Goal: Task Accomplishment & Management: Complete application form

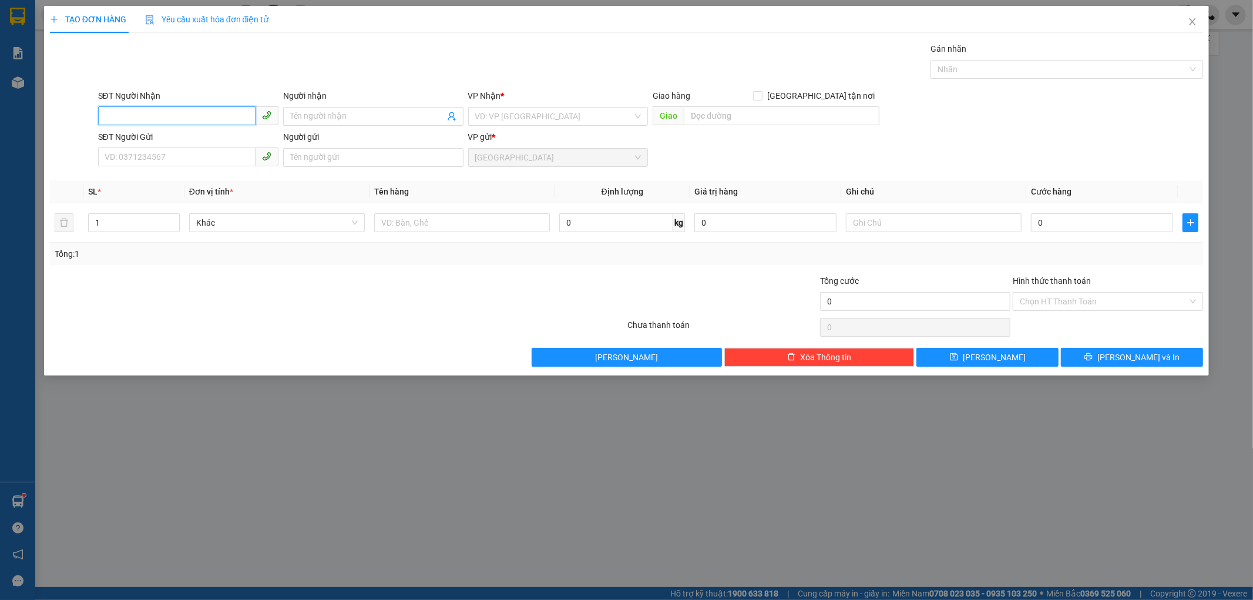
click at [180, 113] on input "SĐT Người Nhận" at bounding box center [176, 115] width 157 height 19
click at [110, 114] on input "SĐT Người Nhận" at bounding box center [176, 115] width 157 height 19
click at [186, 138] on div "0354414966 - THẢO" at bounding box center [188, 139] width 166 height 13
type input "0354414966"
type input "THẢO"
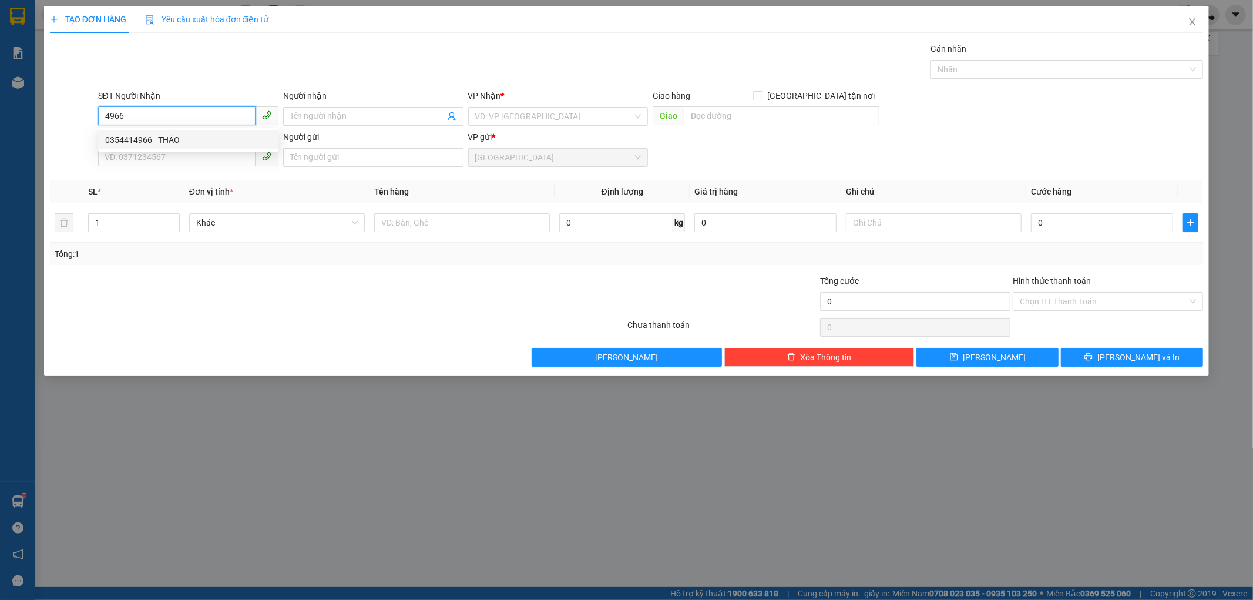
type input "CAM PHƯỚC ĐÔNG - [GEOGRAPHIC_DATA]"
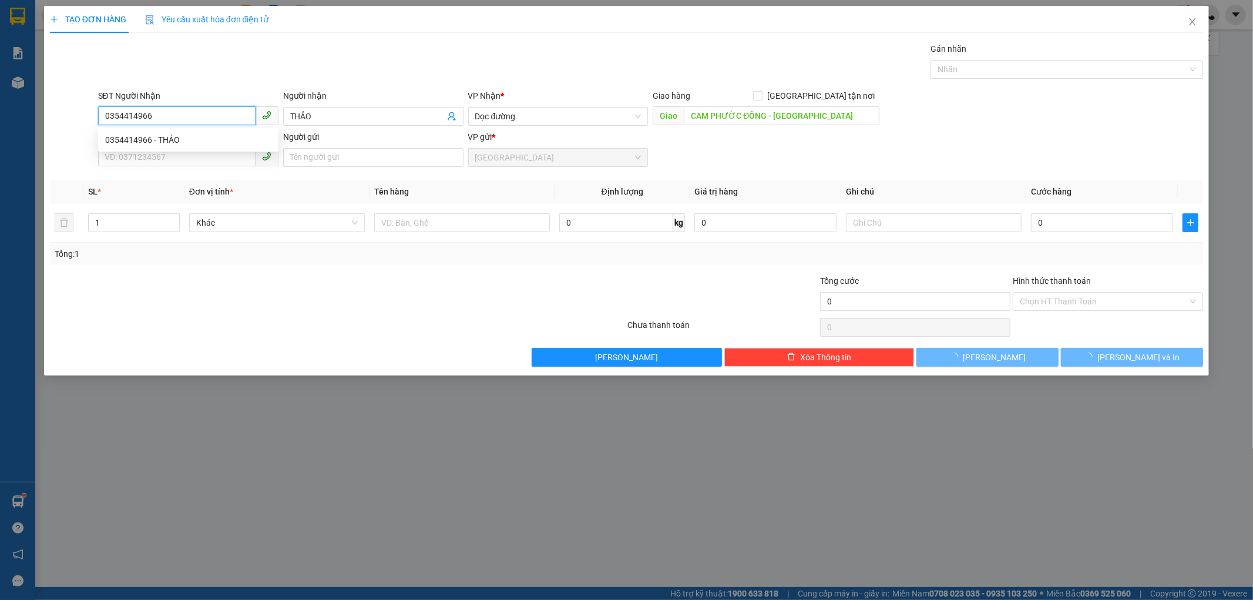
type input "200.000"
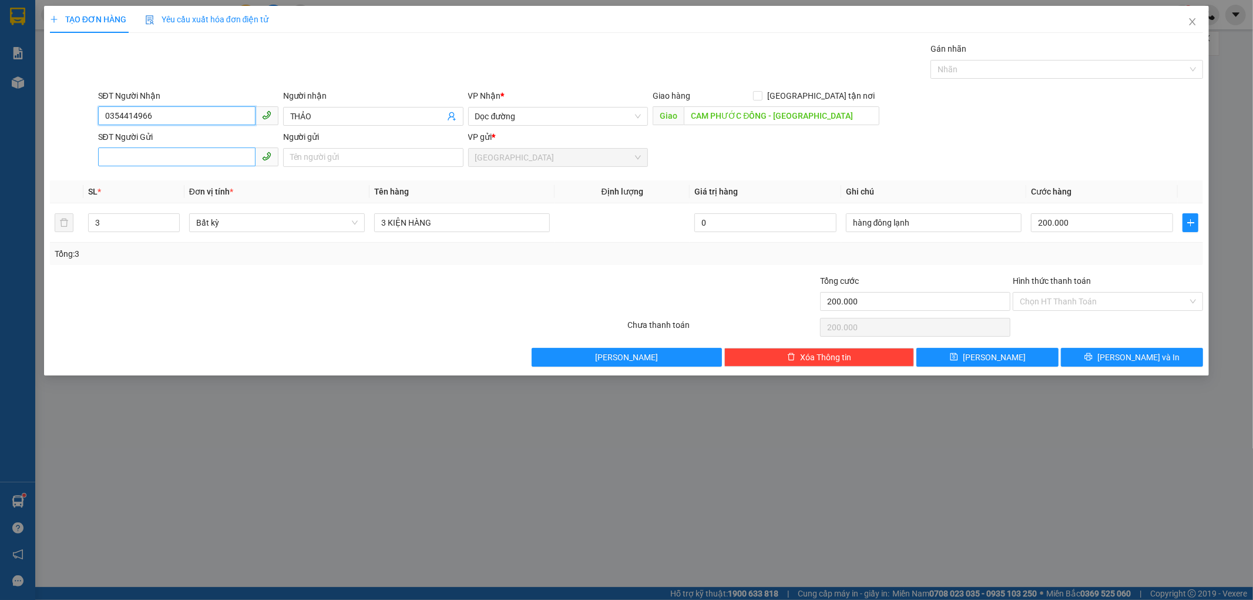
type input "0354414966"
click at [143, 152] on input "SĐT Người Gửi" at bounding box center [176, 156] width 157 height 19
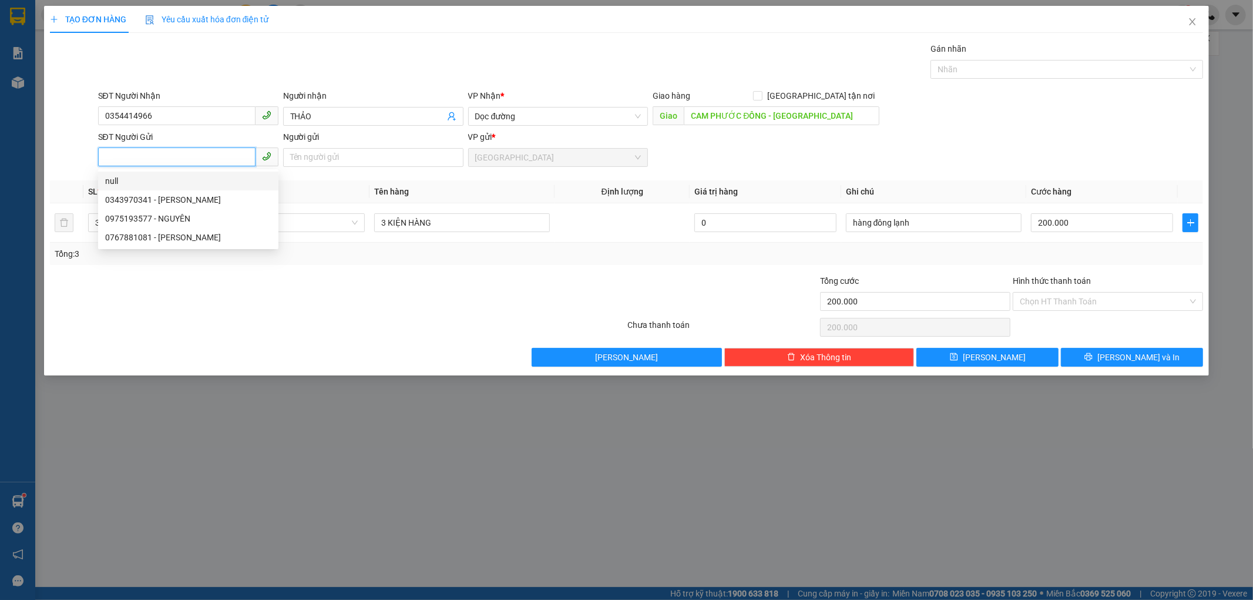
click at [127, 149] on input "SĐT Người Gửi" at bounding box center [176, 156] width 157 height 19
type input "0971225299"
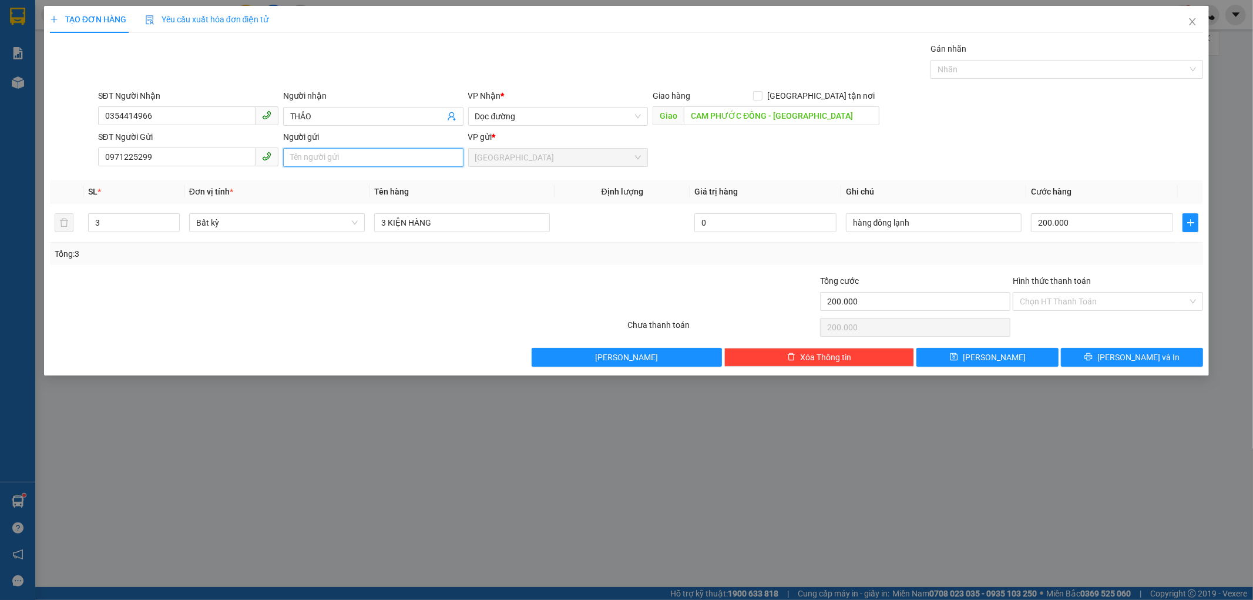
click at [327, 156] on input "Người gửi" at bounding box center [373, 157] width 180 height 19
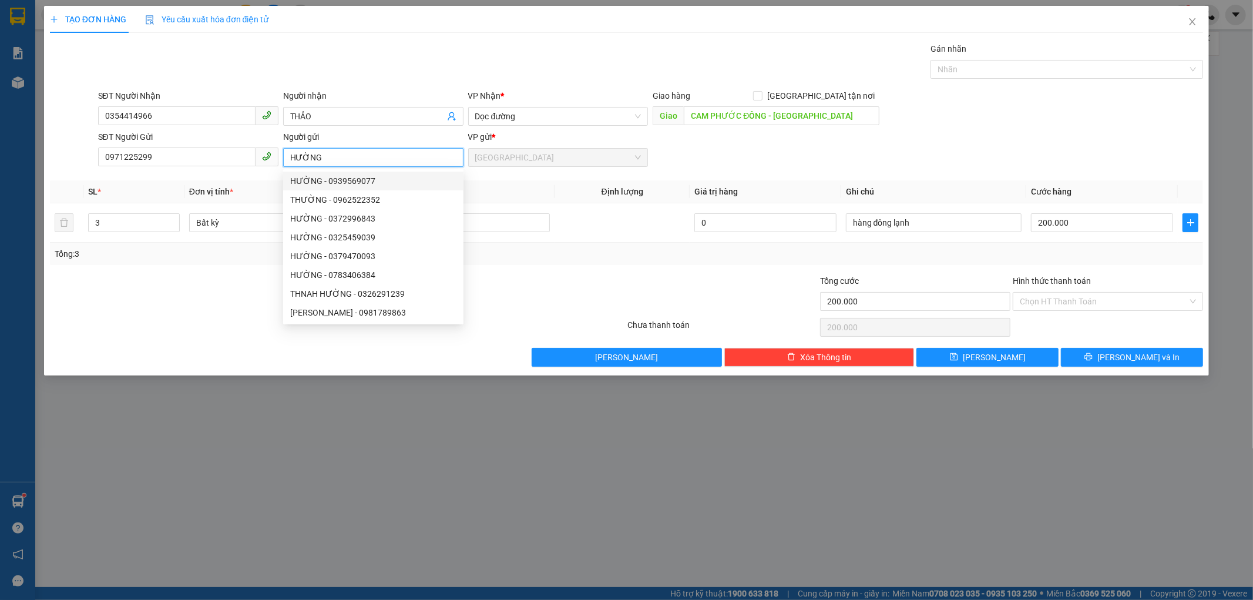
type input "HƯỜNG"
drag, startPoint x: 466, startPoint y: 182, endPoint x: 478, endPoint y: 183, distance: 11.8
click at [478, 183] on th "Tên hàng" at bounding box center [462, 191] width 185 height 23
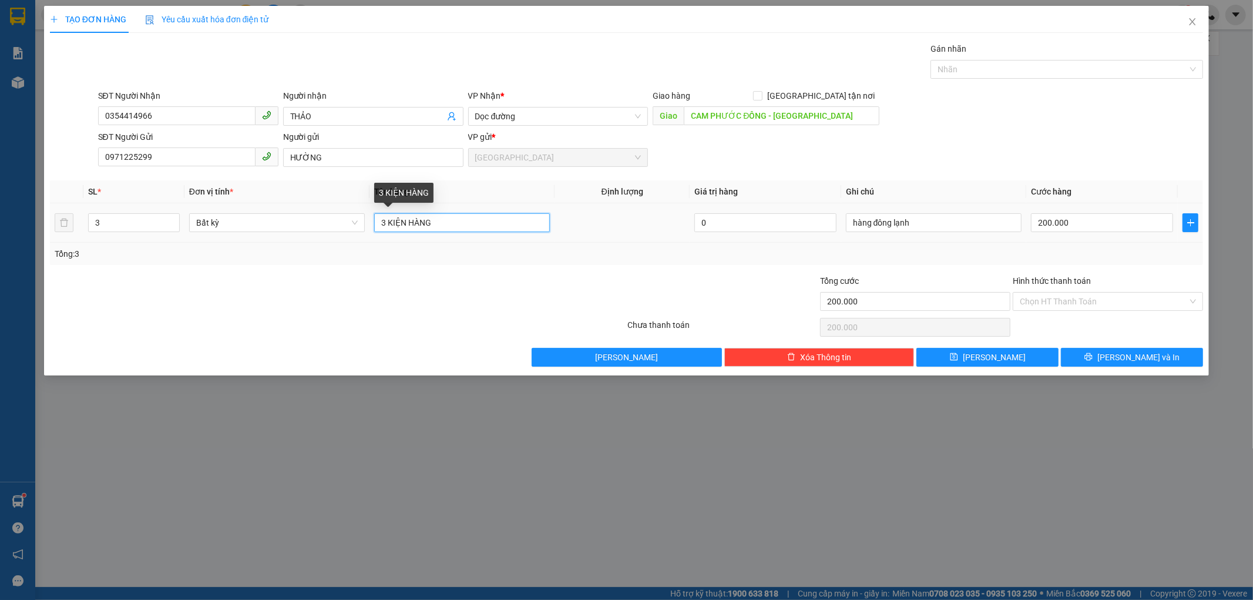
click at [441, 226] on input "3 KIỆN HÀNG" at bounding box center [462, 222] width 176 height 19
type input "3"
click at [114, 228] on input "3" at bounding box center [134, 223] width 90 height 18
type input "1"
click at [384, 225] on input "text" at bounding box center [462, 222] width 176 height 19
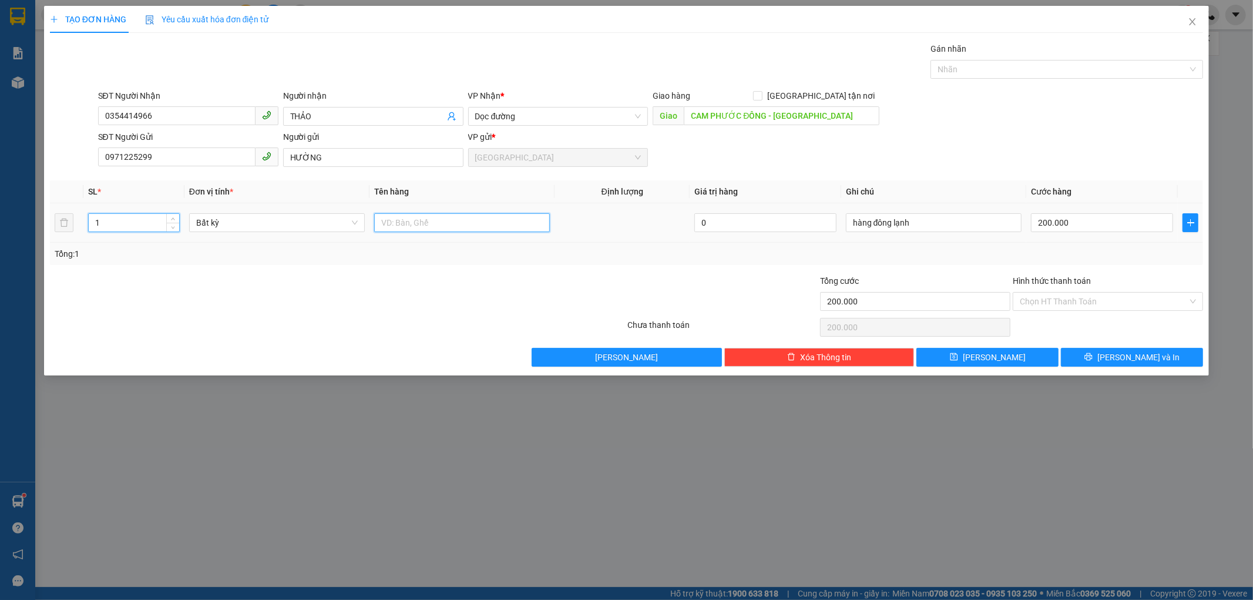
type input "0"
type input "1 THÙNG XỐP"
click at [1034, 223] on input "0" at bounding box center [1102, 222] width 142 height 19
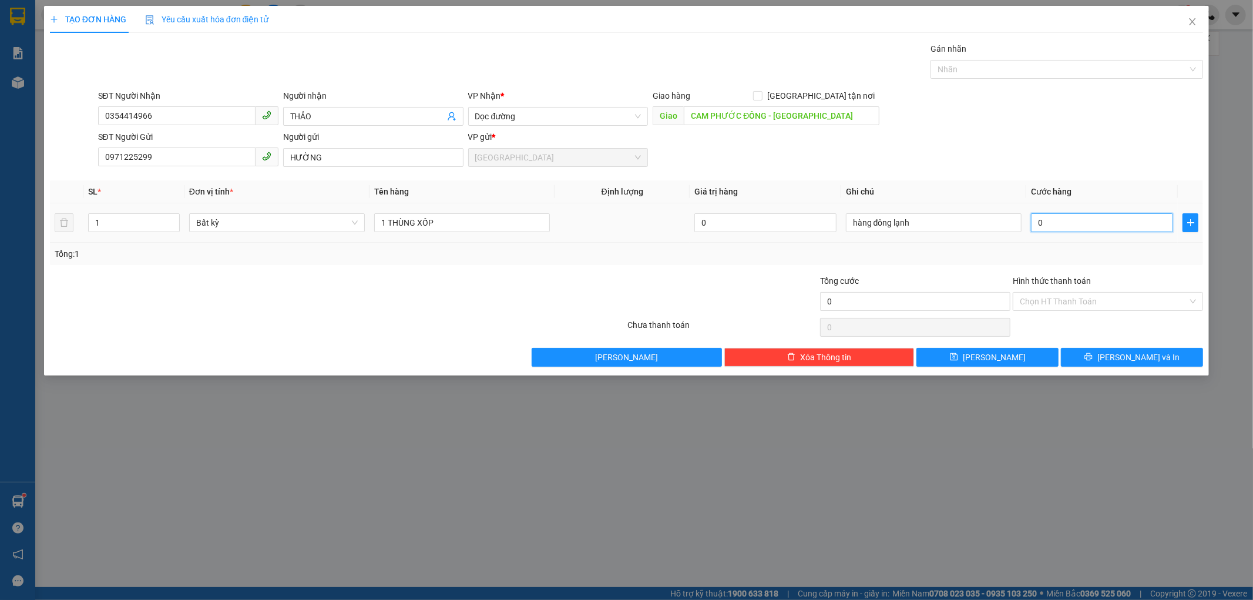
type input "1"
type input "10"
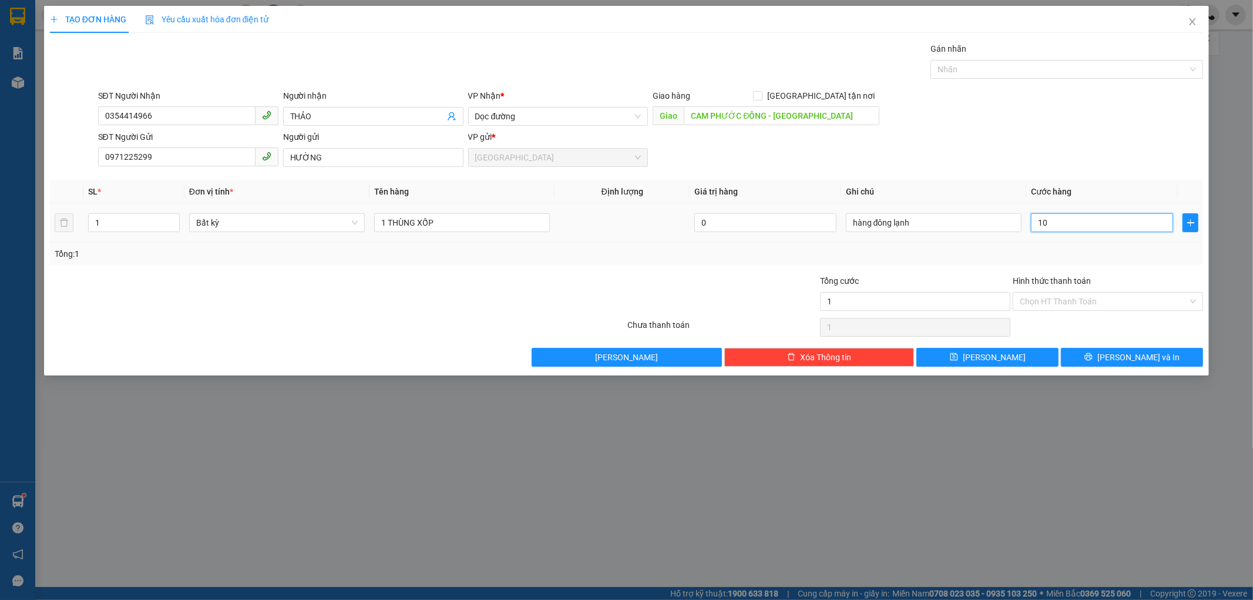
type input "10"
type input "100"
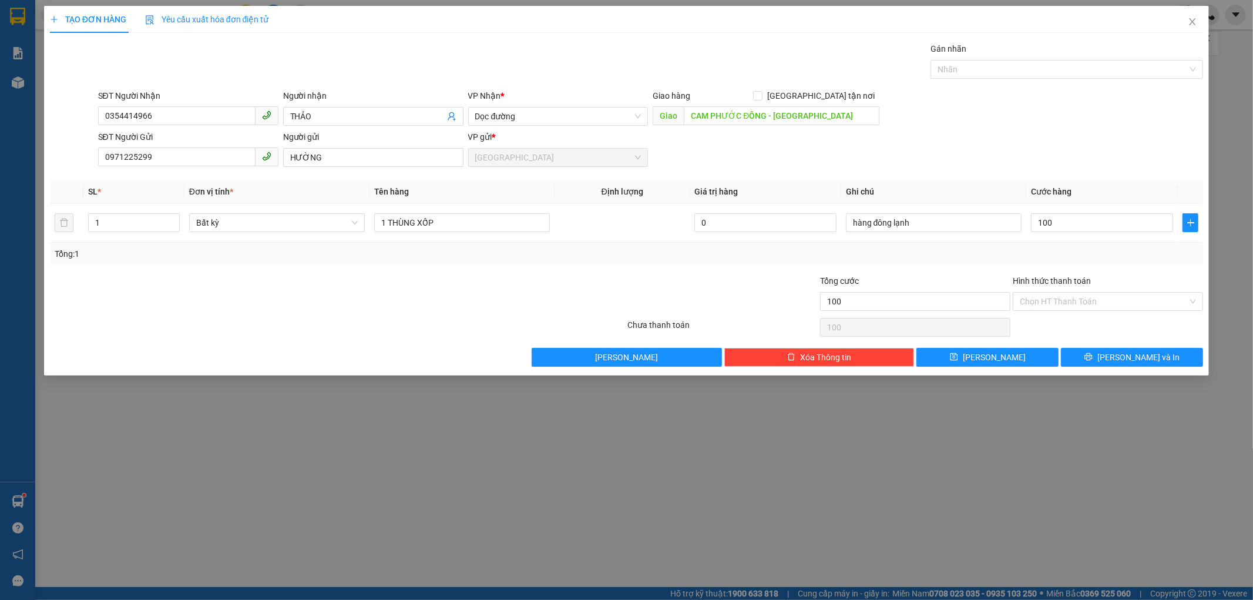
type input "100.000"
click at [1080, 248] on div "Tổng: 1" at bounding box center [627, 253] width 1144 height 13
click at [1076, 356] on button "[PERSON_NAME] và In" at bounding box center [1132, 357] width 142 height 19
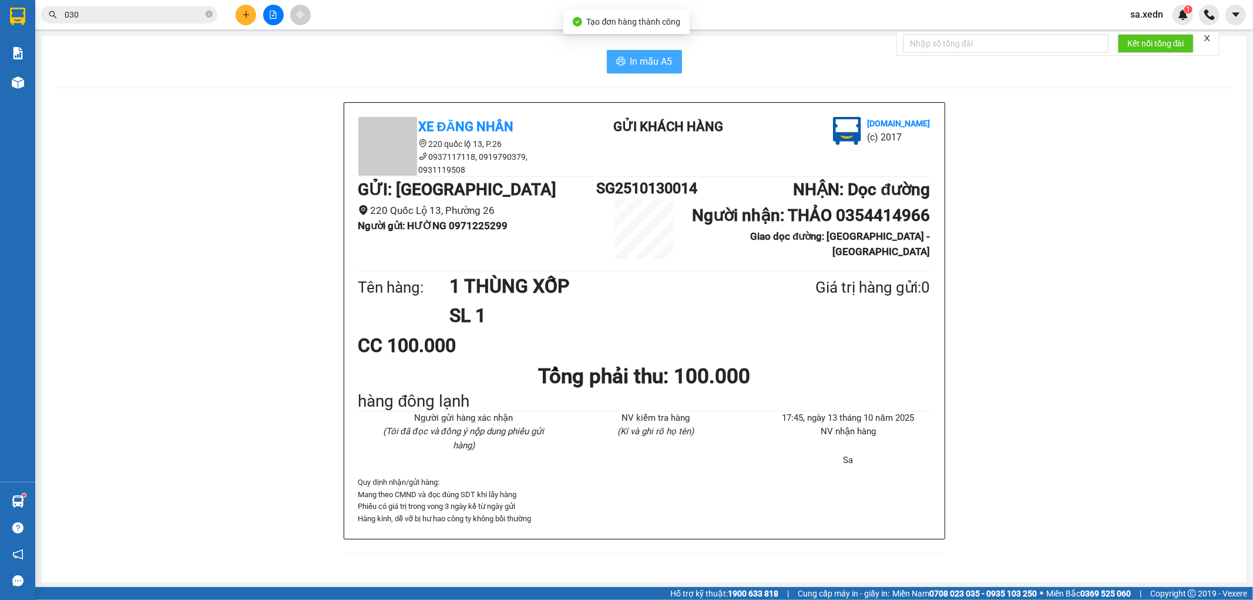
click at [618, 58] on icon "printer" at bounding box center [620, 61] width 9 height 8
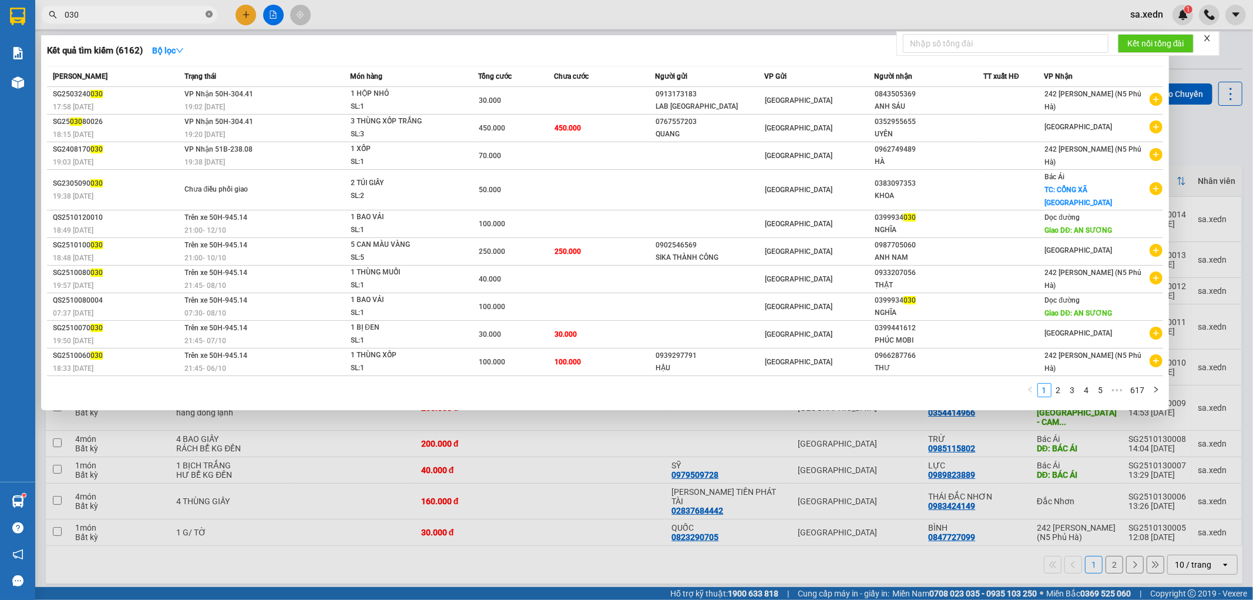
click at [207, 12] on icon "close-circle" at bounding box center [209, 14] width 7 height 7
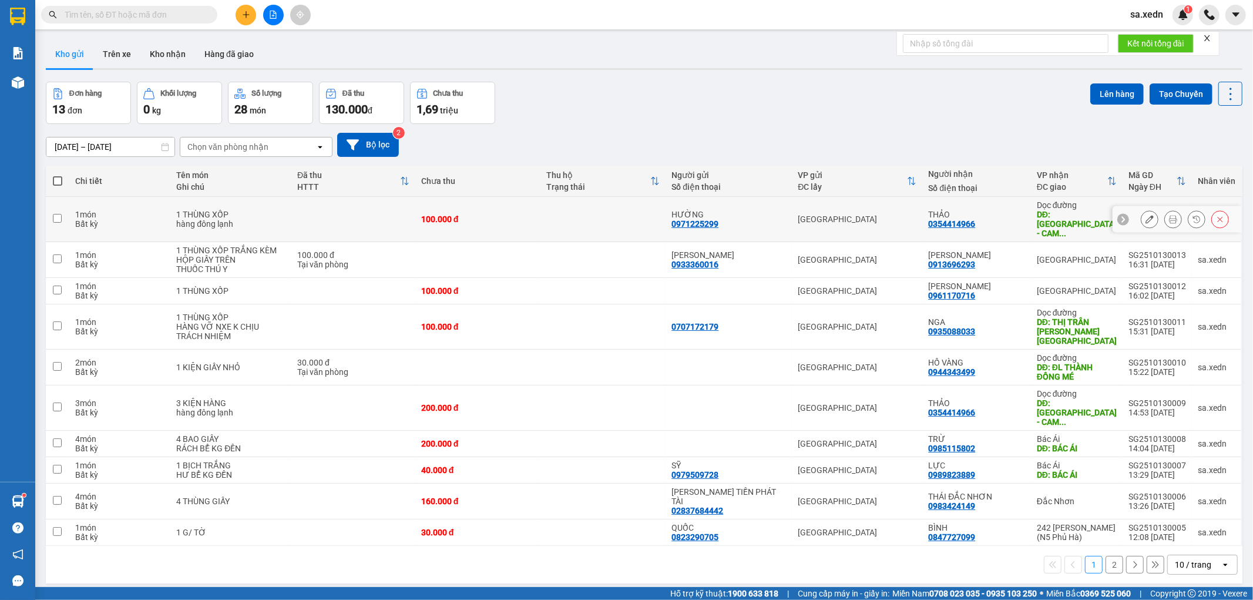
click at [992, 210] on div "THẢO" at bounding box center [976, 214] width 96 height 9
checkbox input "true"
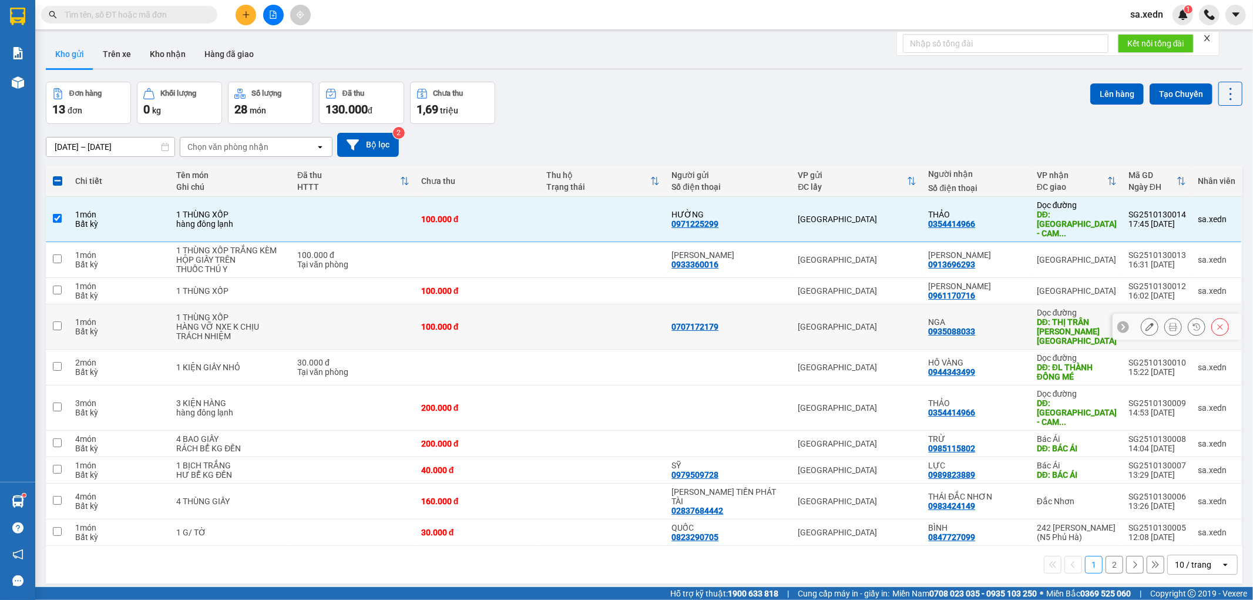
click at [988, 317] on div "NGA 0935088033" at bounding box center [976, 326] width 96 height 19
checkbox input "true"
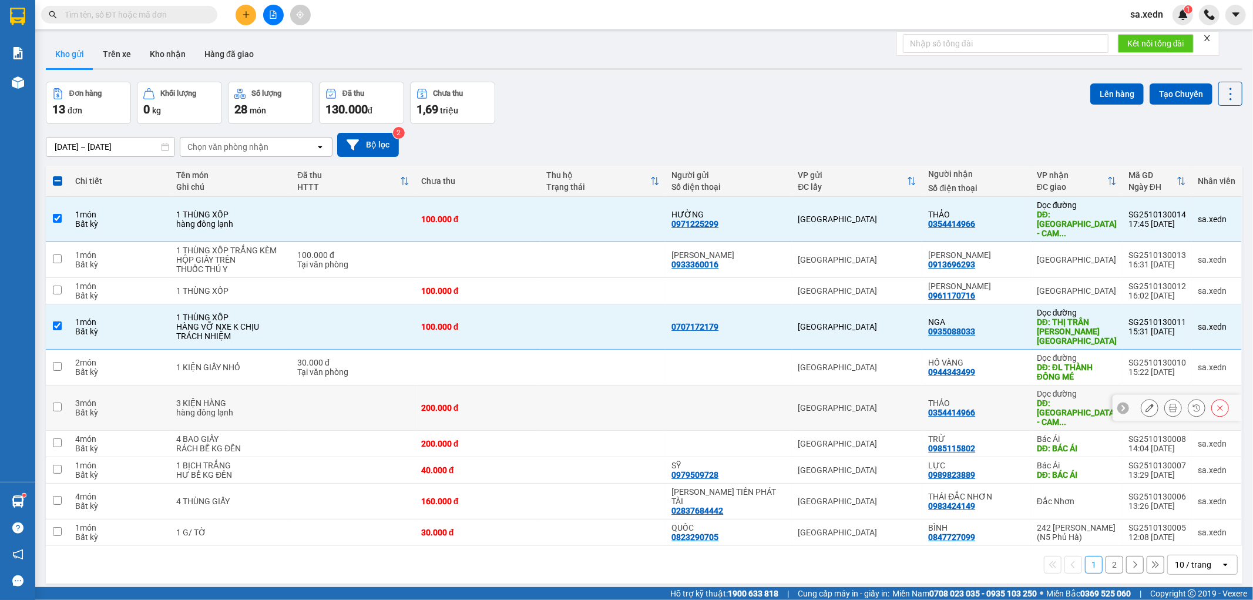
click at [992, 398] on div "THẢO 0354414966" at bounding box center [976, 407] width 96 height 19
checkbox input "true"
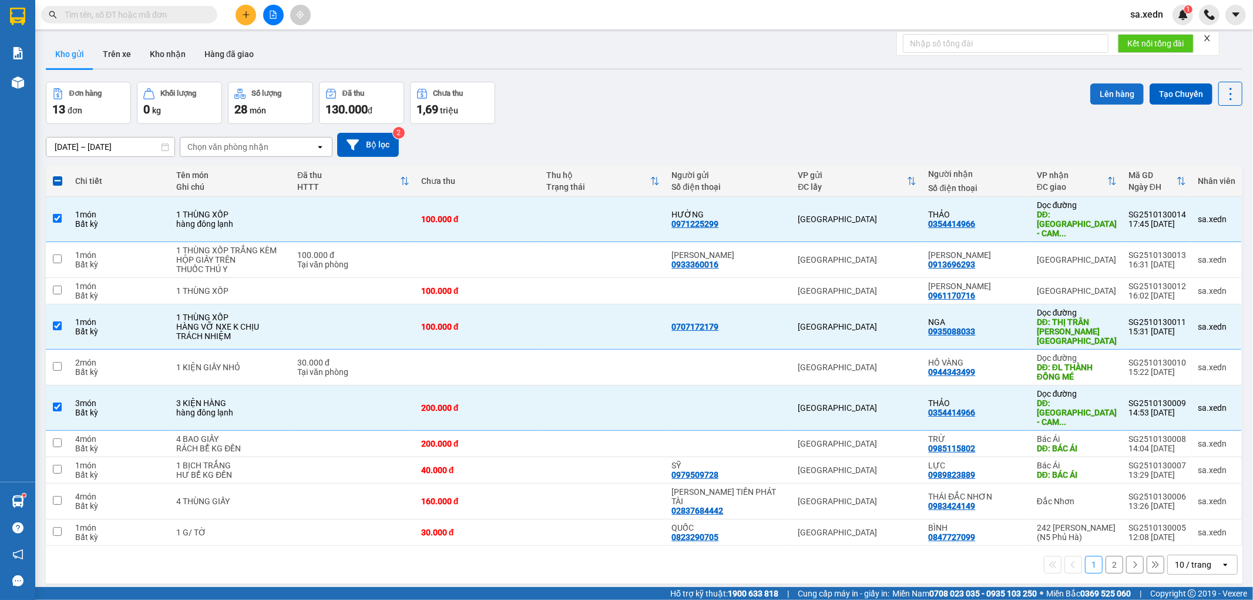
click at [1090, 91] on button "Lên hàng" at bounding box center [1116, 93] width 53 height 21
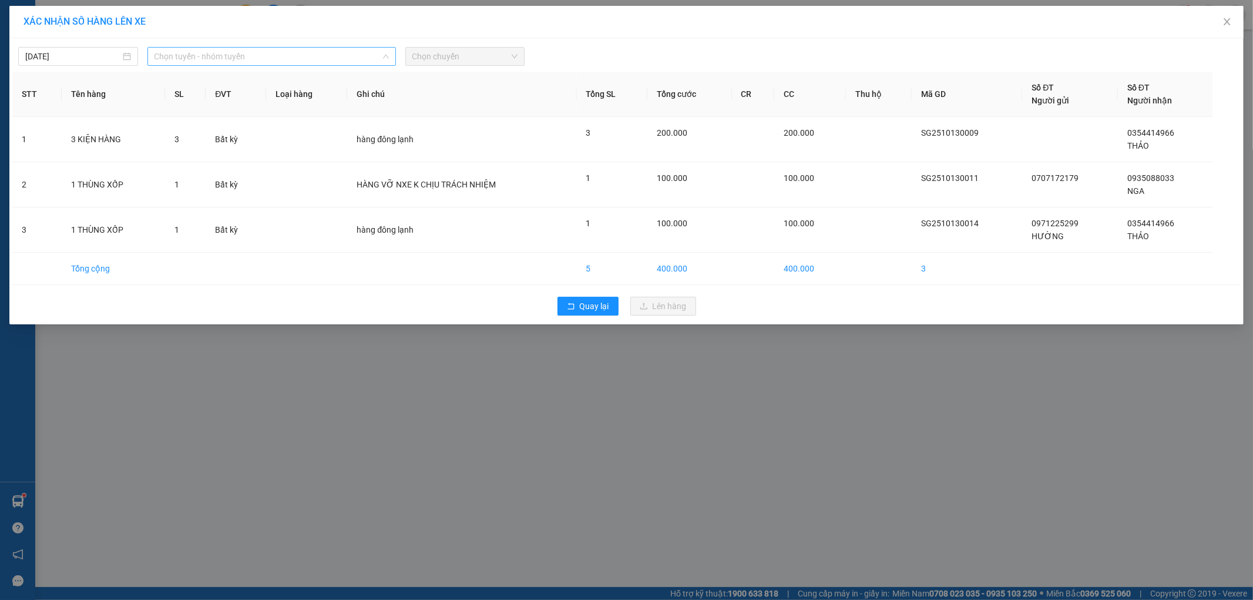
click at [377, 56] on span "Chọn tuyến - nhóm tuyến" at bounding box center [272, 57] width 234 height 18
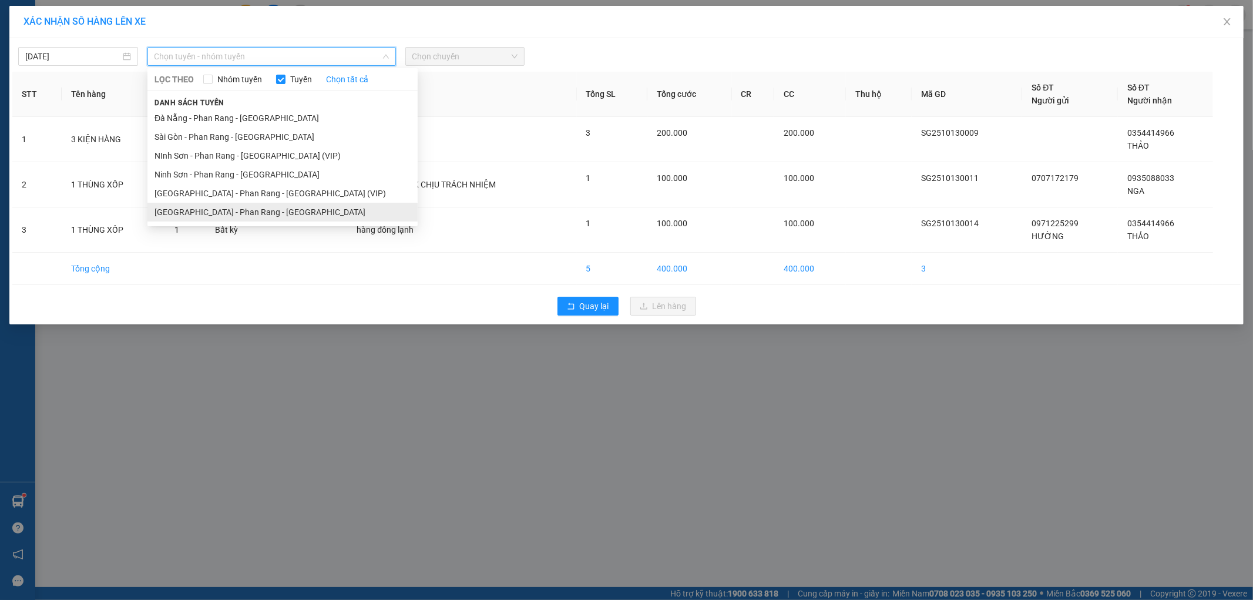
click at [325, 212] on li "[GEOGRAPHIC_DATA] - Phan Rang - [GEOGRAPHIC_DATA]" at bounding box center [282, 212] width 270 height 19
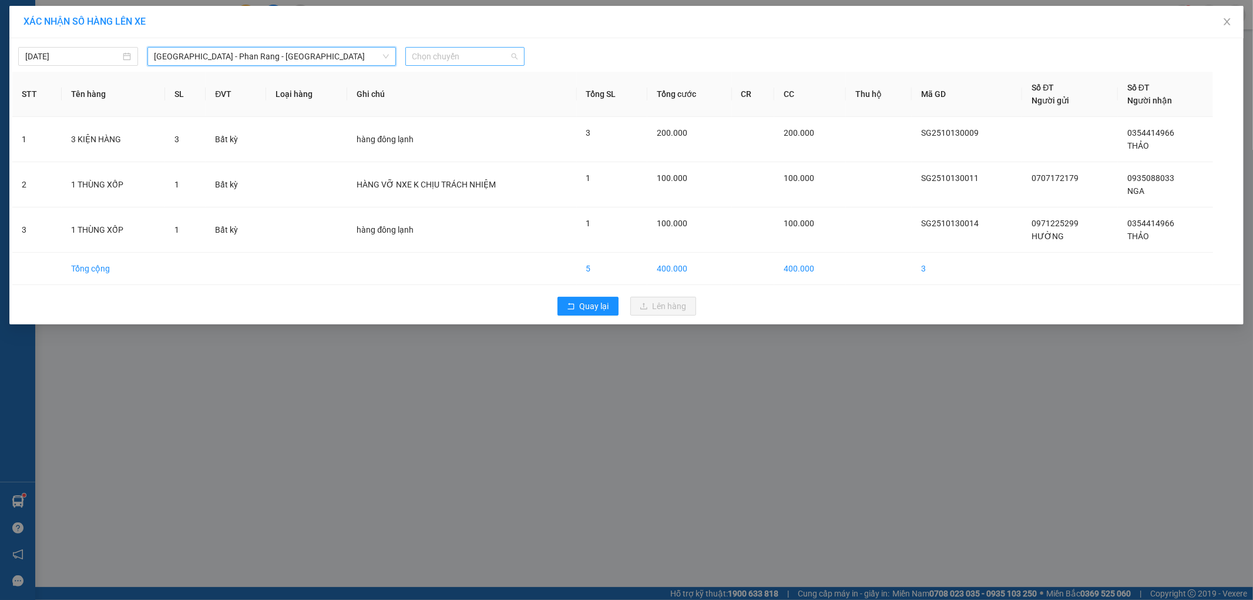
click at [433, 47] on div "Chọn chuyến" at bounding box center [465, 56] width 120 height 19
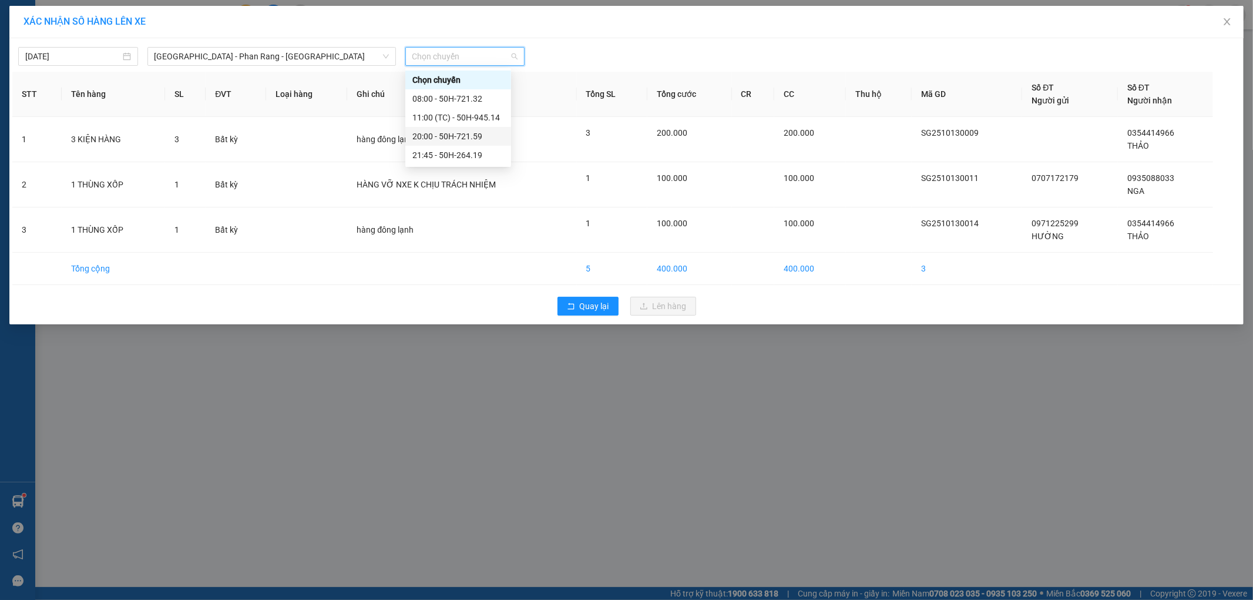
click at [475, 133] on div "20:00 - 50H-721.59" at bounding box center [458, 136] width 92 height 13
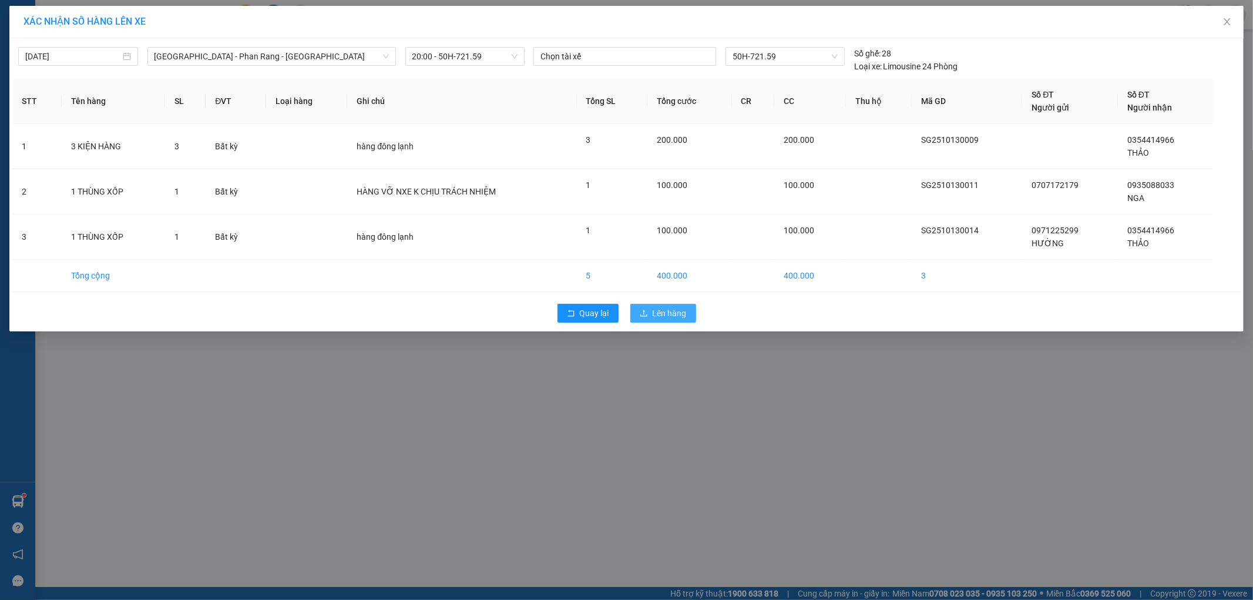
click at [651, 310] on button "Lên hàng" at bounding box center [663, 313] width 66 height 19
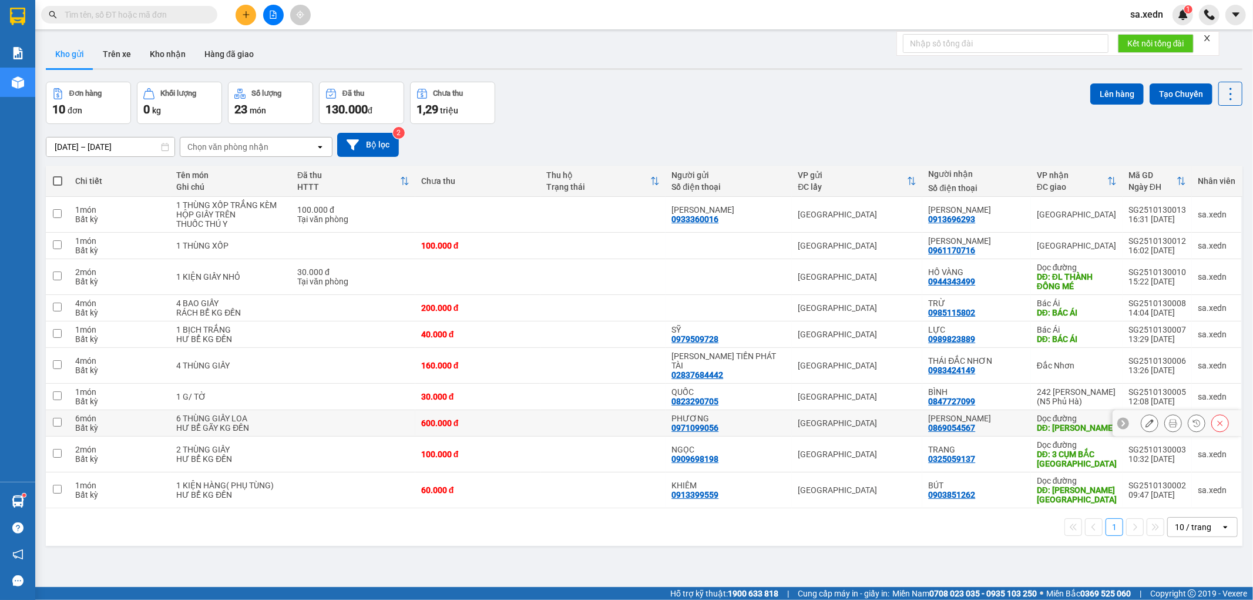
click at [1023, 415] on td "QUANG DIỆU 0869054567" at bounding box center [976, 423] width 108 height 26
checkbox input "true"
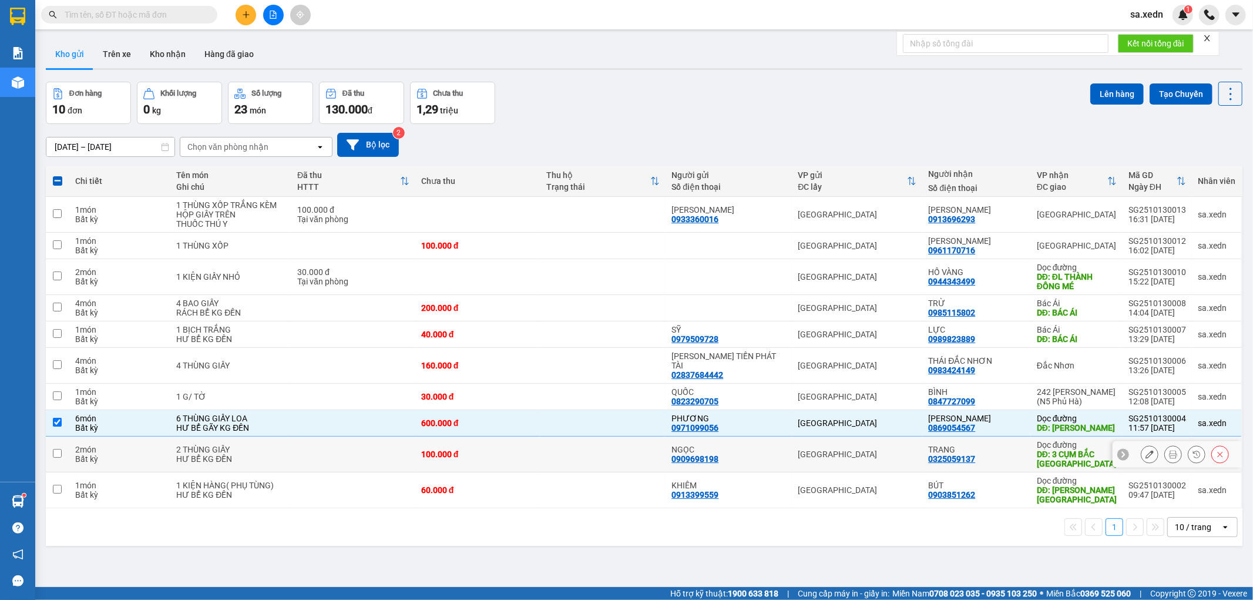
click at [1023, 443] on td "TRANG 0325059137" at bounding box center [976, 455] width 108 height 36
checkbox input "true"
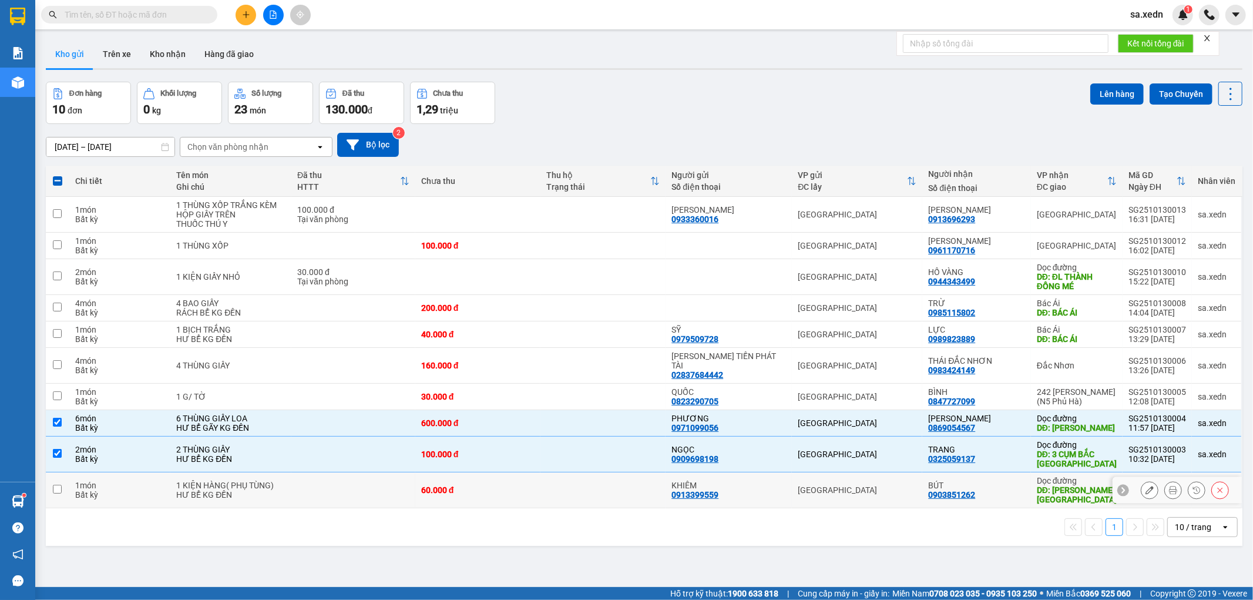
click at [1024, 486] on td "BÚT 0903851262" at bounding box center [976, 490] width 108 height 36
checkbox input "true"
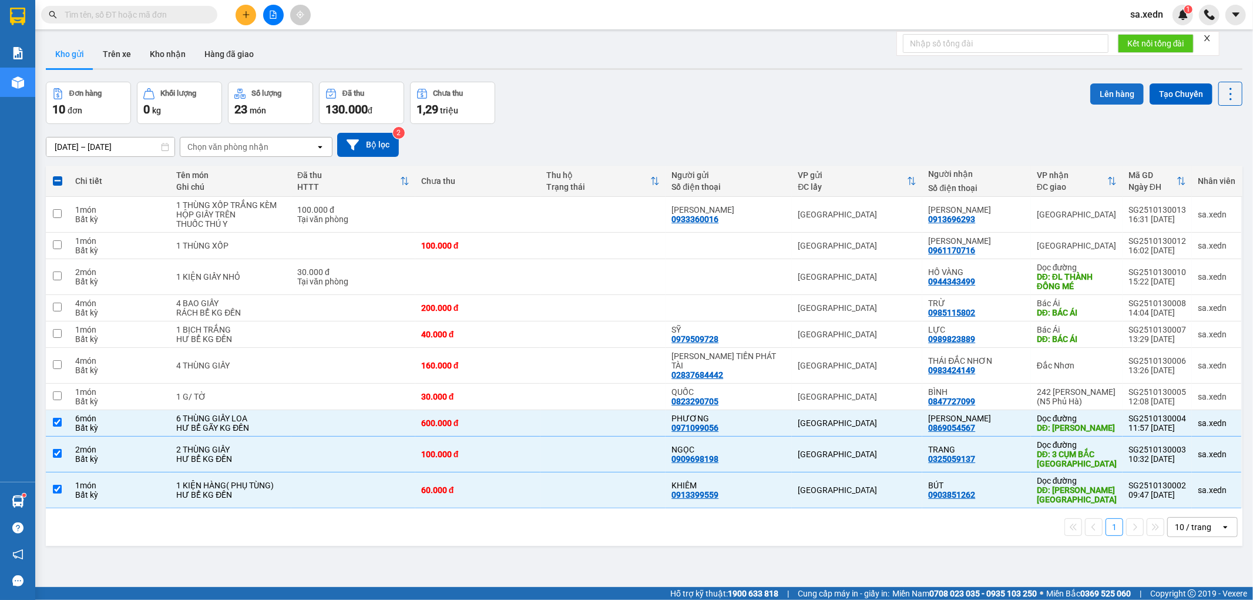
click at [1120, 87] on button "Lên hàng" at bounding box center [1116, 93] width 53 height 21
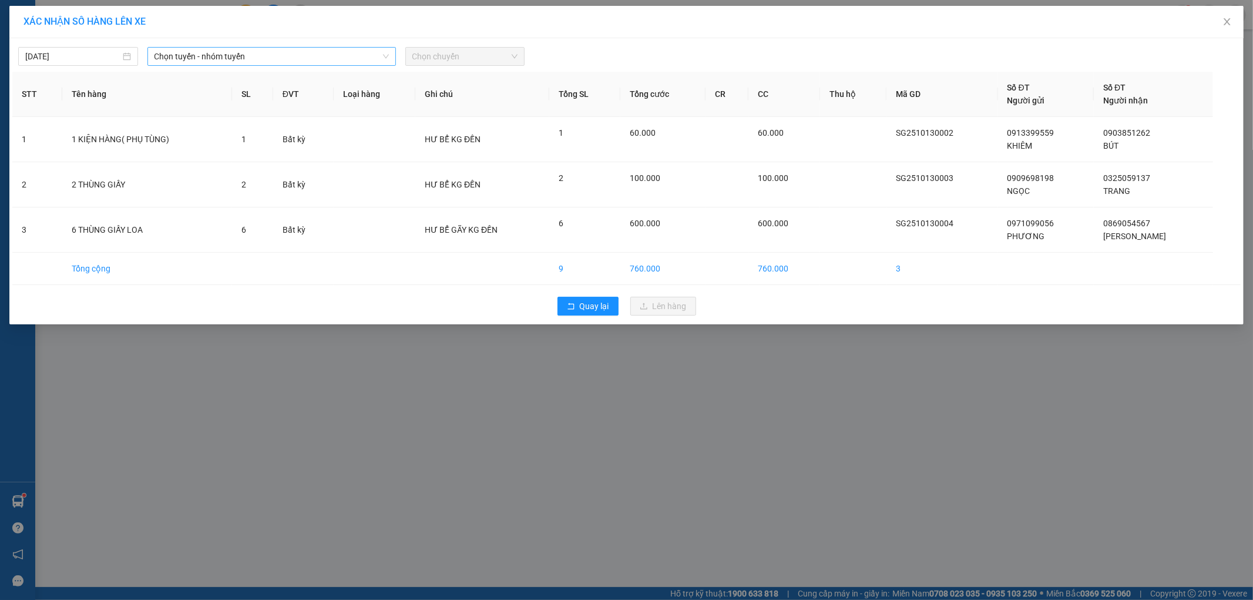
click at [236, 49] on span "Chọn tuyến - nhóm tuyến" at bounding box center [272, 57] width 234 height 18
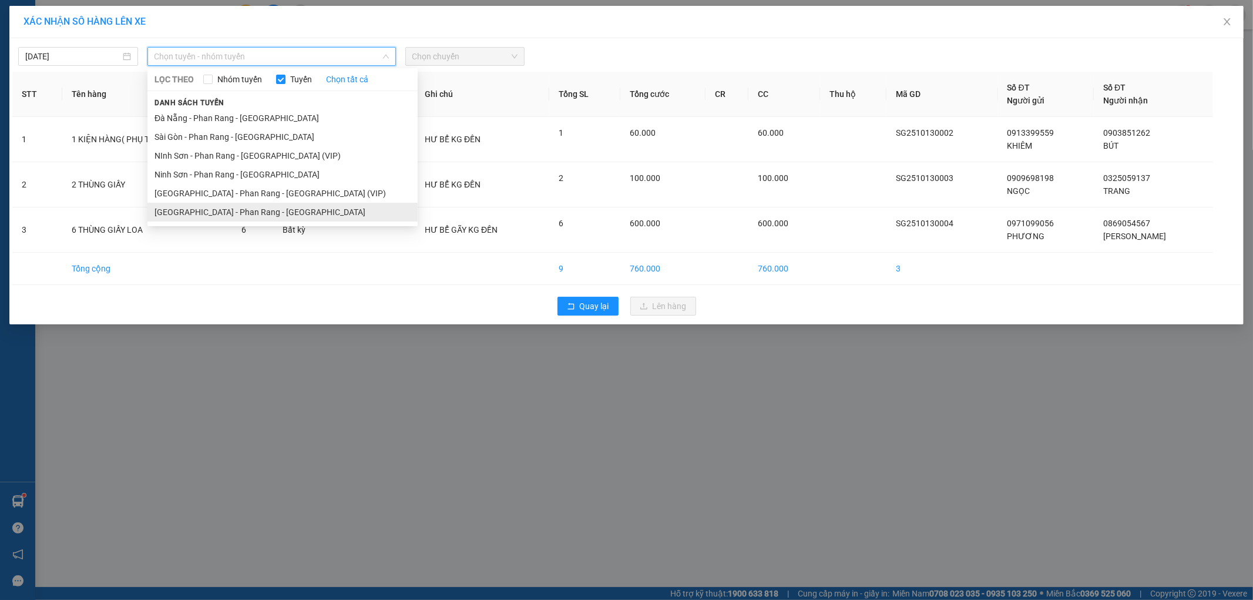
click at [230, 206] on li "[GEOGRAPHIC_DATA] - Phan Rang - [GEOGRAPHIC_DATA]" at bounding box center [282, 212] width 270 height 19
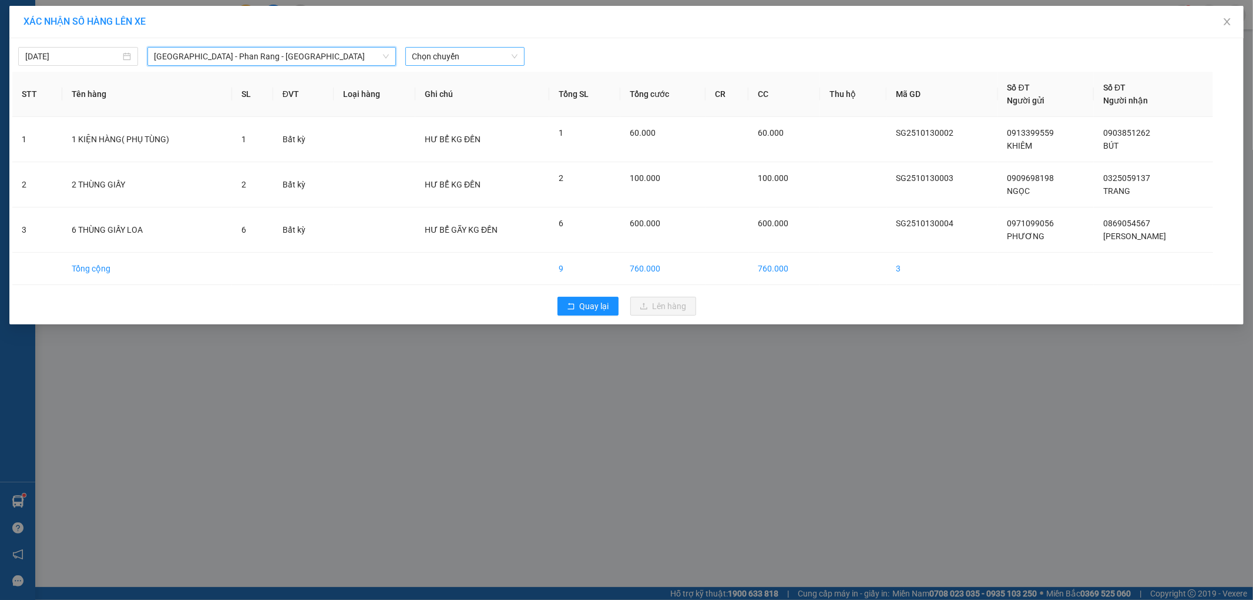
click at [425, 63] on span "Chọn chuyến" at bounding box center [465, 57] width 106 height 18
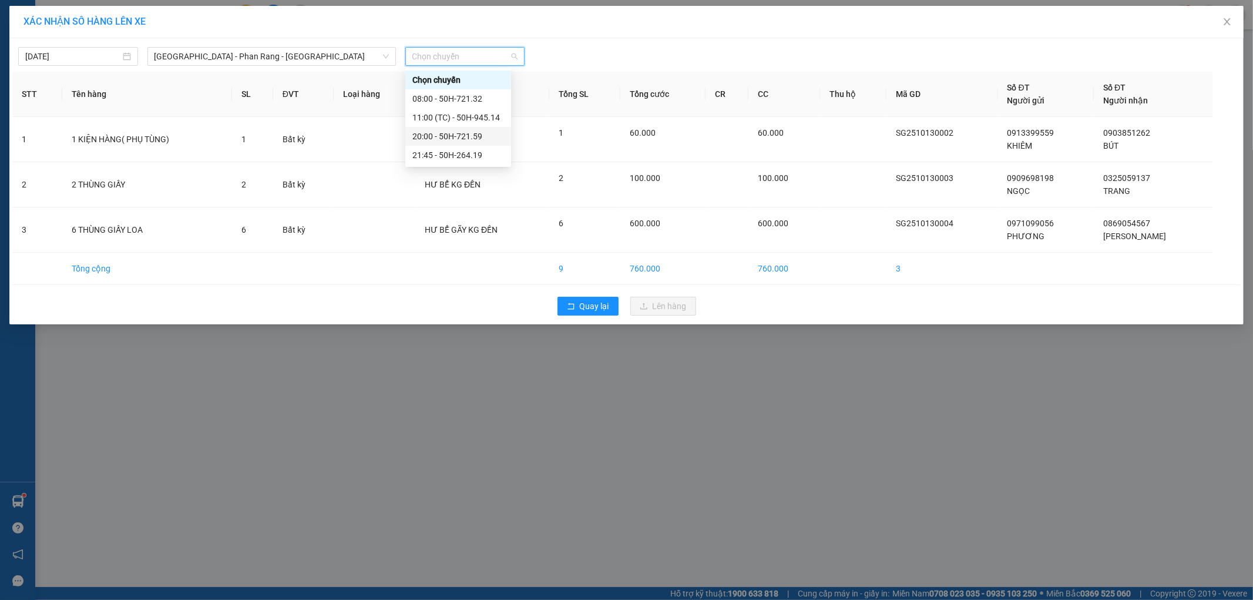
click at [431, 134] on div "20:00 - 50H-721.59" at bounding box center [458, 136] width 92 height 13
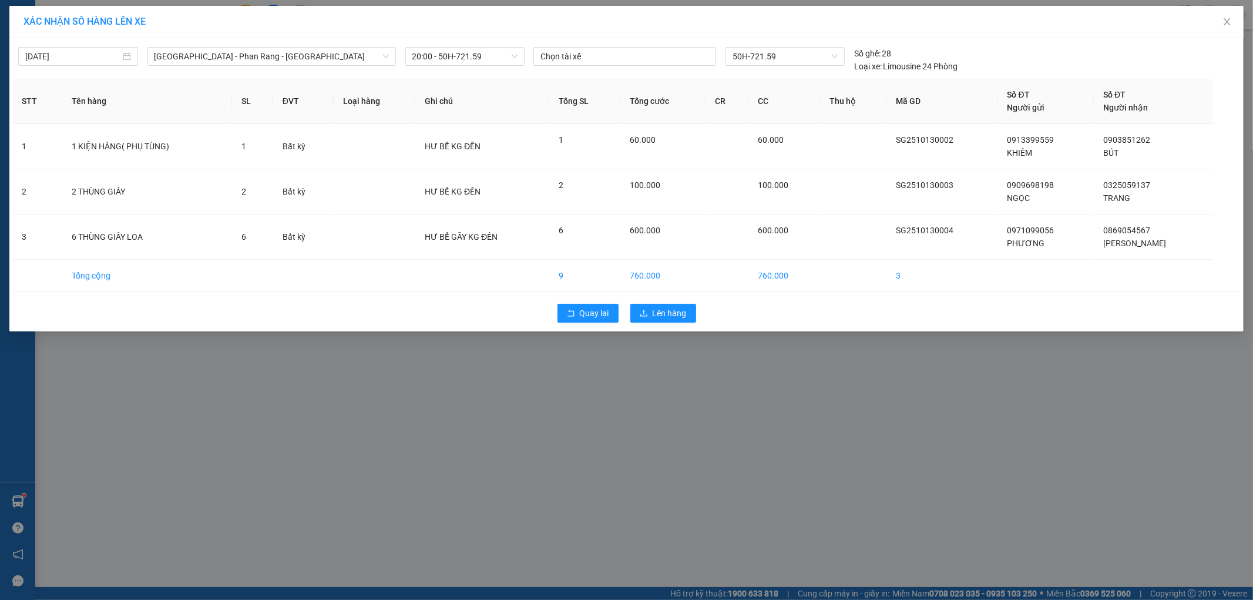
click at [642, 303] on div "Quay lại Lên hàng" at bounding box center [626, 313] width 1228 height 31
click at [645, 308] on button "Lên hàng" at bounding box center [663, 313] width 66 height 19
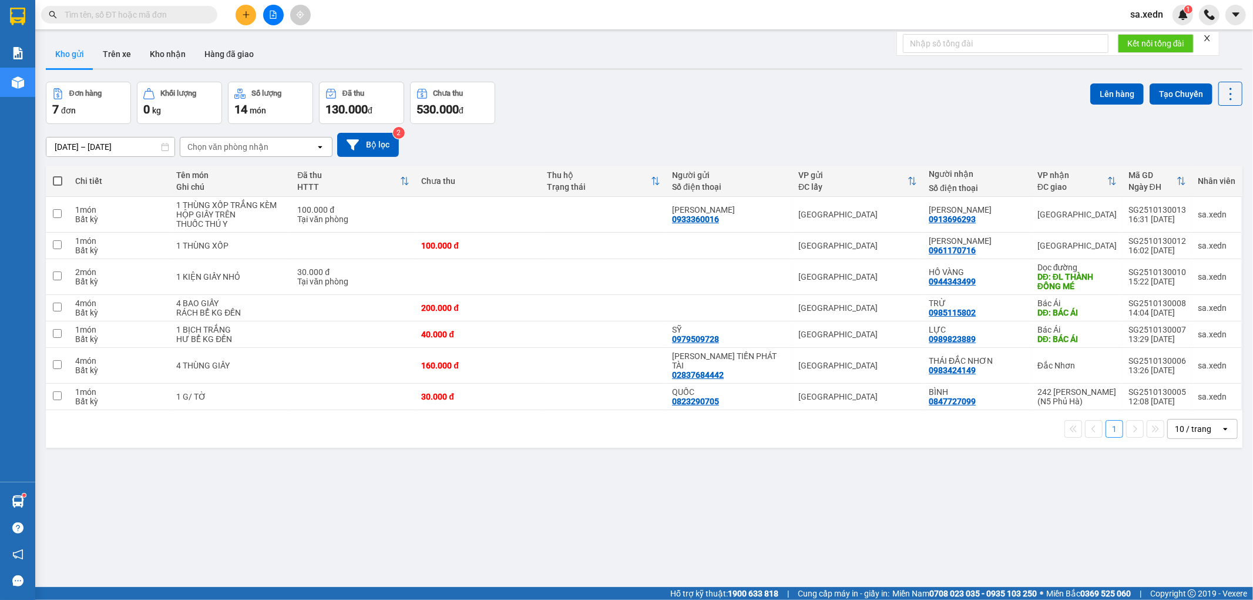
click at [54, 178] on span at bounding box center [57, 180] width 9 height 9
click at [58, 175] on input "checkbox" at bounding box center [58, 175] width 0 height 0
checkbox input "true"
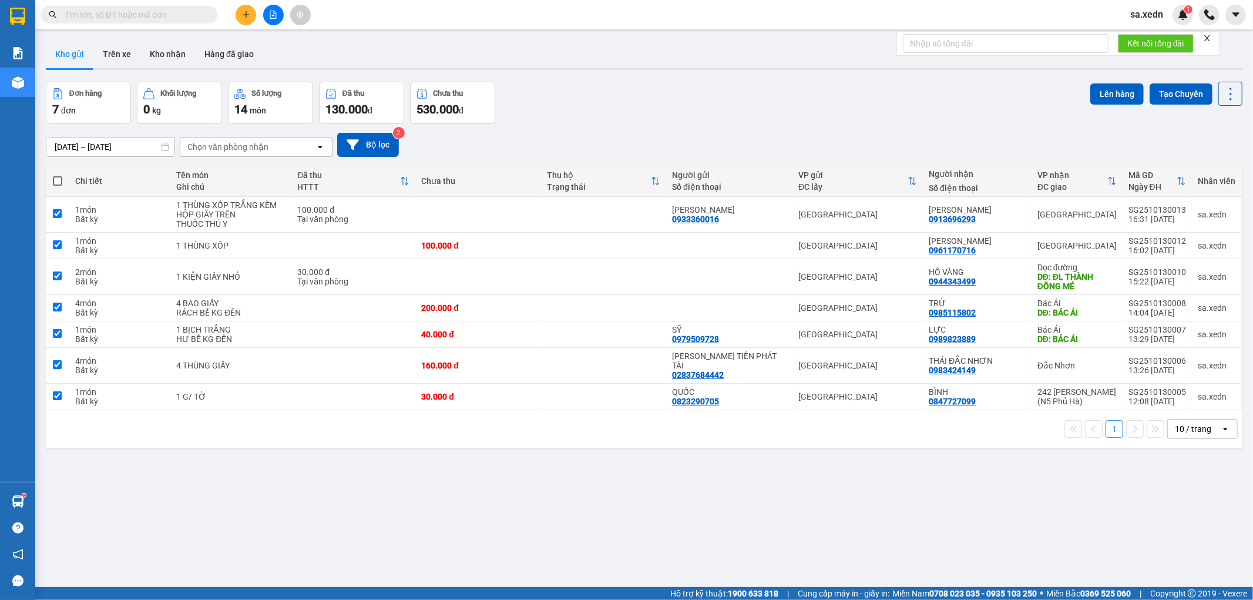
checkbox input "true"
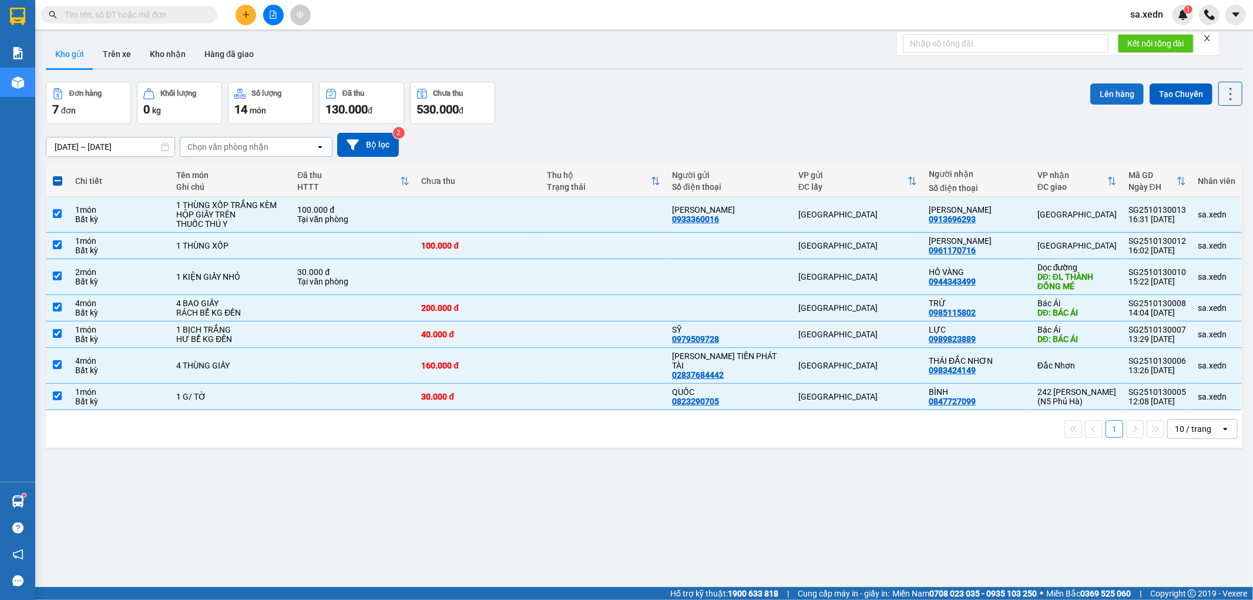
click at [1090, 88] on button "Lên hàng" at bounding box center [1116, 93] width 53 height 21
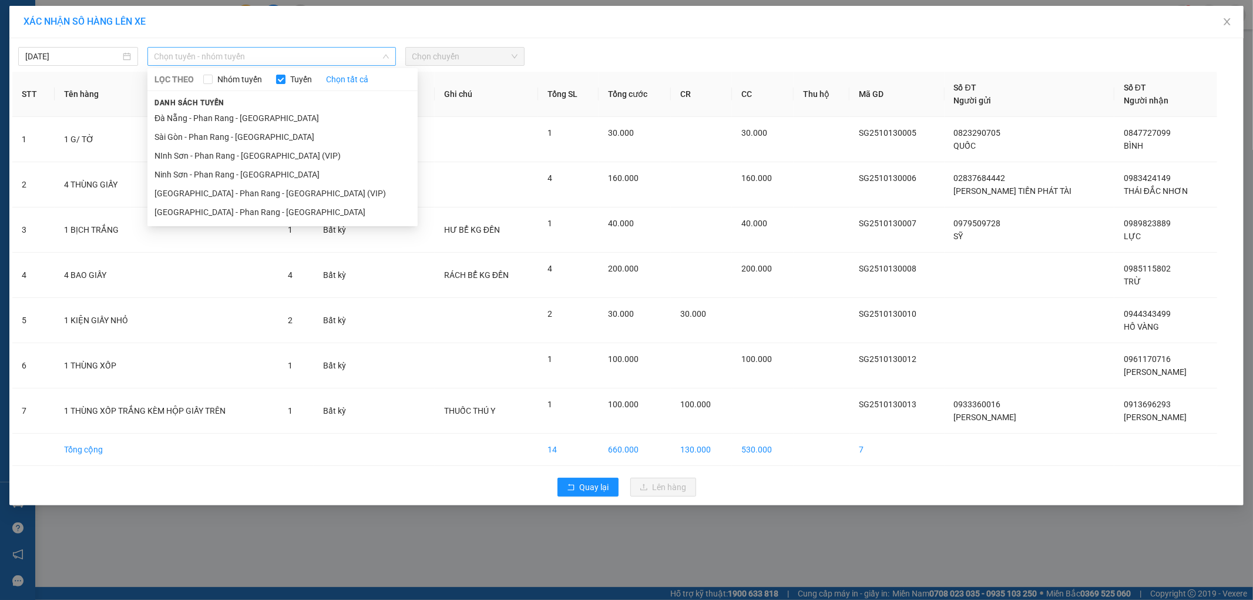
click at [362, 53] on span "Chọn tuyến - nhóm tuyến" at bounding box center [272, 57] width 234 height 18
click at [335, 216] on li "[GEOGRAPHIC_DATA] - Phan Rang - [GEOGRAPHIC_DATA]" at bounding box center [282, 212] width 270 height 19
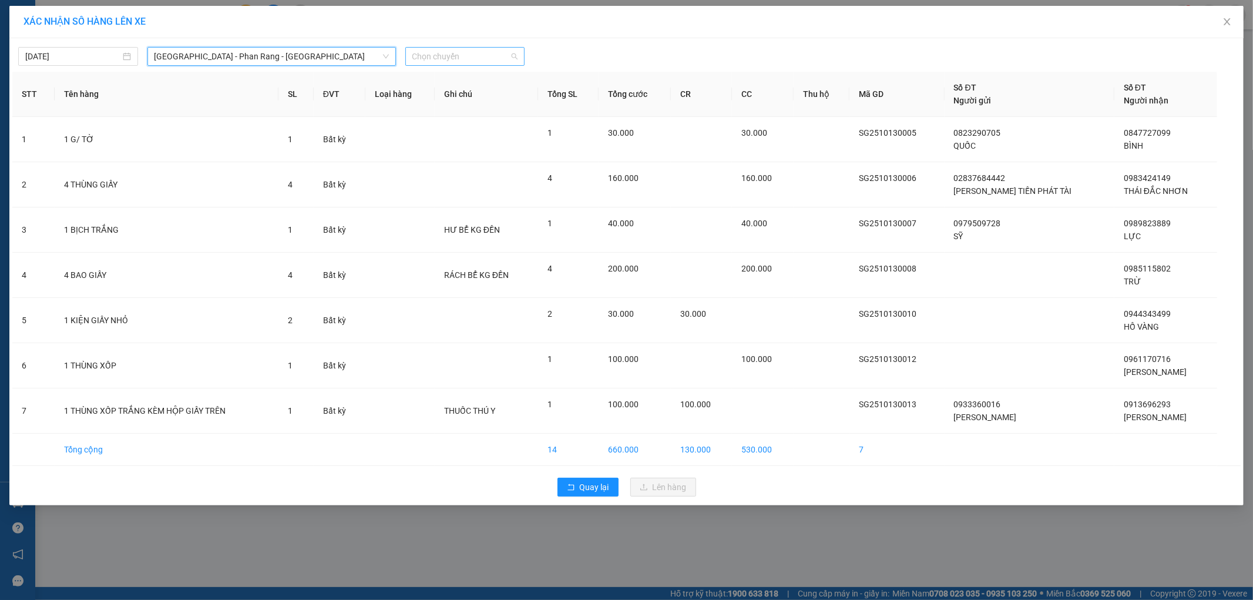
click at [454, 56] on span "Chọn chuyến" at bounding box center [465, 57] width 106 height 18
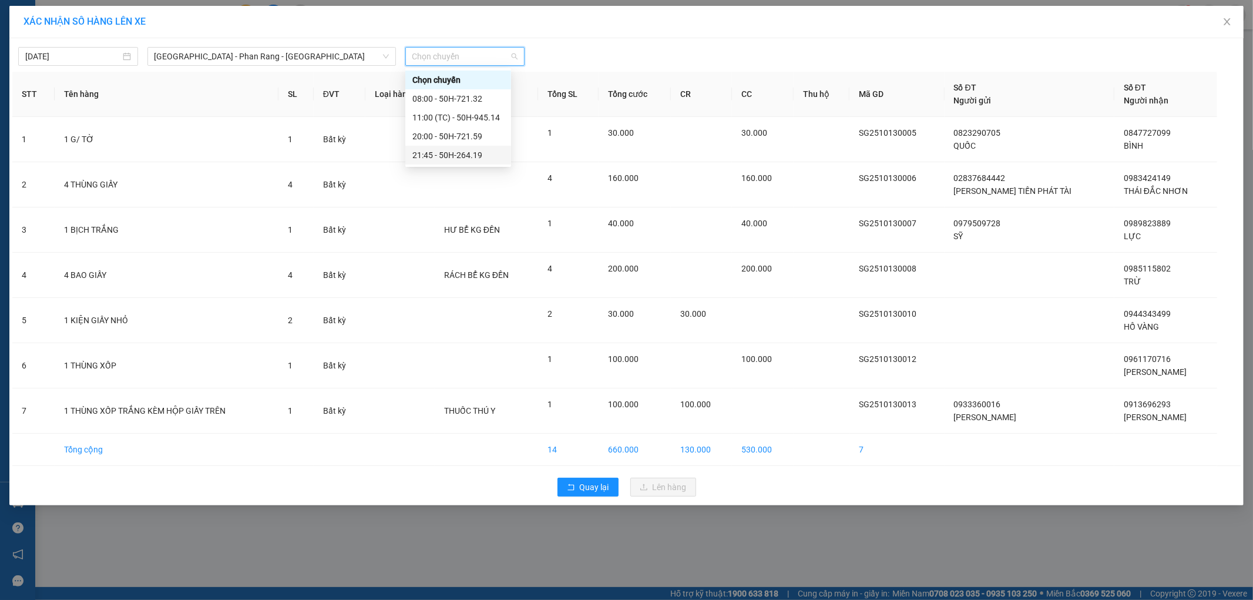
click at [458, 154] on div "21:45 - 50H-264.19" at bounding box center [458, 155] width 92 height 13
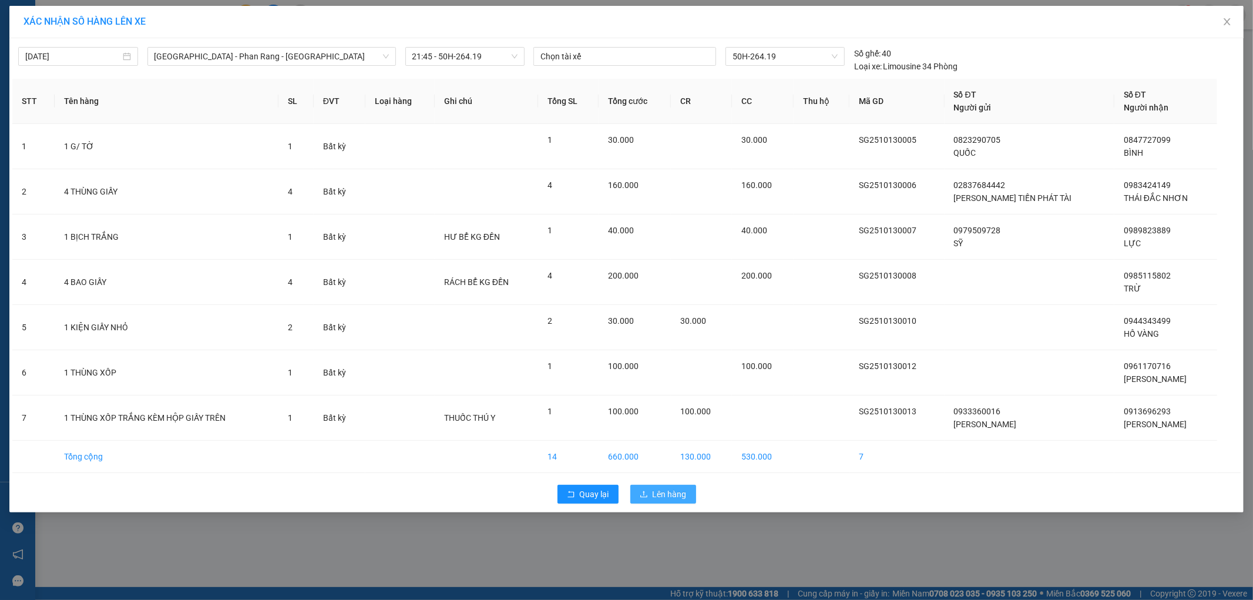
drag, startPoint x: 649, startPoint y: 494, endPoint x: 637, endPoint y: 484, distance: 15.0
click at [649, 494] on button "Lên hàng" at bounding box center [663, 494] width 66 height 19
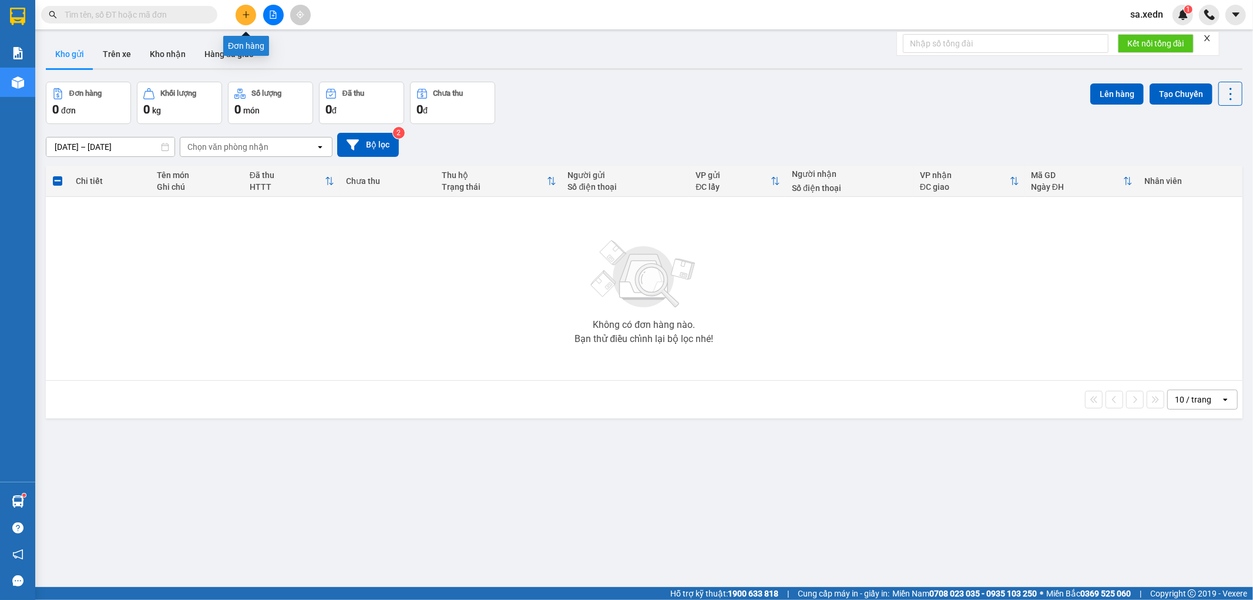
click at [240, 9] on button at bounding box center [246, 15] width 21 height 21
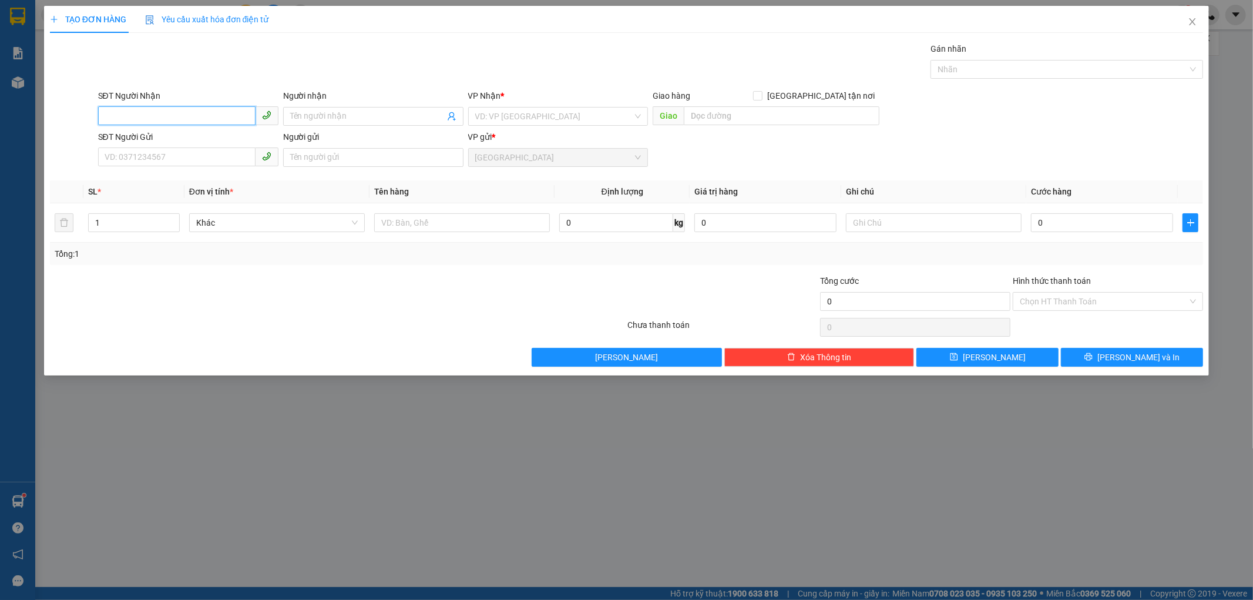
click at [130, 113] on input "SĐT Người Nhận" at bounding box center [176, 115] width 157 height 19
click at [325, 120] on input "Người nhận" at bounding box center [367, 116] width 155 height 13
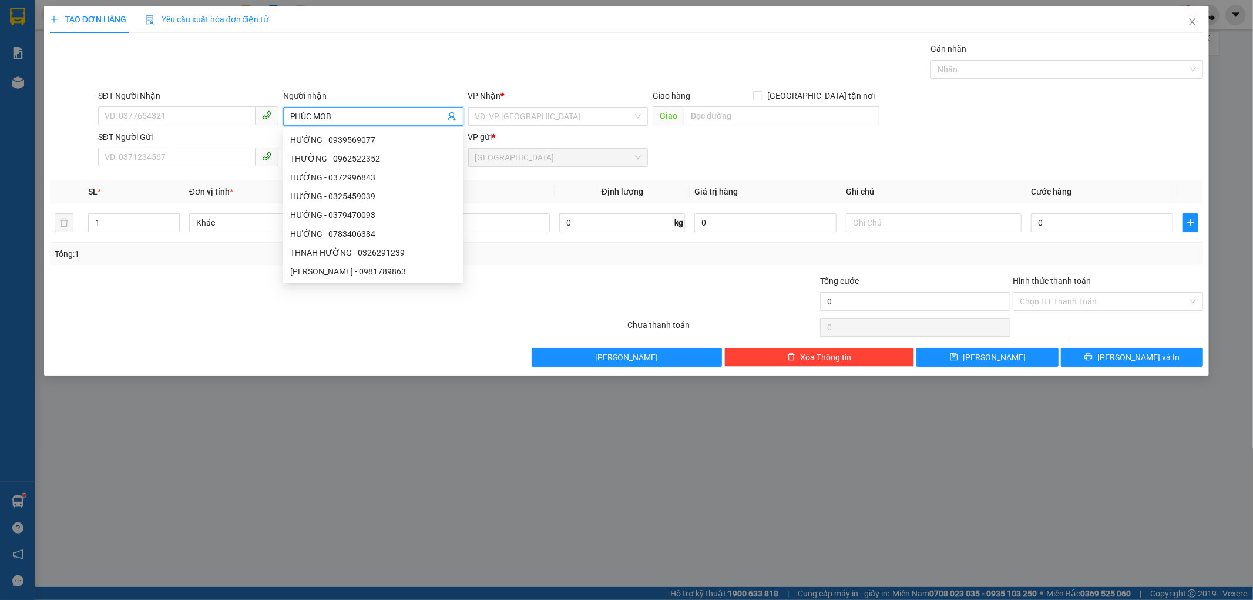
type input "PHÚC MOBI"
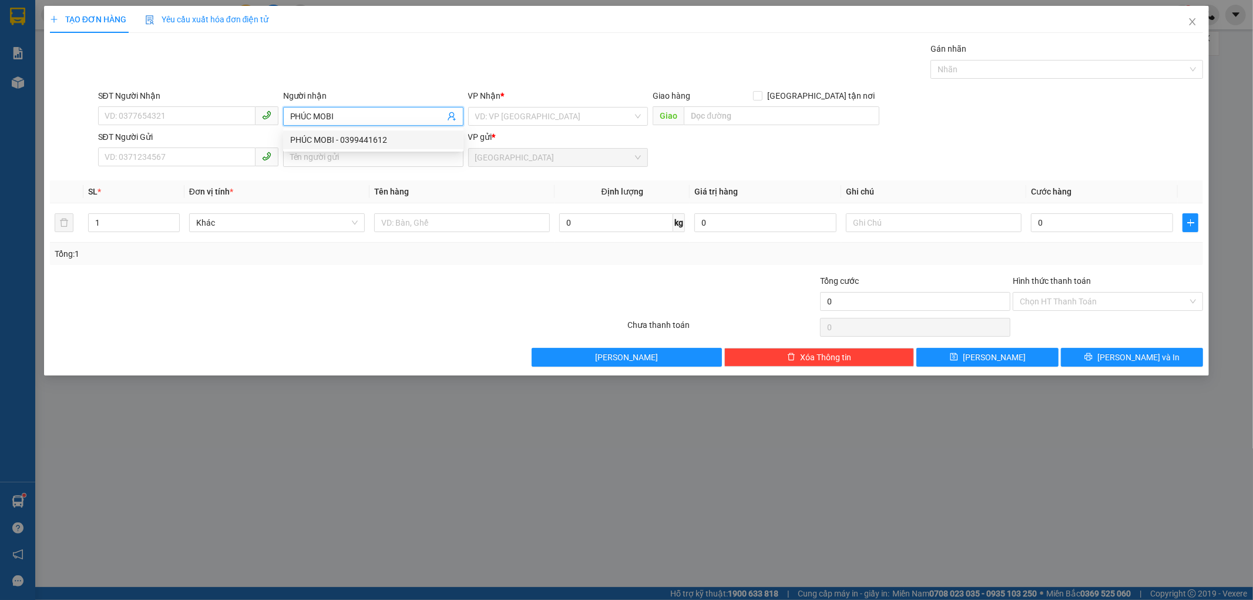
click at [337, 142] on div "PHÚC MOBI - 0399441612" at bounding box center [373, 139] width 166 height 13
type input "0399441612"
type input "PHÚC MOBI"
click at [497, 115] on input "search" at bounding box center [554, 117] width 158 height 18
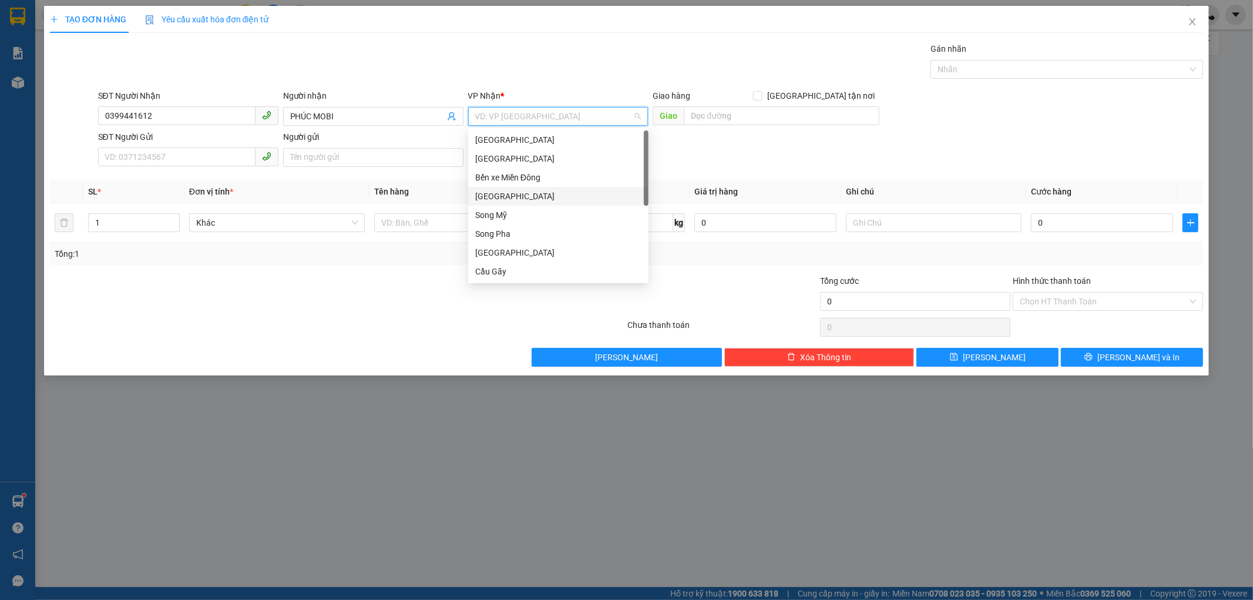
click at [498, 198] on div "[GEOGRAPHIC_DATA]" at bounding box center [558, 196] width 166 height 13
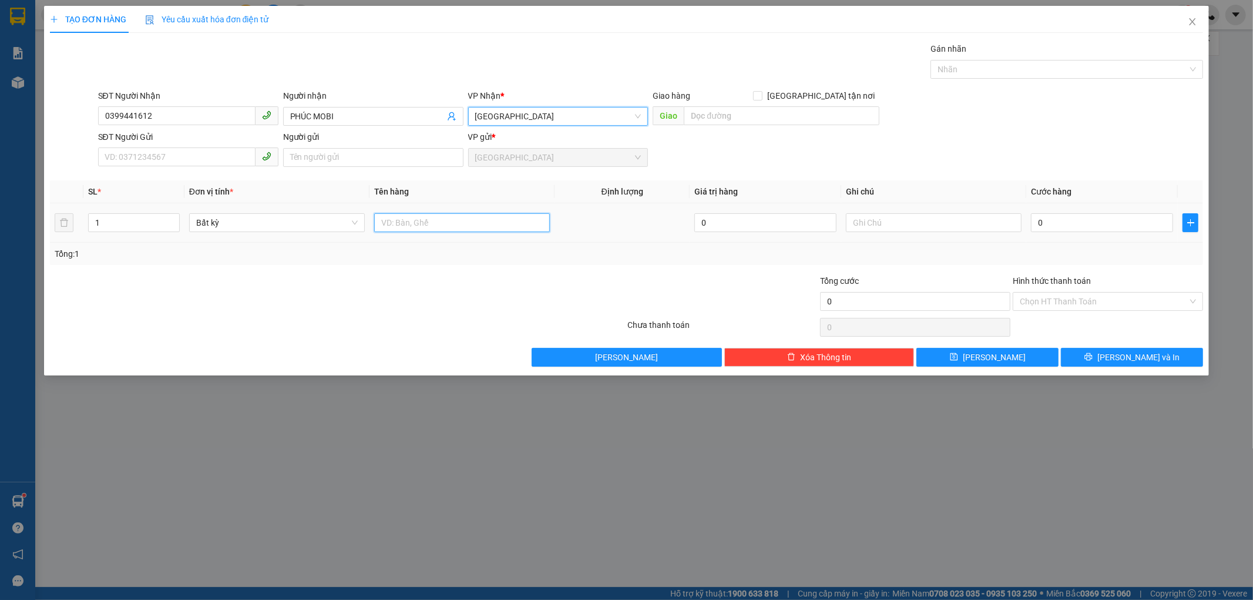
click at [397, 227] on input "text" at bounding box center [462, 222] width 176 height 19
type input "1 BỊ ĐEN"
click at [1040, 223] on input "0" at bounding box center [1102, 222] width 142 height 19
type input "3"
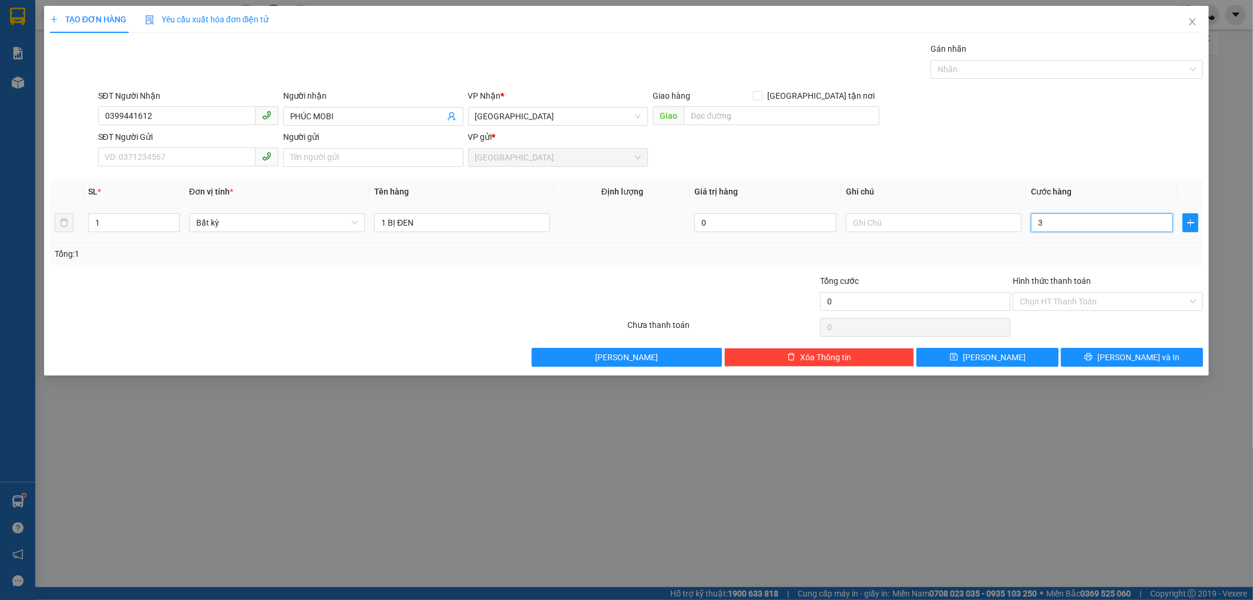
type input "3"
type input "30"
type input "30.000"
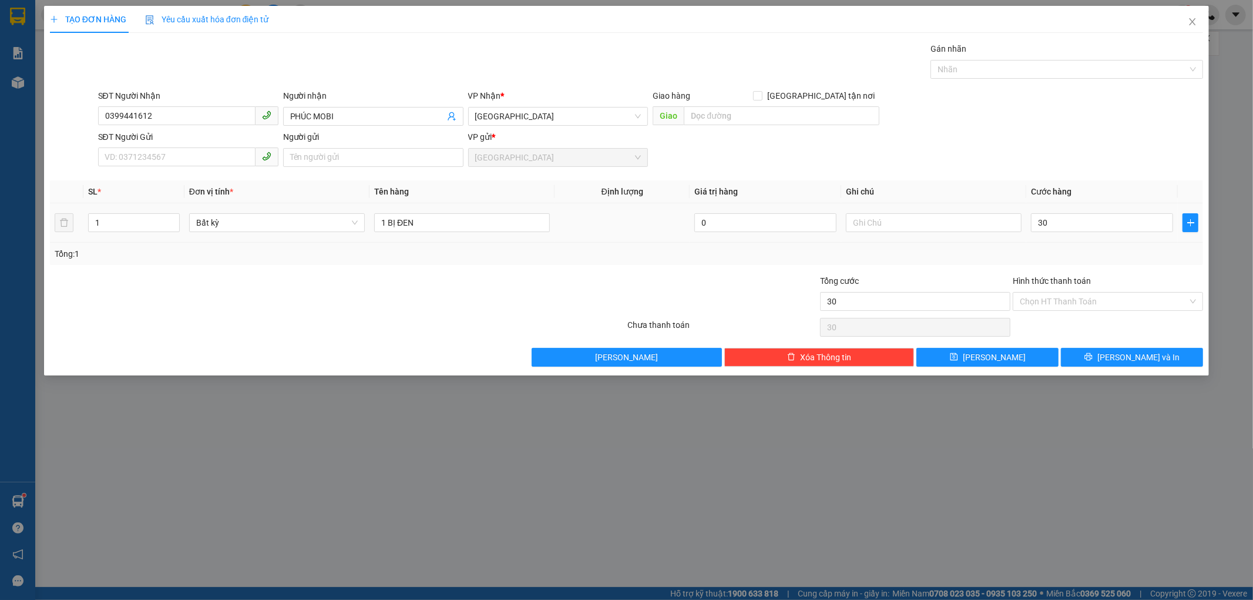
type input "30.000"
click at [1102, 241] on td "30.000" at bounding box center [1102, 222] width 152 height 39
click at [1076, 354] on button "[PERSON_NAME] và In" at bounding box center [1132, 357] width 142 height 19
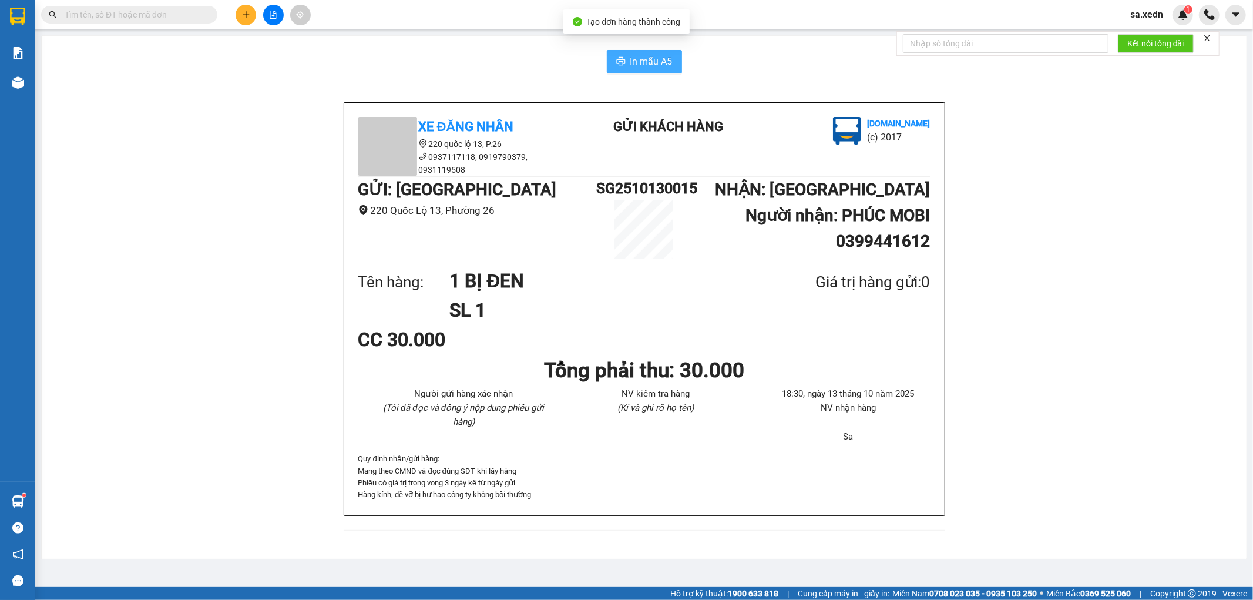
click at [643, 57] on span "In mẫu A5" at bounding box center [651, 61] width 42 height 15
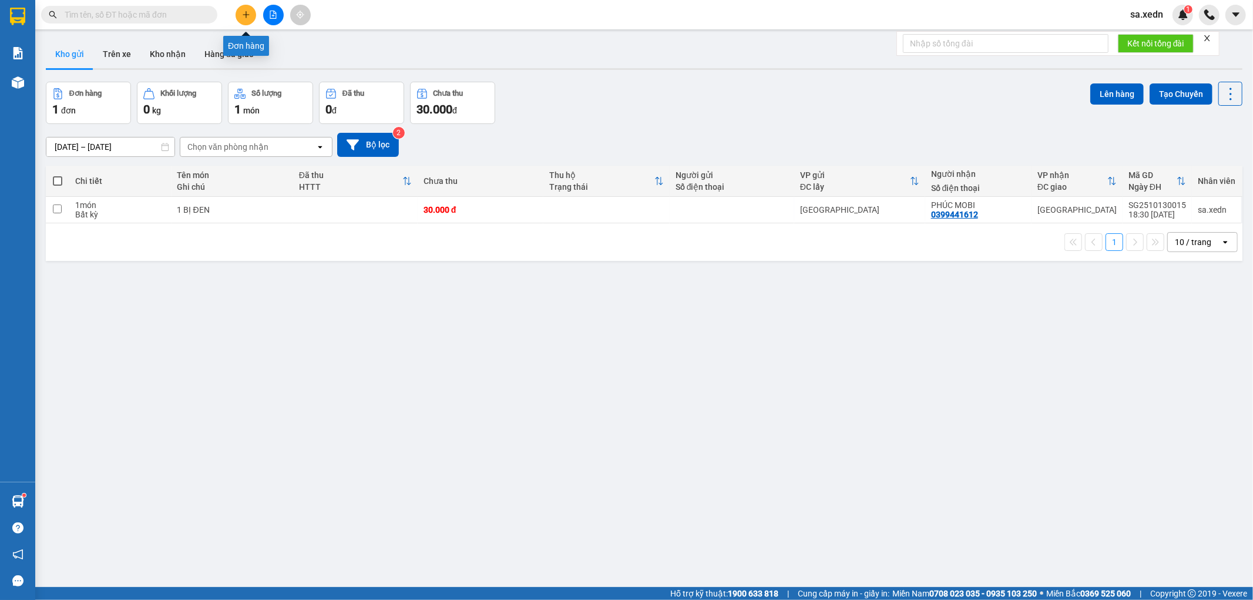
click at [242, 9] on button at bounding box center [246, 15] width 21 height 21
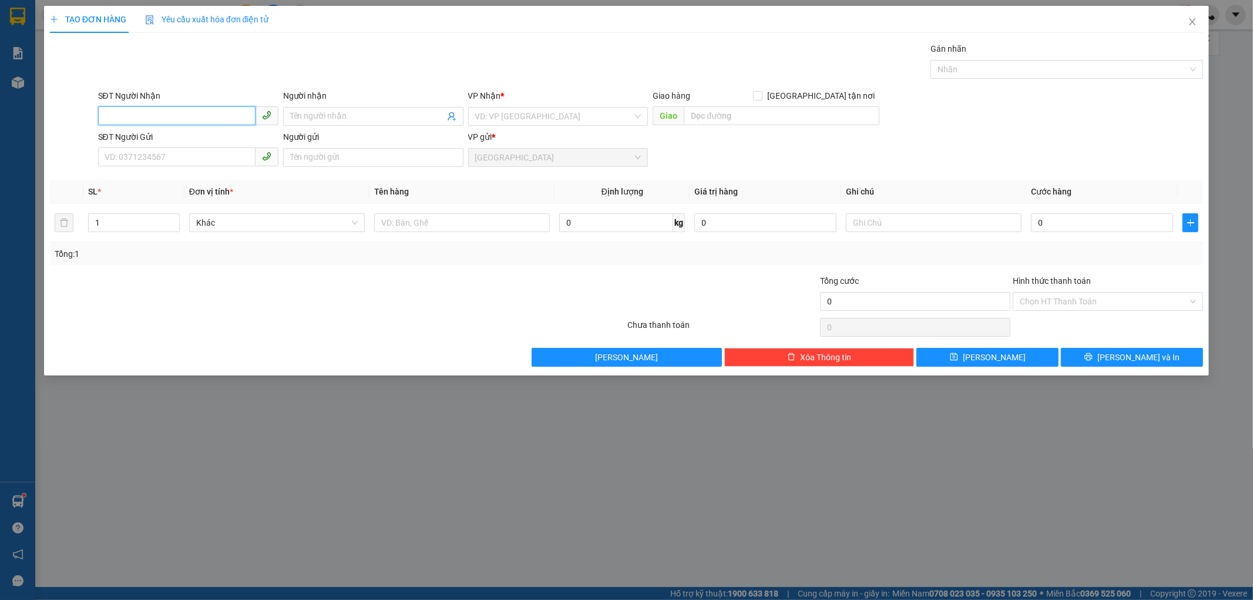
click at [156, 115] on input "SĐT Người Nhận" at bounding box center [176, 115] width 157 height 19
click at [1027, 445] on div "TẠO ĐƠN HÀNG Yêu cầu xuất hóa đơn điện tử Transit Pickup Surcharge Ids Transit …" at bounding box center [626, 300] width 1253 height 600
click at [195, 116] on input "SĐT Người Nhận" at bounding box center [176, 115] width 157 height 19
type input "0944297777"
click at [148, 137] on div "0944297777 - [PERSON_NAME]" at bounding box center [188, 139] width 166 height 13
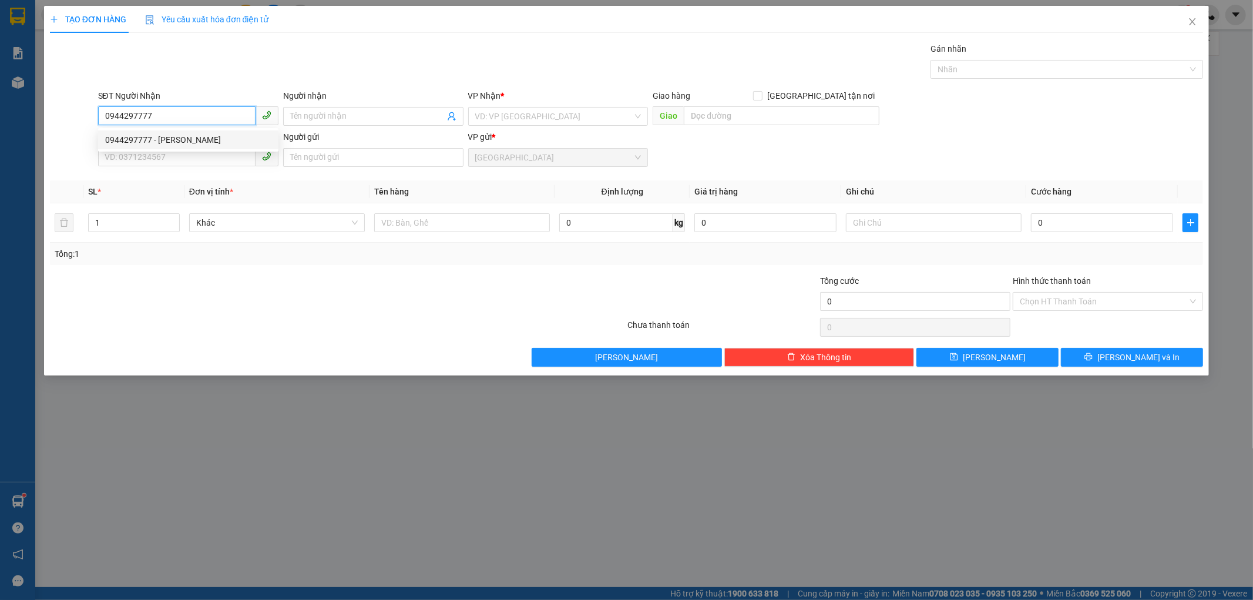
type input "[PERSON_NAME]"
type input "30.000"
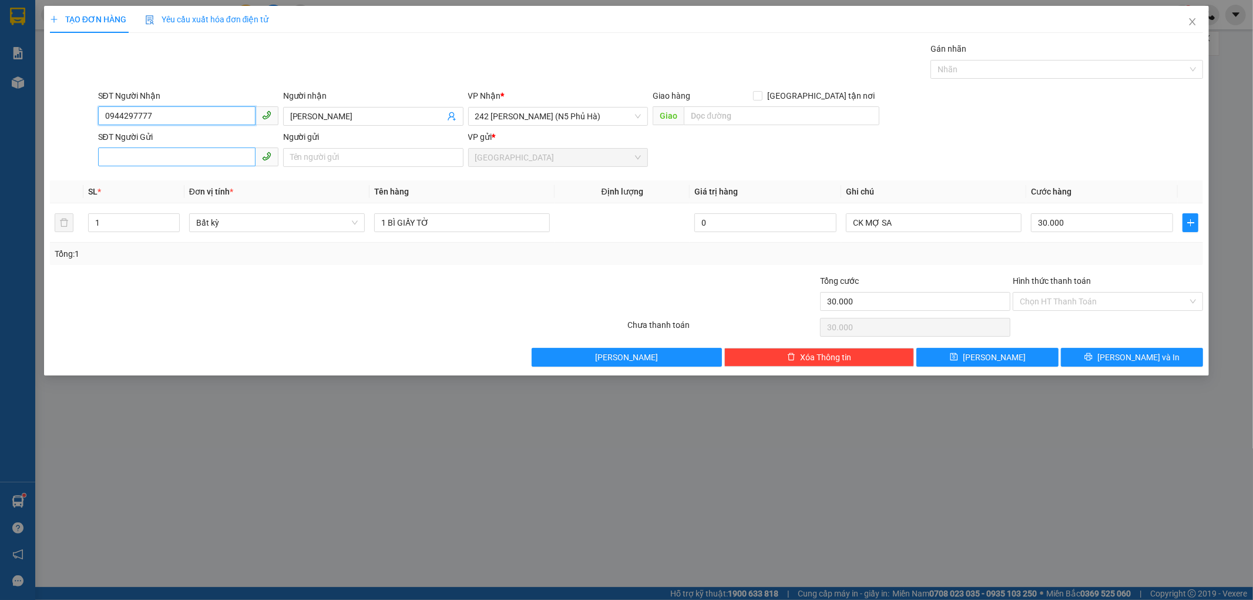
type input "0944297777"
click at [155, 155] on input "SĐT Người Gửi" at bounding box center [176, 156] width 157 height 19
drag, startPoint x: 175, startPoint y: 174, endPoint x: 175, endPoint y: 157, distance: 17.0
click at [175, 170] on div "0908187923 0908187923 - [PERSON_NAME]" at bounding box center [188, 181] width 180 height 24
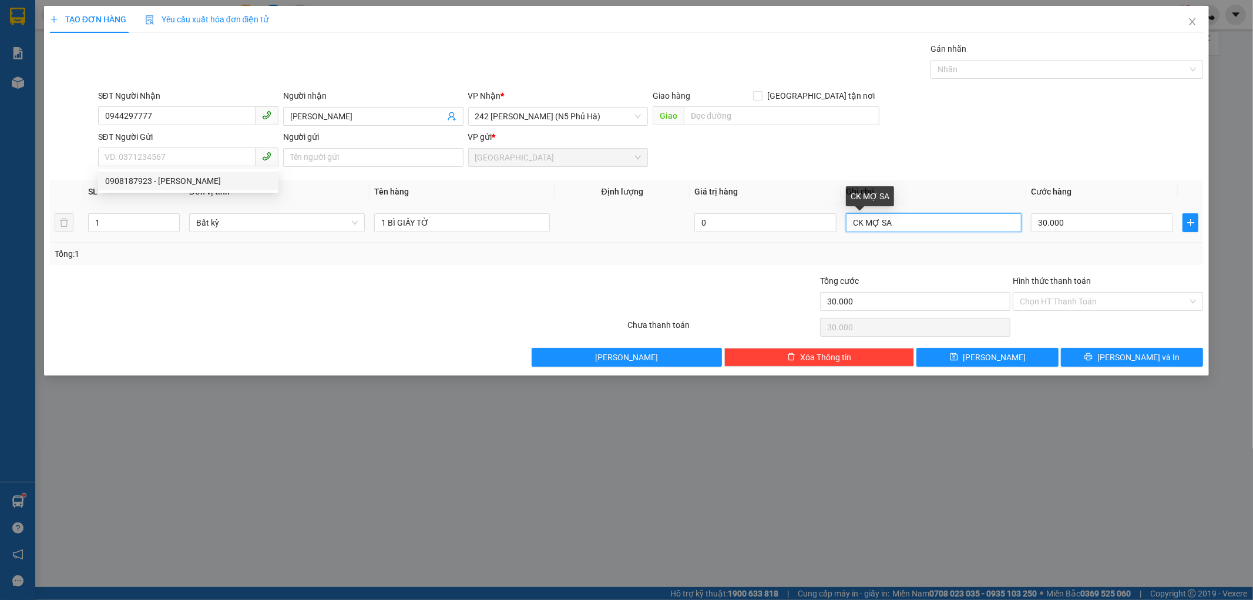
click at [895, 224] on input "CK MỢ SA" at bounding box center [934, 222] width 176 height 19
type input "C"
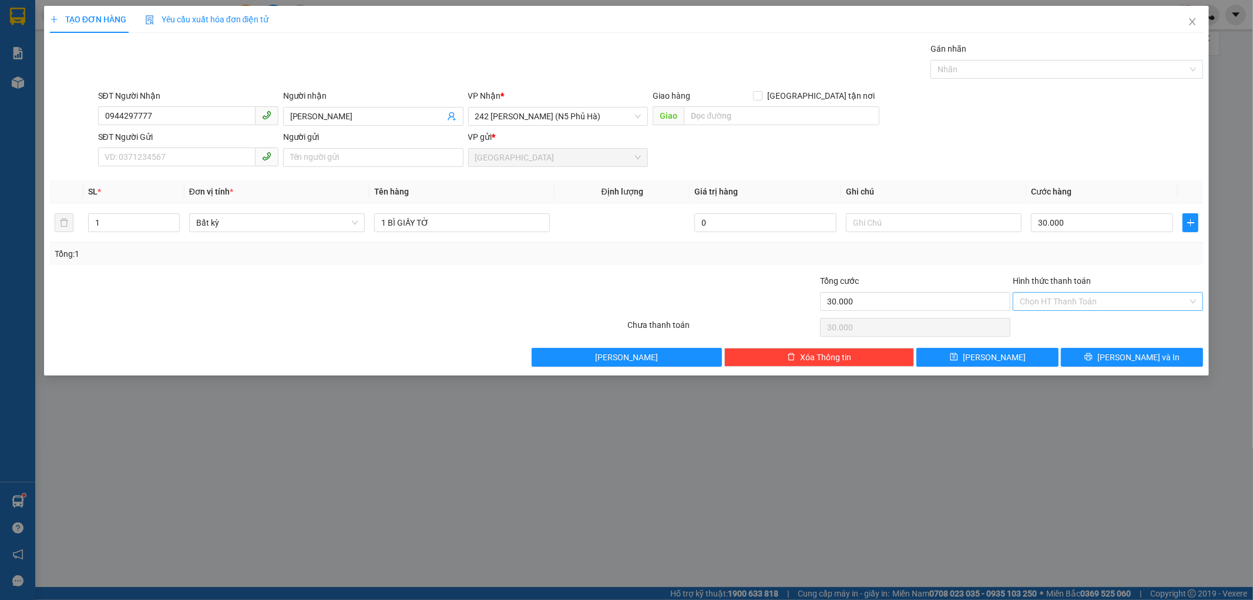
click at [1059, 297] on input "Hình thức thanh toán" at bounding box center [1104, 302] width 168 height 18
click at [1058, 325] on div "Tại văn phòng" at bounding box center [1109, 324] width 176 height 13
type input "0"
click at [1101, 354] on button "[PERSON_NAME] và In" at bounding box center [1132, 357] width 142 height 19
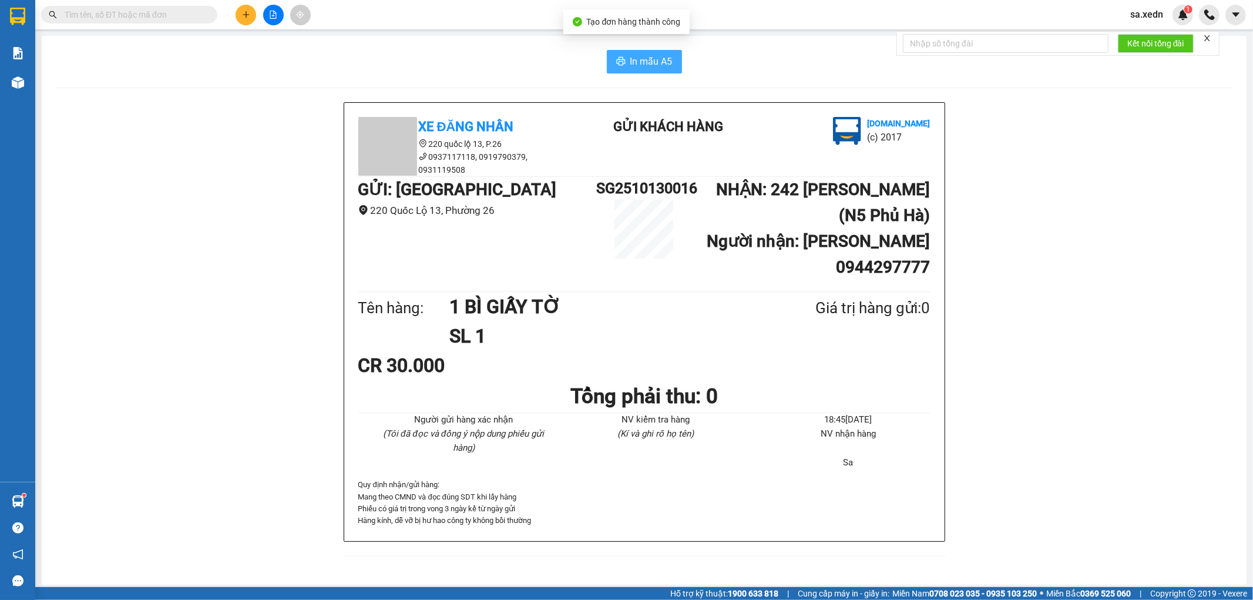
click at [646, 66] on span "In mẫu A5" at bounding box center [651, 61] width 42 height 15
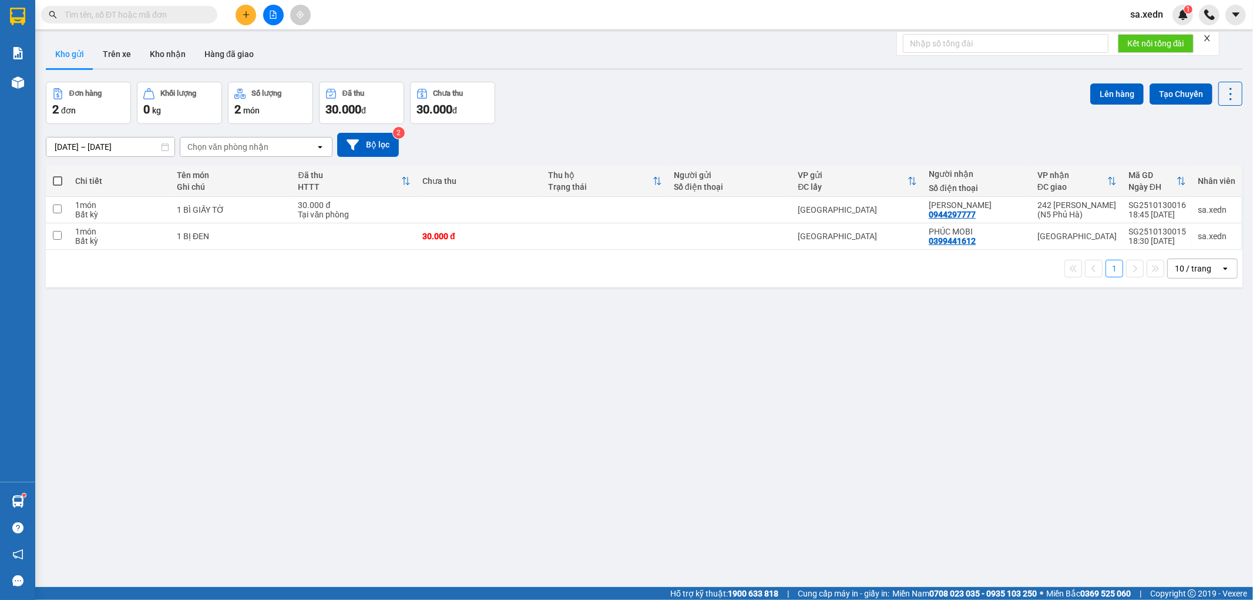
click at [237, 15] on button at bounding box center [246, 15] width 21 height 21
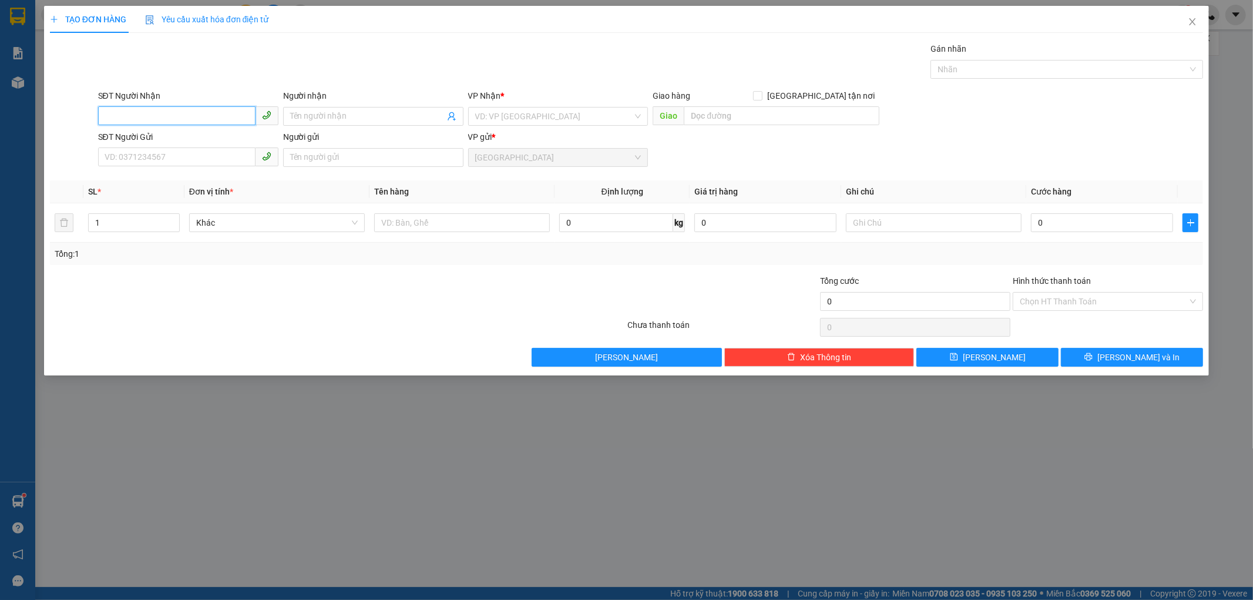
click at [139, 115] on input "SĐT Người Nhận" at bounding box center [176, 115] width 157 height 19
click at [197, 134] on div "0355283404 - BÉ BẢY" at bounding box center [188, 139] width 166 height 13
type input "0355283404"
type input "BÉ BẢY"
type input "SƠN LÂM - [GEOGRAPHIC_DATA]"
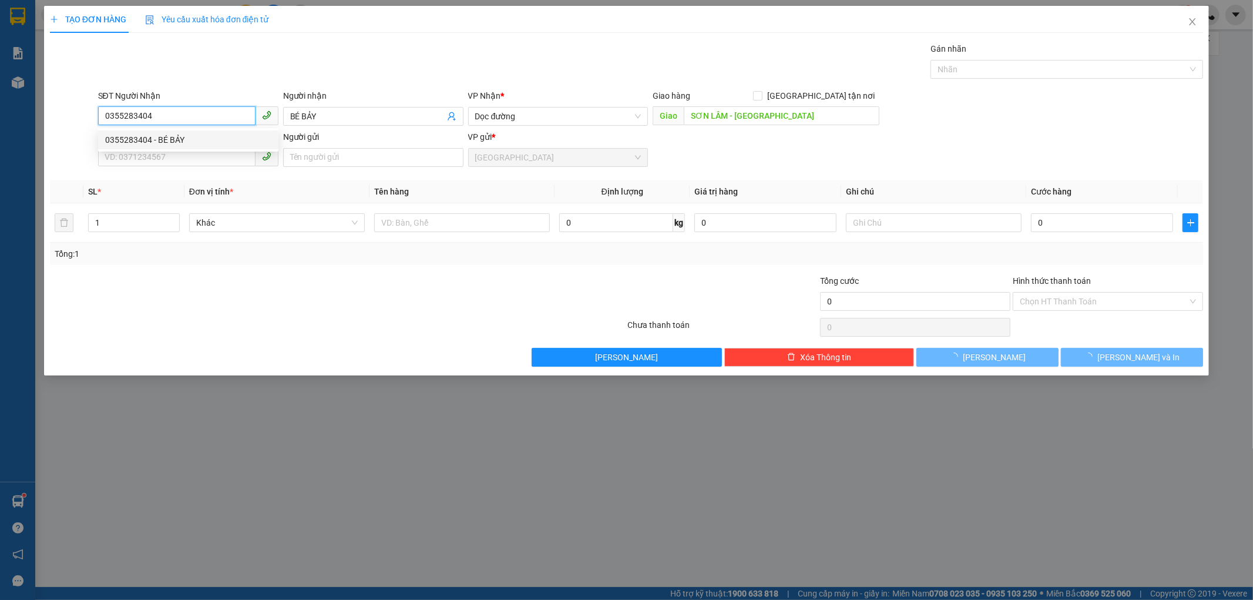
type input "70.000"
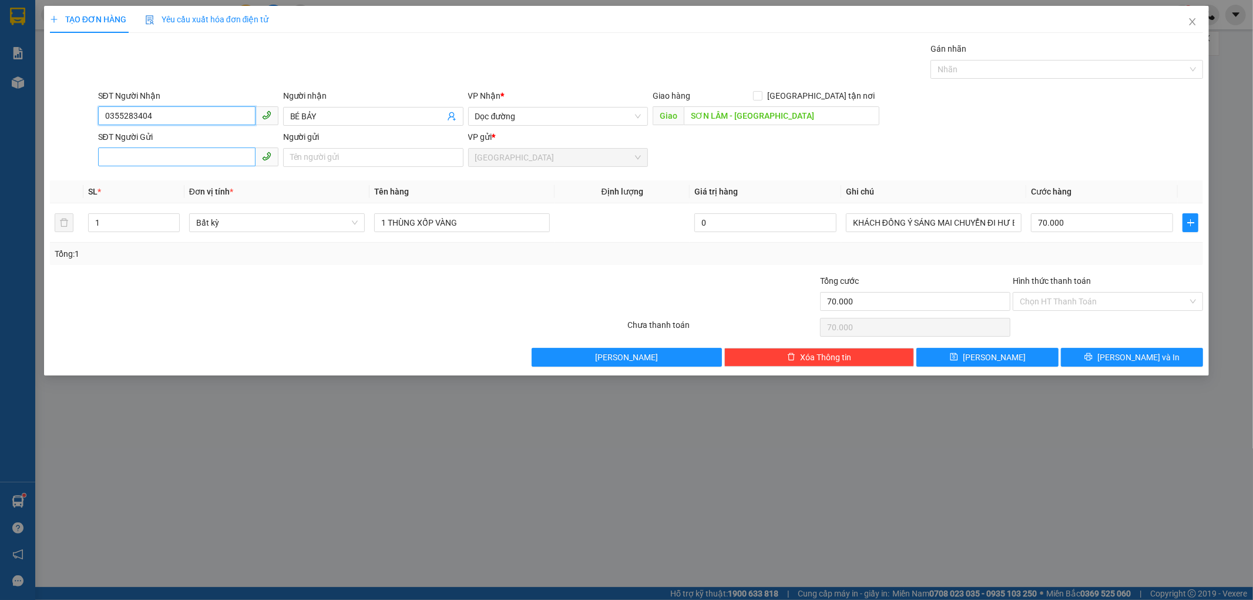
type input "0355283404"
click at [150, 156] on input "SĐT Người Gửi" at bounding box center [176, 156] width 157 height 19
click at [159, 175] on div "0338549090 - TÀI" at bounding box center [188, 180] width 166 height 13
type input "0338549090"
type input "TÀI"
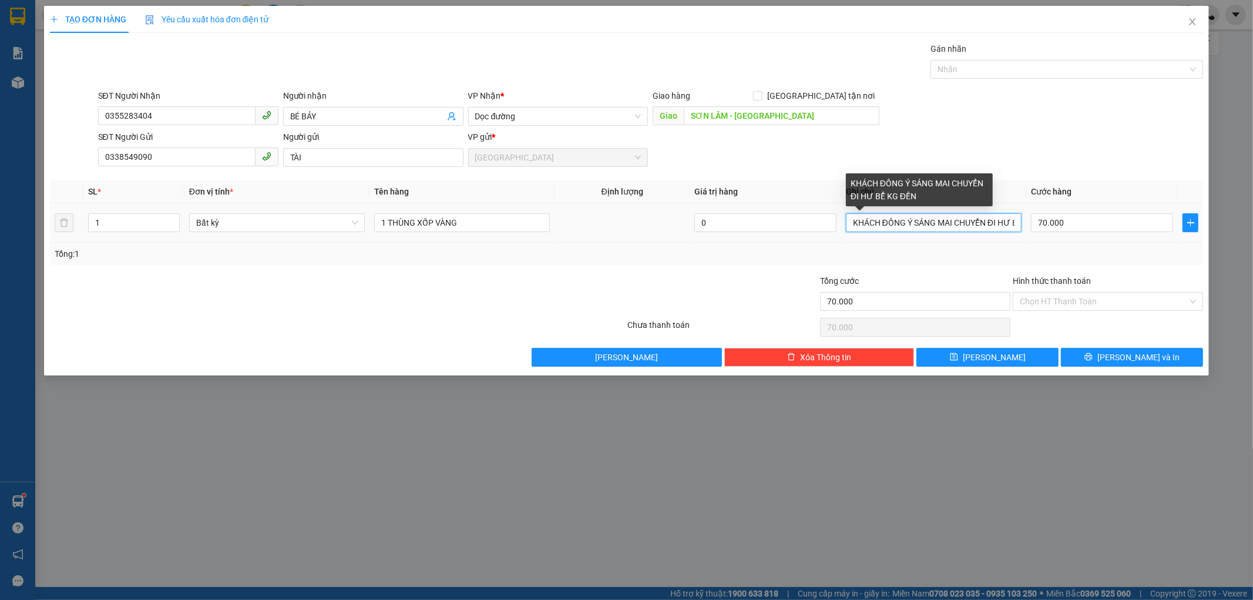
click at [1014, 221] on input "KHÁCH ĐỒNG Ý SÁNG MAI CHUYỂN ĐI HƯ BỂ KG ĐỀN" at bounding box center [934, 222] width 176 height 19
click at [930, 223] on input "BỂ KG ĐỀN" at bounding box center [934, 222] width 176 height 19
type input "B"
type input "HÀNG ĐÔNG LẠNH"
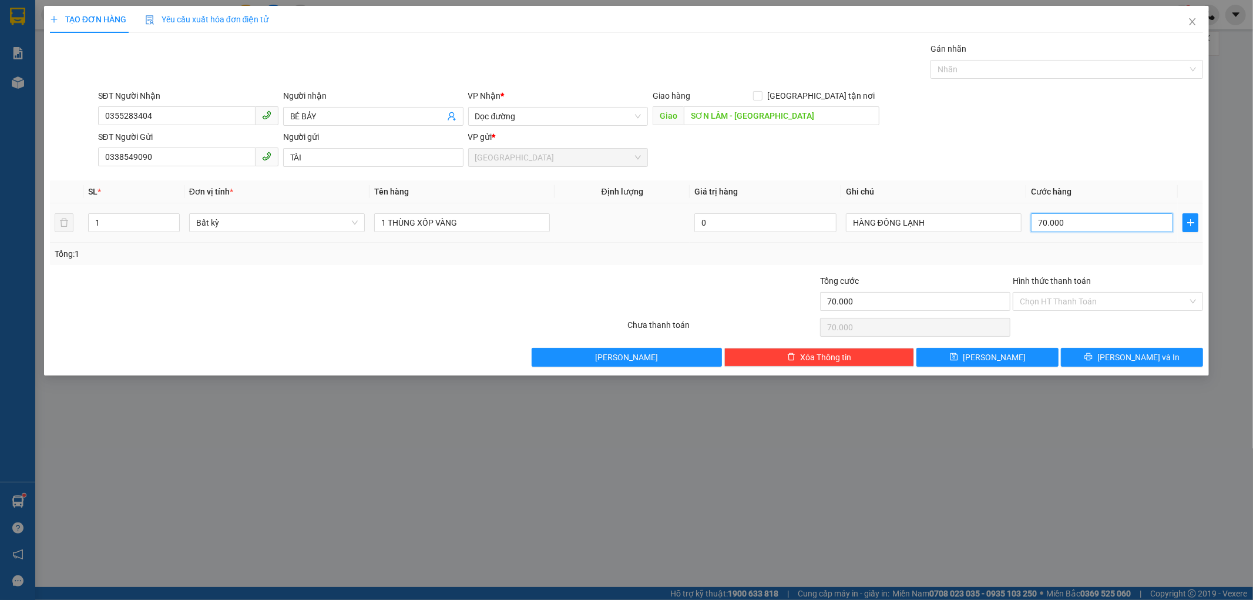
click at [1065, 216] on input "70.000" at bounding box center [1102, 222] width 142 height 19
type input "0"
type input "01"
type input "1"
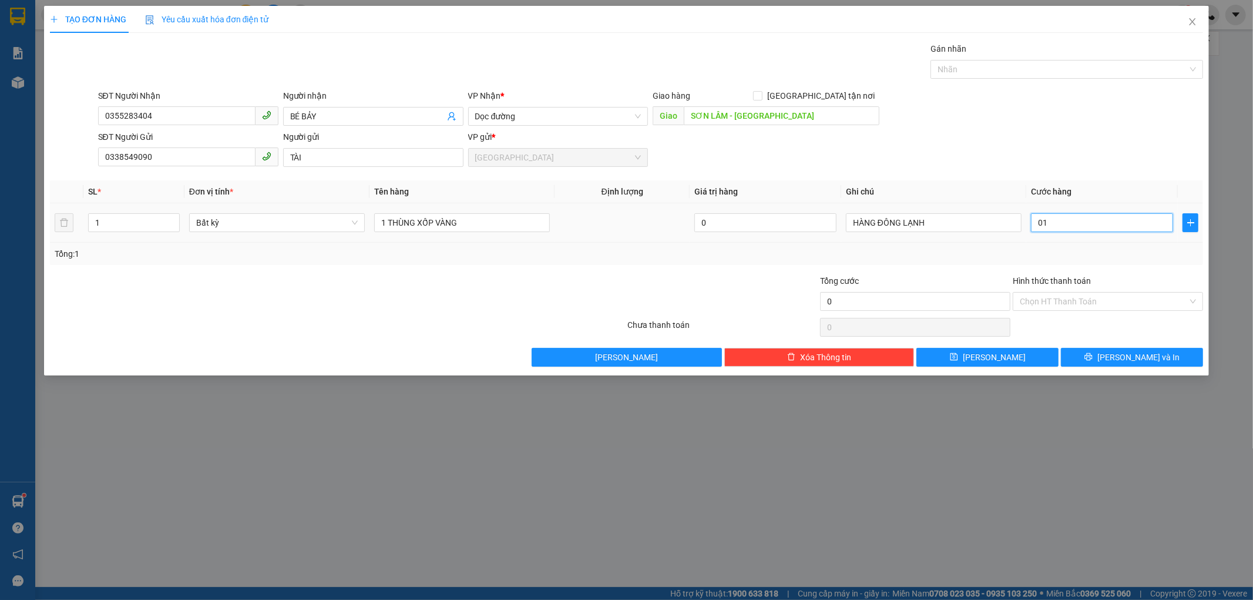
type input "1"
type input "010"
type input "10"
type input "0.100"
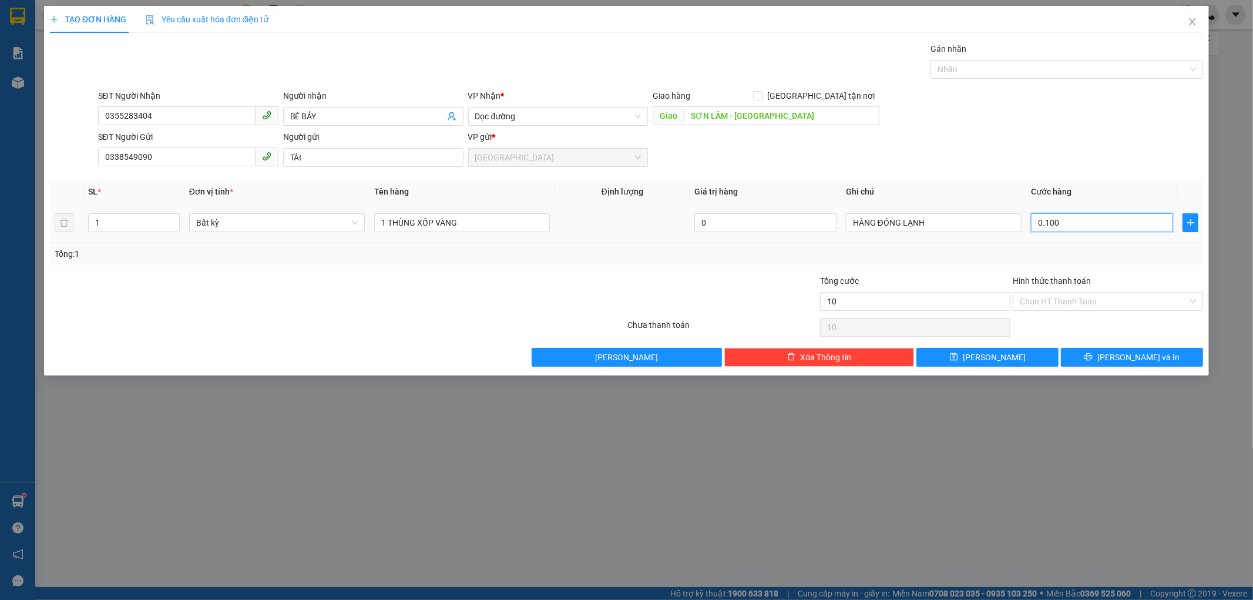
type input "100"
type input "0.100"
type input "100.000"
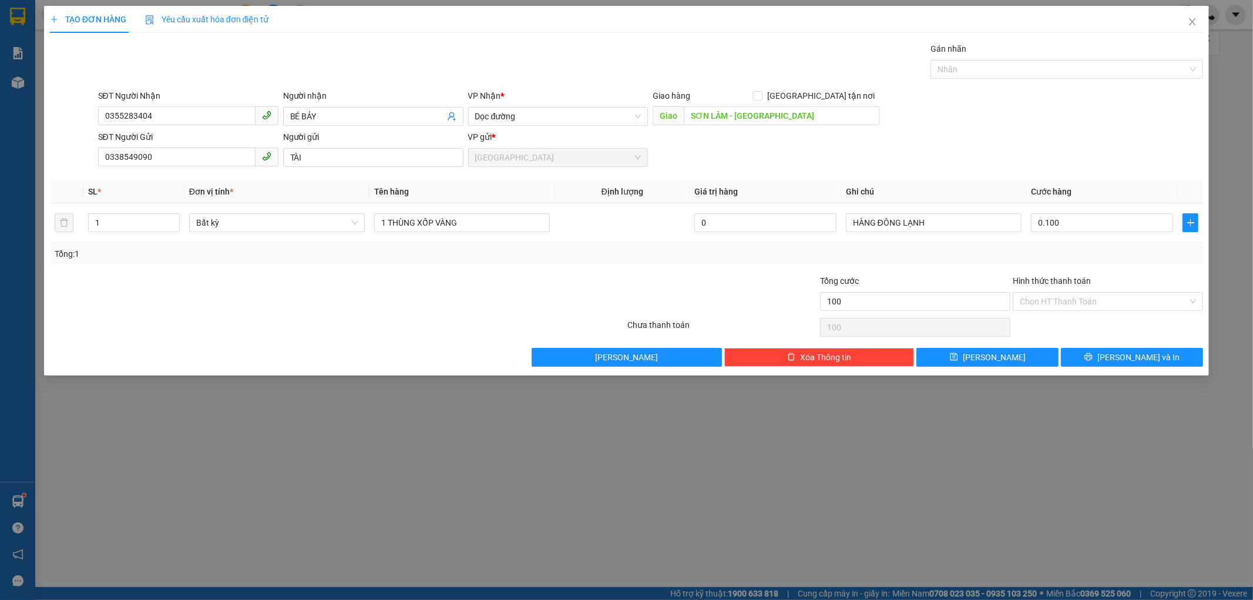
type input "100.000"
click at [1078, 247] on div "Tổng: 1" at bounding box center [627, 253] width 1144 height 13
click at [465, 220] on input "1 THÙNG XỐP VÀNG" at bounding box center [462, 222] width 176 height 19
type input "1 THÙNG XỐP"
click at [1099, 353] on button "[PERSON_NAME] và In" at bounding box center [1132, 357] width 142 height 19
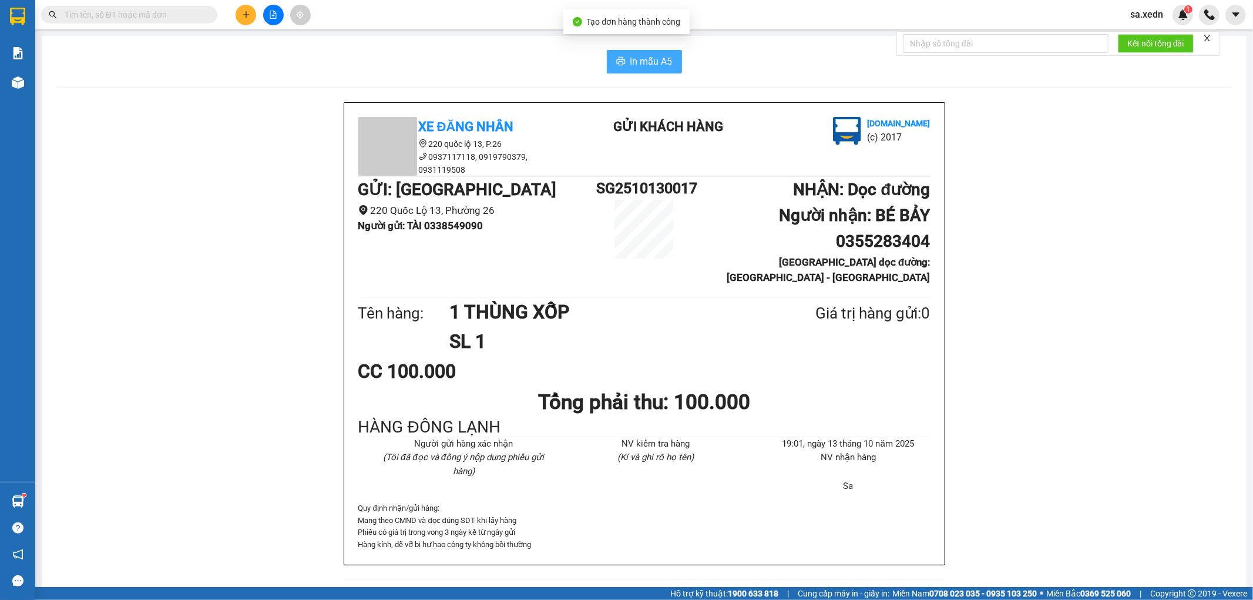
click at [639, 56] on span "In mẫu A5" at bounding box center [651, 61] width 42 height 15
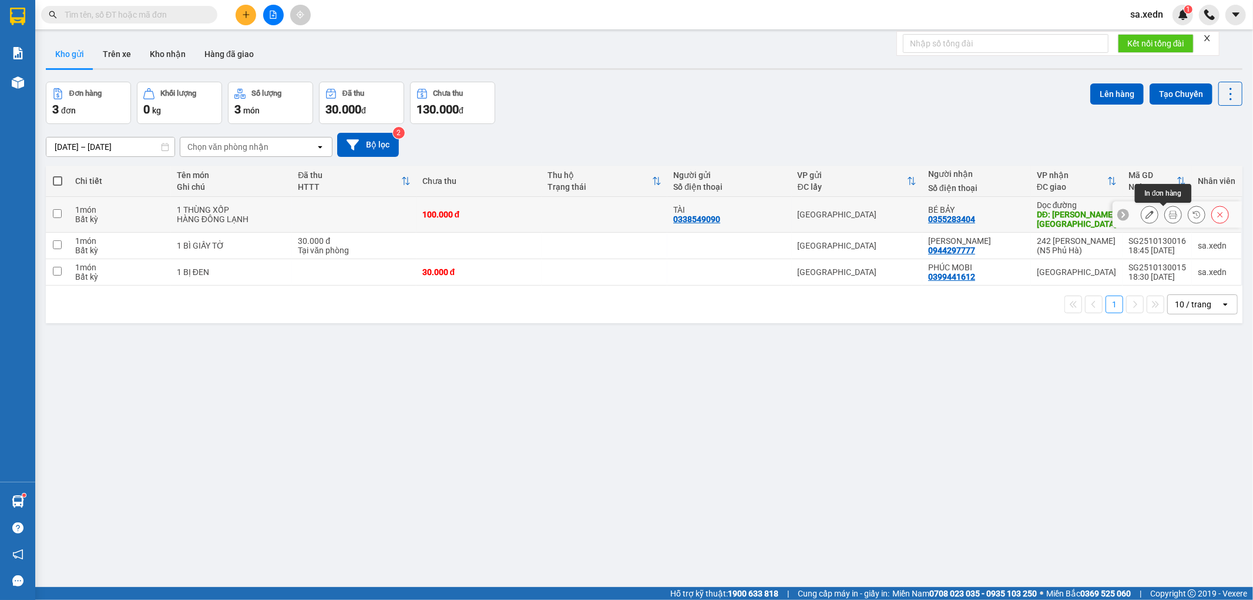
click at [1169, 212] on icon at bounding box center [1173, 214] width 8 height 8
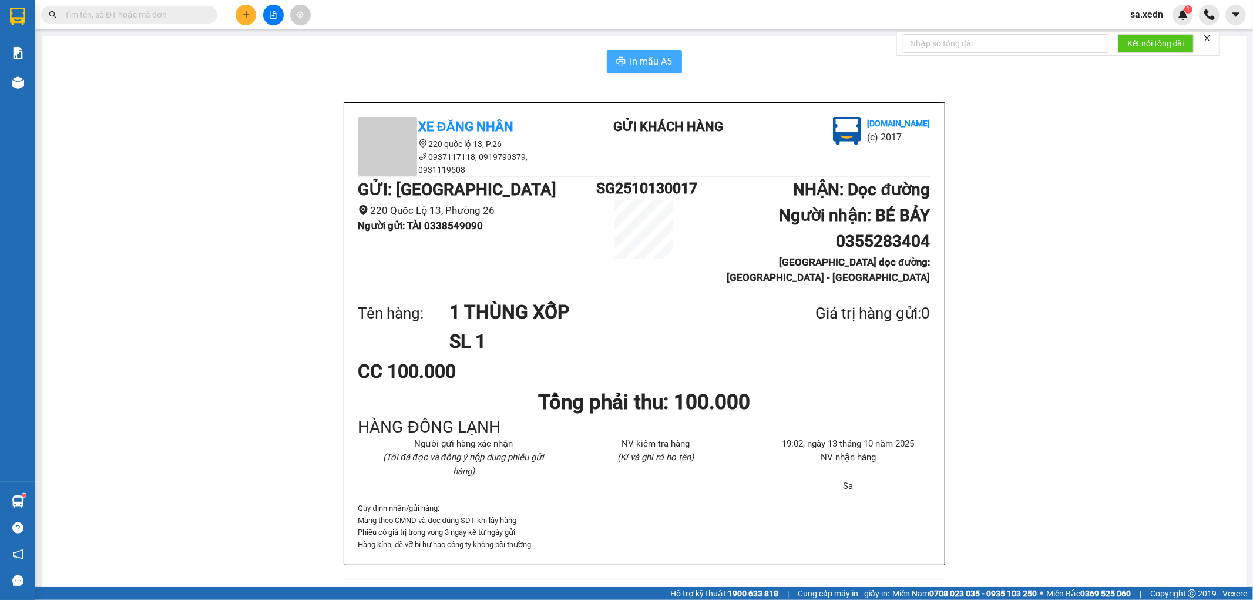
click at [616, 56] on icon "printer" at bounding box center [620, 60] width 9 height 9
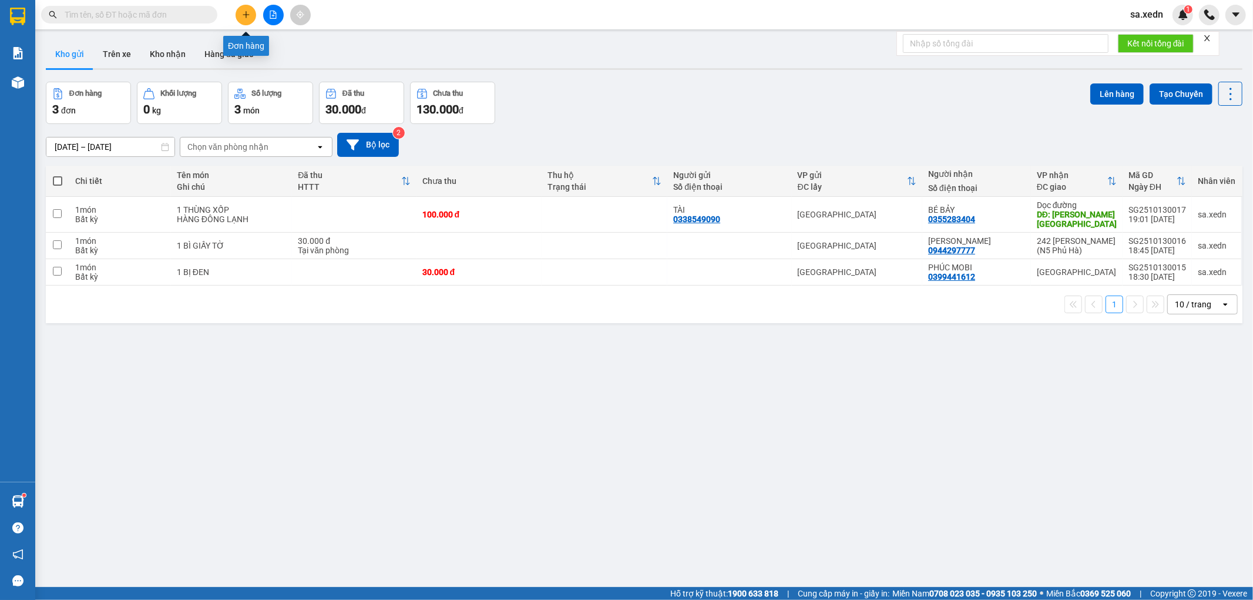
click at [241, 8] on button at bounding box center [246, 15] width 21 height 21
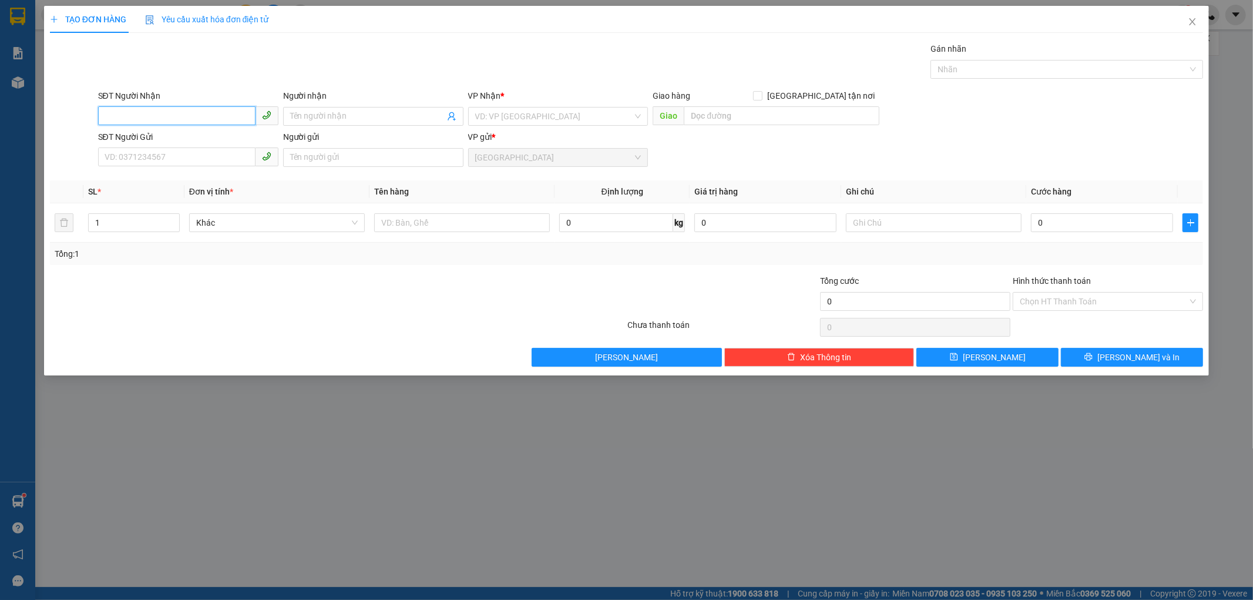
click at [169, 116] on input "SĐT Người Nhận" at bounding box center [176, 115] width 157 height 19
type input "0963794908"
click at [174, 136] on div "0963794908 - HOÀNG" at bounding box center [188, 139] width 166 height 13
type input "HOÀNG"
type input "ĐL THÀNH ĐỒNG MÉ"
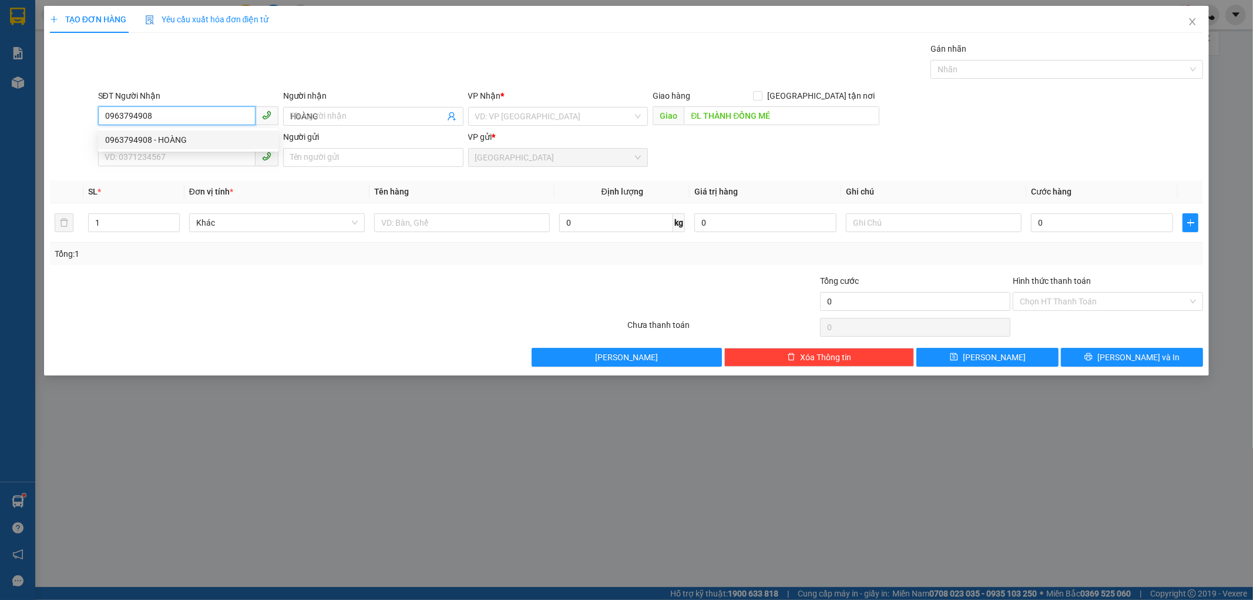
type input "100.000"
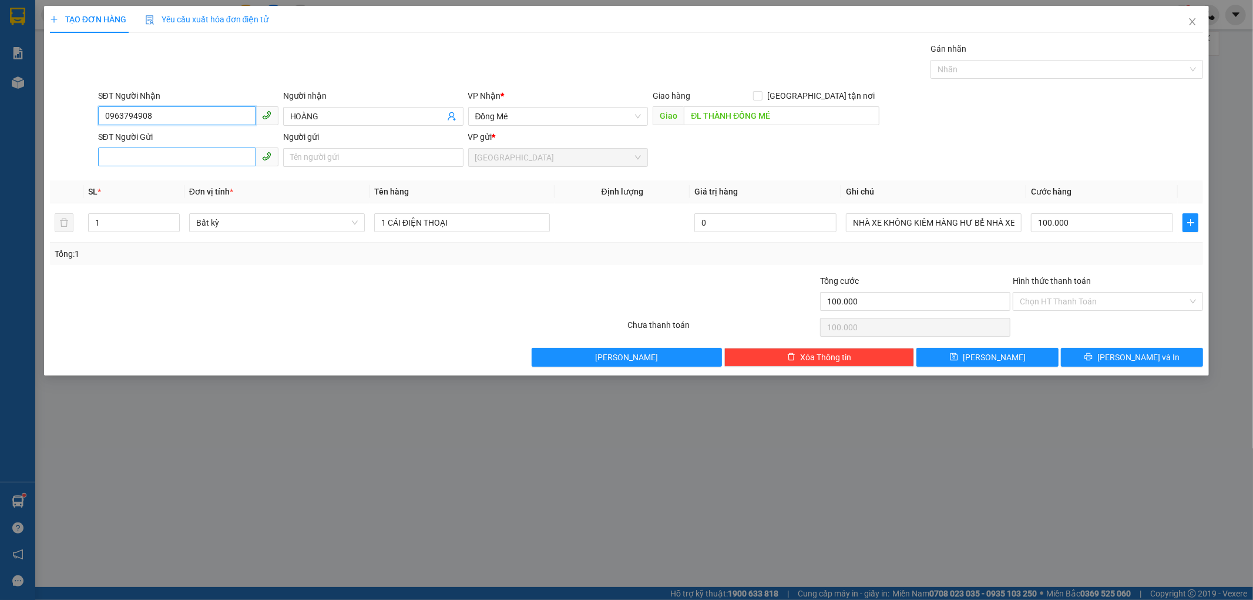
type input "0963794908"
click at [174, 149] on input "SĐT Người Gửi" at bounding box center [176, 156] width 157 height 19
click at [181, 174] on div "0357610755 - NHƯ" at bounding box center [188, 180] width 166 height 13
type input "0357610755"
type input "NHƯ"
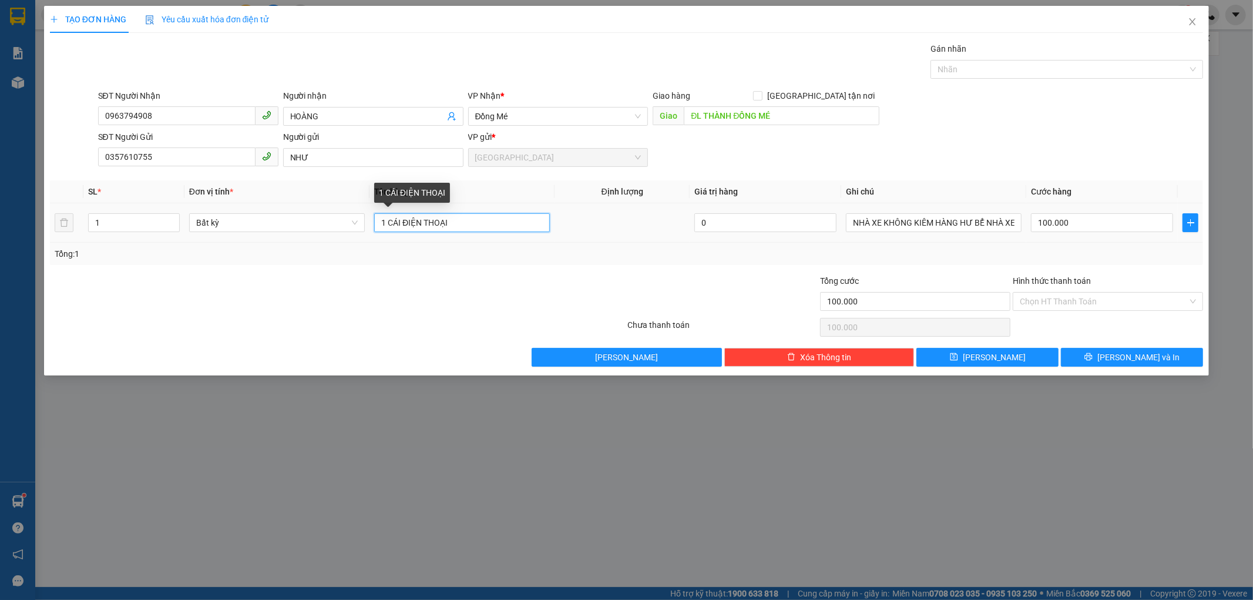
click at [454, 226] on input "1 CÁI ĐIỆN THOẠI" at bounding box center [462, 222] width 176 height 19
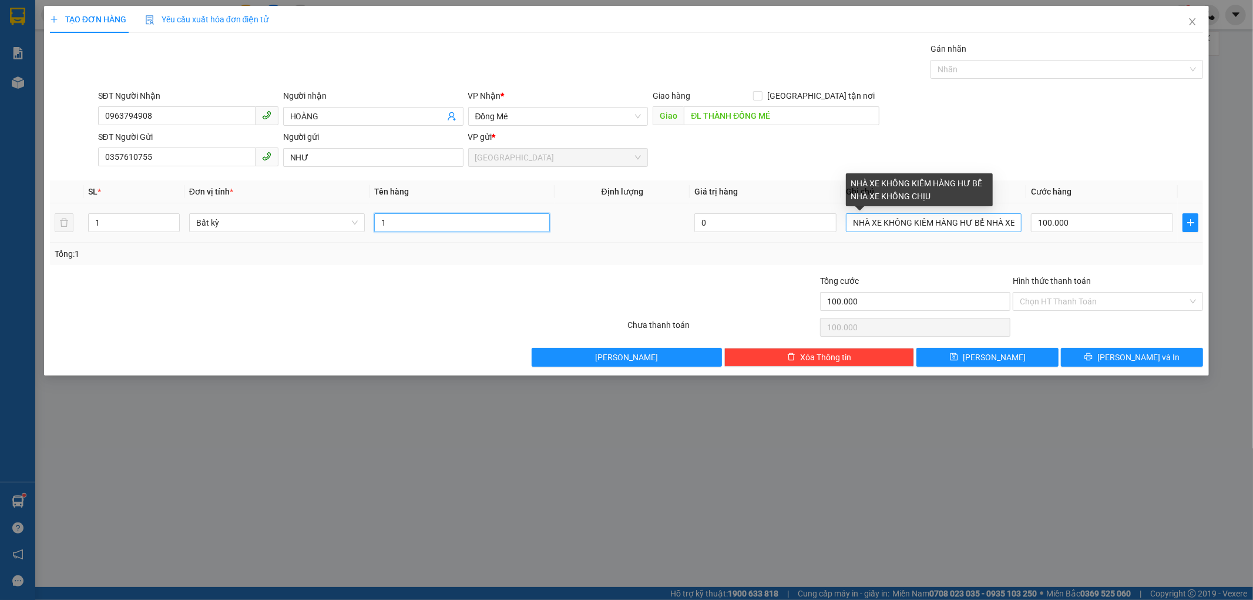
type input "1"
click at [1014, 221] on input "NHÀ XE KHÔNG KIÊM HÀNG HƯ BỂ NHÀ XE KHÔNG CHỊU" at bounding box center [934, 222] width 176 height 19
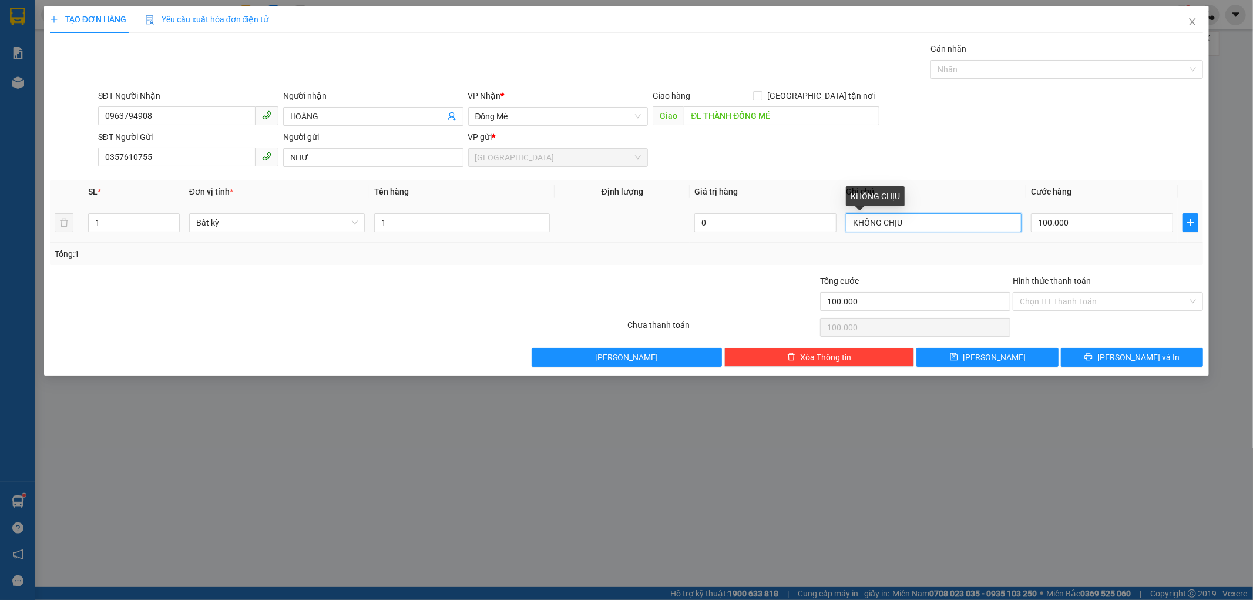
click at [912, 224] on input "KHÔNG CHỊU" at bounding box center [934, 222] width 176 height 19
type input "K"
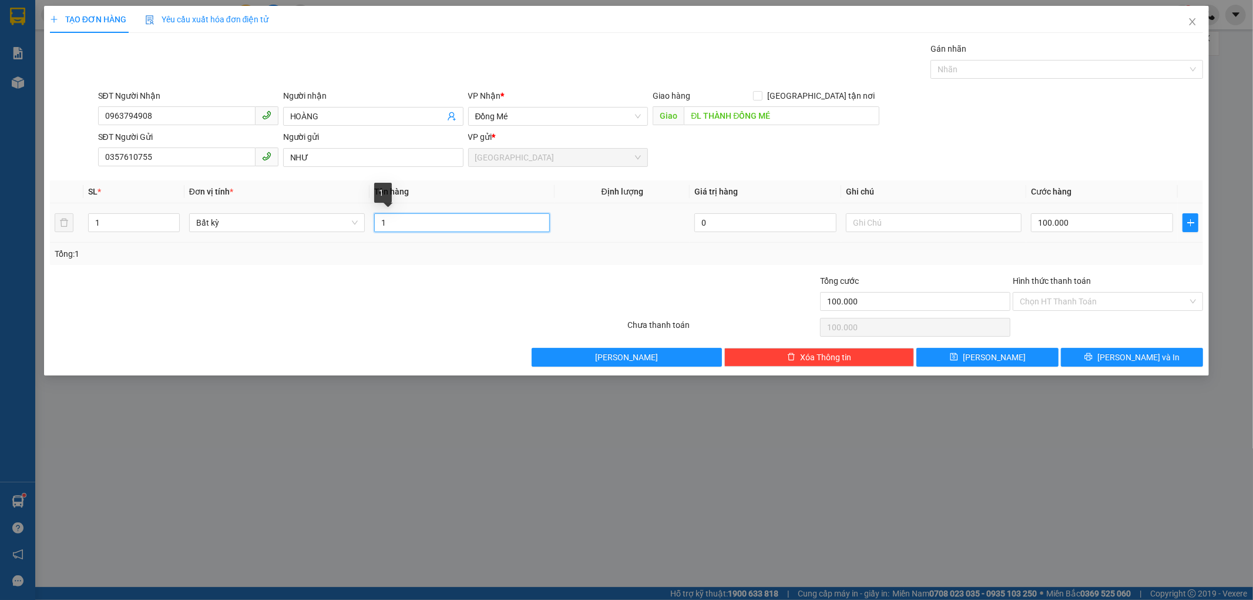
click at [391, 221] on input "1" at bounding box center [462, 222] width 176 height 19
type input "1"
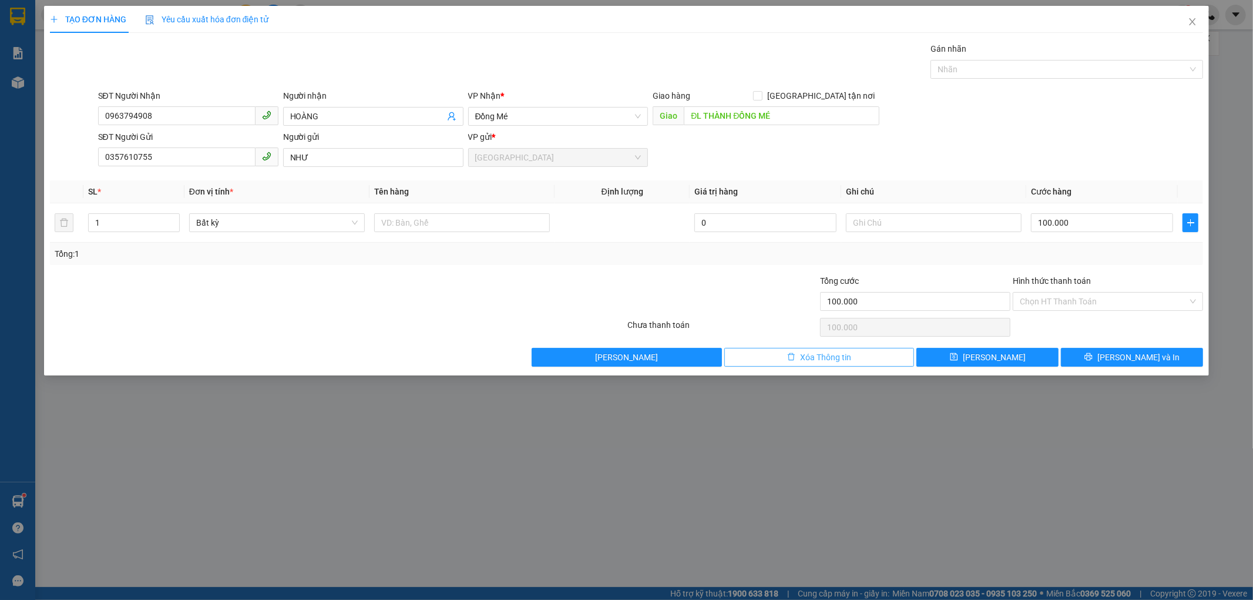
click at [807, 355] on span "Xóa Thông tin" at bounding box center [825, 357] width 51 height 13
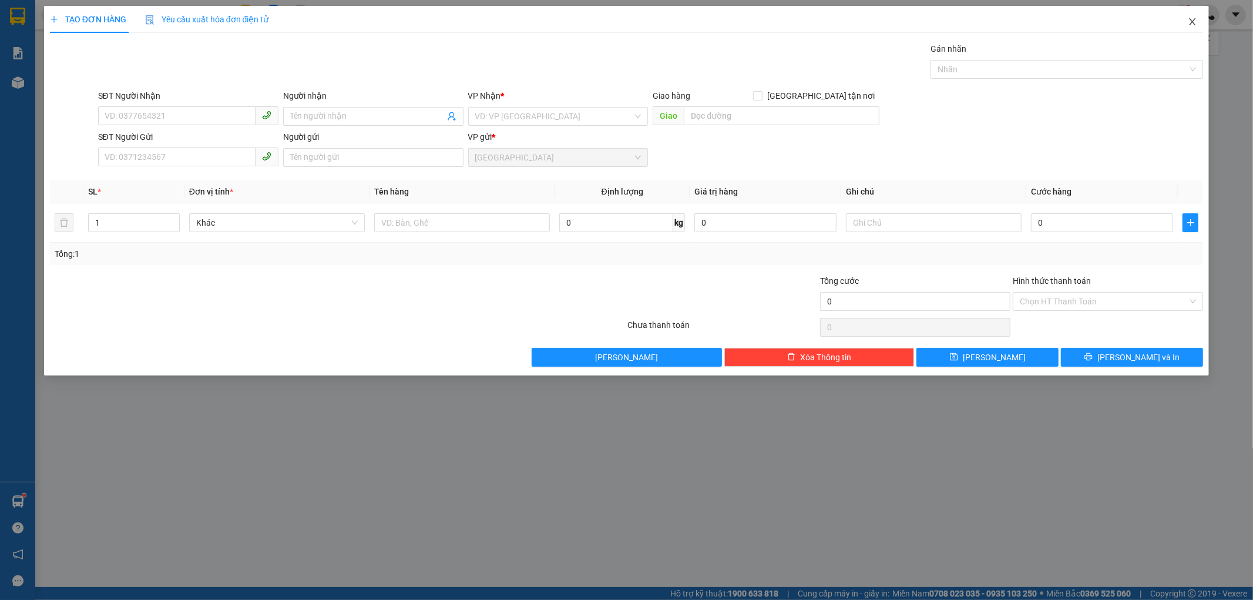
click at [1189, 19] on icon "close" at bounding box center [1192, 21] width 9 height 9
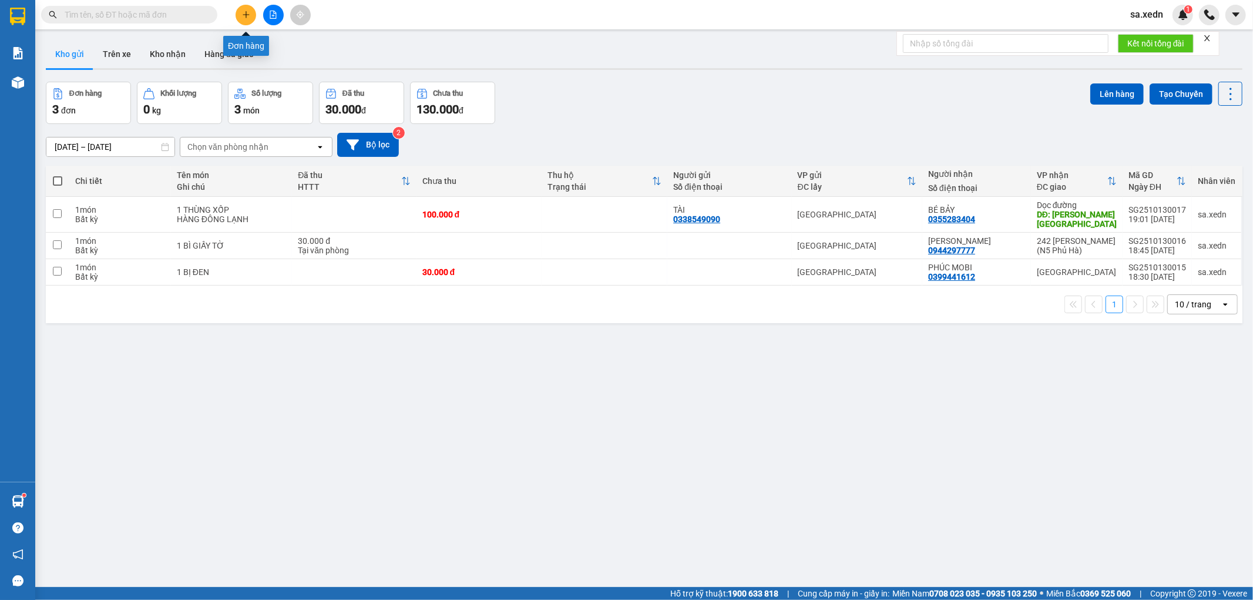
click at [248, 15] on icon "plus" at bounding box center [246, 14] width 6 height 1
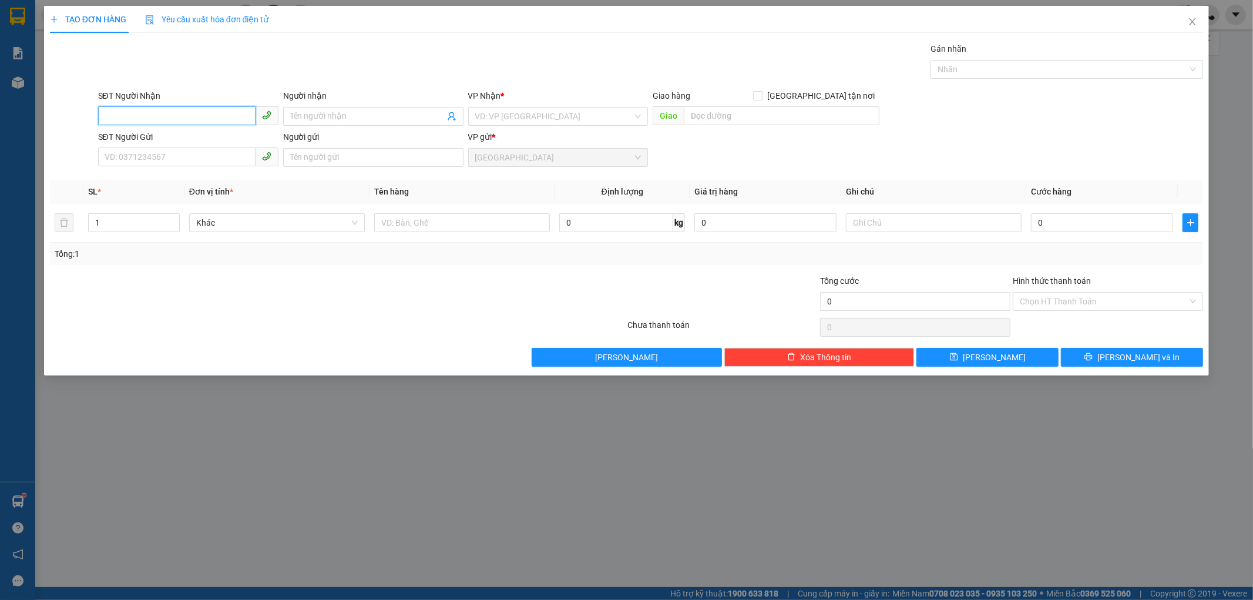
click at [219, 115] on input "SĐT Người Nhận" at bounding box center [176, 115] width 157 height 19
click at [166, 120] on input "SĐT Người Nhận" at bounding box center [176, 115] width 157 height 19
type input "0979005797"
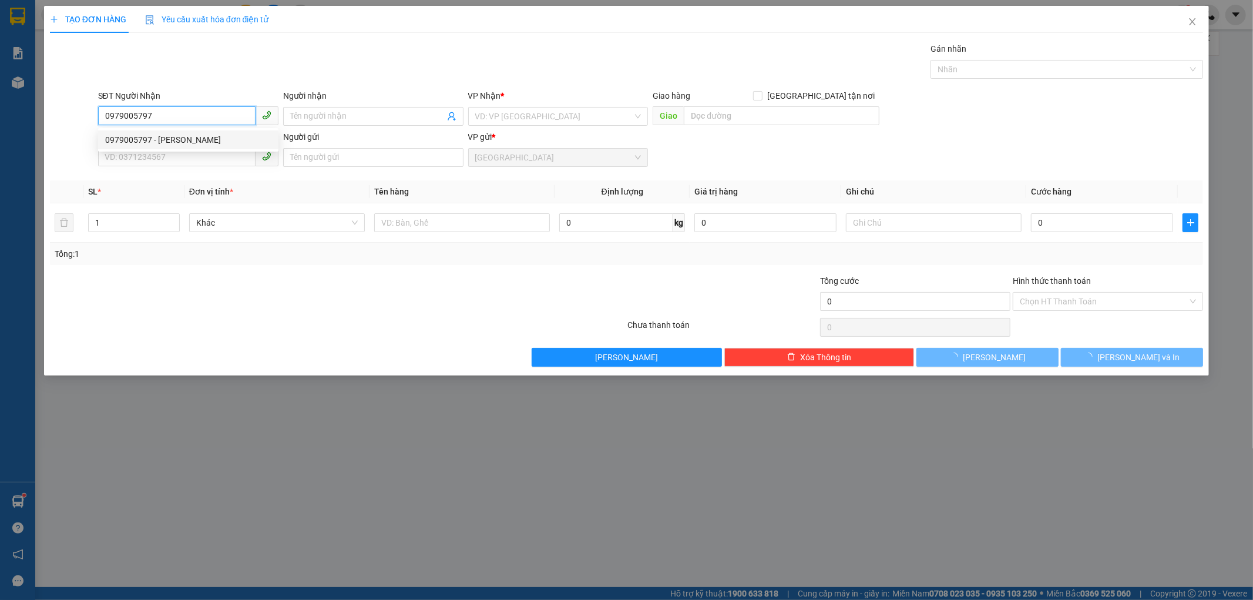
click at [157, 132] on div "0979005797 - [PERSON_NAME]" at bounding box center [188, 139] width 180 height 19
type input "TRINH"
type input "40.000"
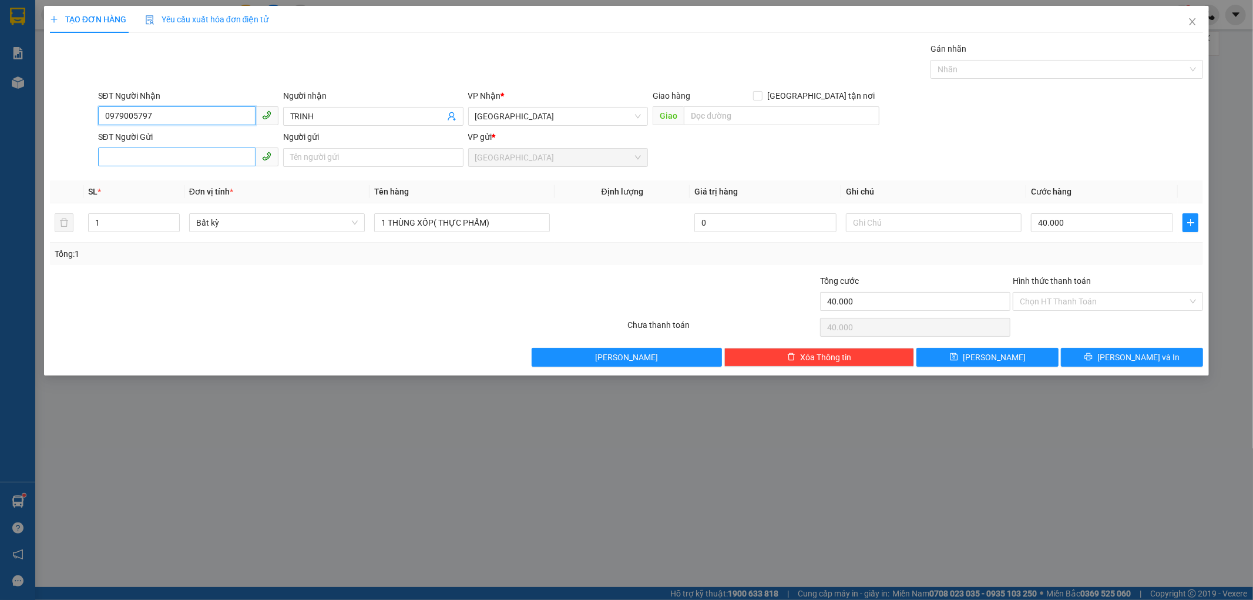
type input "0979005797"
click at [185, 160] on input "SĐT Người Gửi" at bounding box center [176, 156] width 157 height 19
click at [157, 155] on input "SĐT Người Gửi" at bounding box center [176, 156] width 157 height 19
type input "0829415357"
click at [310, 155] on input "Người gửi" at bounding box center [373, 157] width 180 height 19
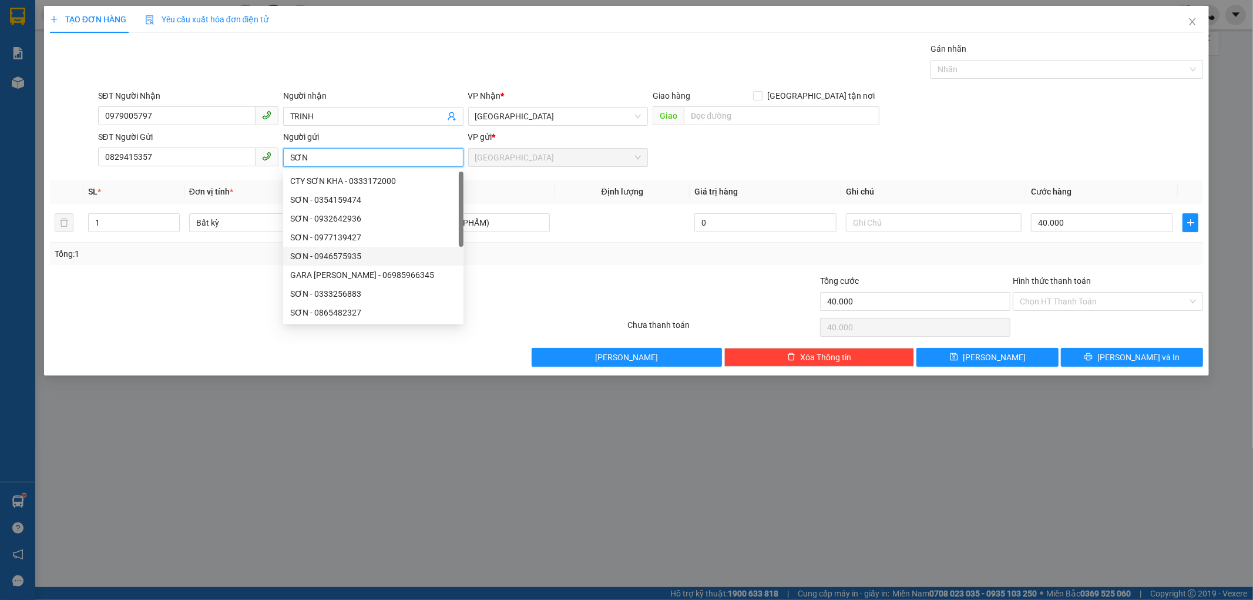
type input "SƠN"
click at [497, 256] on div "Tổng: 1" at bounding box center [627, 253] width 1144 height 13
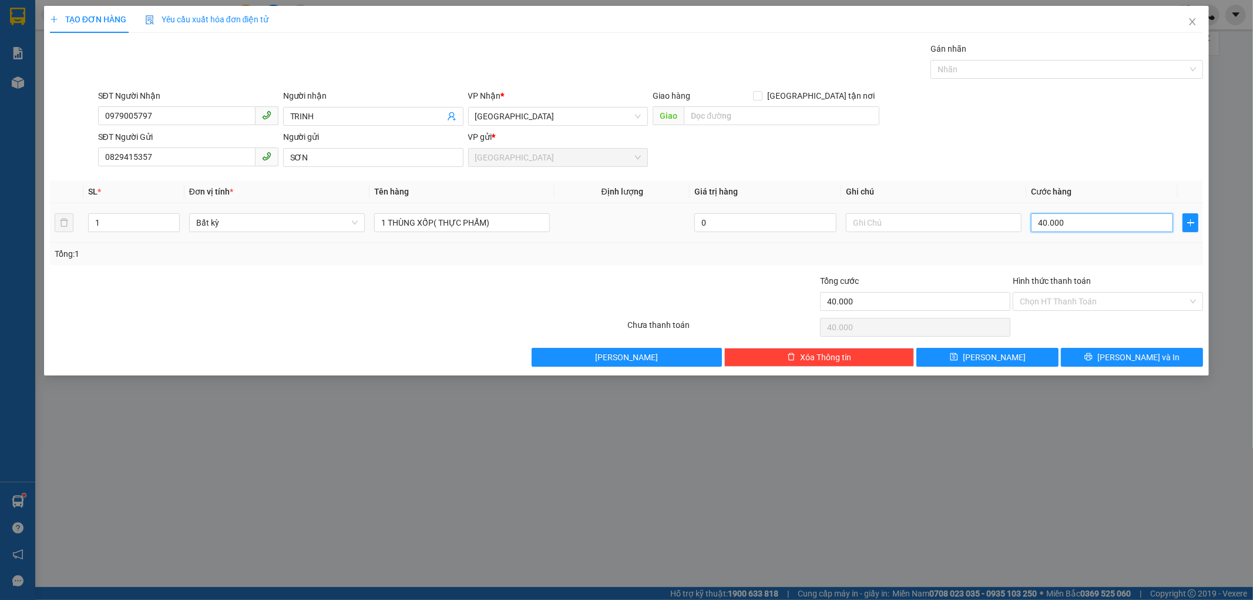
click at [1066, 225] on input "40.000" at bounding box center [1102, 222] width 142 height 19
type input "0"
type input "01"
type input "1"
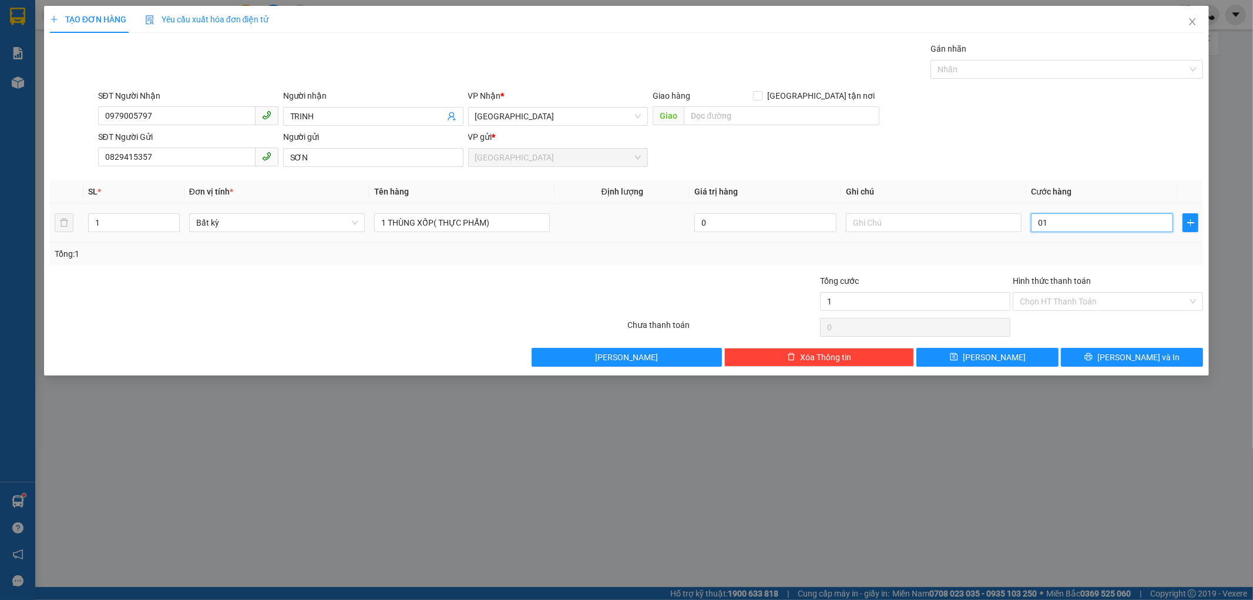
type input "1"
type input "010"
type input "10"
type input "0.100"
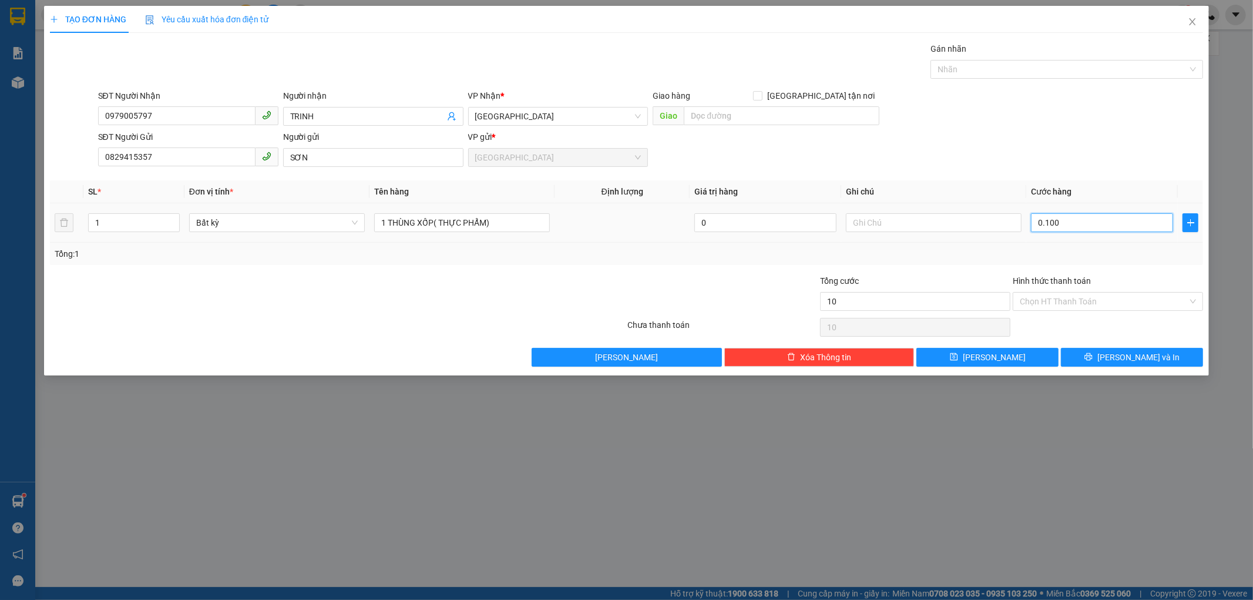
type input "100"
type input "0.100"
type input "100.000"
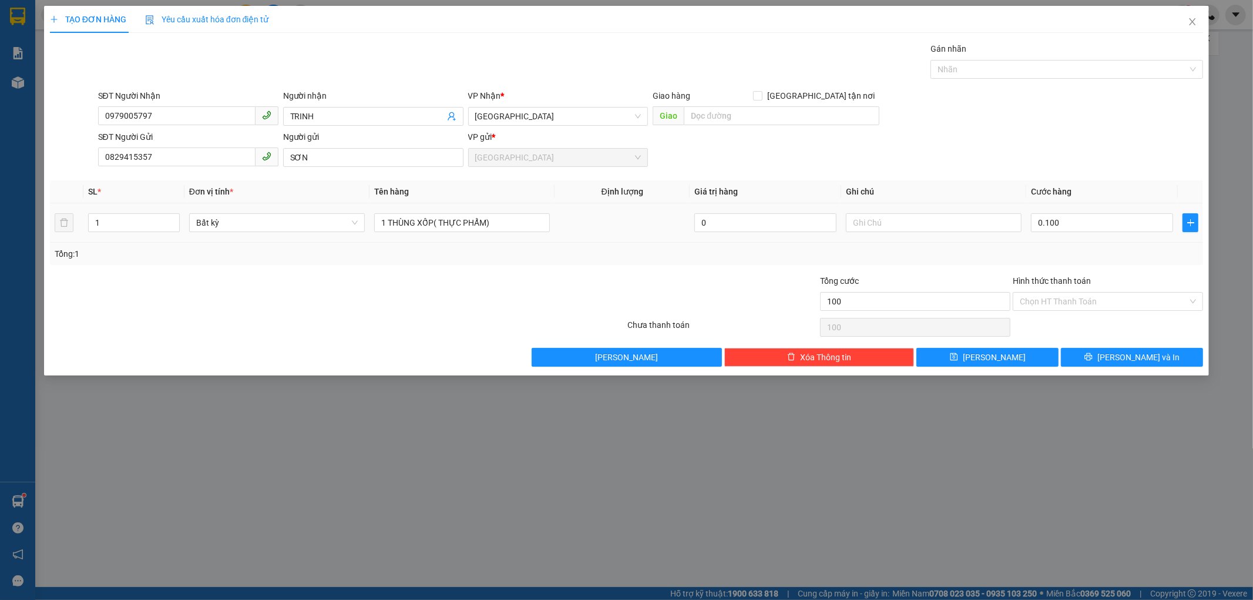
type input "100.000"
click at [1067, 243] on div "Tổng: 1" at bounding box center [627, 254] width 1154 height 22
click at [1089, 221] on input "100.000" at bounding box center [1102, 222] width 142 height 19
type input "0"
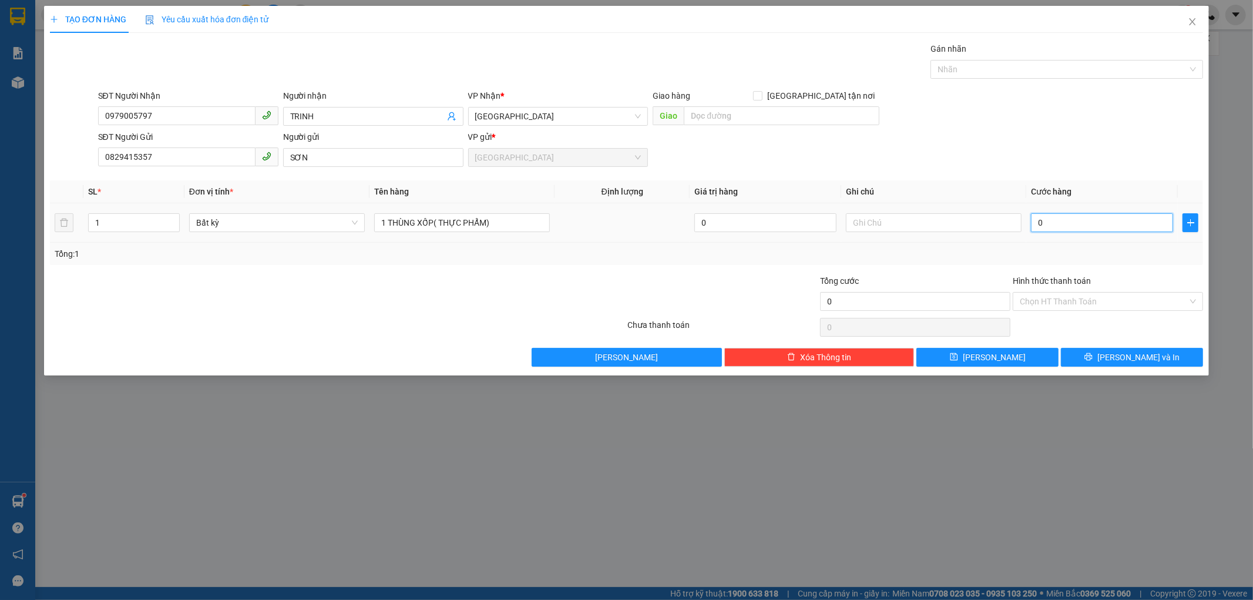
type input "08"
type input "8"
type input "080"
type input "80"
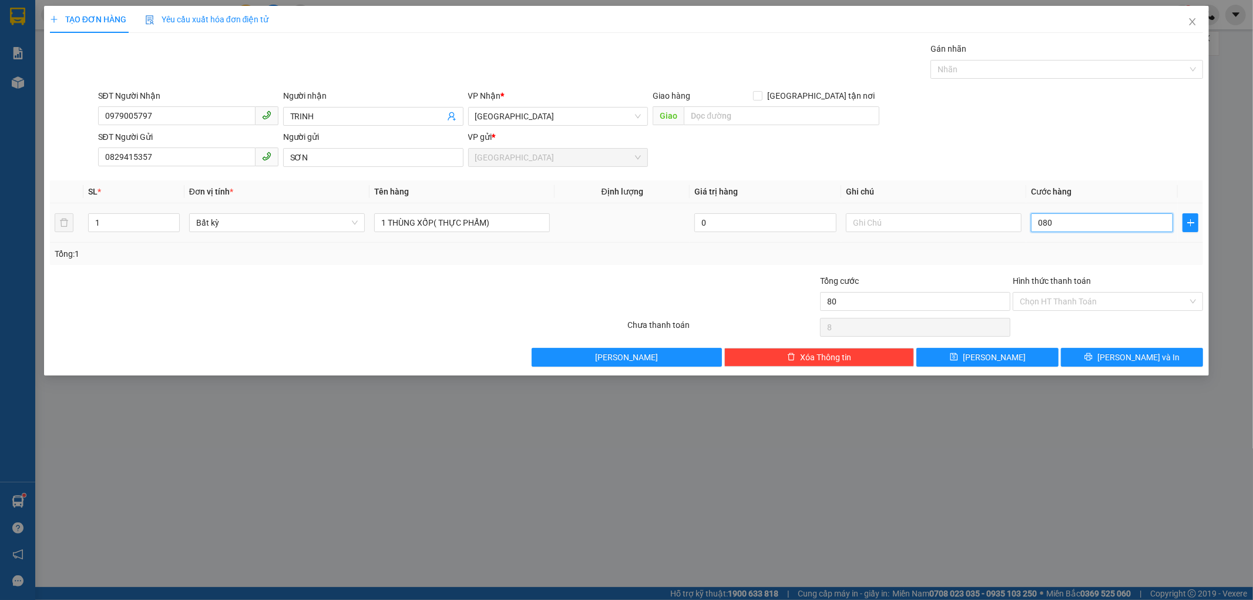
type input "80"
type input "080"
type input "80.000"
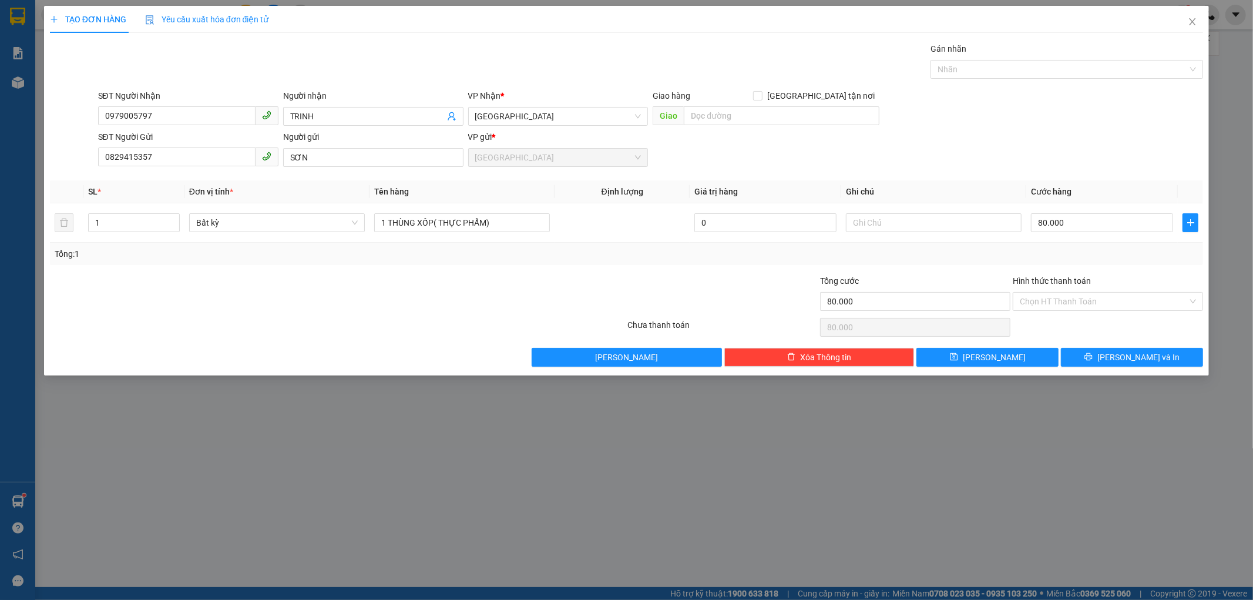
click at [1102, 255] on div "Tổng: 1" at bounding box center [627, 253] width 1144 height 13
click at [1093, 355] on icon "printer" at bounding box center [1089, 357] width 8 height 8
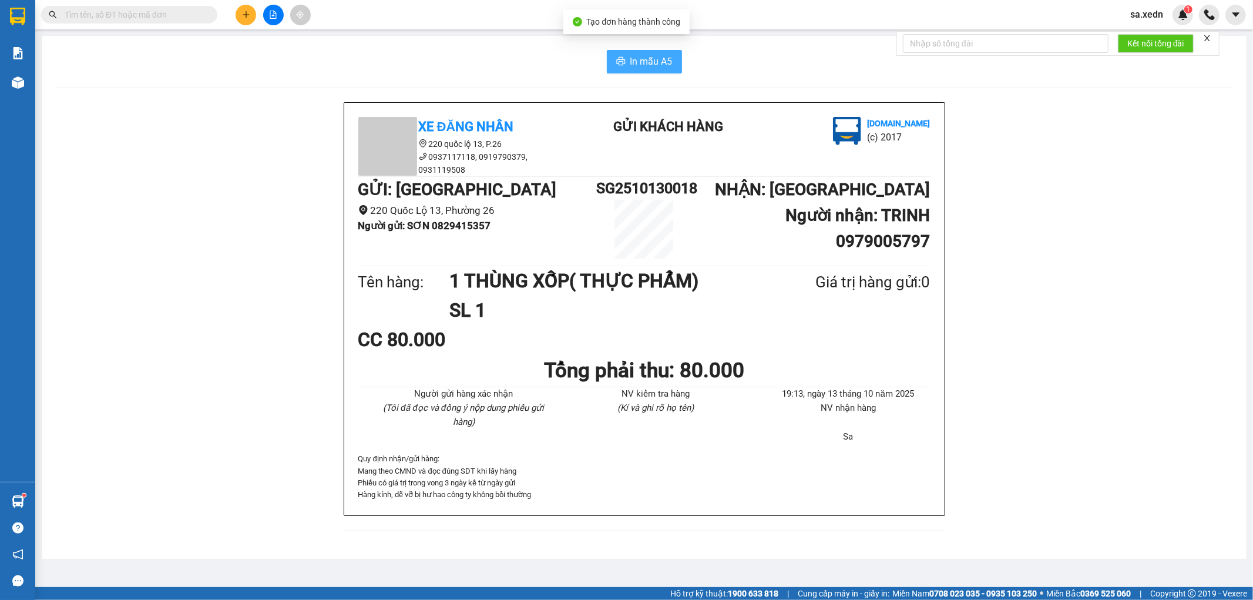
click at [646, 57] on span "In mẫu A5" at bounding box center [651, 61] width 42 height 15
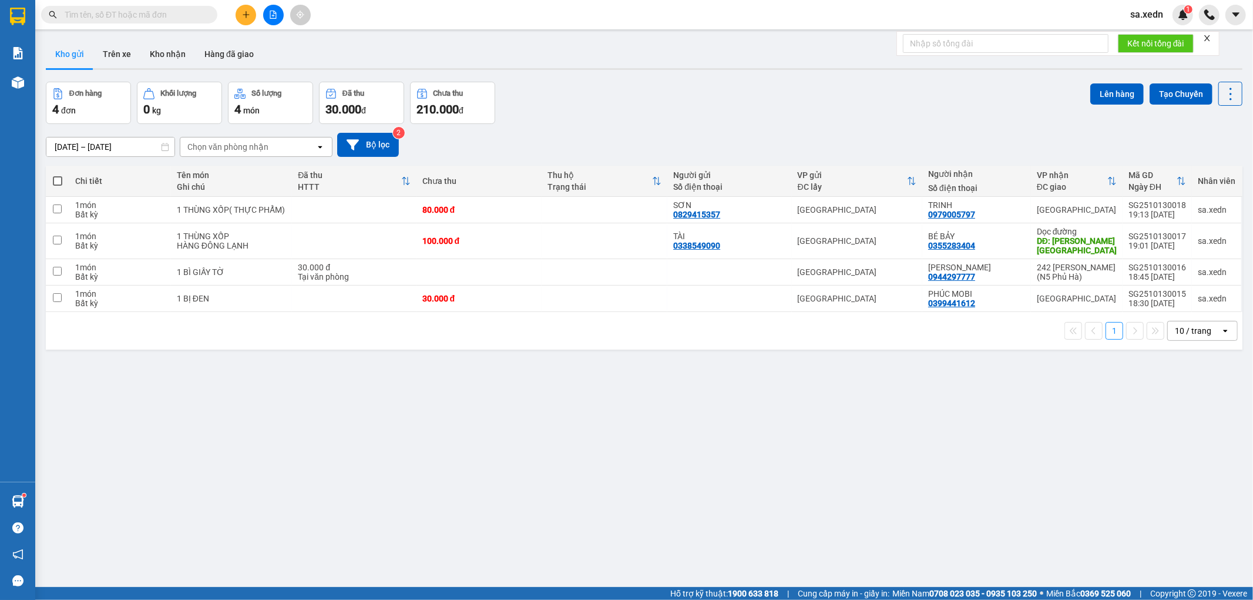
click at [1018, 26] on div "Kết quả tìm kiếm ( 6162 ) Bộ lọc Mã ĐH Trạng thái Món hàng Tổng cước Chưa cước …" at bounding box center [626, 14] width 1253 height 29
click at [236, 11] on button at bounding box center [246, 15] width 21 height 21
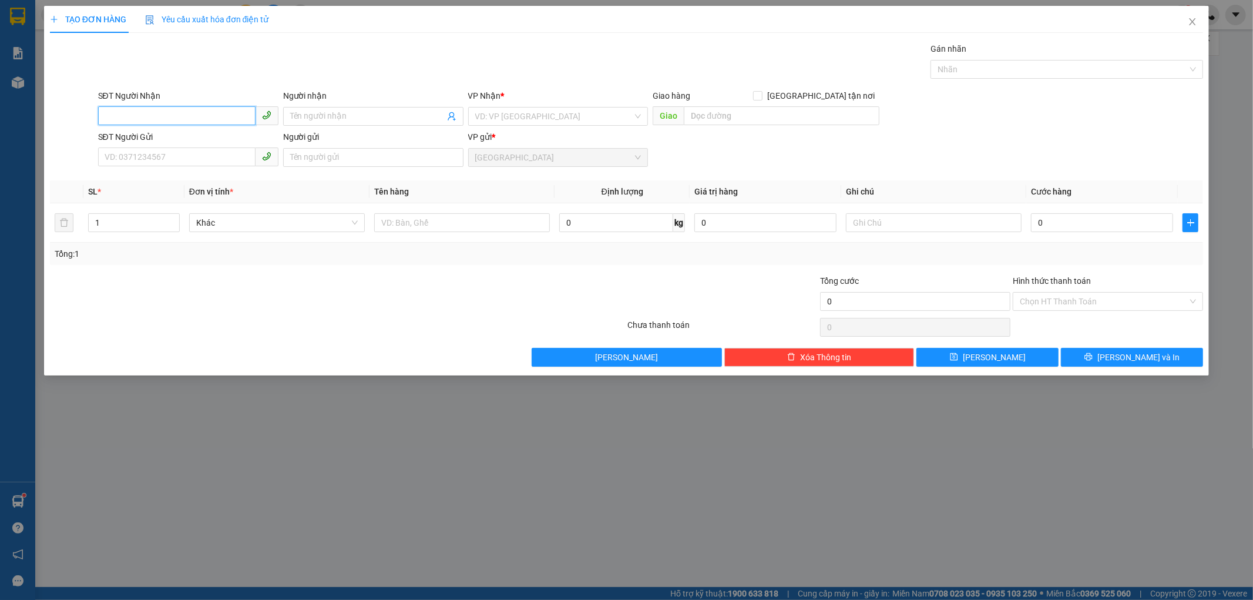
click at [195, 121] on input "SĐT Người Nhận" at bounding box center [176, 115] width 157 height 19
click at [170, 114] on input "9085" at bounding box center [176, 115] width 157 height 19
click at [200, 132] on div "0917779058 - QUANG SÁNG" at bounding box center [188, 139] width 180 height 19
type input "0917779058"
type input "QUANG SÁNG"
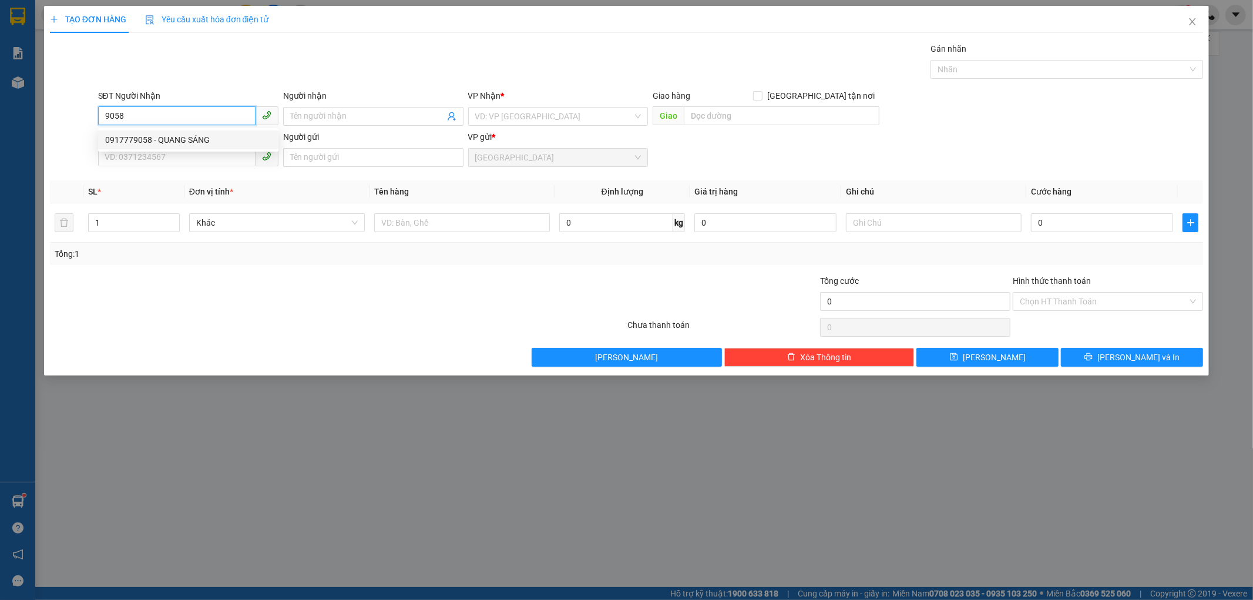
type input "[PERSON_NAME]"
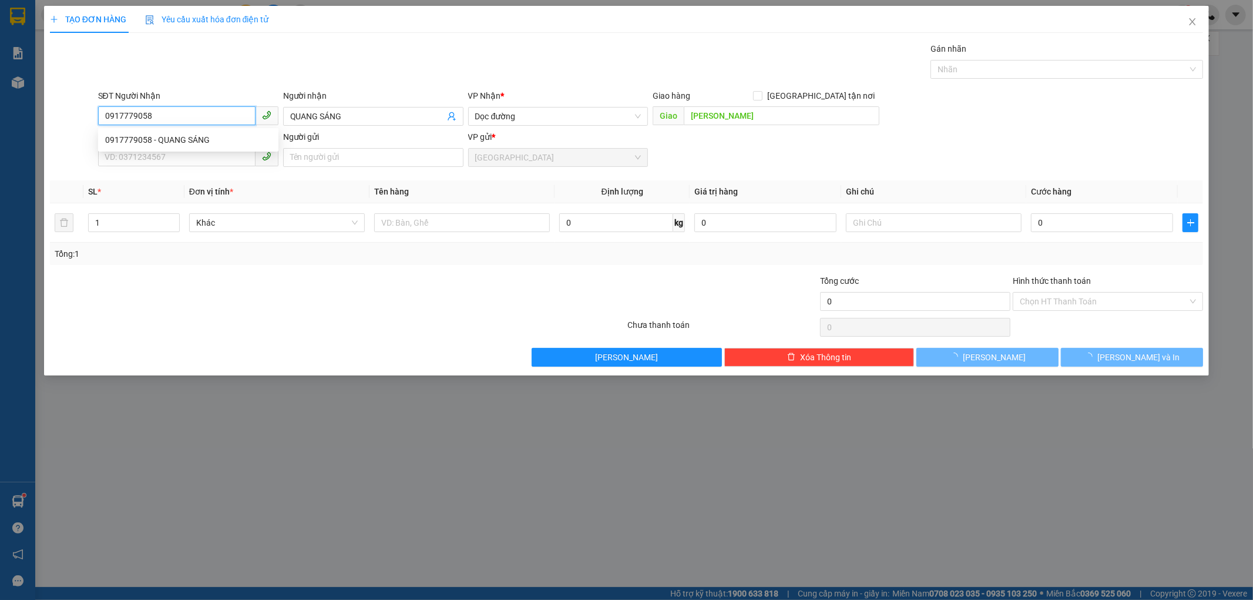
type input "100.000"
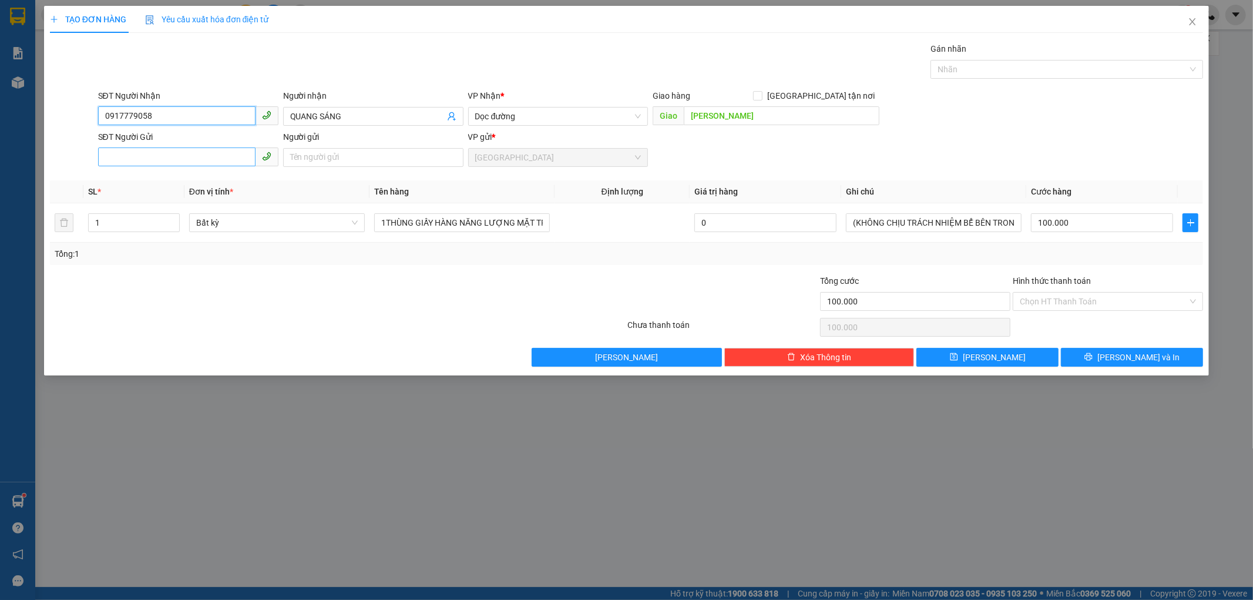
type input "0917779058"
click at [183, 161] on input "SĐT Người Gửi" at bounding box center [176, 156] width 157 height 19
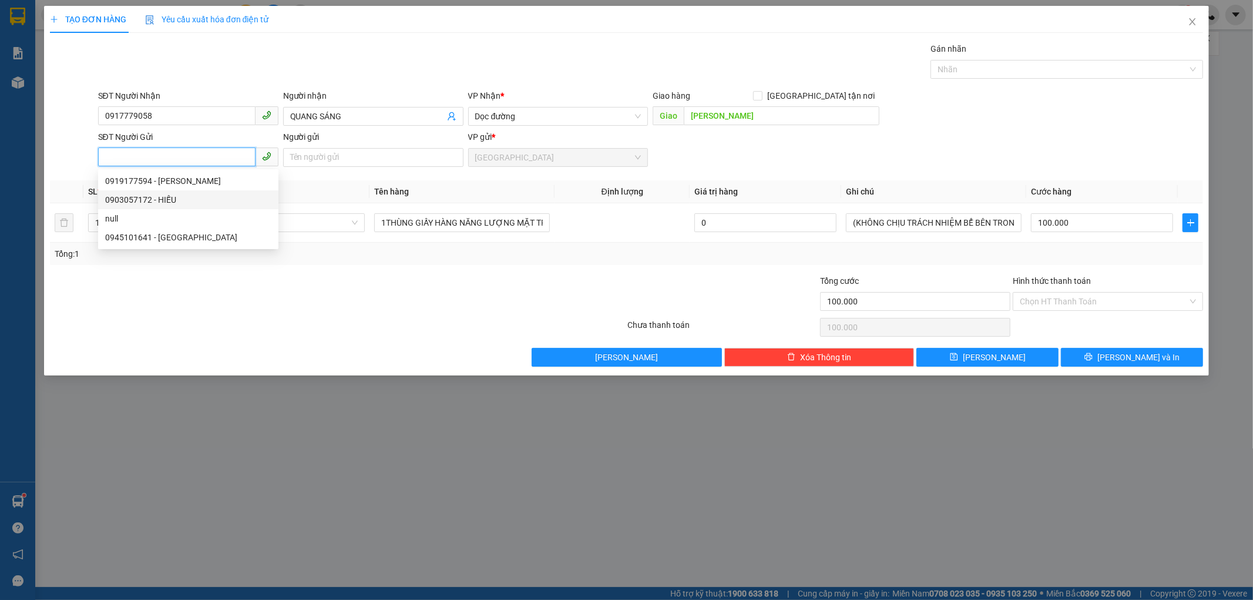
click at [191, 194] on div "0903057172 - HIẾU" at bounding box center [188, 199] width 166 height 13
type input "0903057172"
type input "HIẾU"
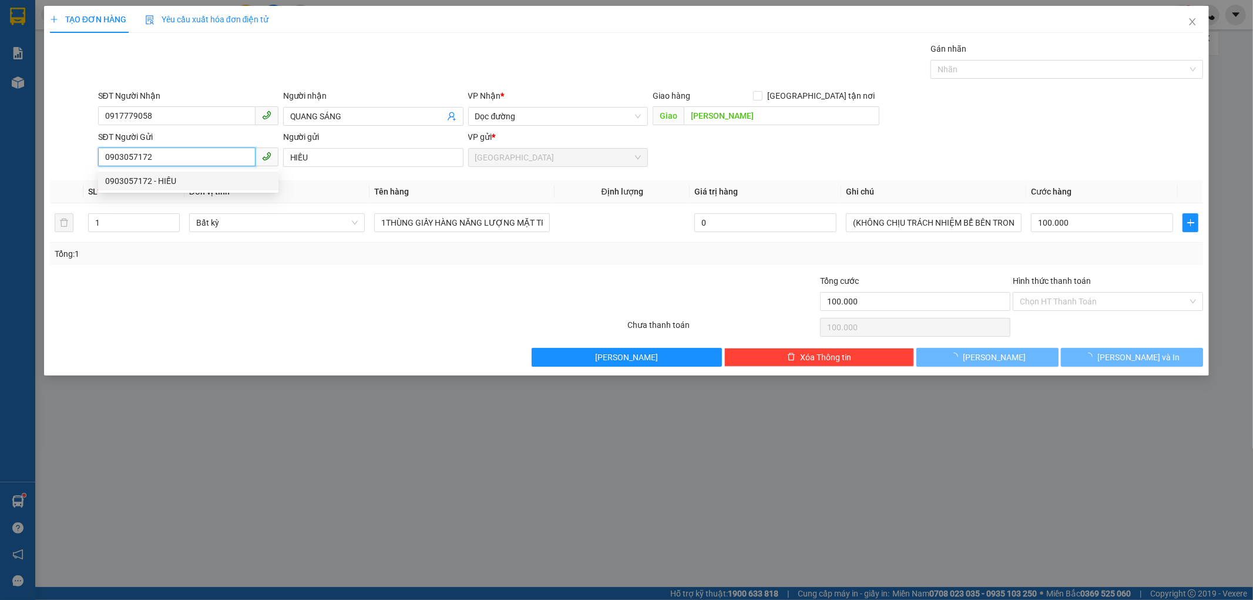
type input "60.000"
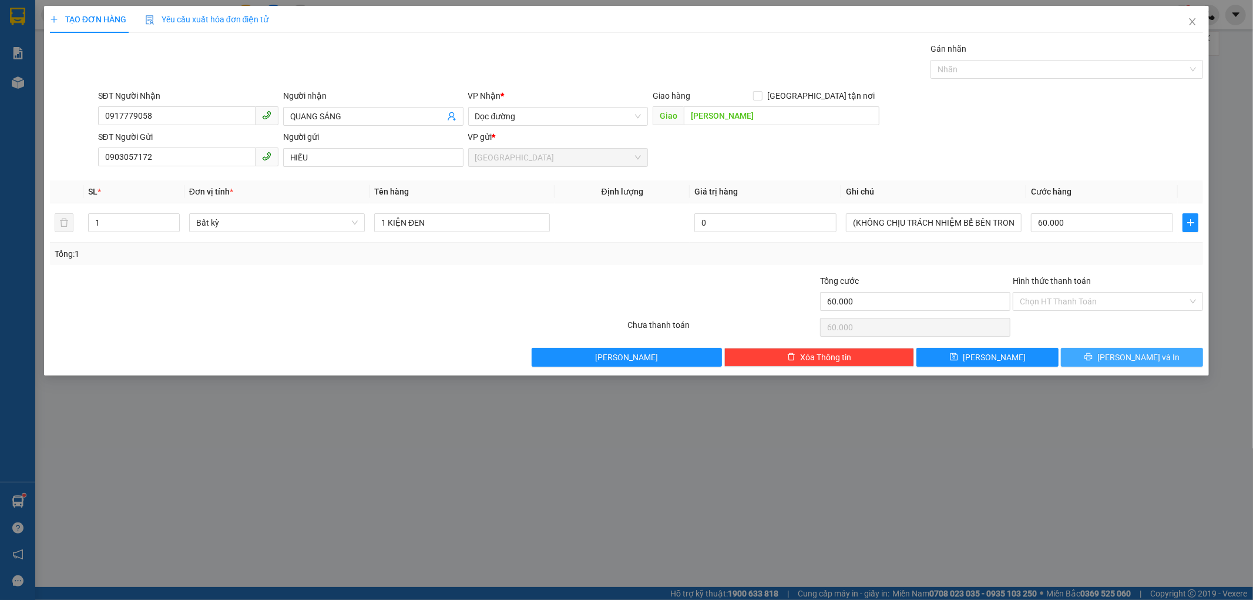
click at [1077, 353] on button "[PERSON_NAME] và In" at bounding box center [1132, 357] width 142 height 19
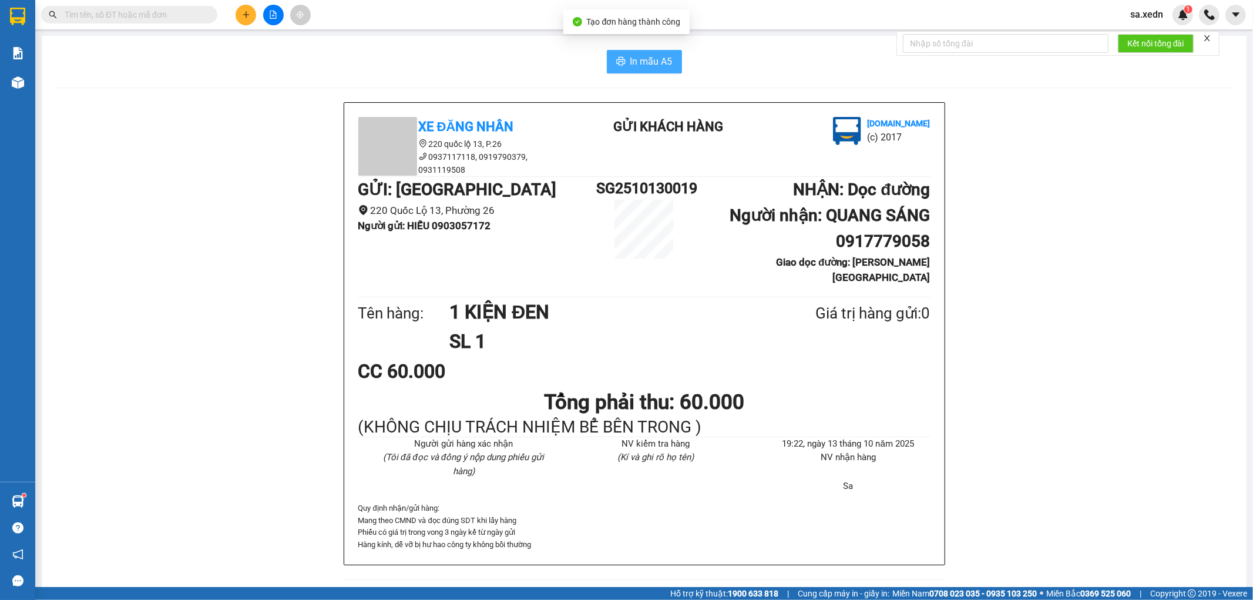
click at [637, 49] on div "In mẫu A5 Xe Đăng Nhân 220 quốc lộ 13, P.26 0937117118, 0919790379, 0931119508 …" at bounding box center [644, 322] width 1205 height 572
click at [637, 54] on span "In mẫu A5" at bounding box center [651, 61] width 42 height 15
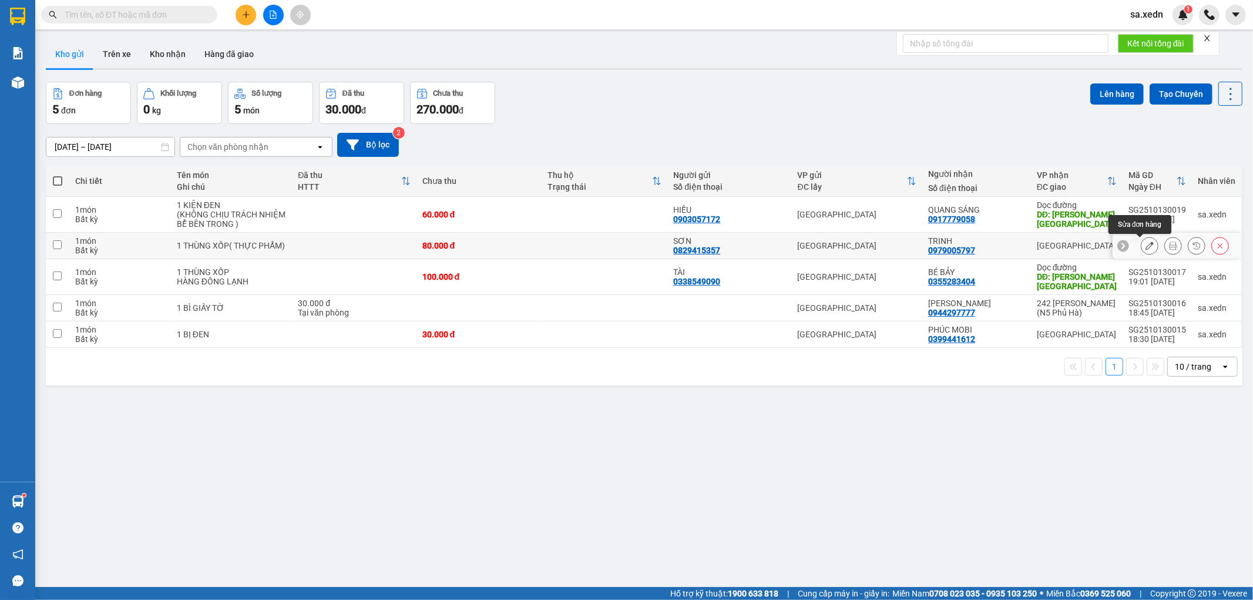
click at [1146, 246] on icon at bounding box center [1150, 245] width 8 height 8
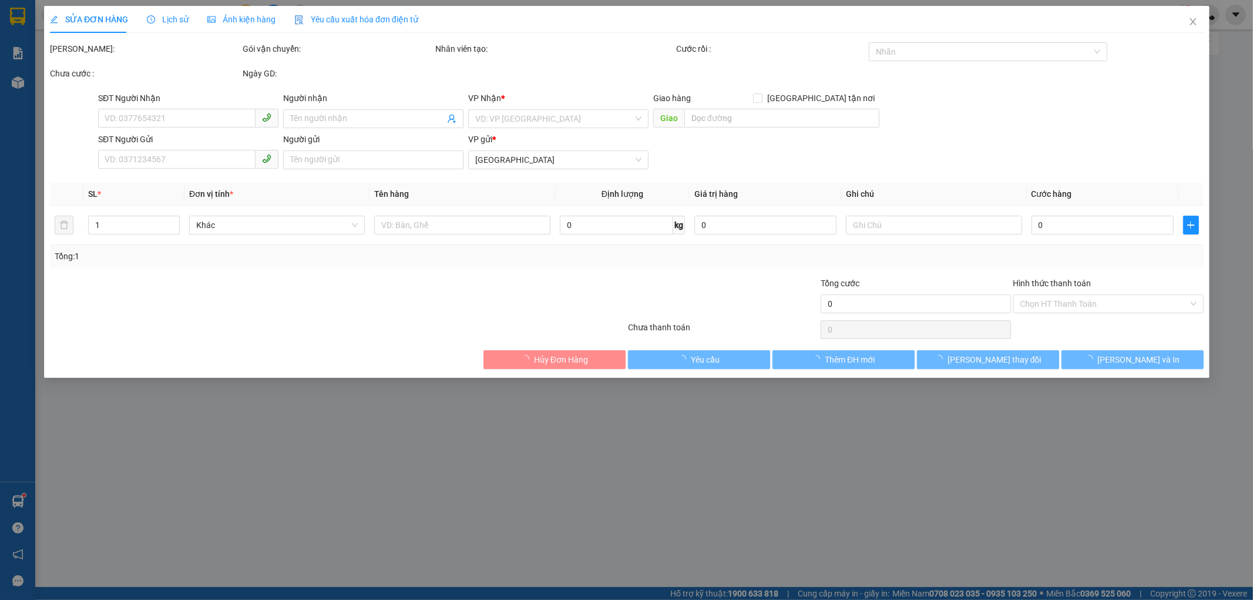
type input "0979005797"
type input "TRINH"
type input "0829415357"
type input "SƠN"
type input "80.000"
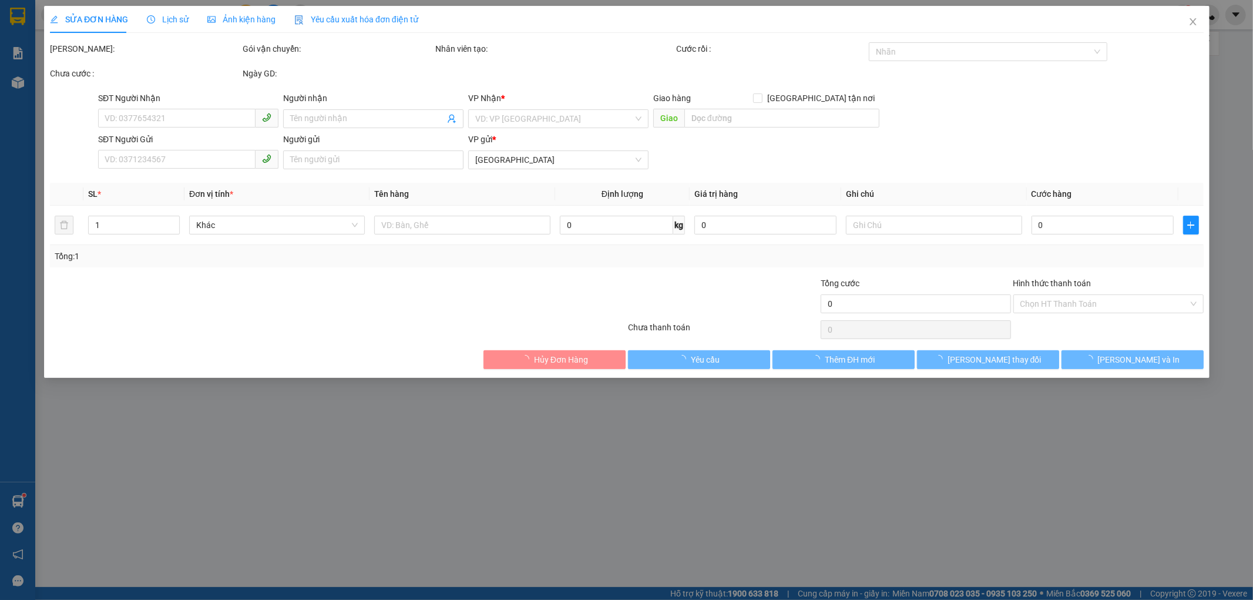
type input "80.000"
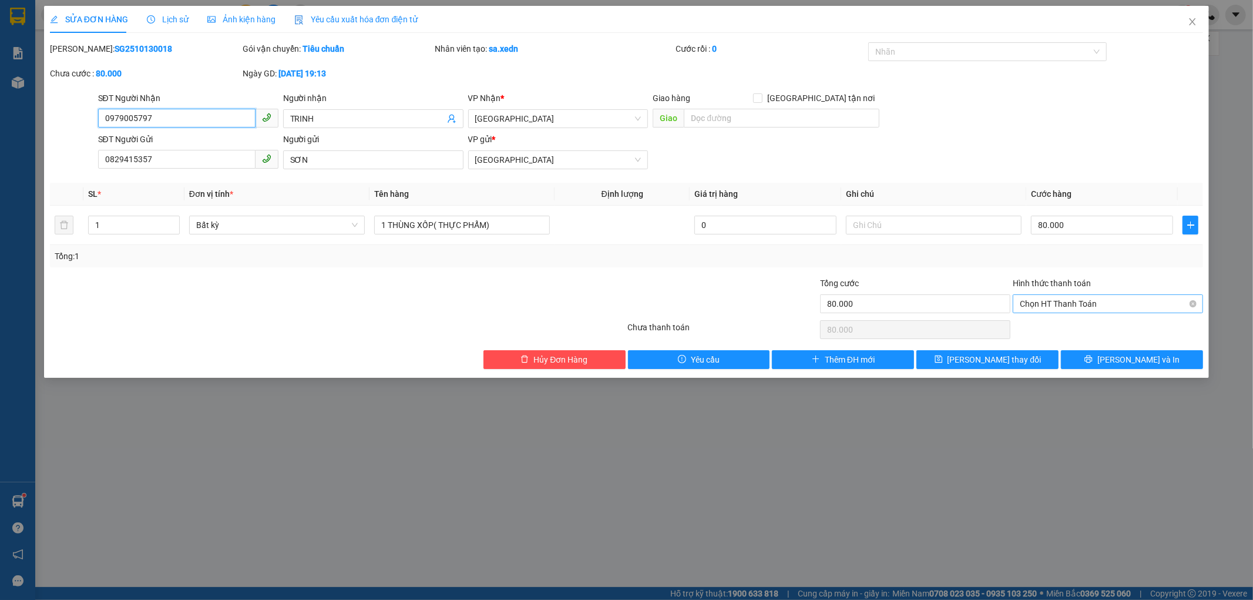
click at [1084, 298] on span "Chọn HT Thanh Toán" at bounding box center [1108, 304] width 176 height 18
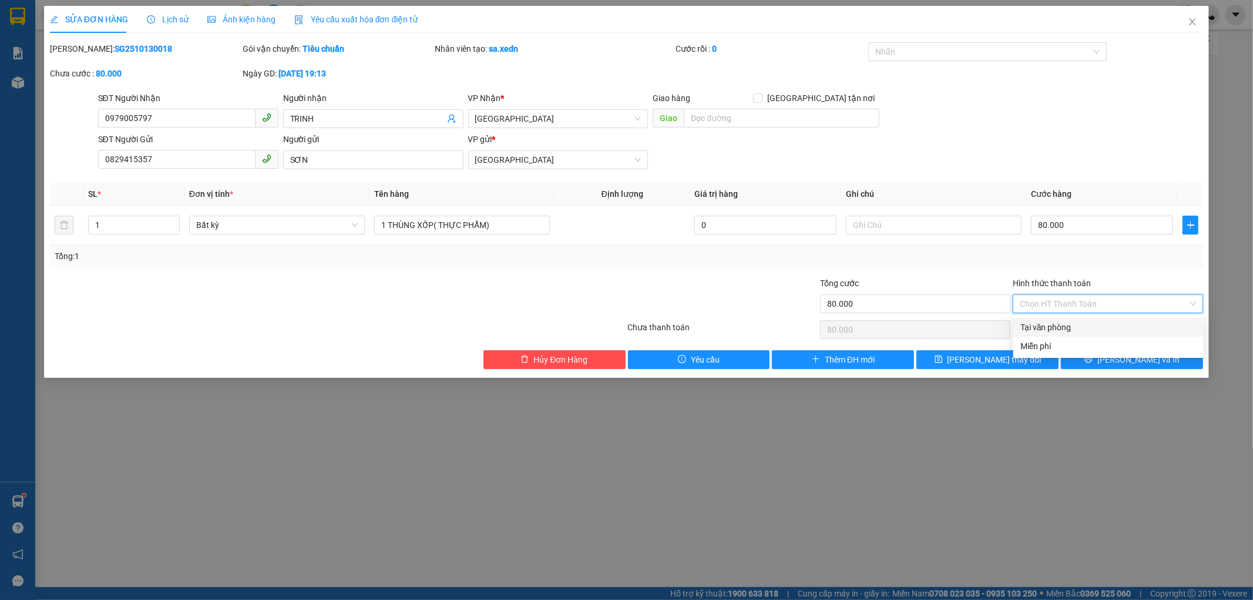
click at [1073, 319] on div "Tại văn phòng" at bounding box center [1108, 327] width 190 height 19
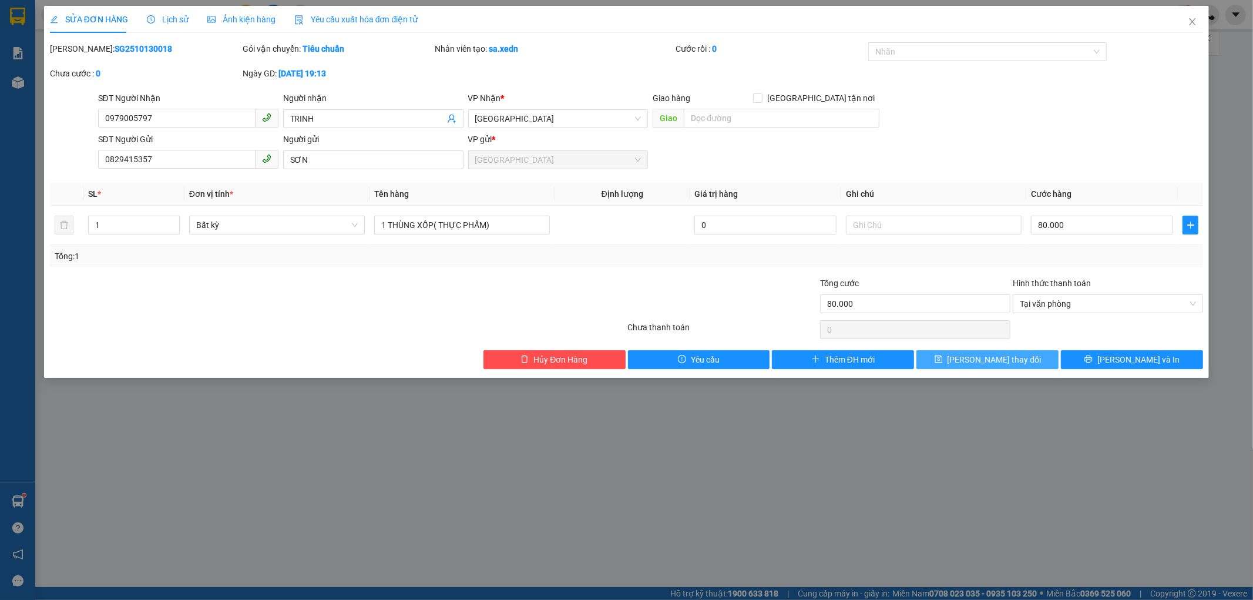
click at [947, 355] on button "[PERSON_NAME] thay đổi" at bounding box center [988, 359] width 142 height 19
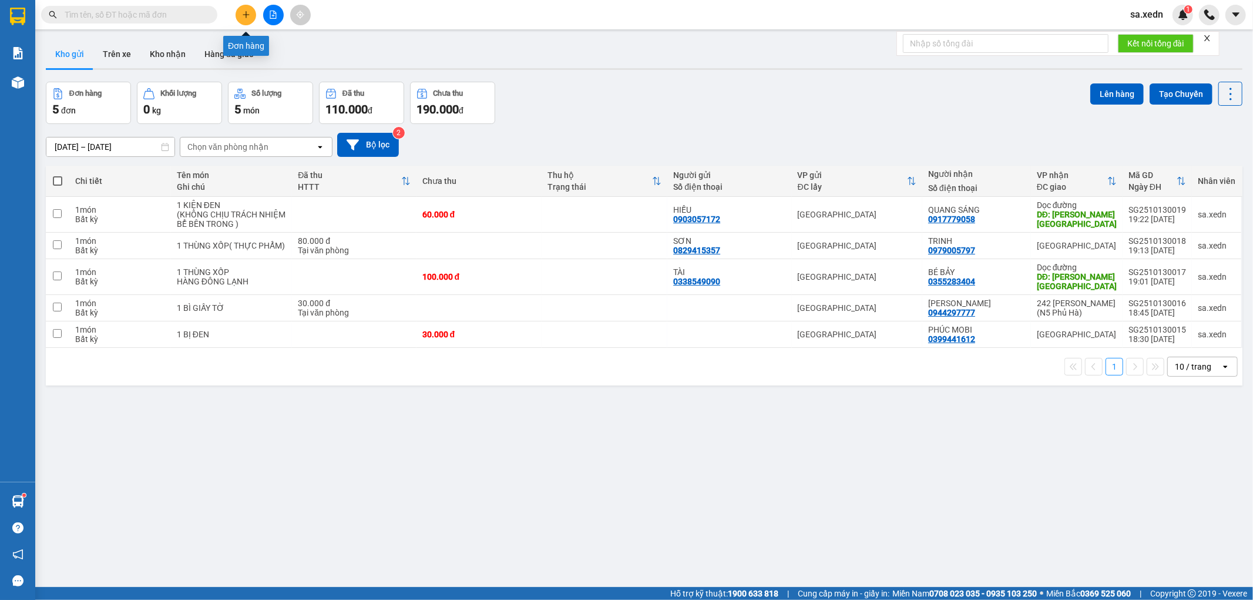
click at [242, 15] on icon "plus" at bounding box center [246, 15] width 8 height 8
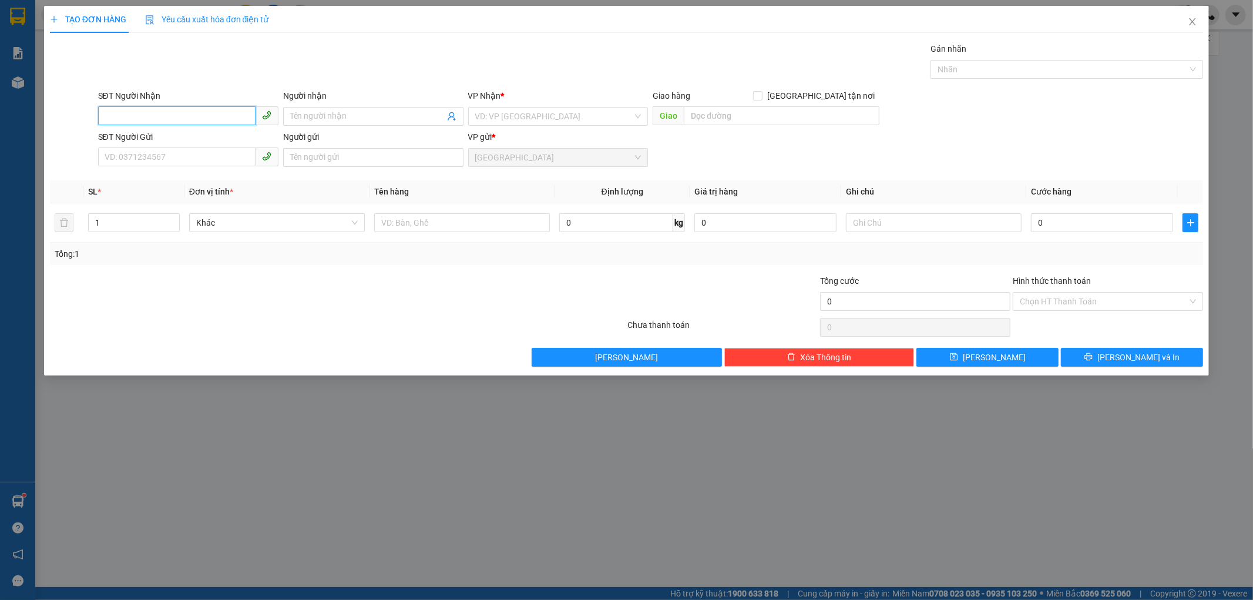
click at [134, 116] on input "SĐT Người Nhận" at bounding box center [176, 115] width 157 height 19
click at [142, 157] on input "SĐT Người Gửi" at bounding box center [176, 156] width 157 height 19
click at [294, 157] on input "Người gửi" at bounding box center [373, 157] width 180 height 19
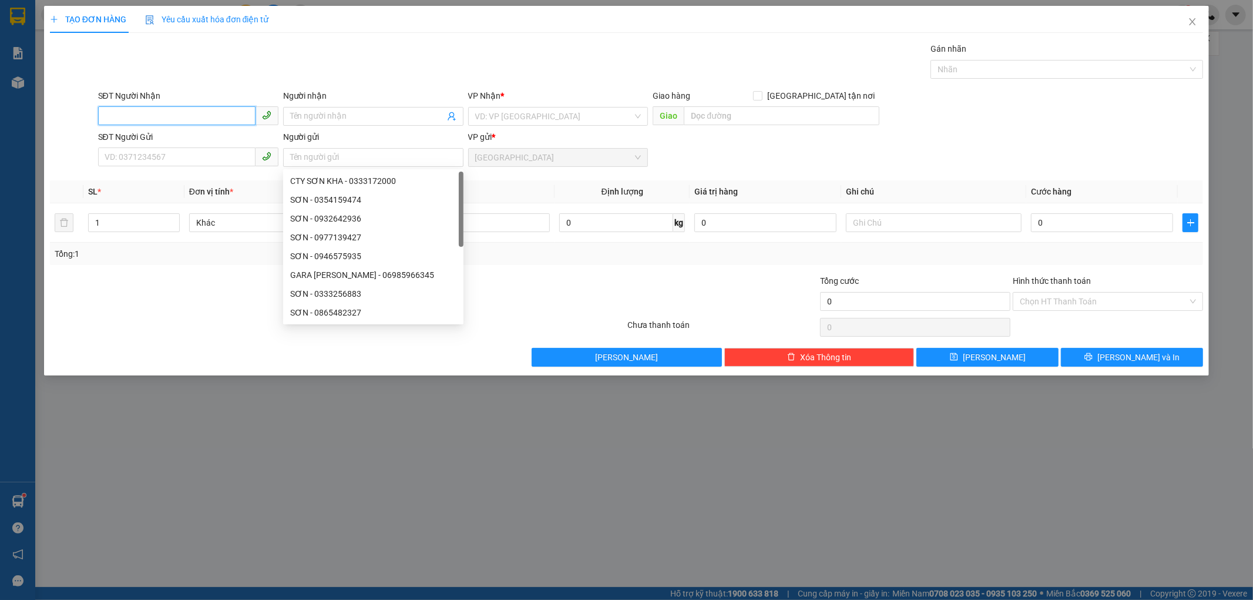
click at [140, 113] on input "SĐT Người Nhận" at bounding box center [176, 115] width 157 height 19
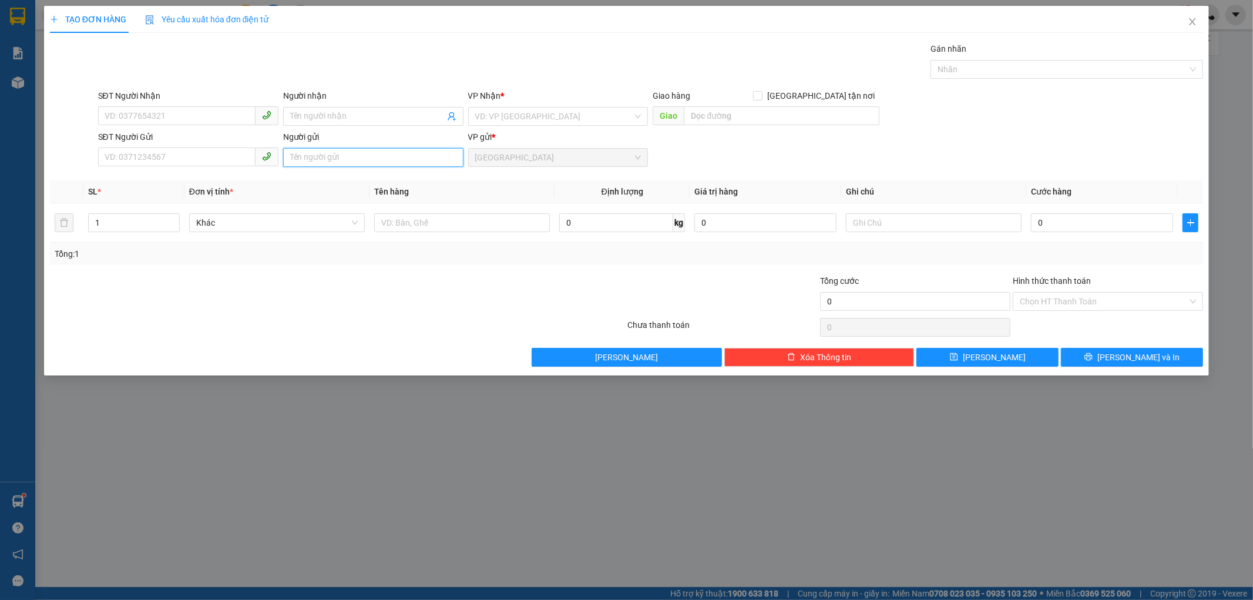
click at [307, 150] on input "Người gửi" at bounding box center [373, 157] width 180 height 19
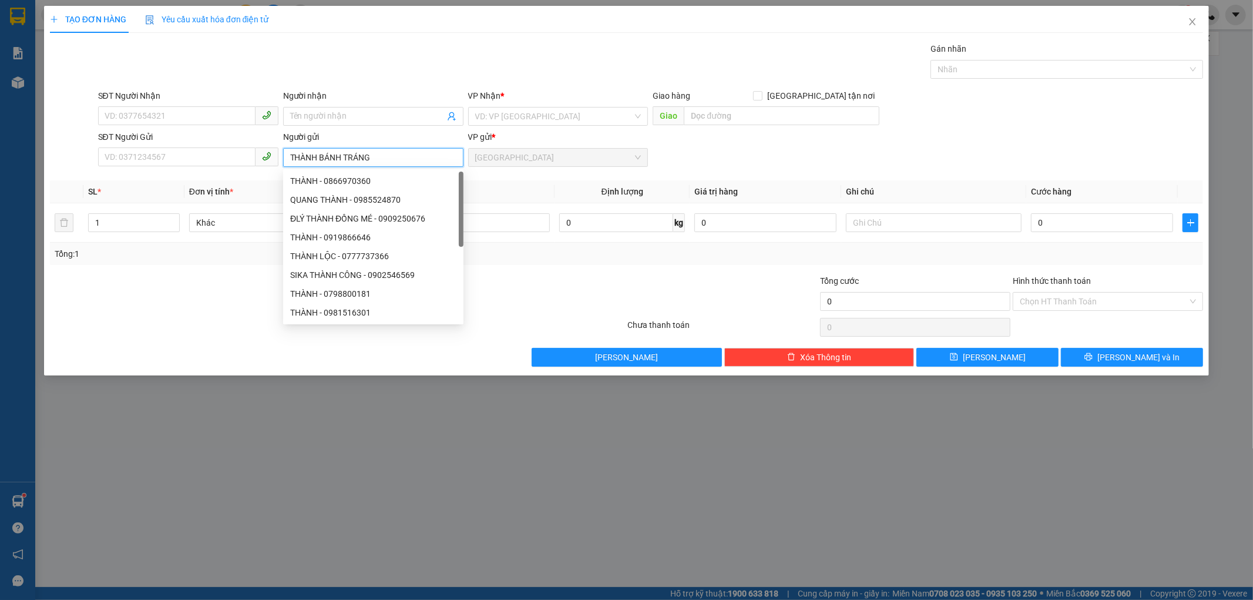
type input "THÀNH BÁNH TRÁNG"
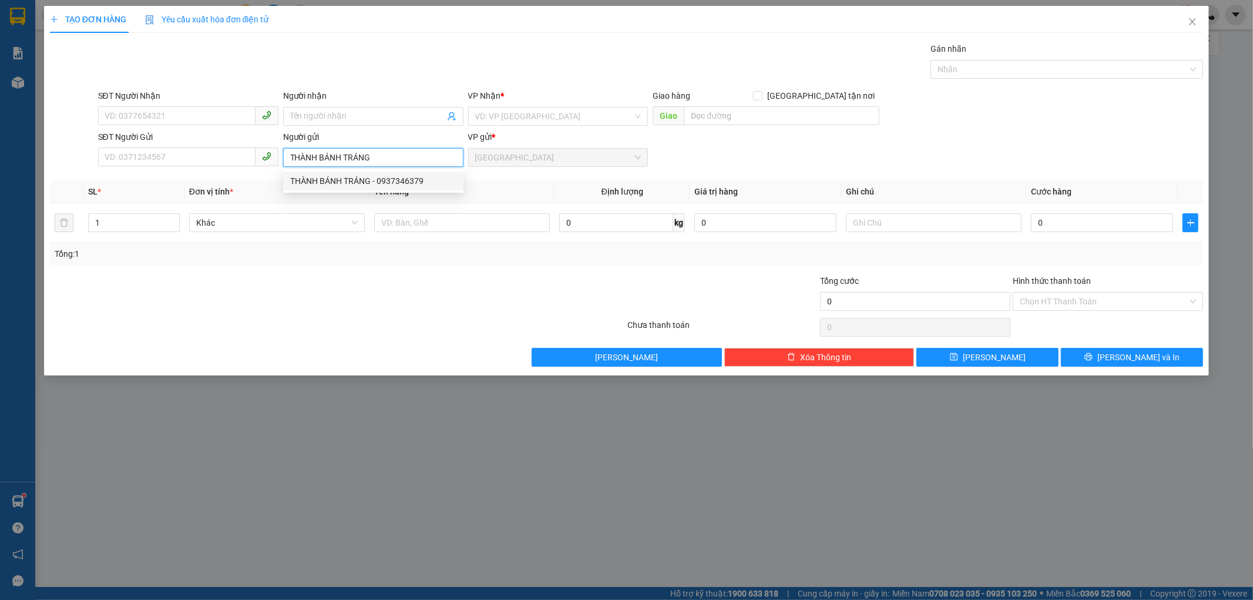
click at [339, 178] on div "THÀNH BÁNH TRÁNG - 0937346379" at bounding box center [373, 180] width 166 height 13
type input "0937346379"
type input "THÀNH BÁNH TRÁNG"
click at [509, 113] on input "search" at bounding box center [554, 117] width 158 height 18
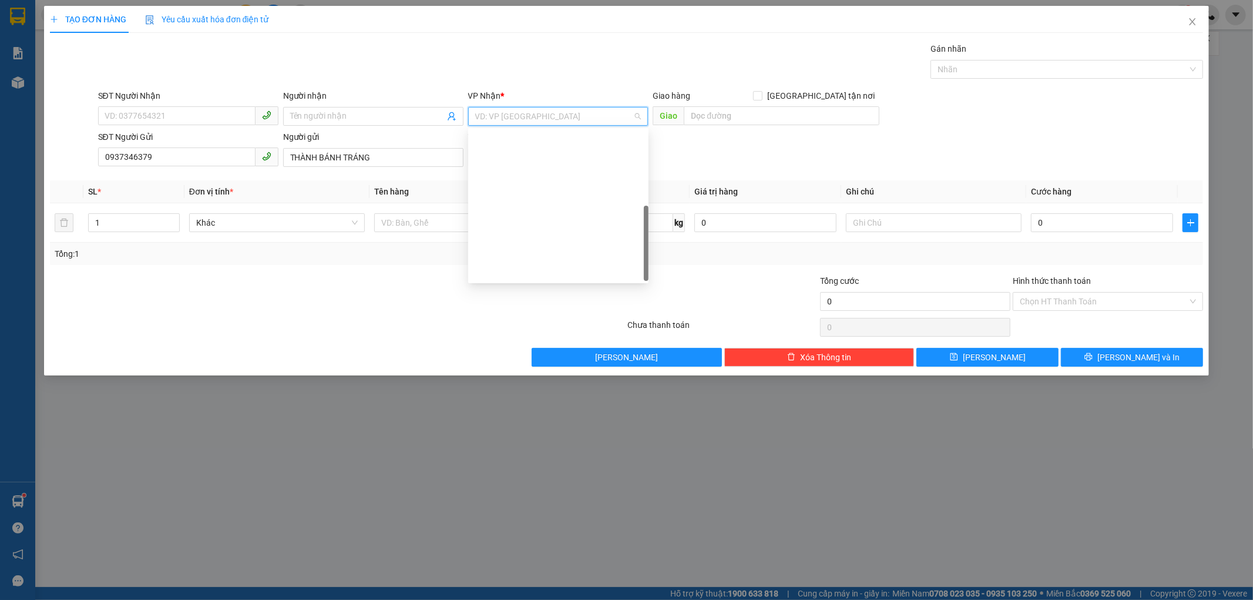
click at [510, 434] on div "242 [PERSON_NAME] (N5 Phủ Hà)" at bounding box center [558, 440] width 166 height 13
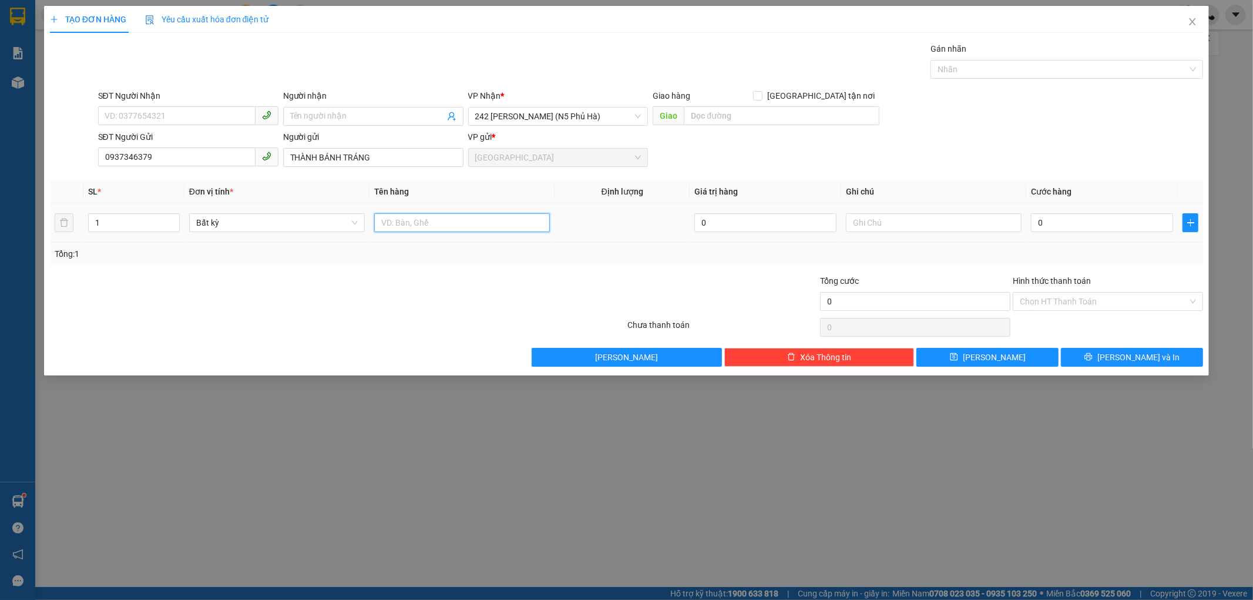
click at [398, 215] on input "text" at bounding box center [462, 222] width 176 height 19
type input "1 THÙNG GIẤY"
click at [1032, 220] on input "0" at bounding box center [1102, 222] width 142 height 19
type input "3"
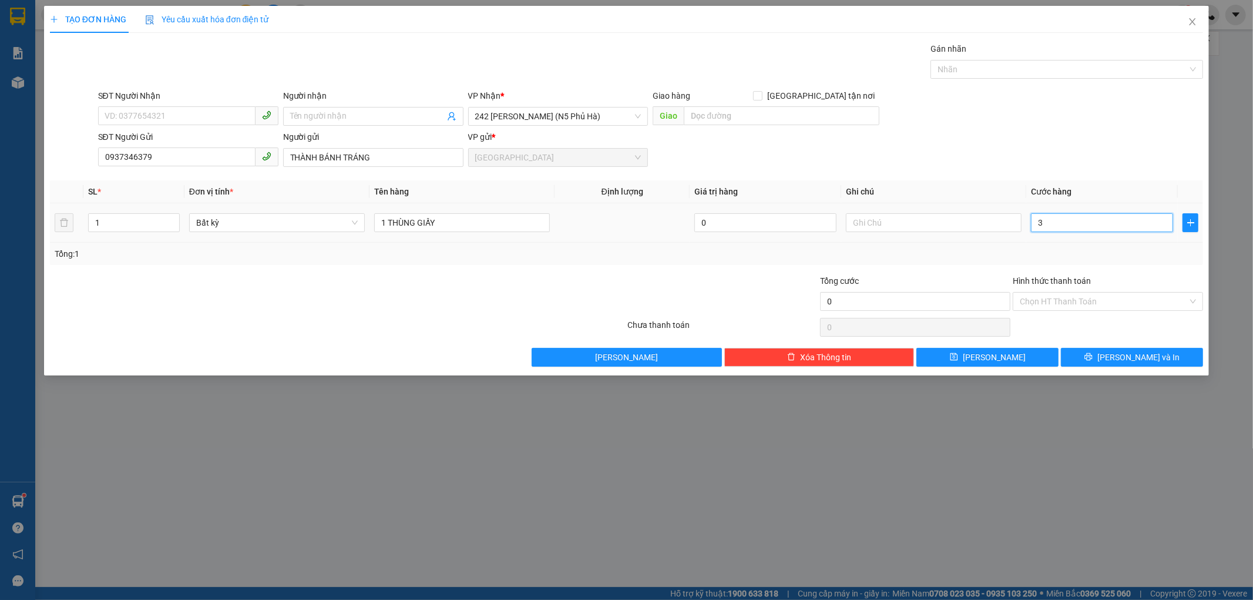
type input "3"
type input "309"
type input "30"
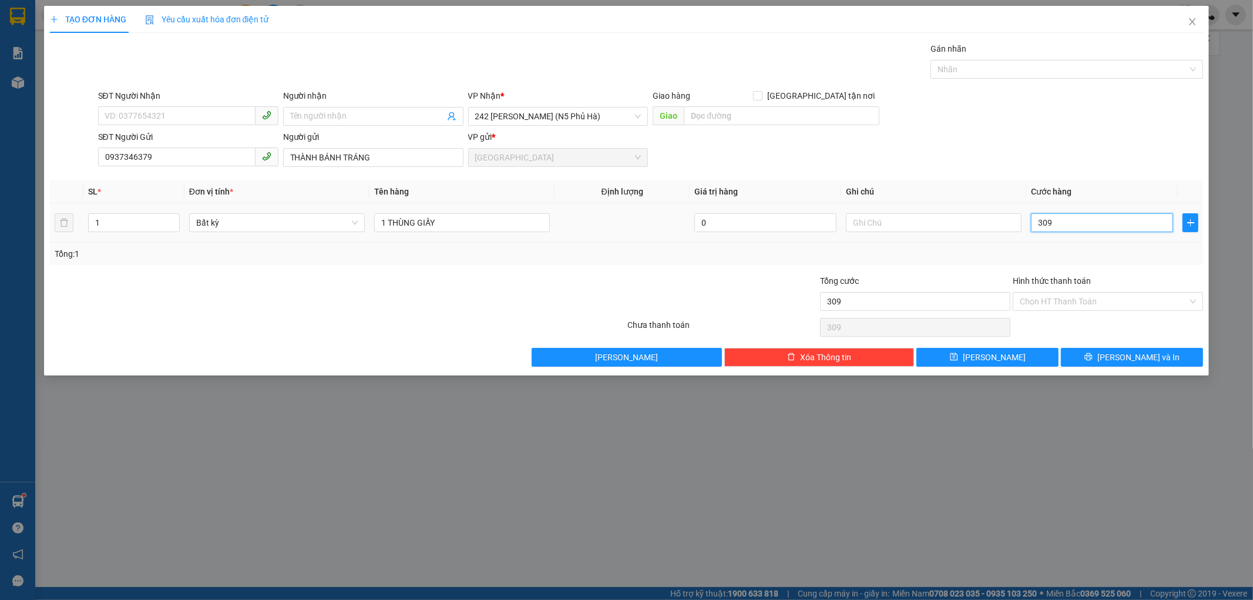
type input "30"
type input "30.000"
click at [1142, 237] on td "30.000" at bounding box center [1102, 222] width 152 height 39
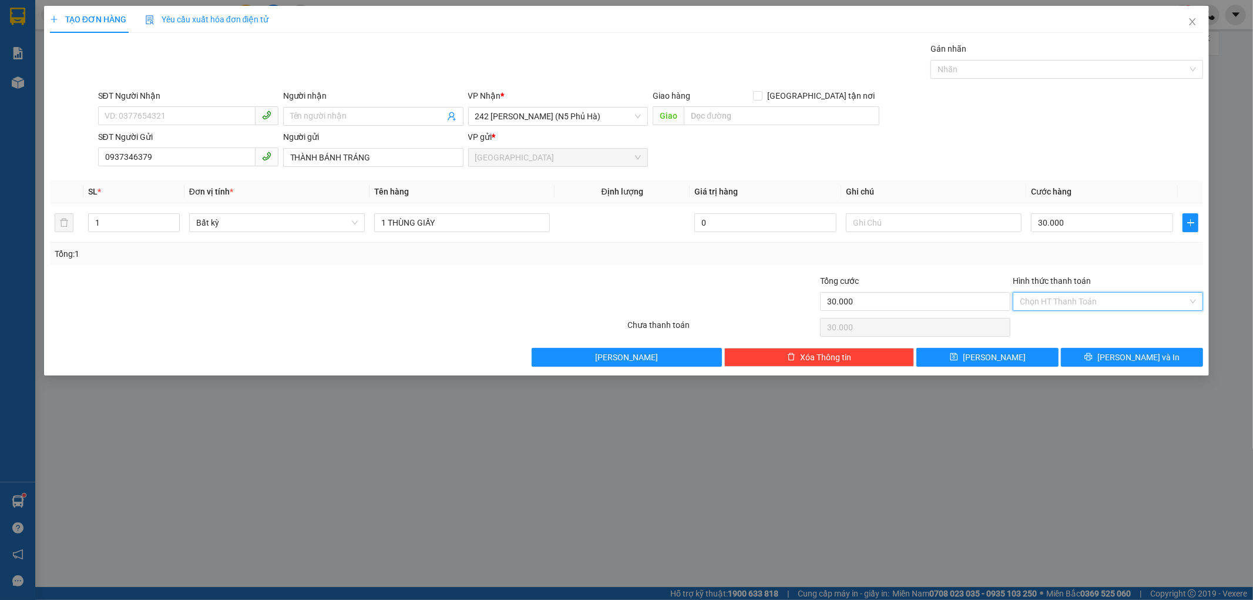
click at [1082, 301] on input "Hình thức thanh toán" at bounding box center [1104, 302] width 168 height 18
click at [1061, 321] on div "Tại văn phòng" at bounding box center [1109, 324] width 176 height 13
type input "0"
click at [198, 120] on input "SĐT Người Nhận" at bounding box center [176, 115] width 157 height 19
click at [196, 141] on div "0783896879 - LỤC" at bounding box center [188, 139] width 166 height 13
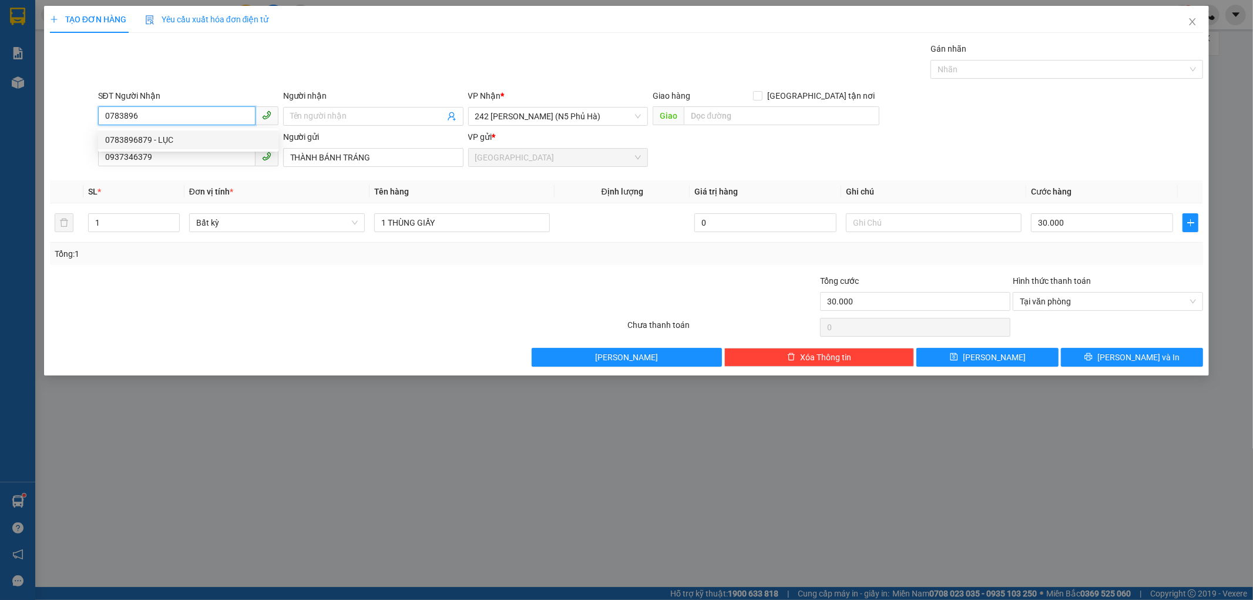
type input "0783896879"
type input "LỤC"
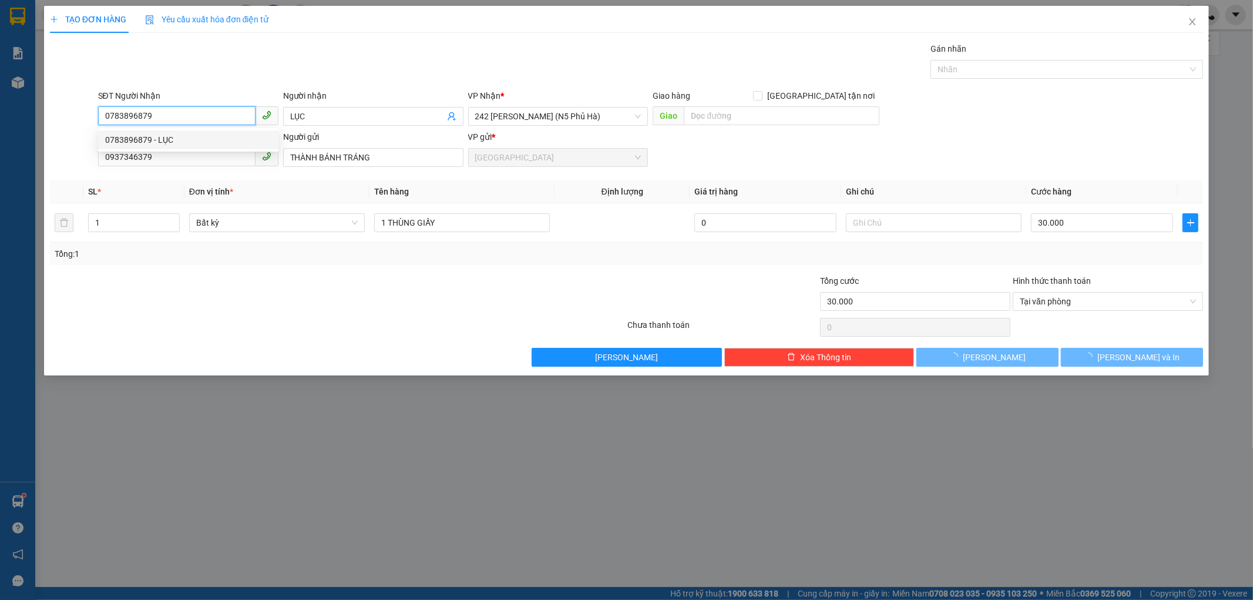
type input "100.000"
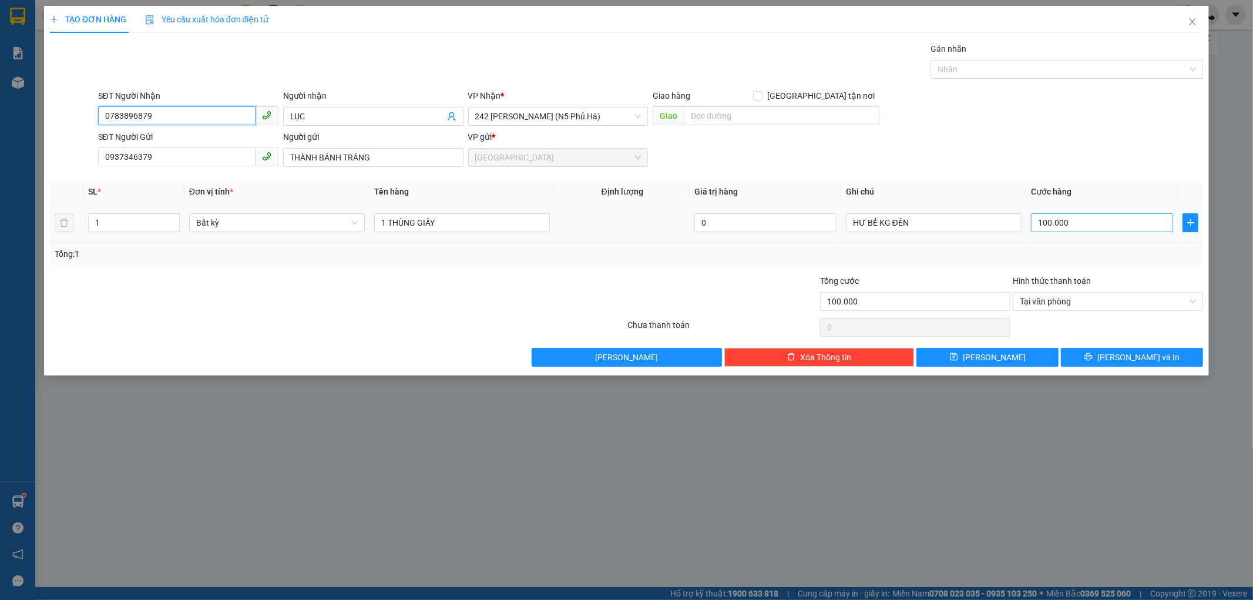
type input "0783896879"
click at [1106, 224] on input "100.000" at bounding box center [1102, 222] width 142 height 19
type input "0"
type input "03"
type input "3"
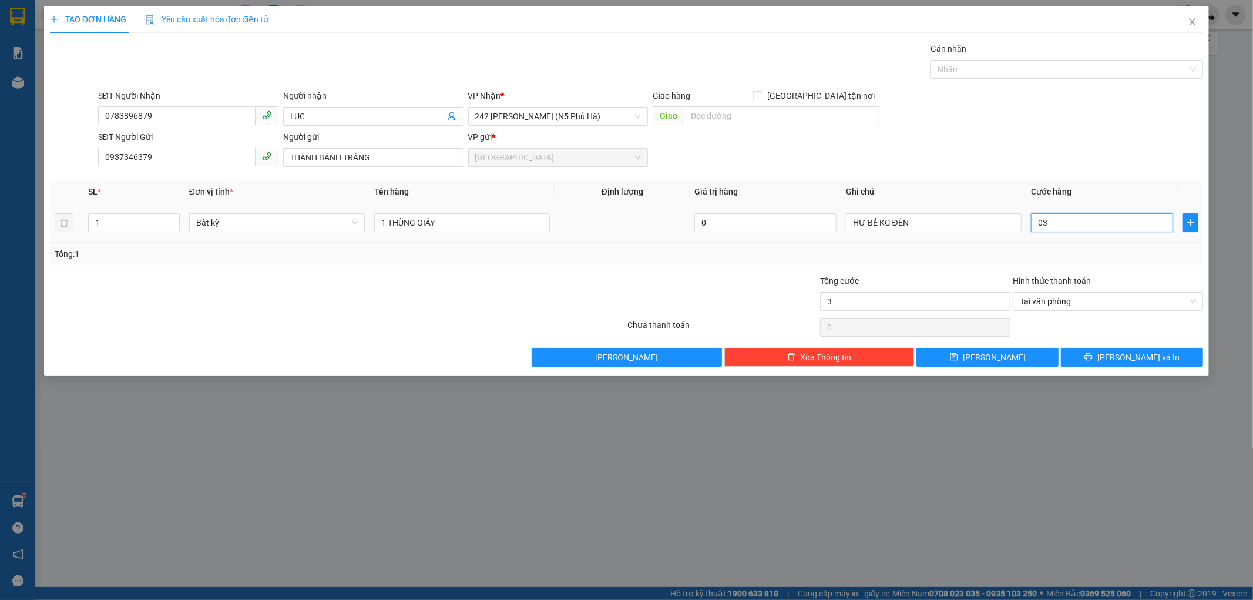
type input "030"
type input "30"
type input "030"
type input "30.000"
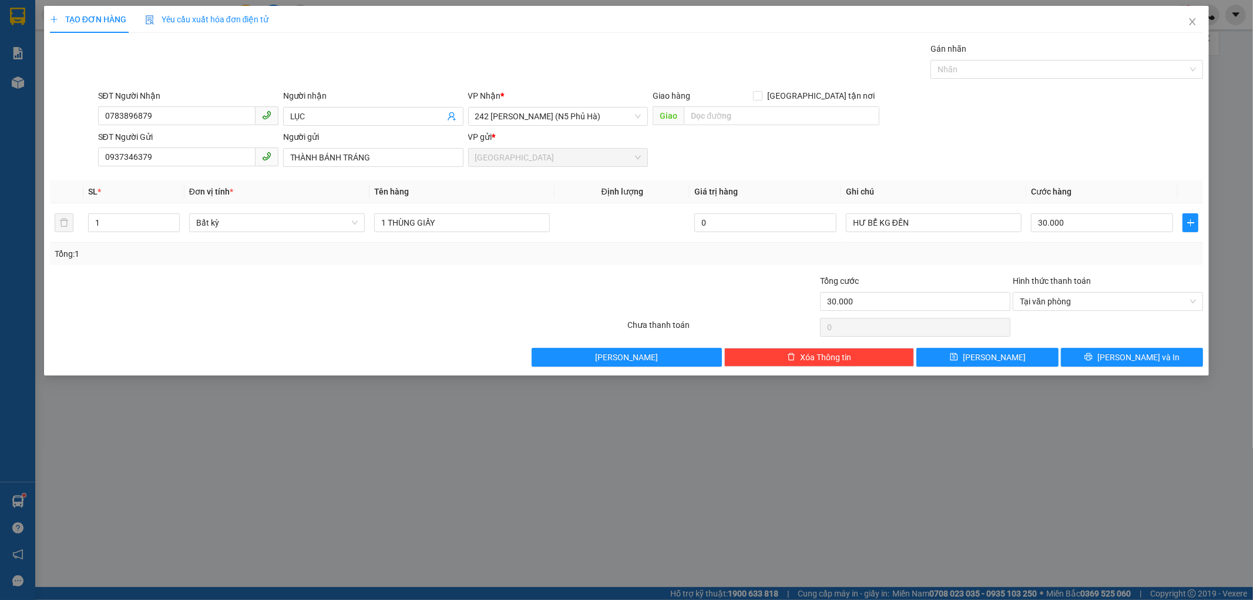
click at [1107, 247] on div "Tổng: 1" at bounding box center [627, 253] width 1144 height 13
click at [1079, 354] on button "[PERSON_NAME] và In" at bounding box center [1132, 357] width 142 height 19
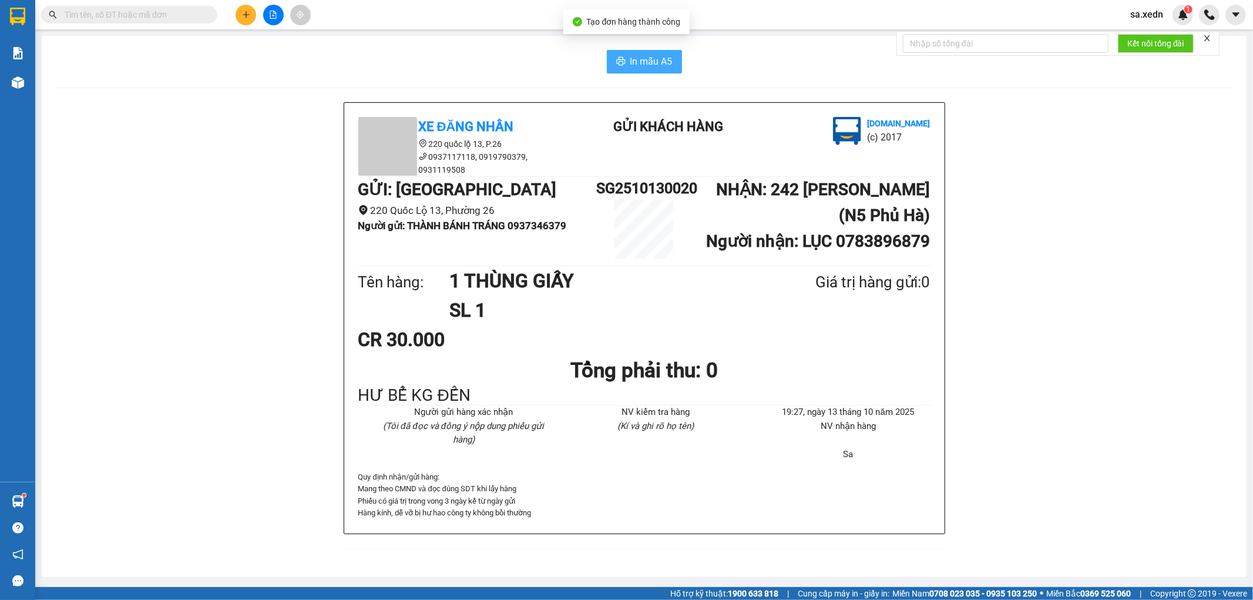
click at [650, 53] on button "In mẫu A5" at bounding box center [644, 62] width 75 height 24
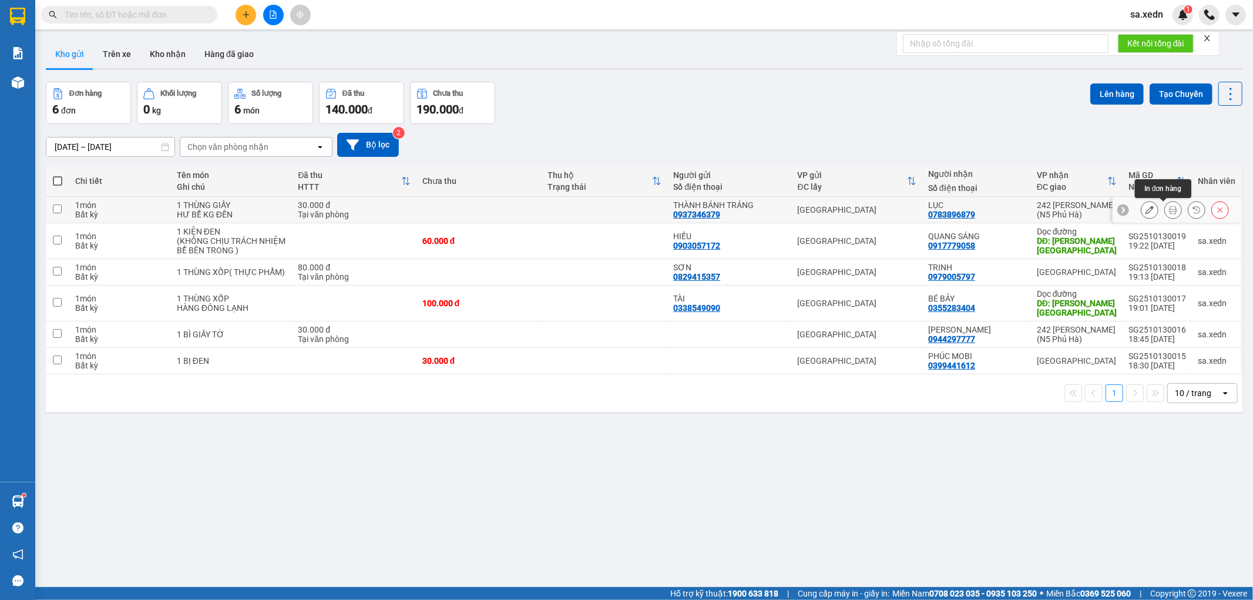
click at [1169, 209] on icon at bounding box center [1173, 210] width 8 height 8
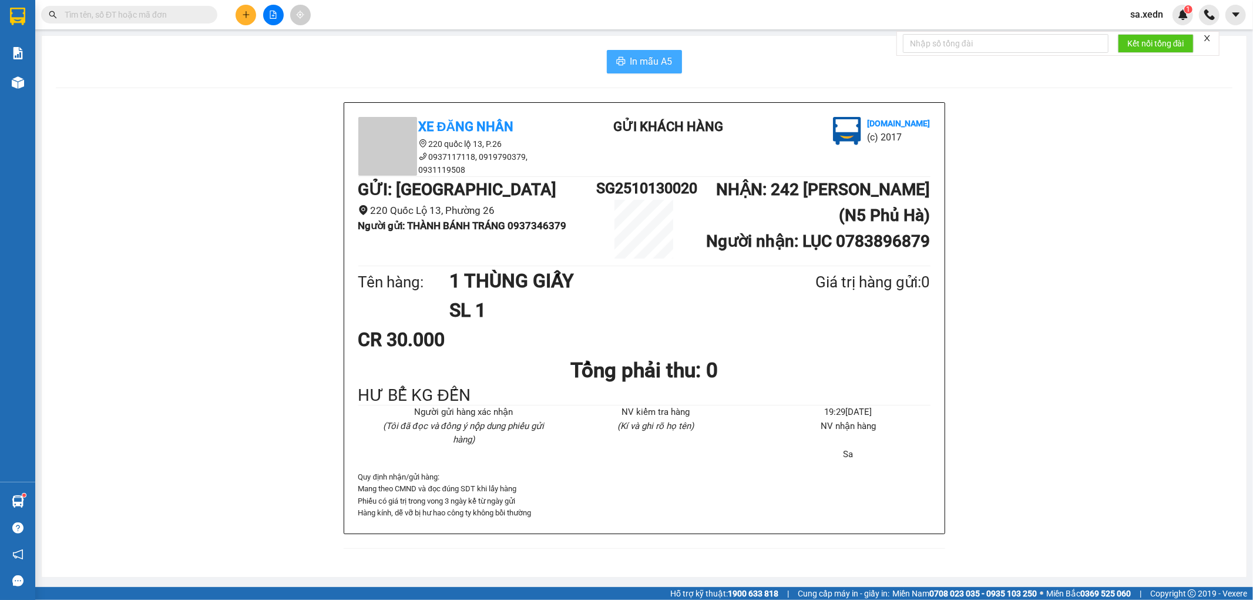
click at [651, 56] on span "In mẫu A5" at bounding box center [651, 61] width 42 height 15
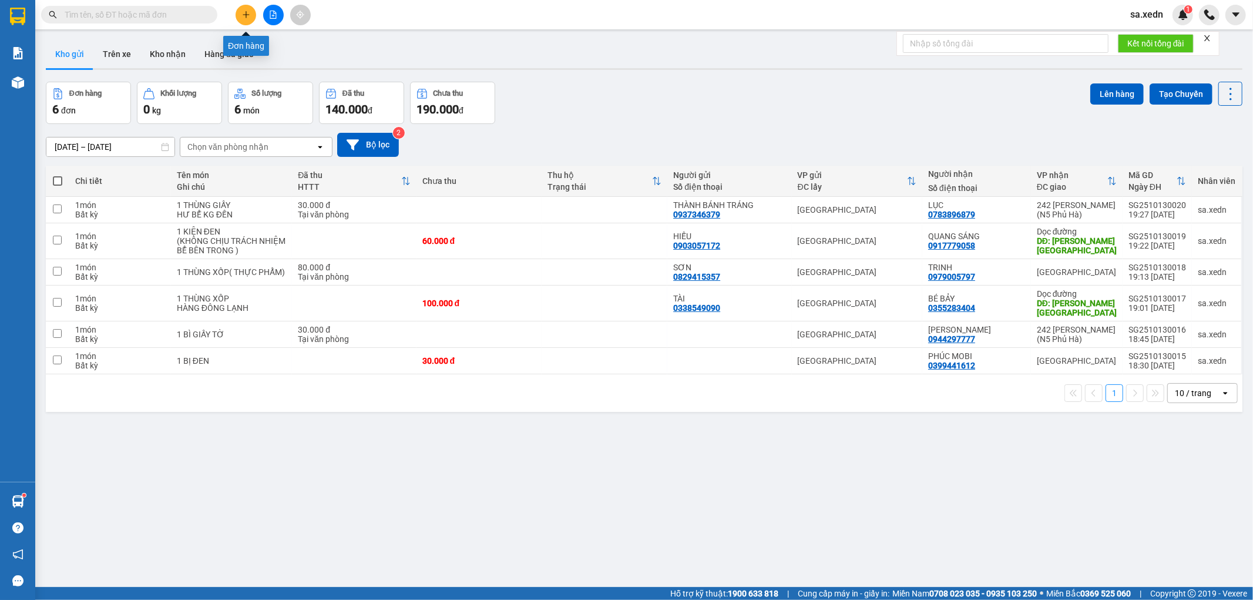
click at [244, 13] on icon "plus" at bounding box center [246, 15] width 8 height 8
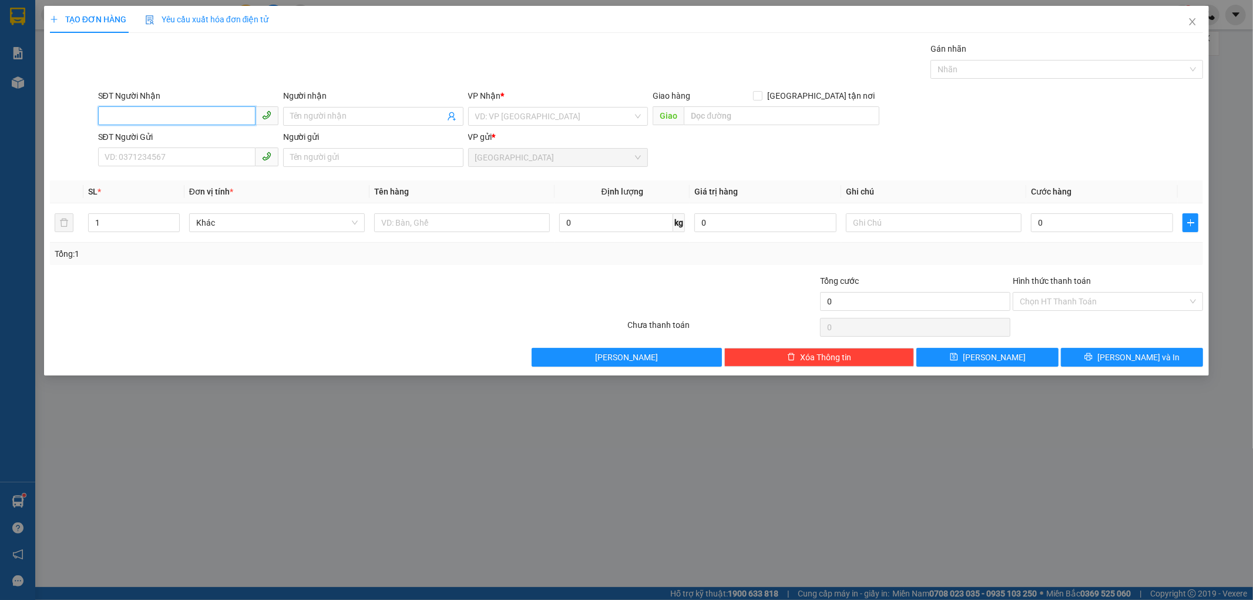
click at [179, 114] on input "SĐT Người Nhận" at bounding box center [176, 115] width 157 height 19
click at [125, 123] on input "SĐT Người Nhận" at bounding box center [176, 115] width 157 height 19
click at [155, 140] on div "0968124234 - A THÀNH" at bounding box center [188, 139] width 166 height 13
type input "0968124234"
type input "A THÀNH"
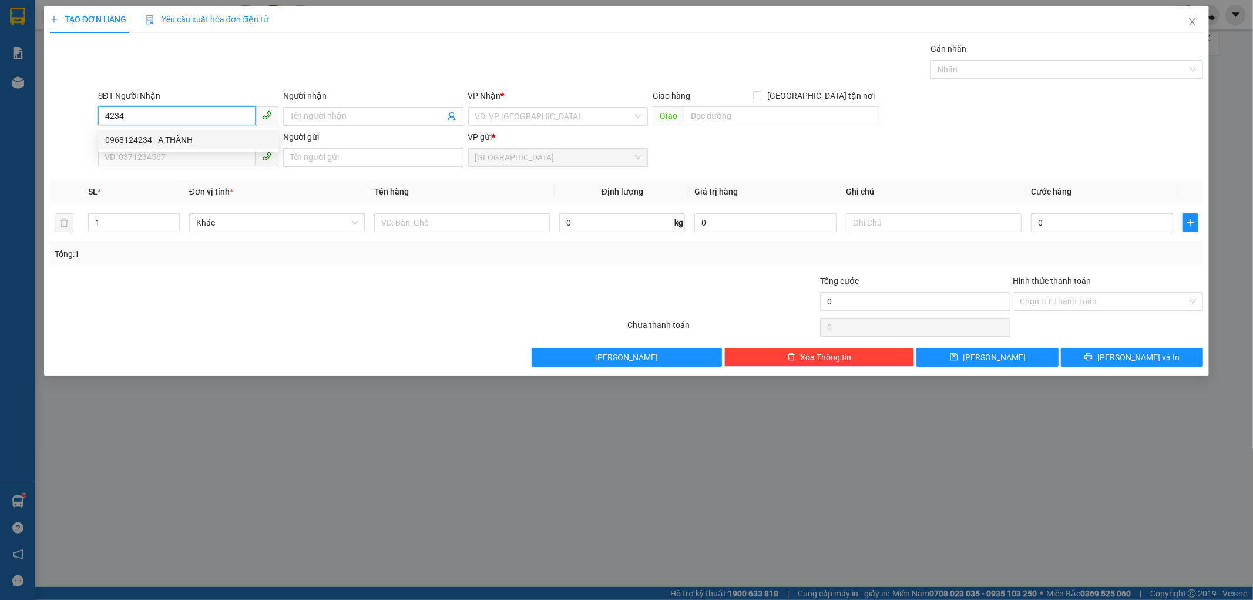
type input "SƠN LÂM - [GEOGRAPHIC_DATA]"
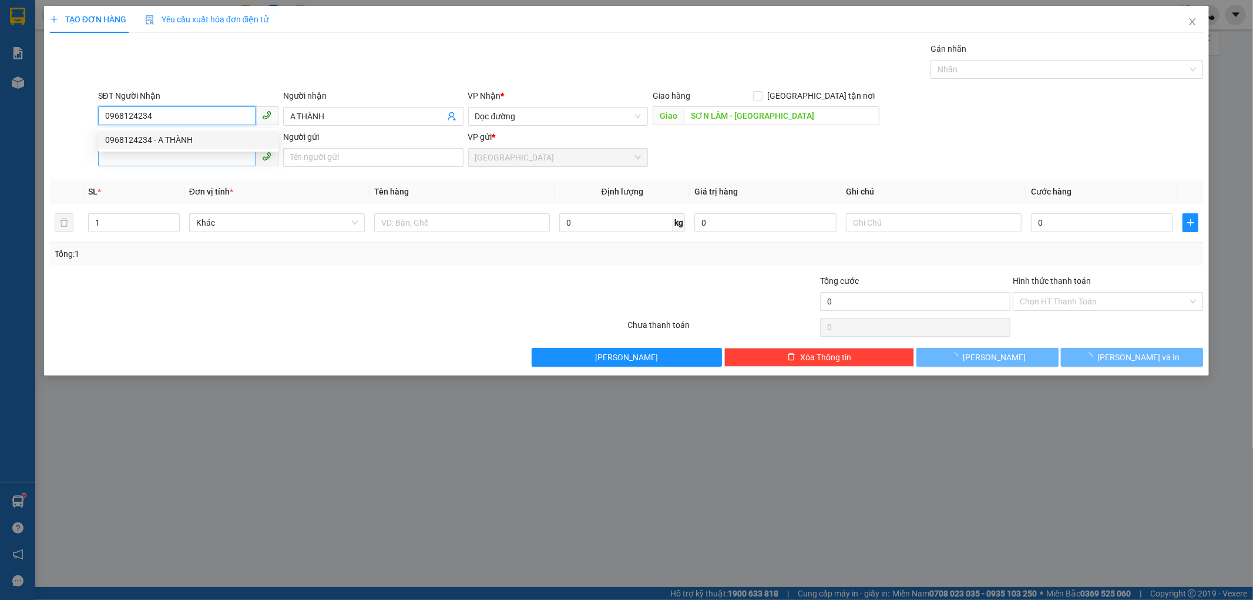
type input "70.000"
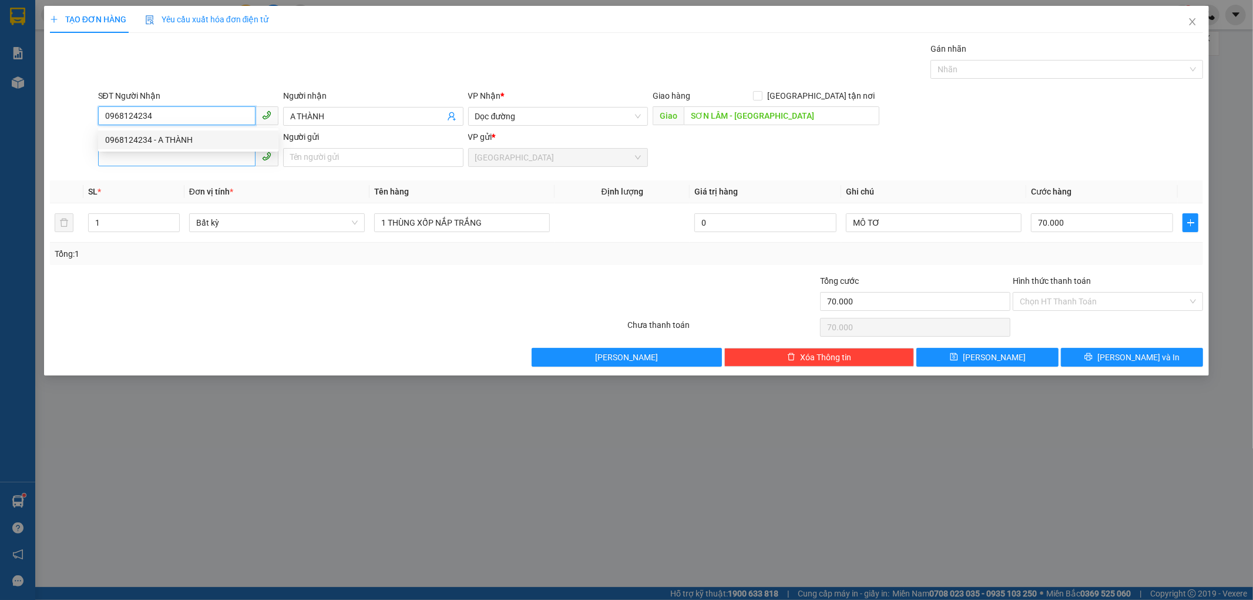
type input "0968124234"
click at [155, 157] on input "SĐT Người Gửi" at bounding box center [176, 156] width 157 height 19
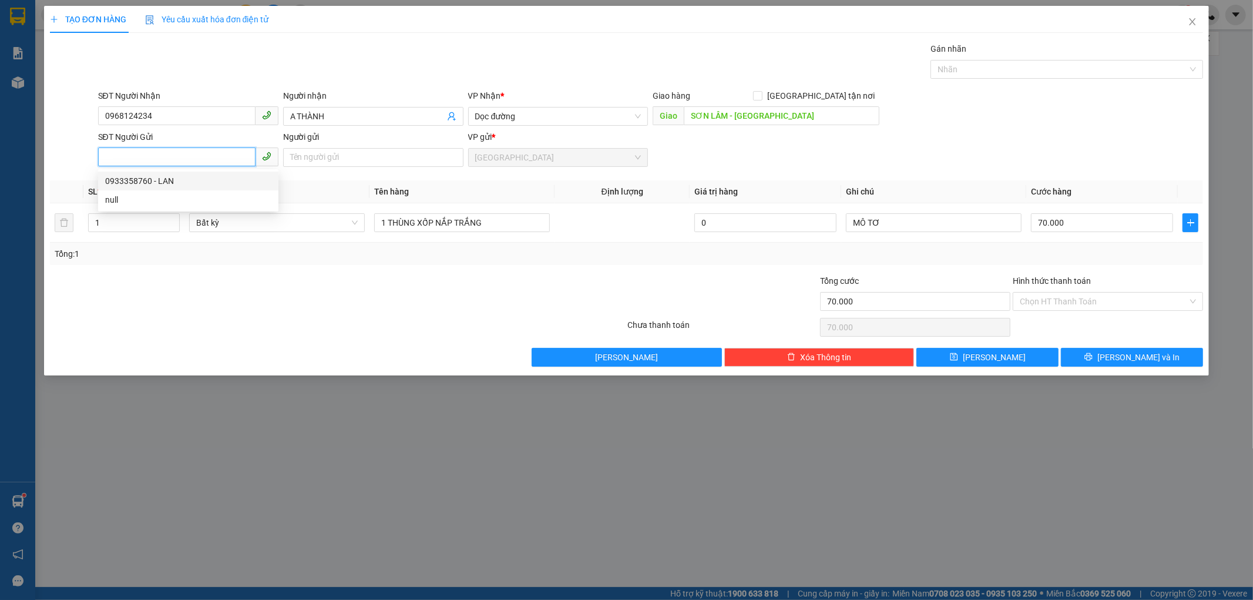
click at [156, 181] on div "0933358760 - LAN" at bounding box center [188, 180] width 166 height 13
type input "0933358760"
type input "LAN"
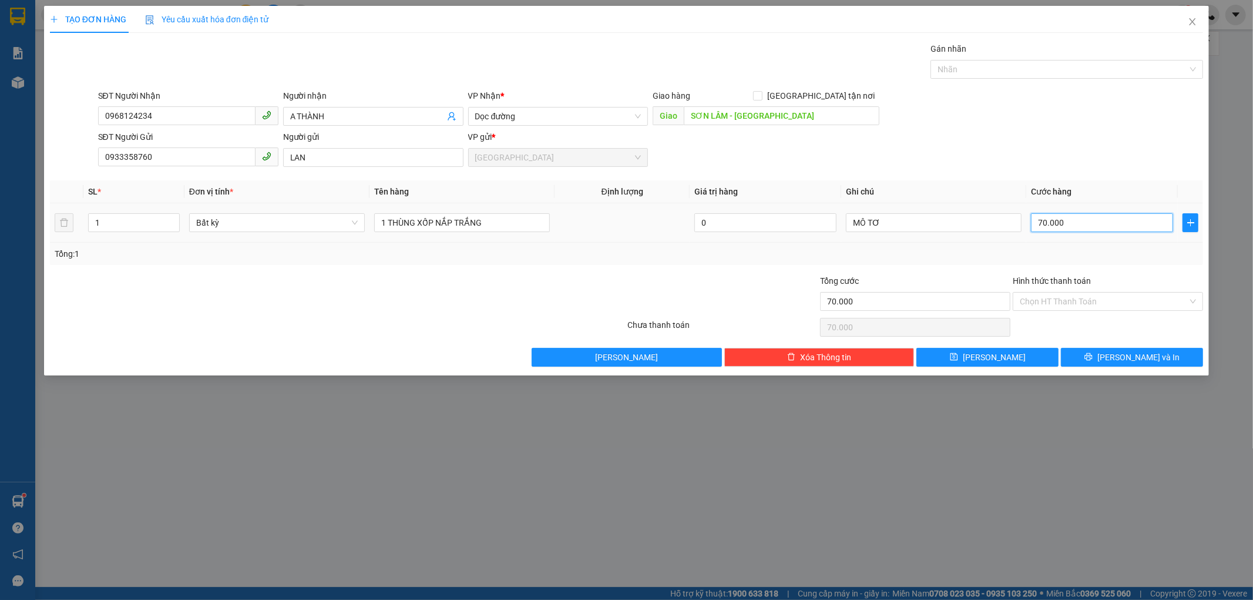
click at [1077, 221] on input "70.000" at bounding box center [1102, 222] width 142 height 19
type input "0"
type input "06"
type input "6"
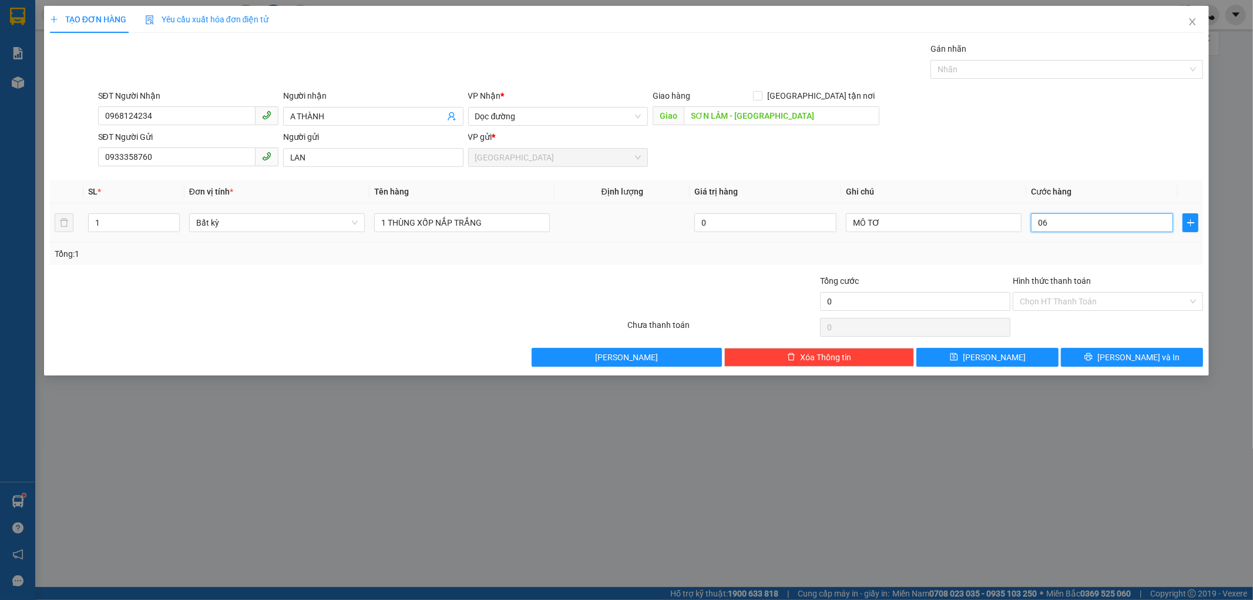
type input "6"
type input "060"
type input "60"
type input "060"
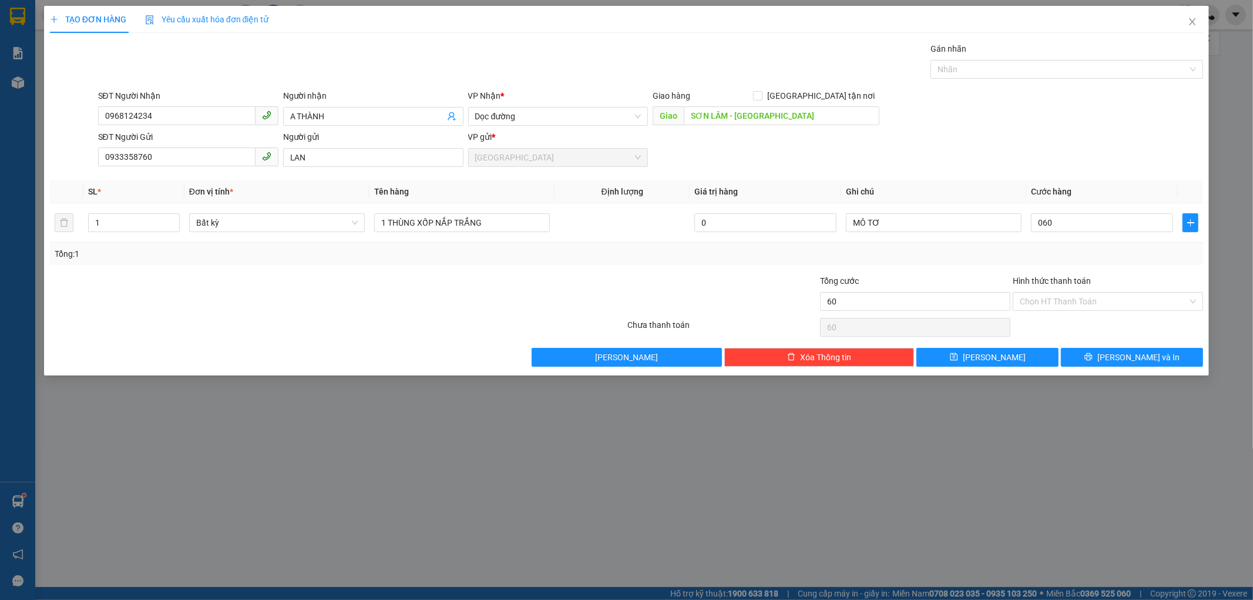
type input "60.000"
click at [1062, 251] on div "Tổng: 1" at bounding box center [627, 253] width 1144 height 13
click at [905, 224] on input "MÔ TƠ" at bounding box center [934, 222] width 176 height 19
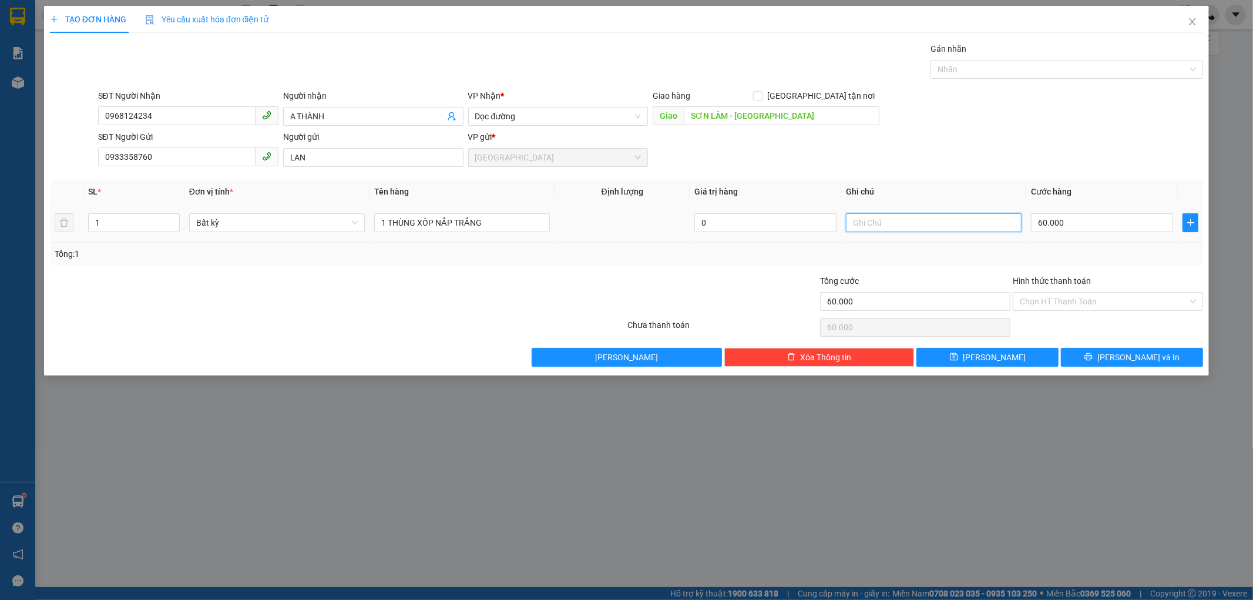
click at [861, 224] on input "text" at bounding box center [934, 222] width 176 height 19
click at [1059, 296] on input "Hình thức thanh toán" at bounding box center [1104, 302] width 168 height 18
click at [1067, 234] on div "60.000" at bounding box center [1102, 223] width 142 height 24
click at [1090, 350] on button "[PERSON_NAME] và In" at bounding box center [1132, 357] width 142 height 19
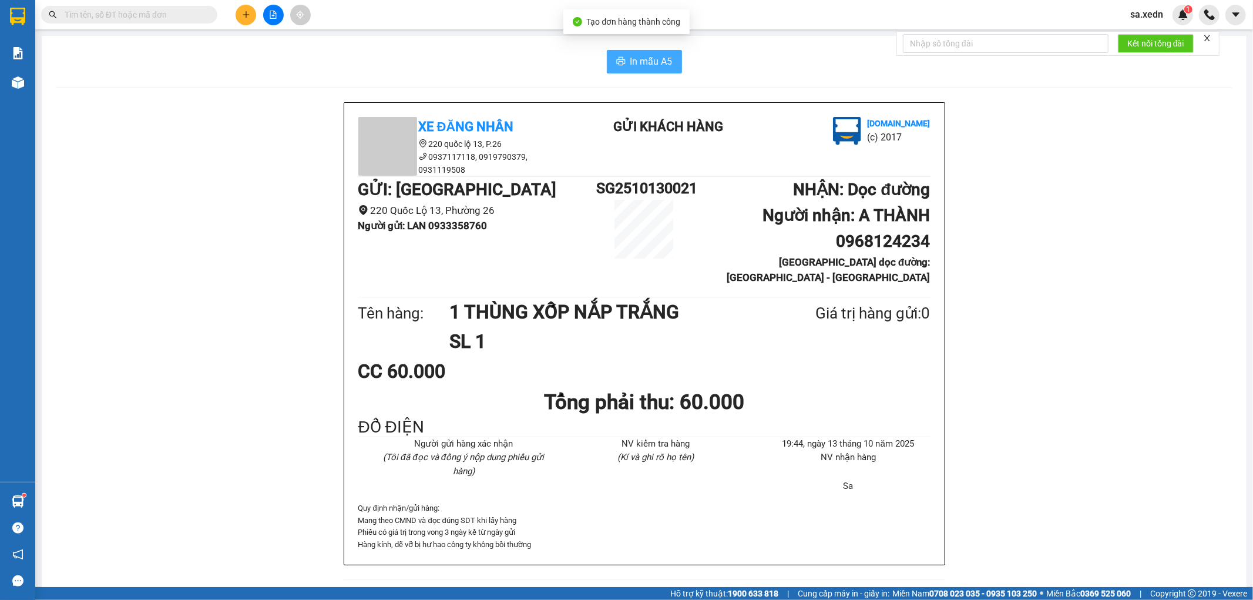
click at [607, 55] on button "In mẫu A5" at bounding box center [644, 62] width 75 height 24
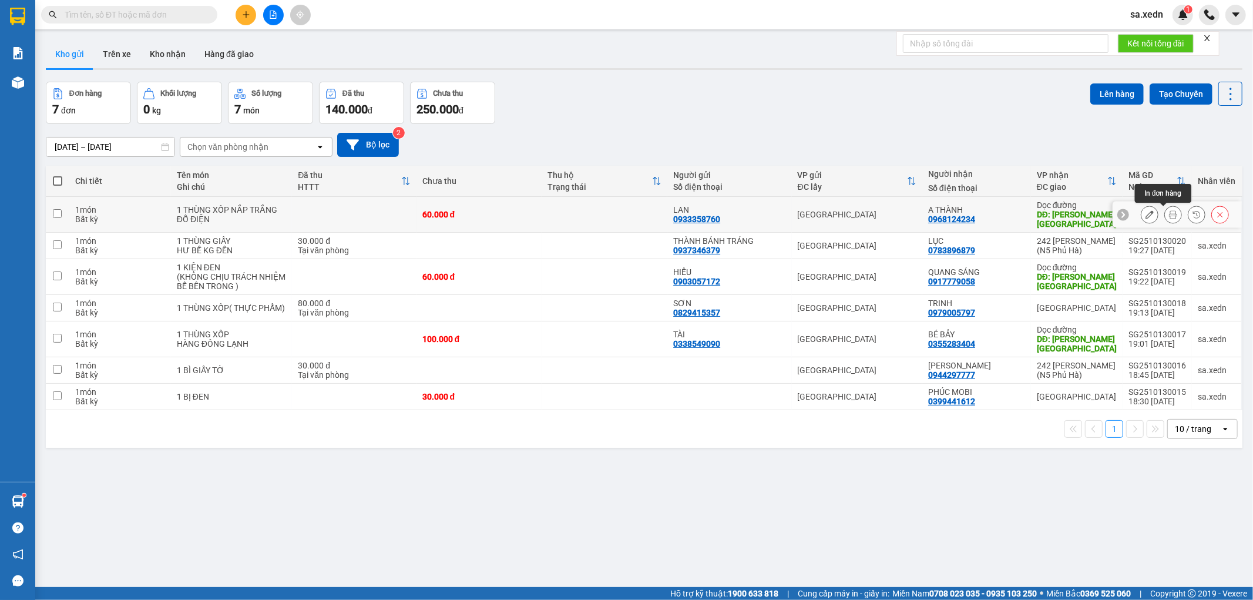
click at [1169, 213] on icon at bounding box center [1173, 214] width 8 height 8
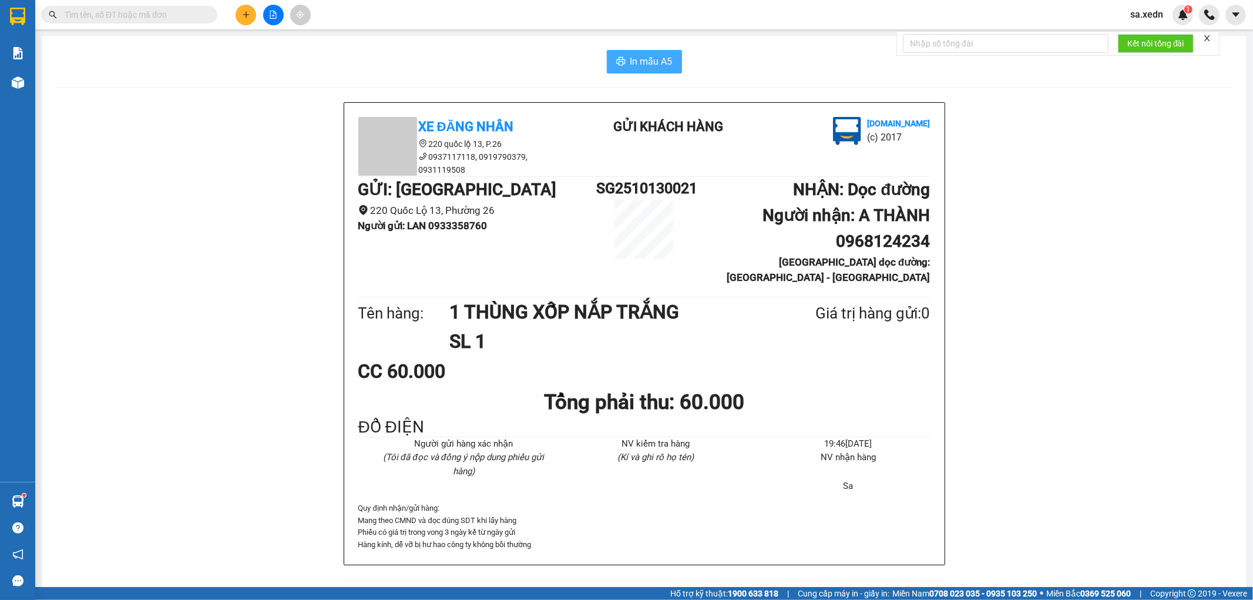
click at [646, 69] on button "In mẫu A5" at bounding box center [644, 62] width 75 height 24
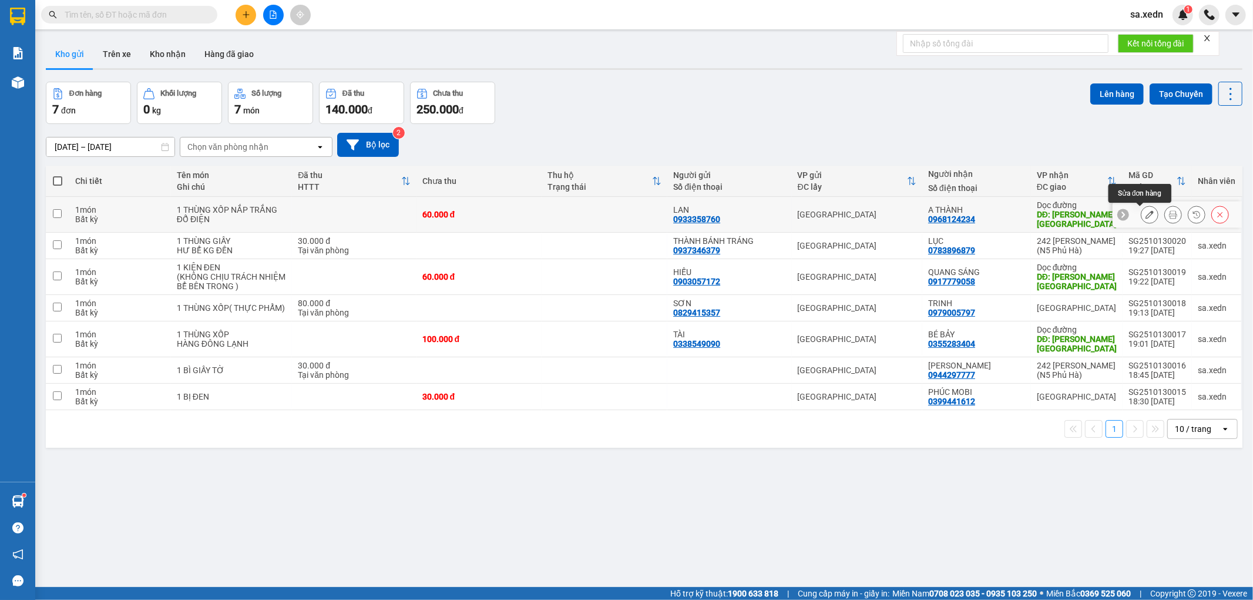
click at [1142, 208] on button at bounding box center [1150, 214] width 16 height 21
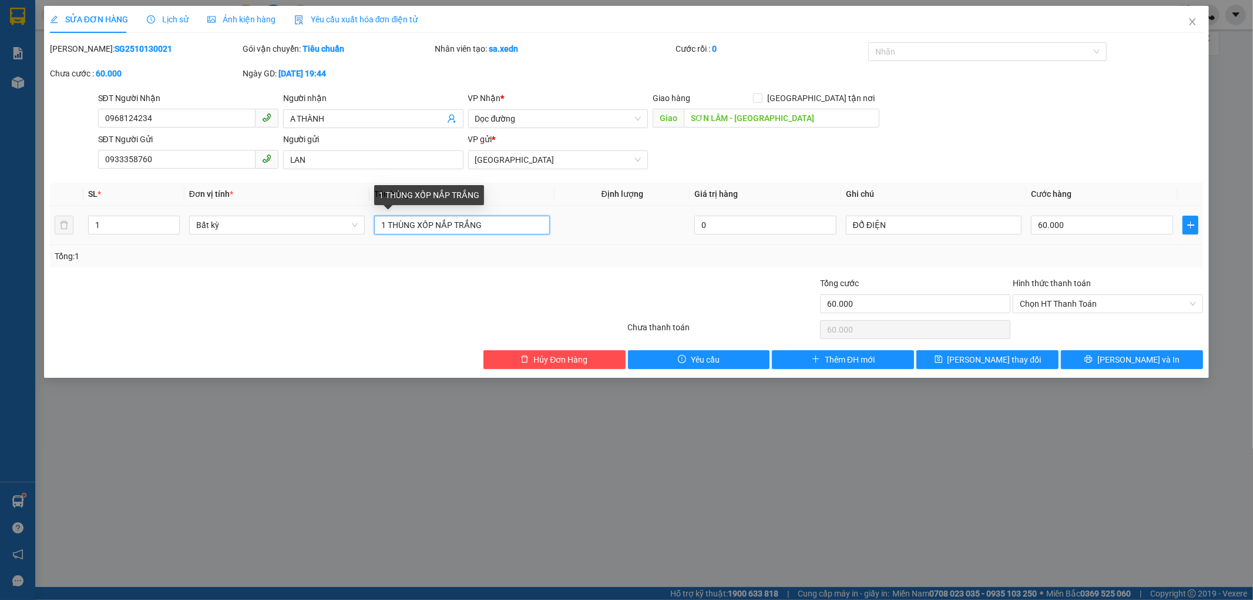
click at [432, 223] on input "1 THÙNG XỐP NẮP TRẮNG" at bounding box center [462, 225] width 176 height 19
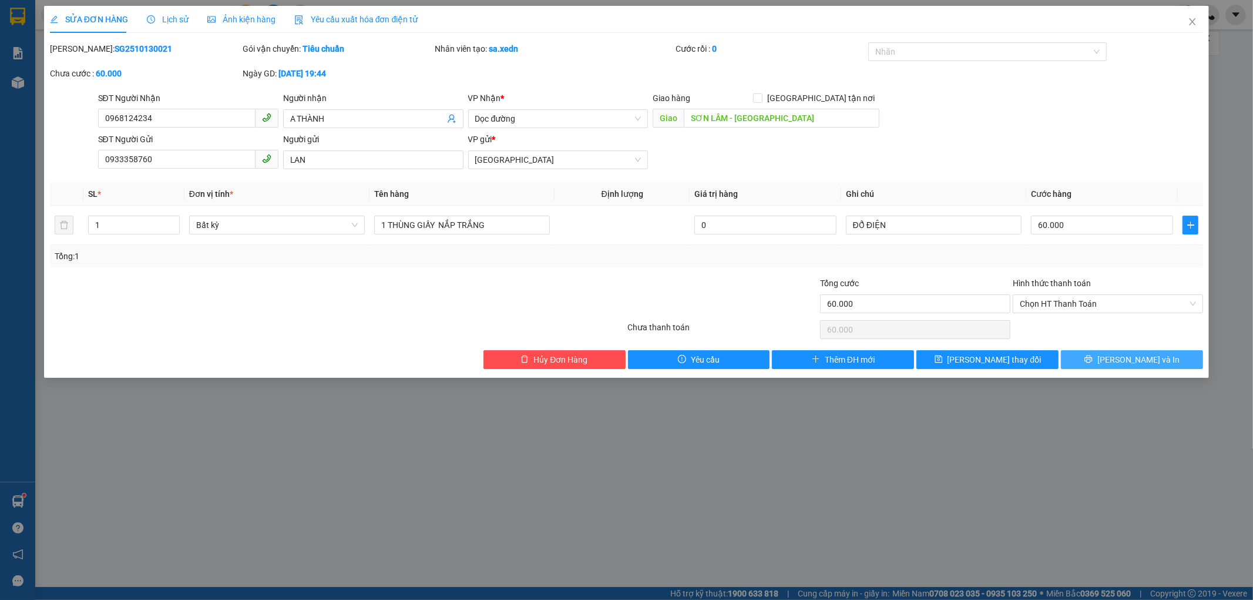
click at [1093, 355] on icon "printer" at bounding box center [1089, 359] width 8 height 8
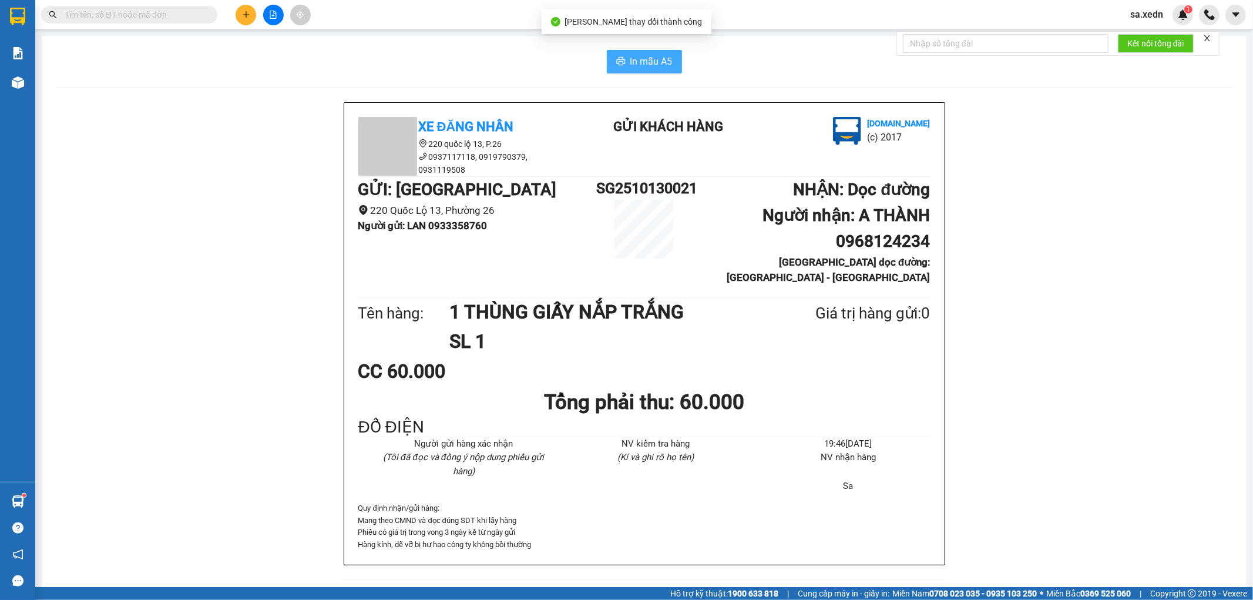
click at [649, 62] on span "In mẫu A5" at bounding box center [651, 61] width 42 height 15
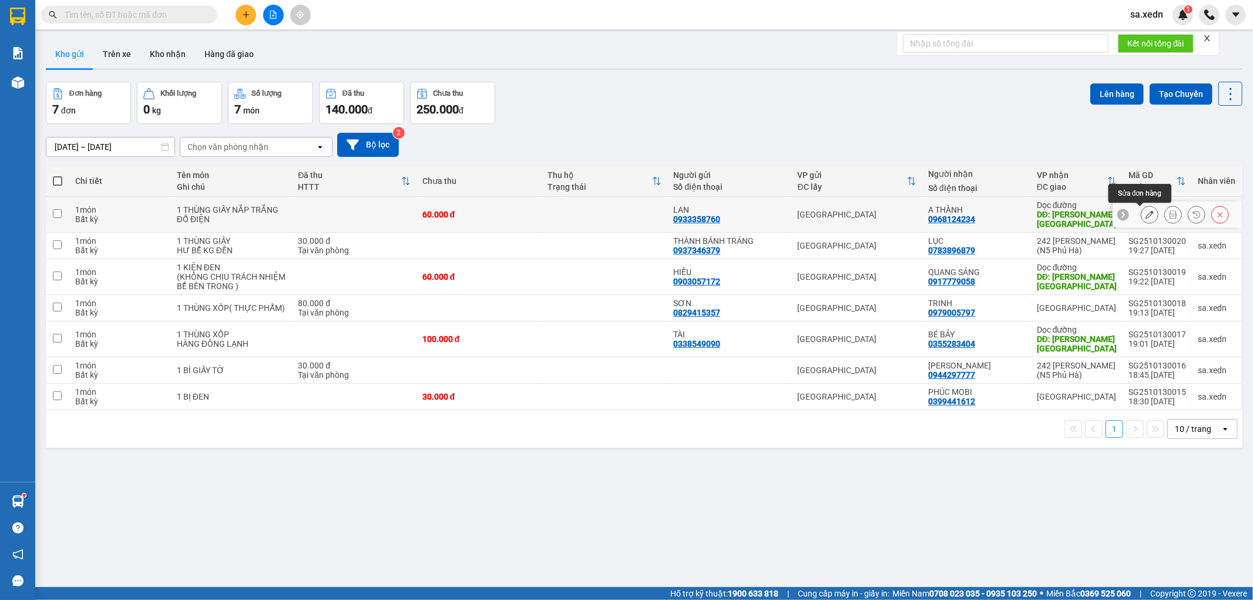
click at [1146, 213] on icon at bounding box center [1150, 214] width 8 height 8
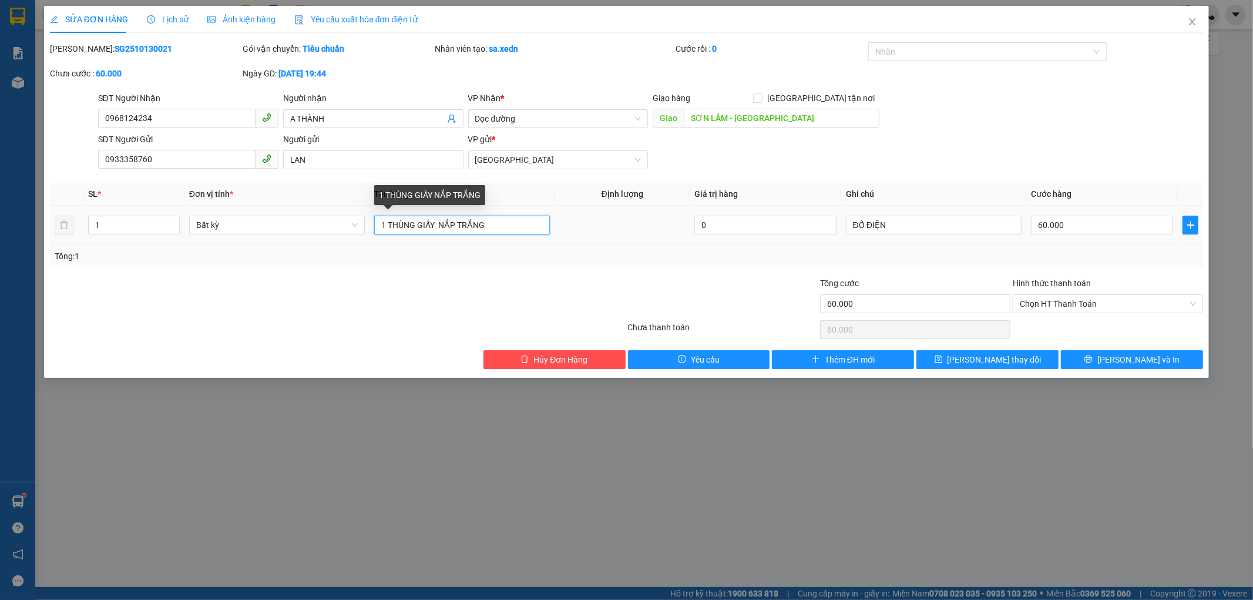
click at [491, 225] on input "1 THÙNG GIẤY NẮP TRẮNG" at bounding box center [462, 225] width 176 height 19
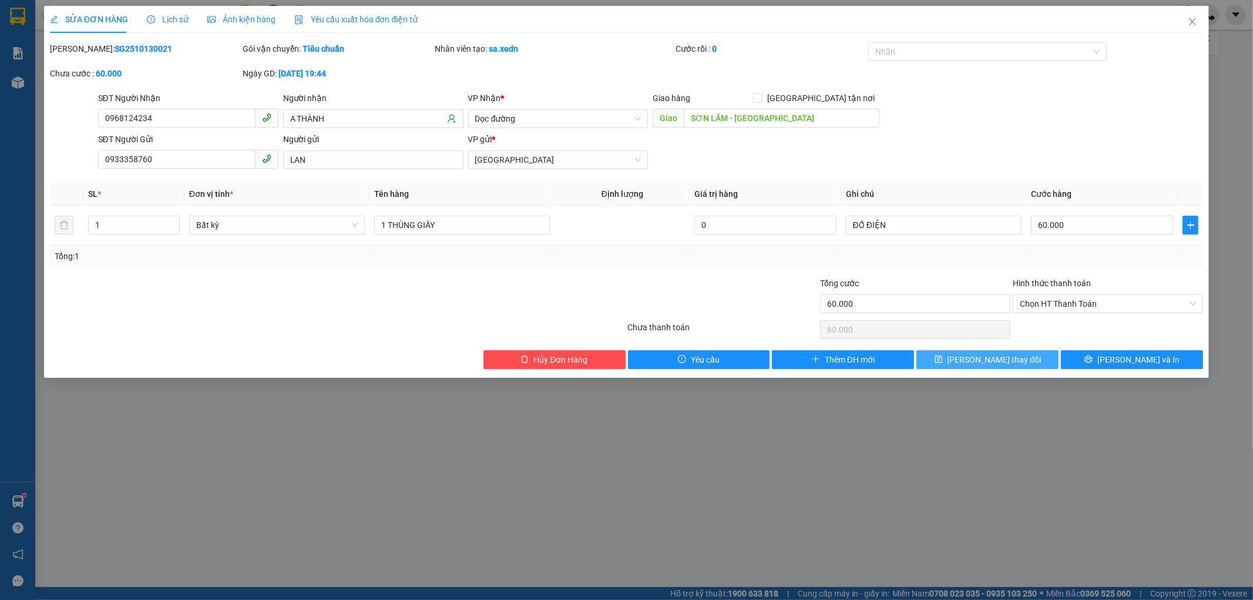
click at [967, 357] on button "[PERSON_NAME] thay đổi" at bounding box center [988, 359] width 142 height 19
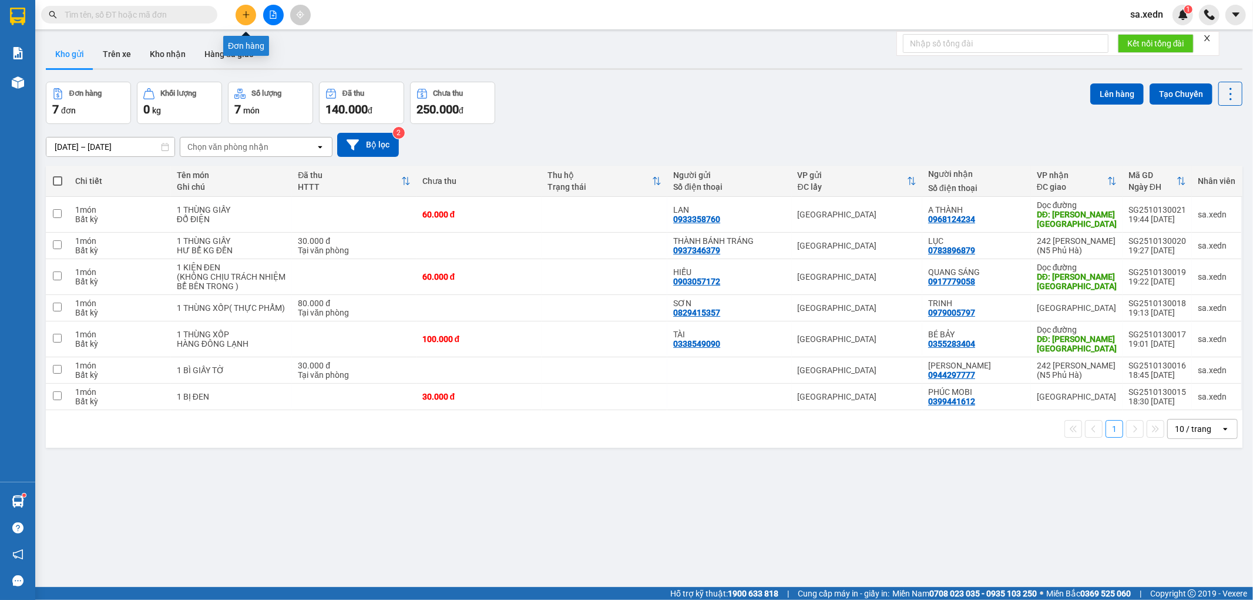
click at [251, 14] on button at bounding box center [246, 15] width 21 height 21
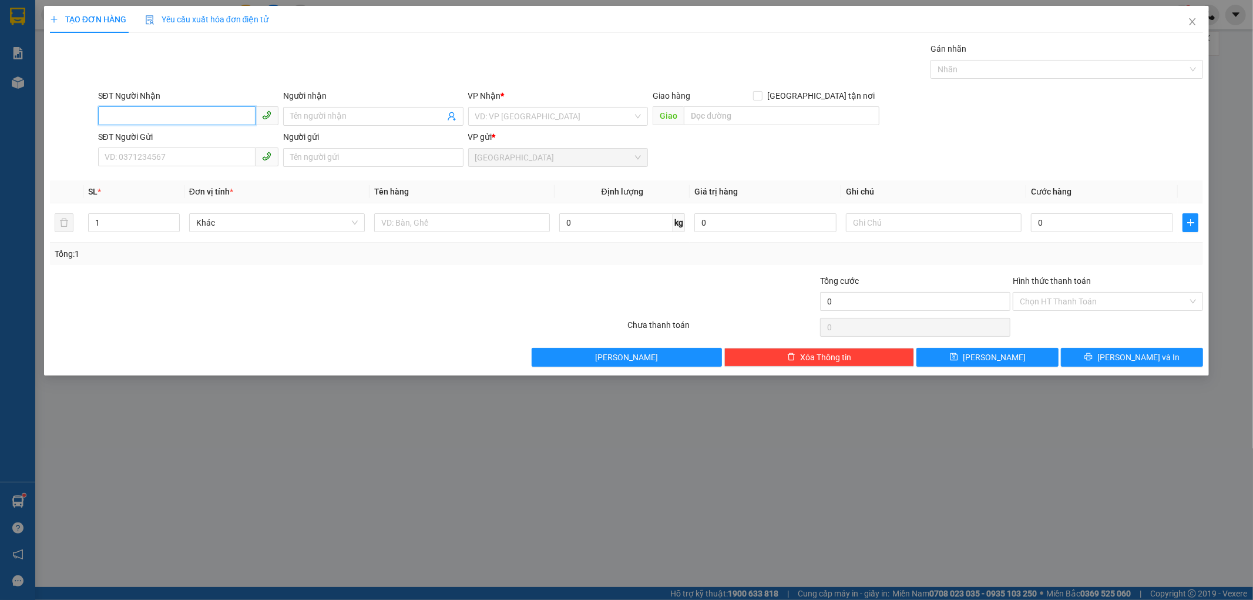
click at [143, 113] on input "SĐT Người Nhận" at bounding box center [176, 115] width 157 height 19
click at [136, 109] on input "SĐT Người Nhận" at bounding box center [176, 115] width 157 height 19
click at [197, 138] on div "0798471627 - [PERSON_NAME]" at bounding box center [188, 139] width 166 height 13
click at [173, 165] on input "SĐT Người Gửi" at bounding box center [176, 156] width 157 height 19
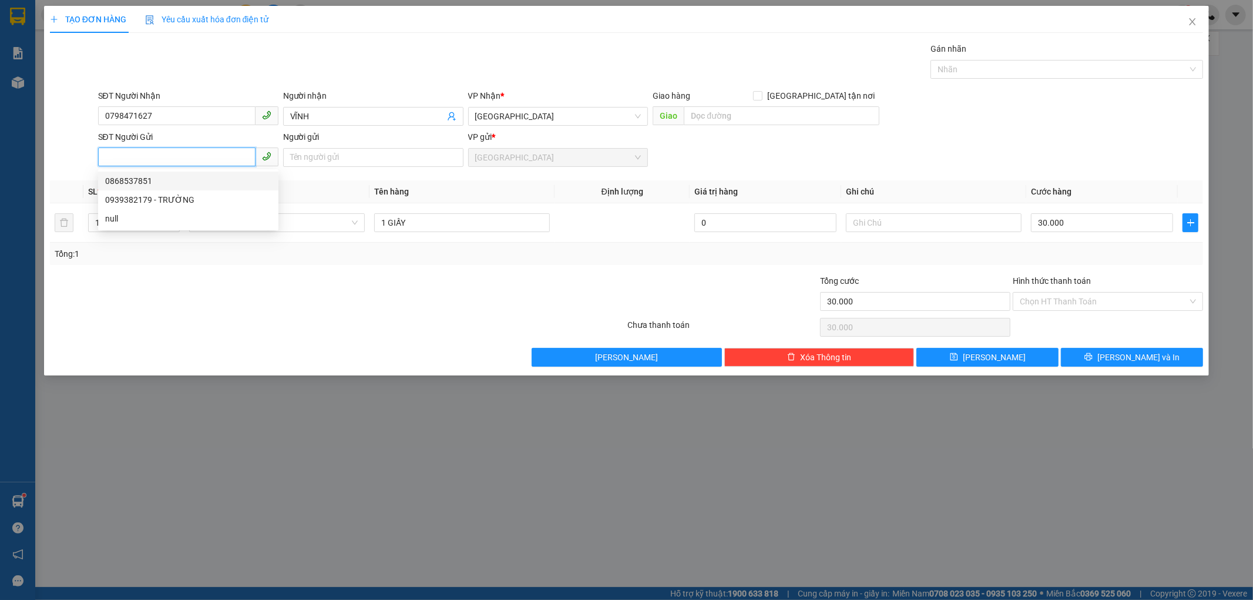
click at [160, 178] on div "0868537851" at bounding box center [188, 180] width 166 height 13
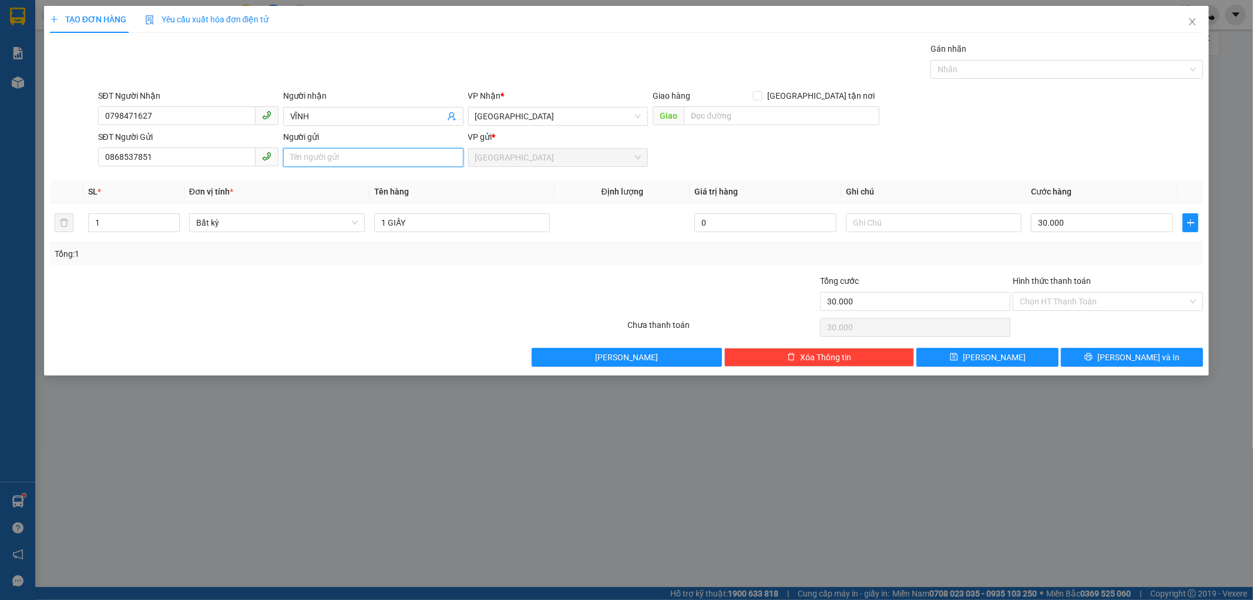
click at [298, 160] on input "Người gửi" at bounding box center [373, 157] width 180 height 19
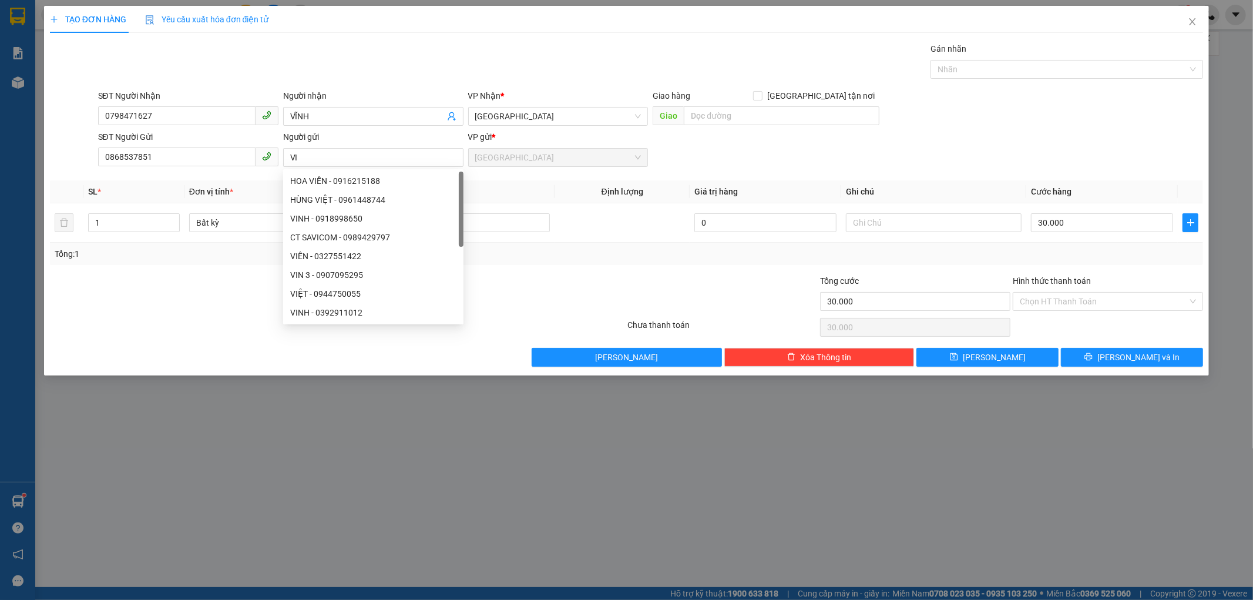
click at [552, 261] on div "Tổng: 1" at bounding box center [627, 254] width 1154 height 22
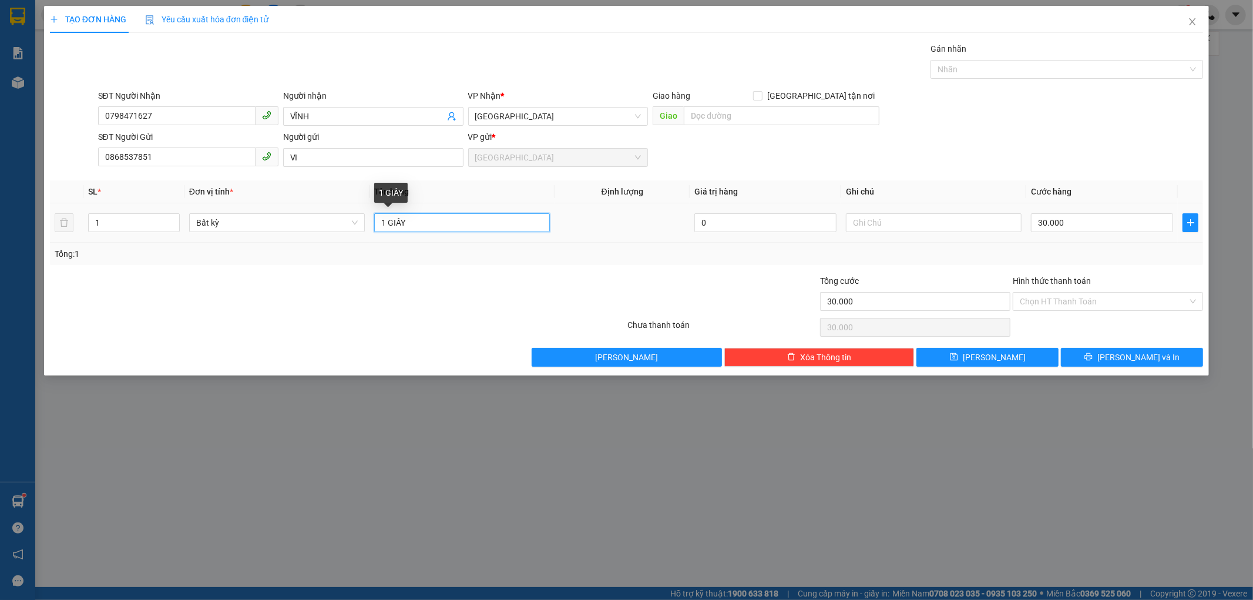
click at [412, 221] on input "1 GIẤY" at bounding box center [462, 222] width 176 height 19
click at [865, 227] on input "text" at bounding box center [934, 222] width 176 height 19
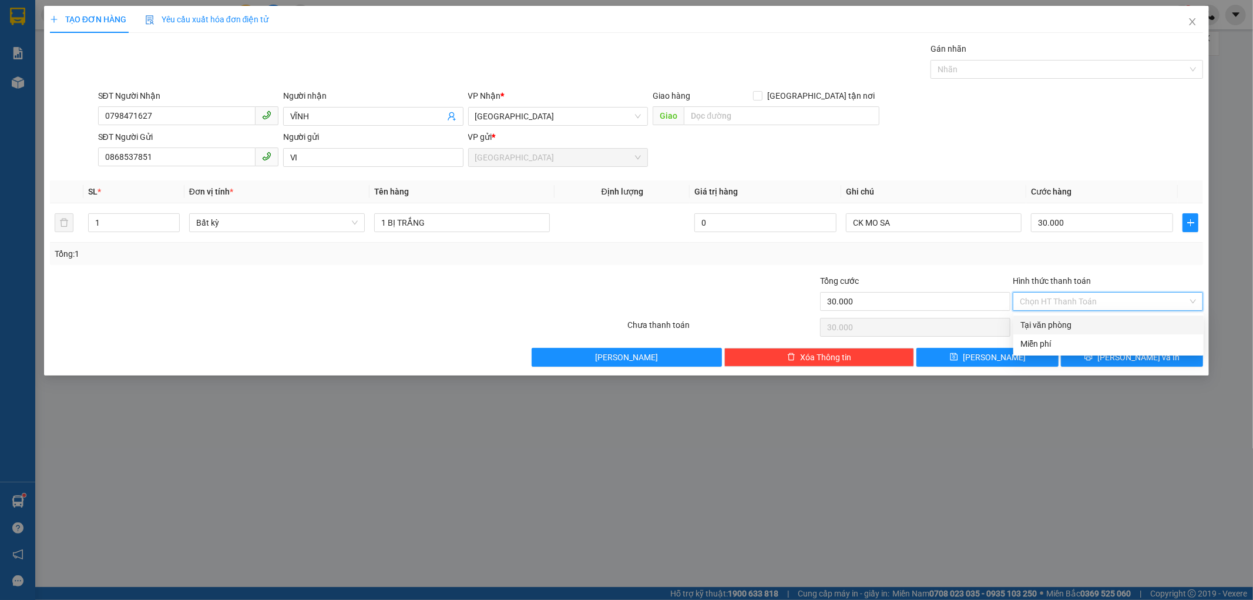
click at [1050, 297] on input "Hình thức thanh toán" at bounding box center [1104, 302] width 168 height 18
click at [1041, 323] on div "Tại văn phòng" at bounding box center [1109, 324] width 176 height 13
click at [1093, 361] on icon "printer" at bounding box center [1089, 357] width 8 height 8
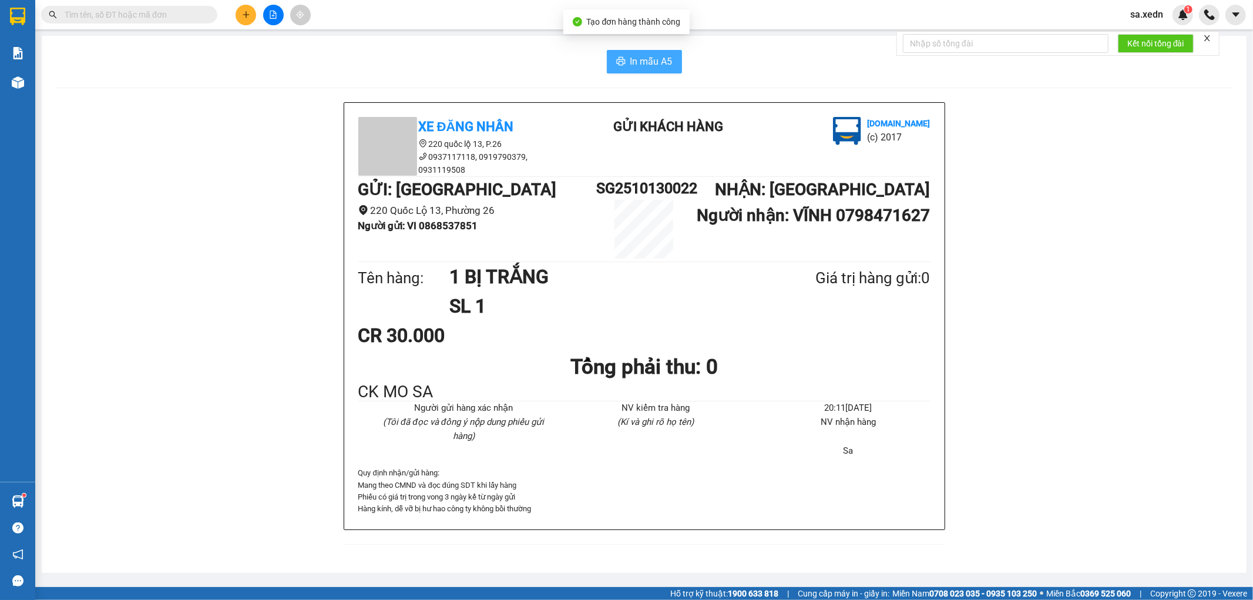
click at [624, 65] on icon "printer" at bounding box center [620, 61] width 9 height 8
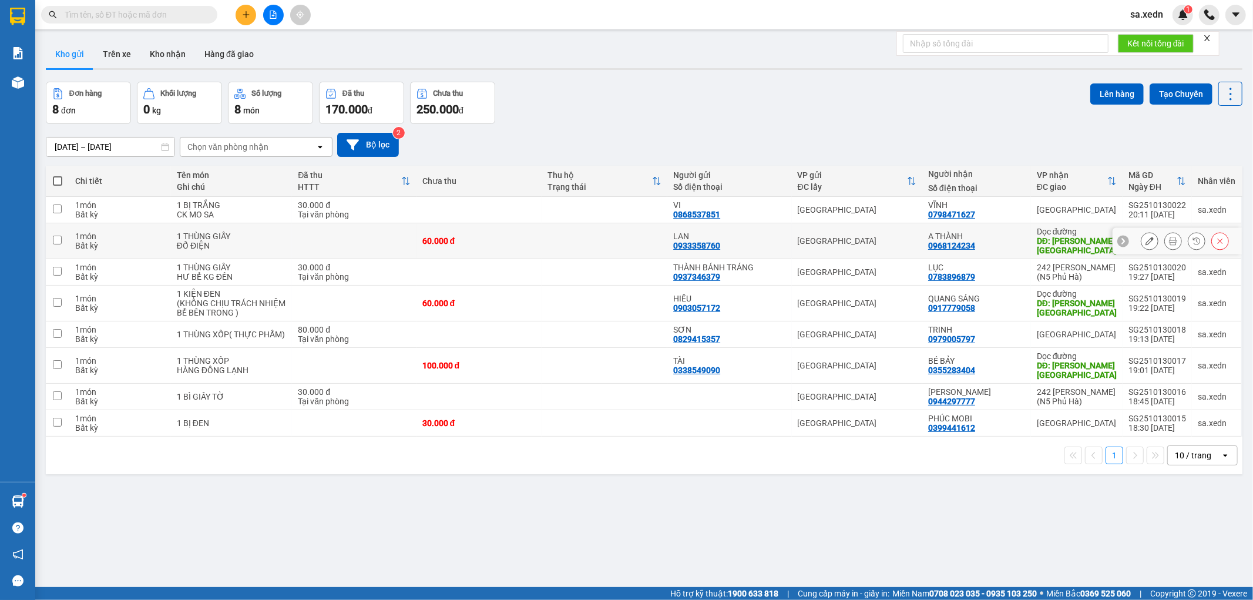
click at [1048, 233] on div "Dọc đường" at bounding box center [1077, 231] width 80 height 9
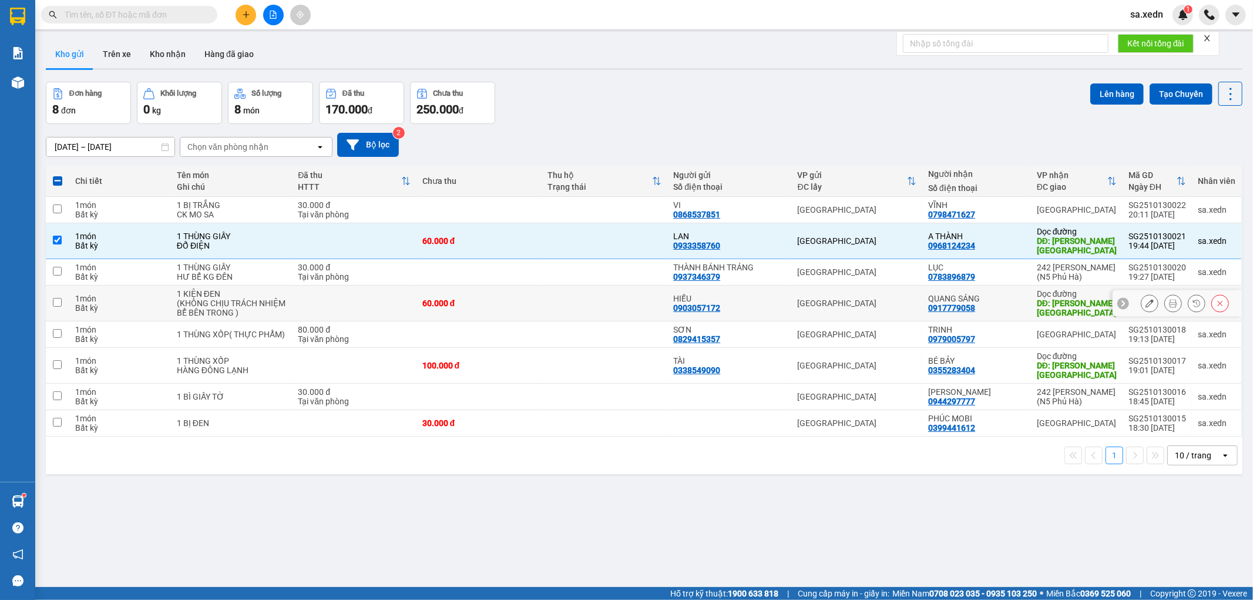
click at [998, 291] on td "QUANG SÁNG 0917779058" at bounding box center [976, 304] width 109 height 36
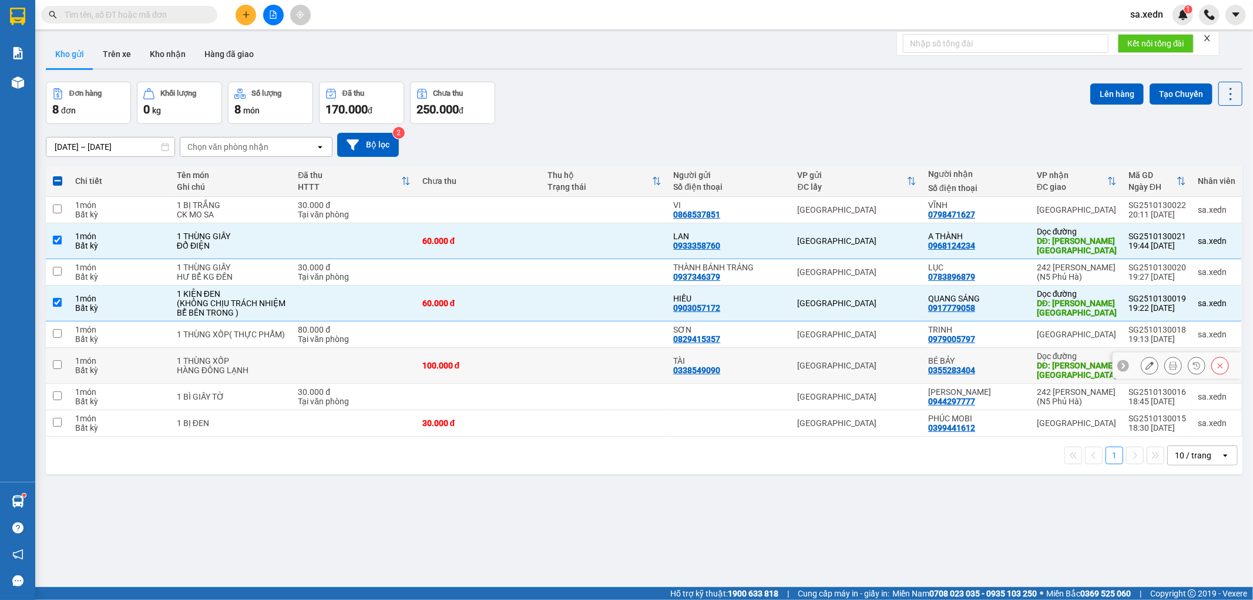
click at [1023, 370] on td "BÉ BẢY 0355283404" at bounding box center [976, 366] width 109 height 36
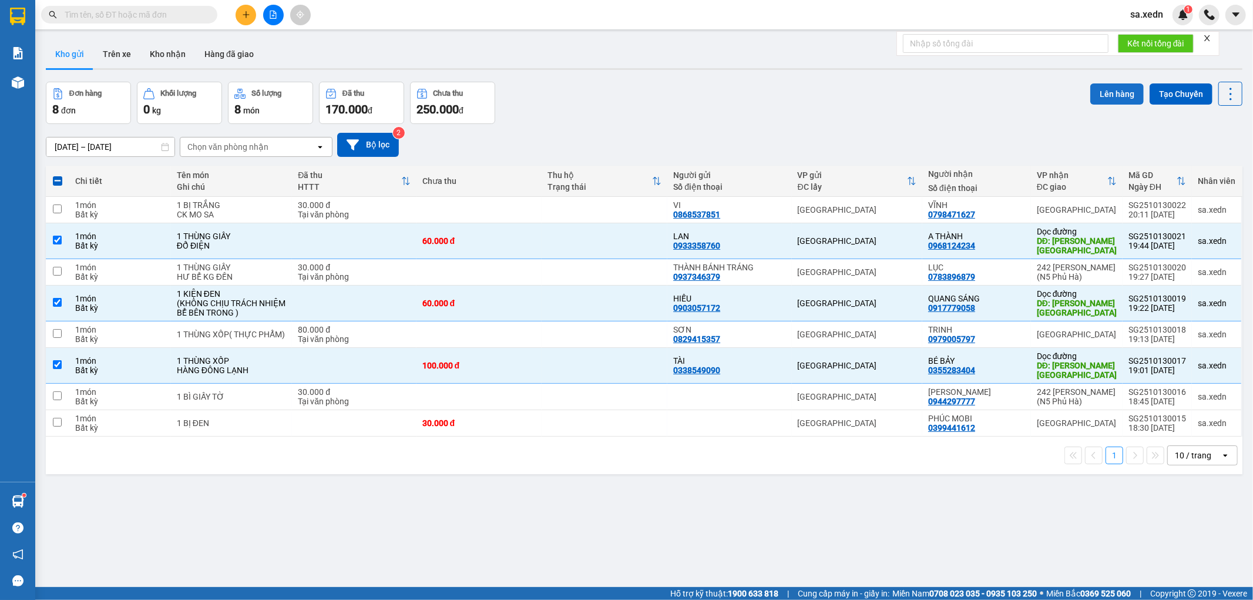
click at [1109, 96] on button "Lên hàng" at bounding box center [1116, 93] width 53 height 21
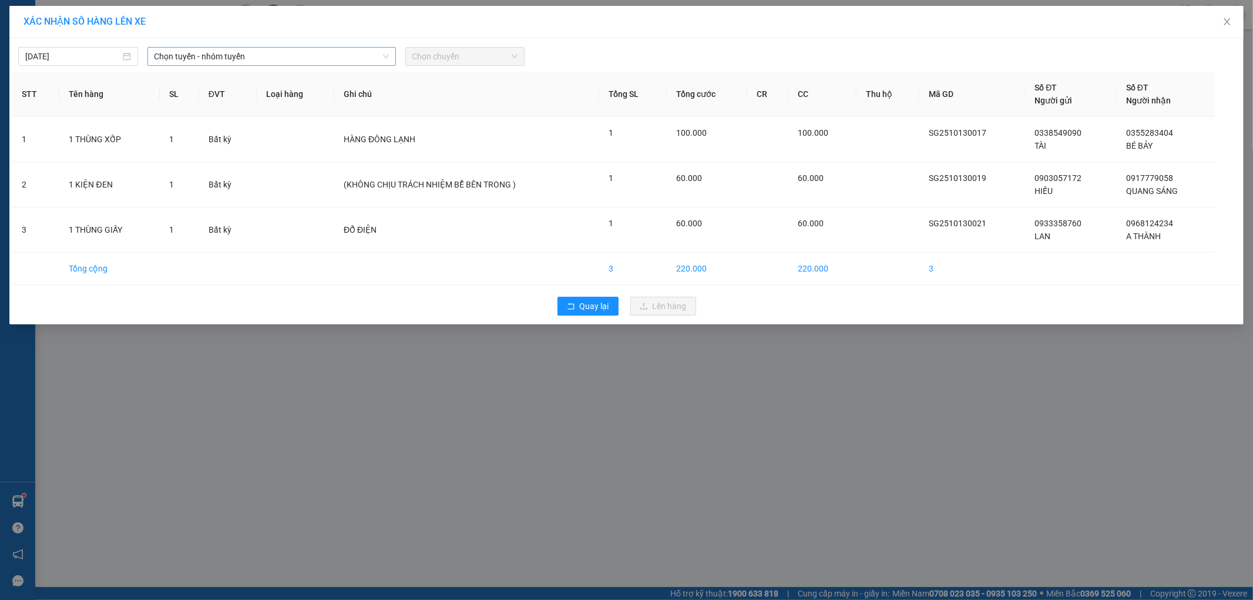
click at [199, 51] on span "Chọn tuyến - nhóm tuyến" at bounding box center [272, 57] width 234 height 18
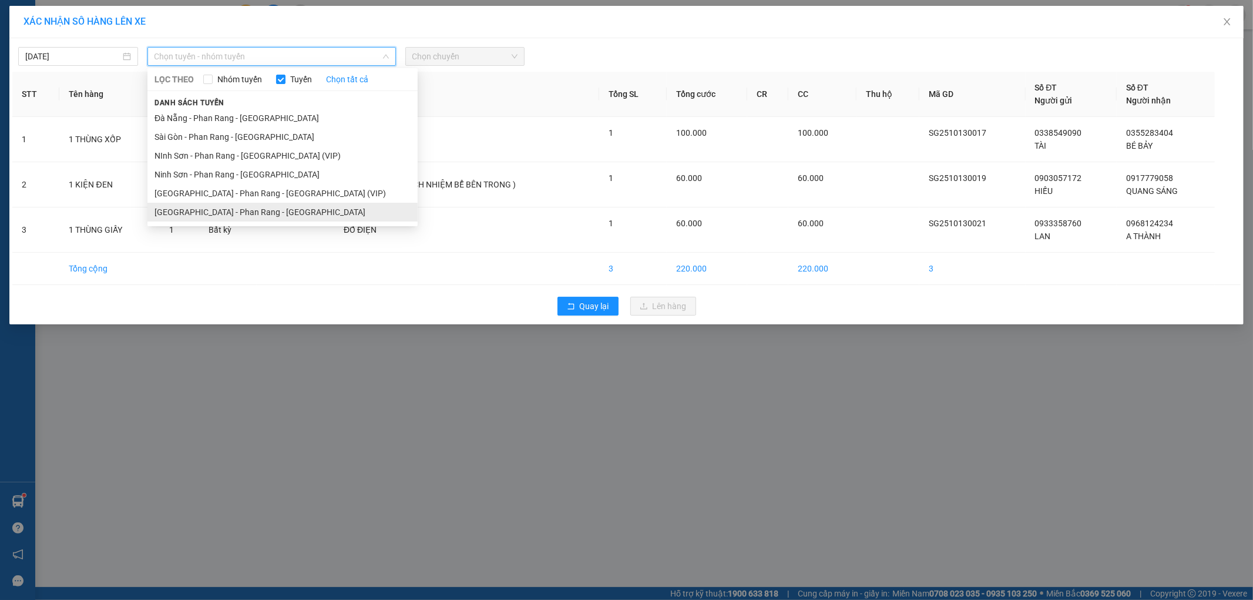
click at [190, 206] on li "[GEOGRAPHIC_DATA] - Phan Rang - [GEOGRAPHIC_DATA]" at bounding box center [282, 212] width 270 height 19
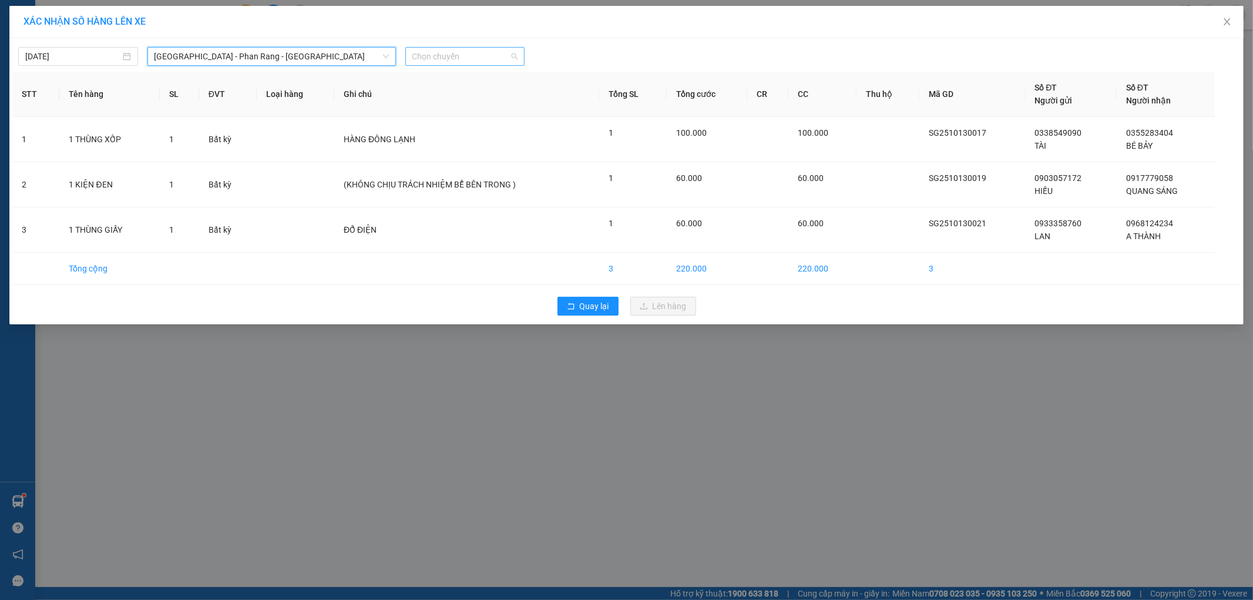
click at [459, 55] on span "Chọn chuyến" at bounding box center [465, 57] width 106 height 18
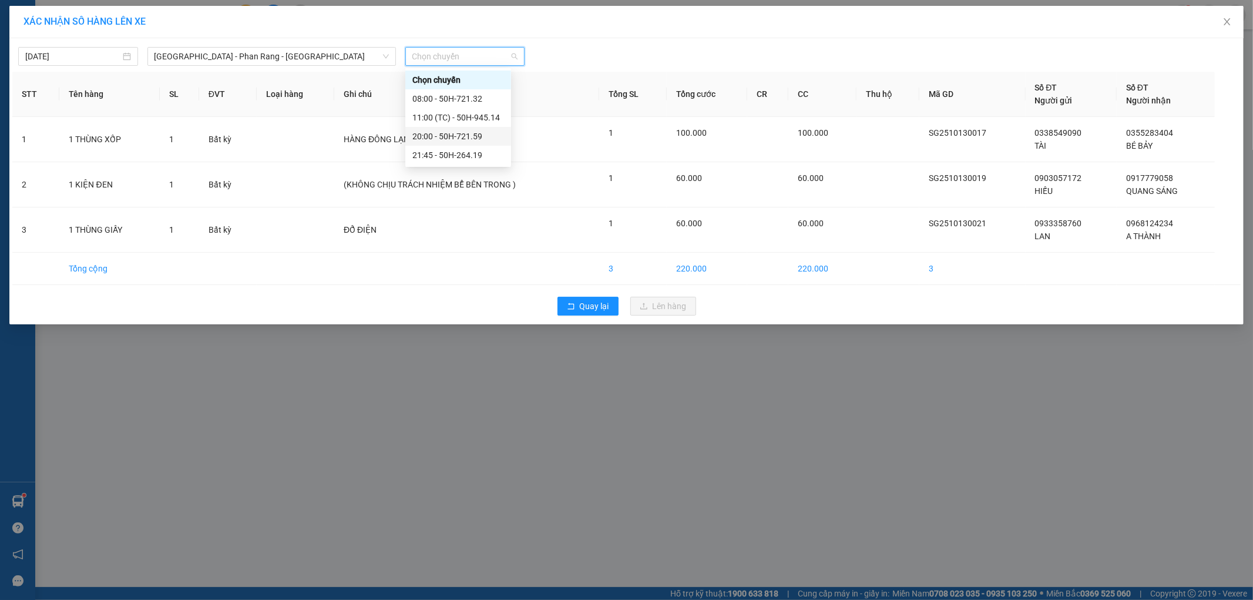
click at [475, 136] on div "20:00 - 50H-721.59" at bounding box center [458, 136] width 92 height 13
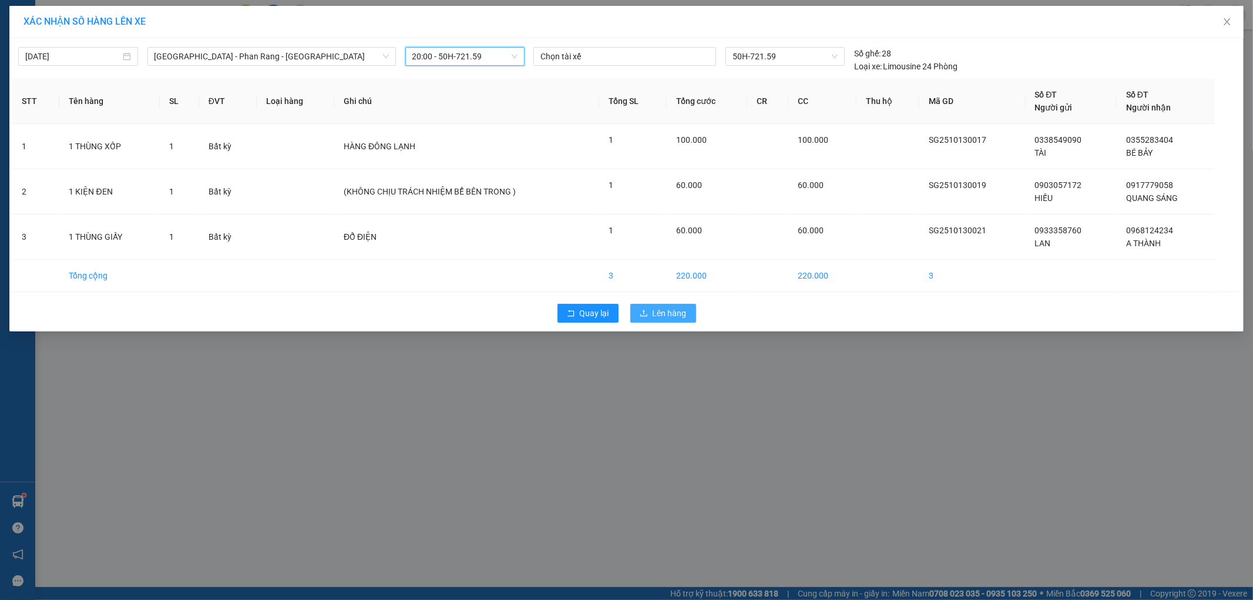
click at [666, 314] on span "Lên hàng" at bounding box center [670, 313] width 34 height 13
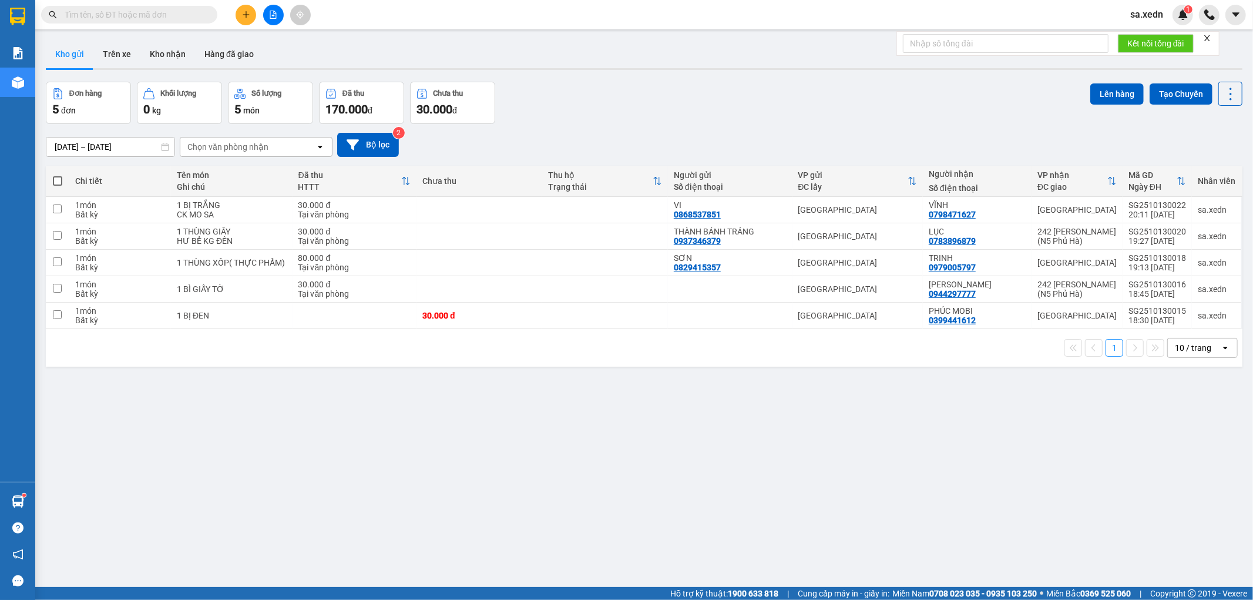
click at [55, 183] on span at bounding box center [57, 180] width 9 height 9
click at [58, 175] on input "checkbox" at bounding box center [58, 175] width 0 height 0
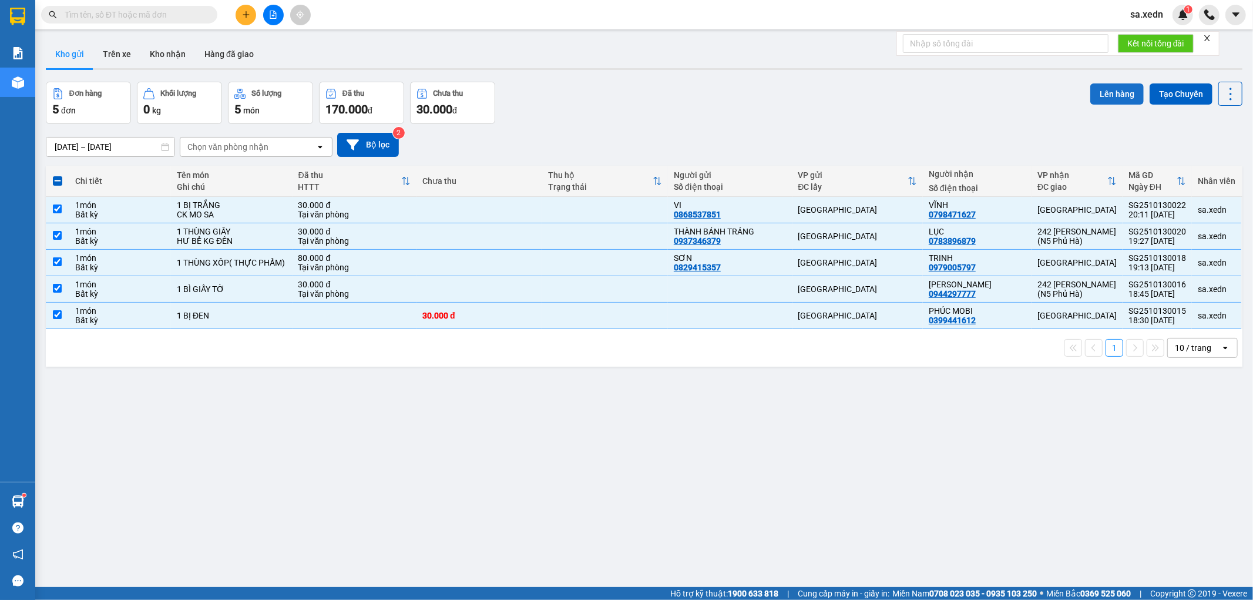
click at [1102, 95] on button "Lên hàng" at bounding box center [1116, 93] width 53 height 21
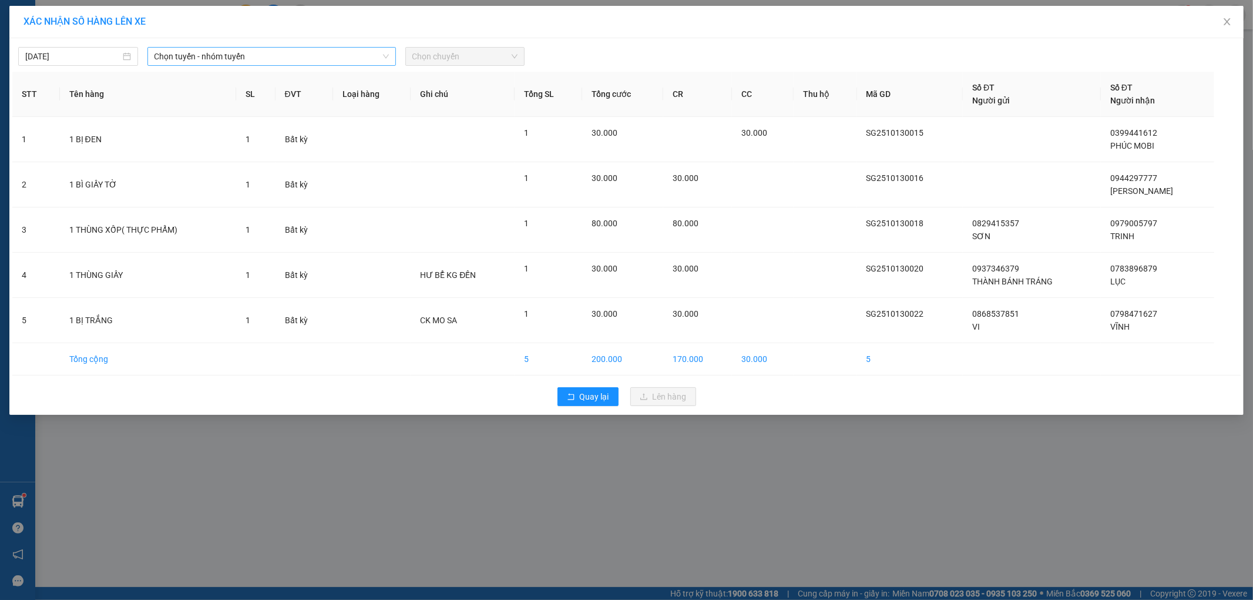
click at [344, 62] on span "Chọn tuyến - nhóm tuyến" at bounding box center [272, 57] width 234 height 18
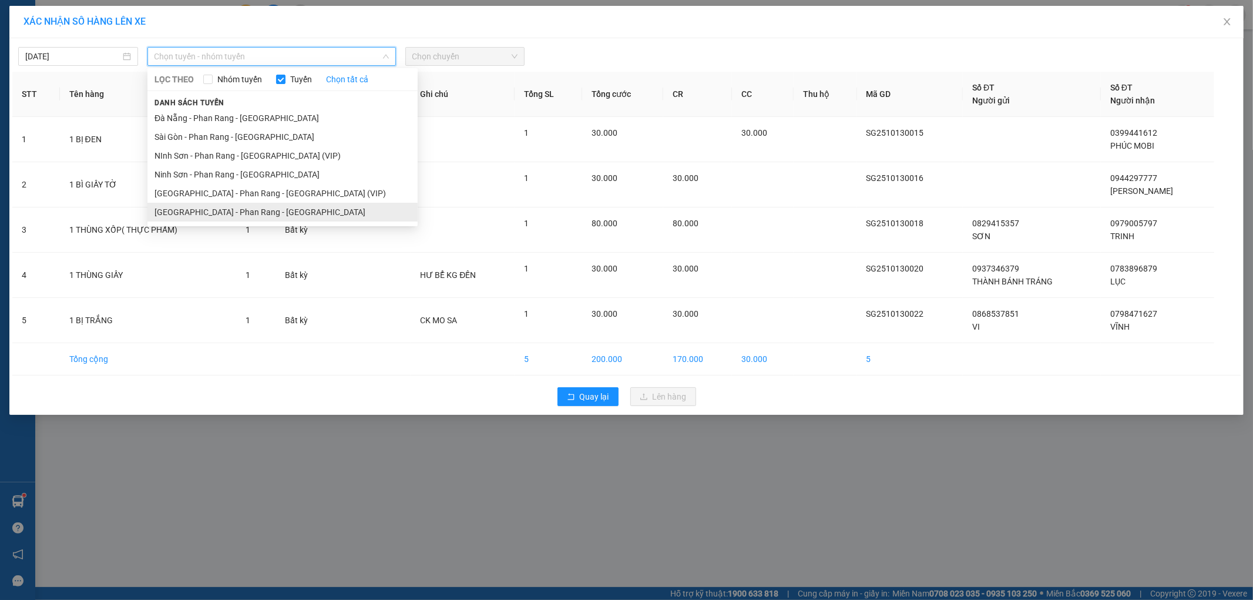
click at [274, 207] on li "[GEOGRAPHIC_DATA] - Phan Rang - [GEOGRAPHIC_DATA]" at bounding box center [282, 212] width 270 height 19
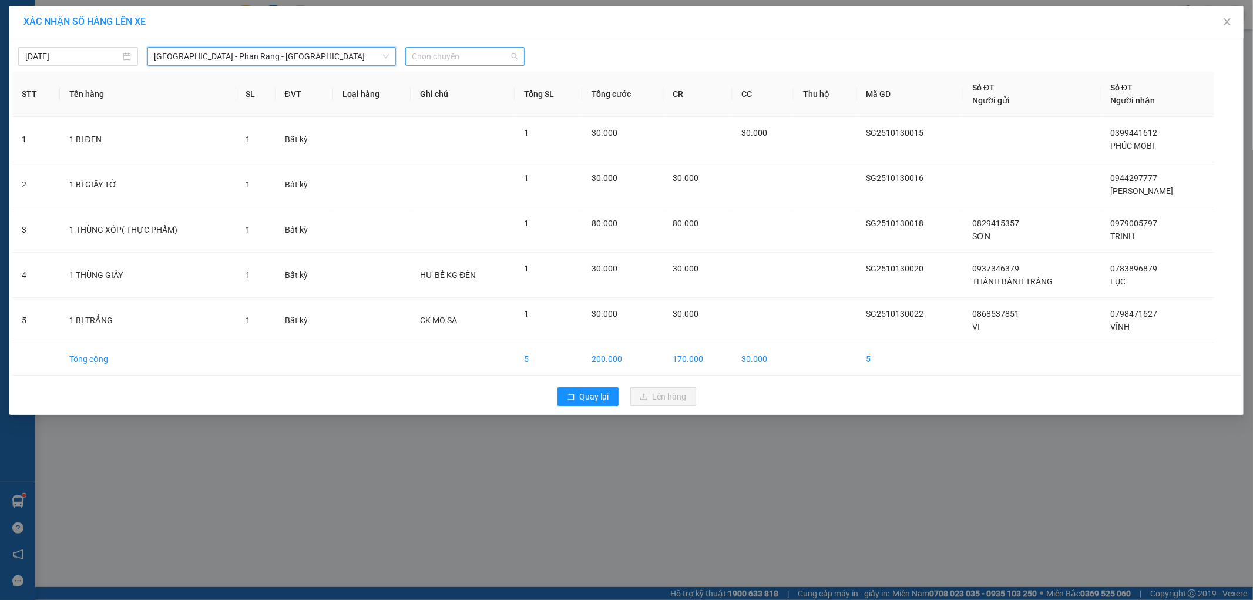
click at [429, 56] on span "Chọn chuyến" at bounding box center [465, 57] width 106 height 18
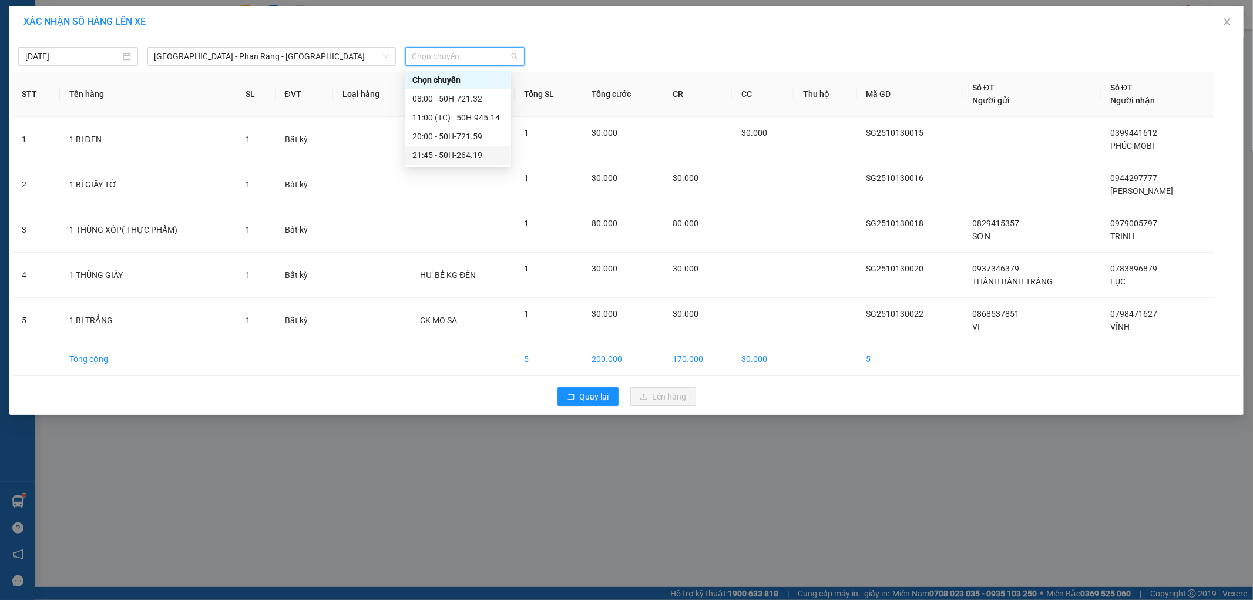
click at [473, 154] on div "21:45 - 50H-264.19" at bounding box center [458, 155] width 92 height 13
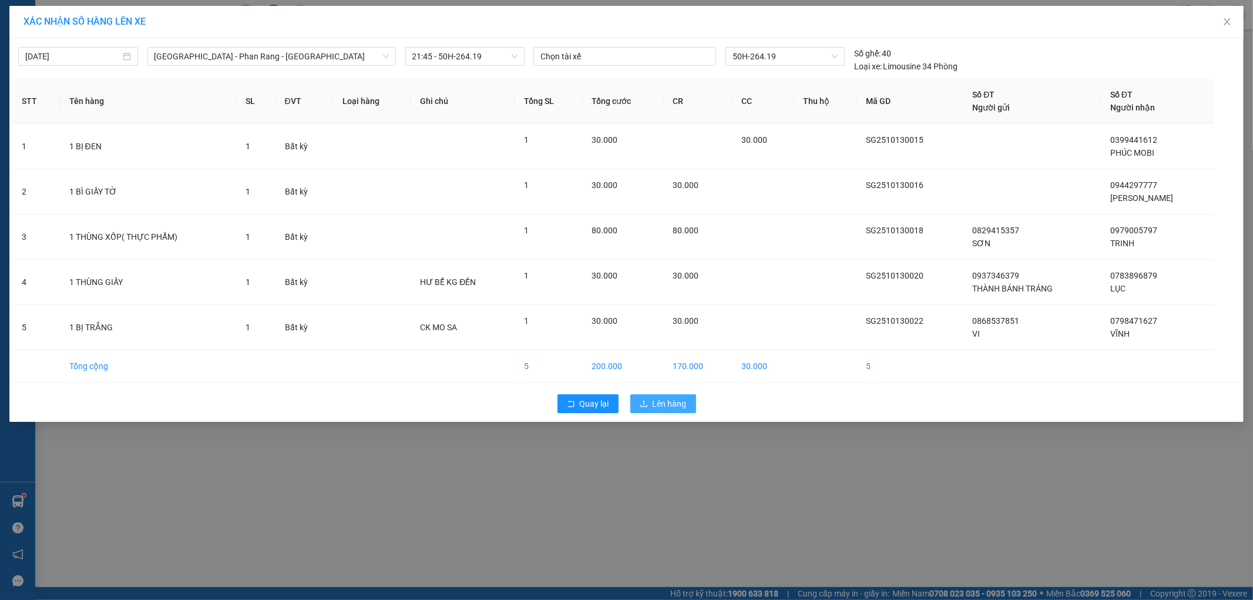
click at [656, 403] on span "Lên hàng" at bounding box center [670, 403] width 34 height 13
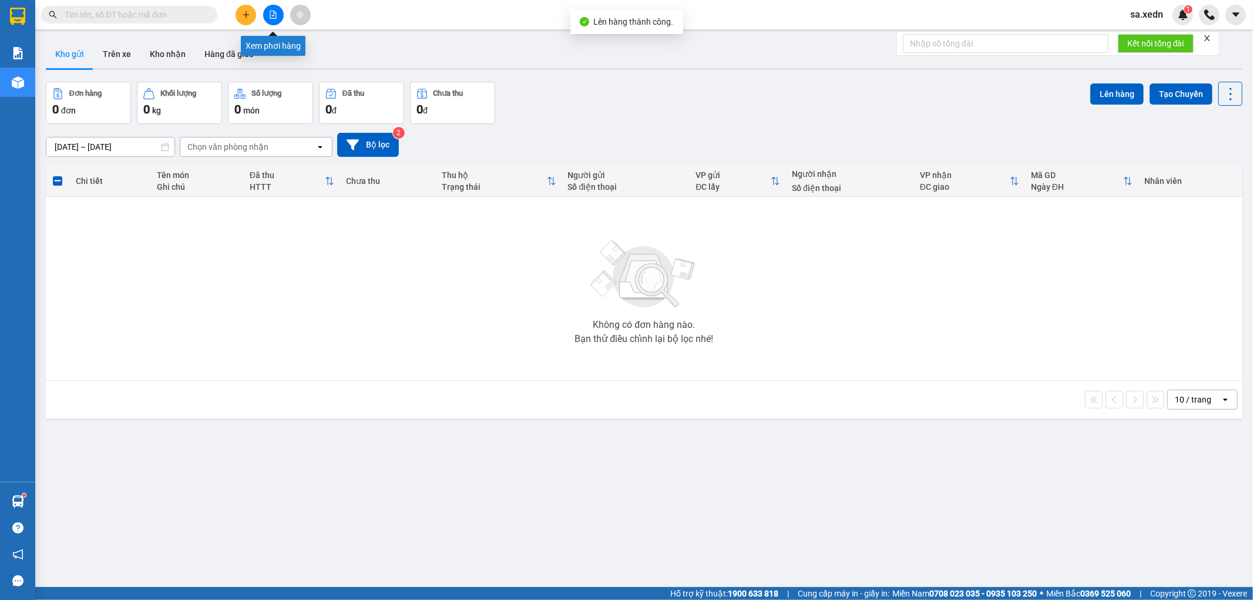
click at [266, 16] on button at bounding box center [273, 15] width 21 height 21
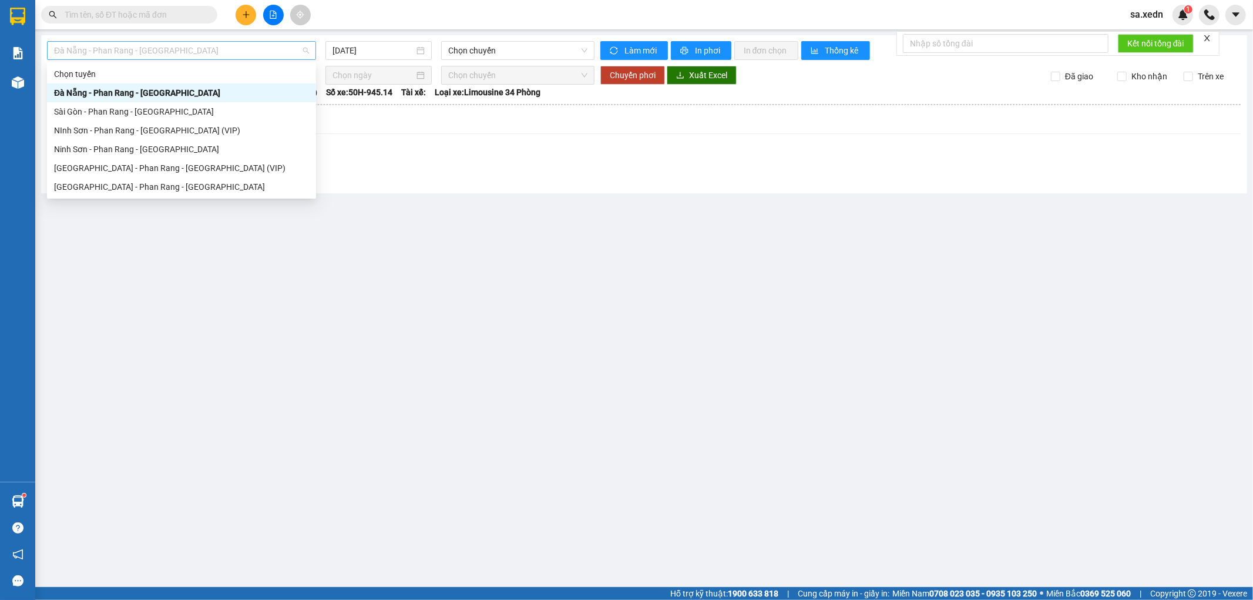
click at [298, 49] on span "Đà Nẵng - Phan Rang - [GEOGRAPHIC_DATA]" at bounding box center [181, 51] width 255 height 18
click at [228, 187] on div "[GEOGRAPHIC_DATA] - Phan Rang - [GEOGRAPHIC_DATA]" at bounding box center [181, 186] width 255 height 13
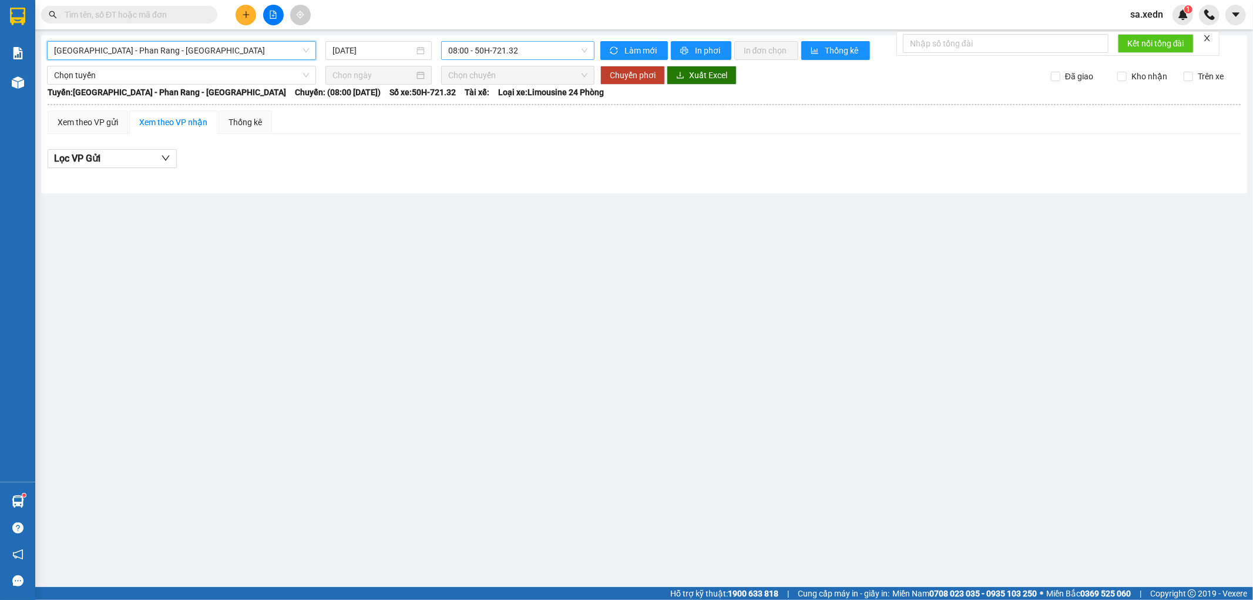
click at [484, 56] on span "08:00 - 50H-721.32" at bounding box center [517, 51] width 139 height 18
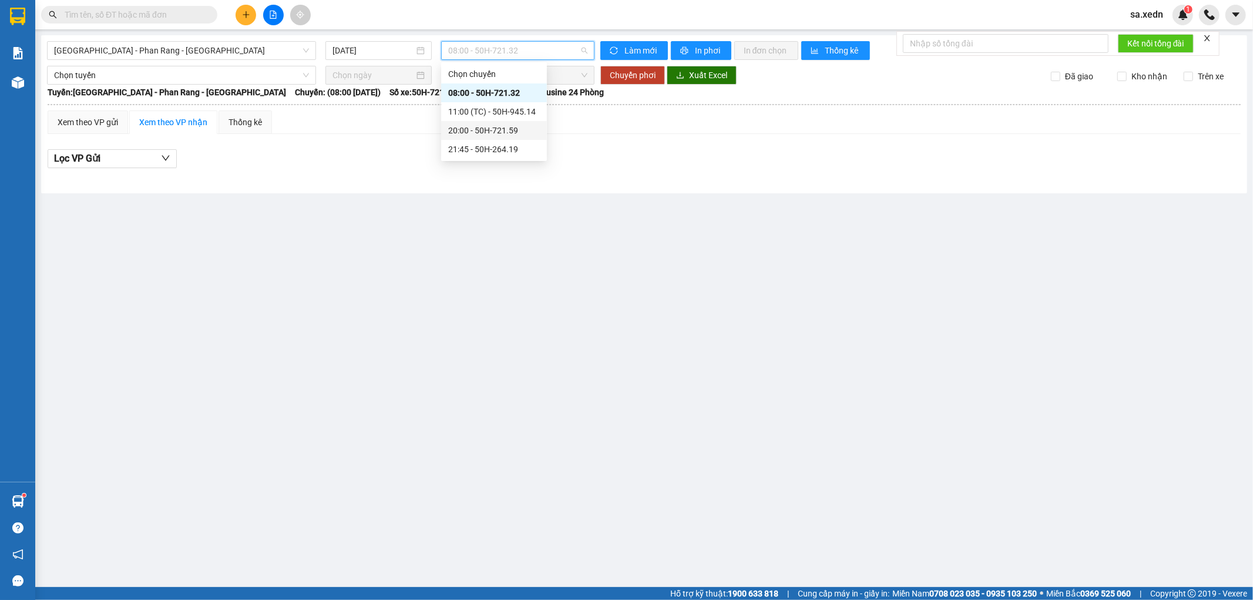
click at [486, 127] on div "20:00 - 50H-721.59" at bounding box center [494, 130] width 92 height 13
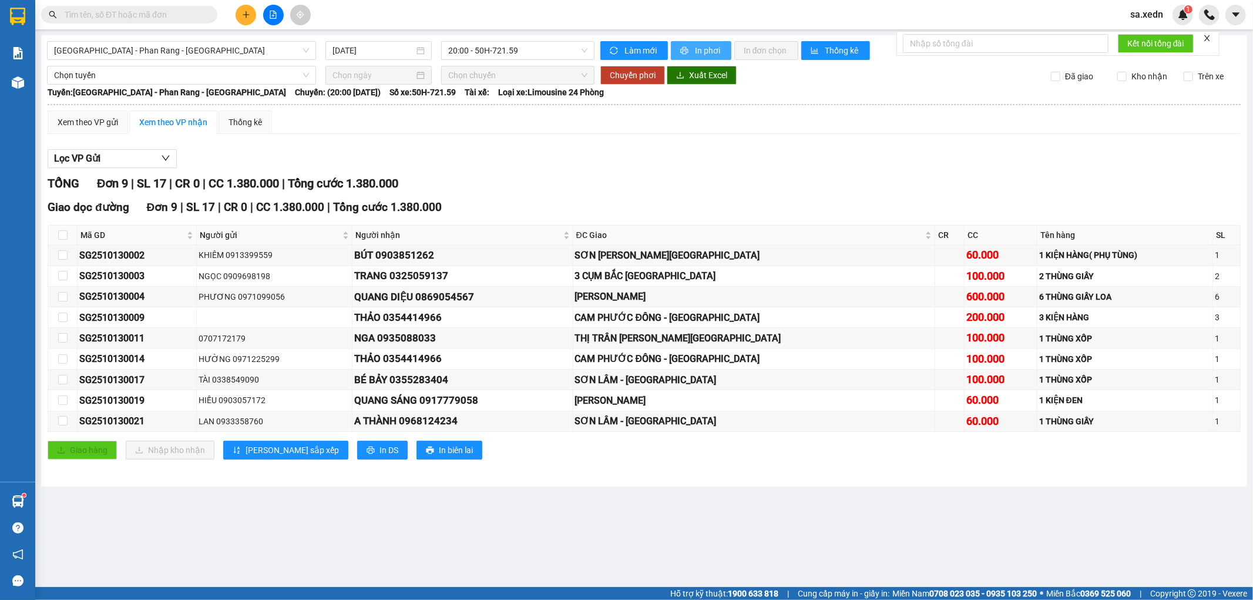
click at [682, 48] on icon "printer" at bounding box center [684, 50] width 8 height 8
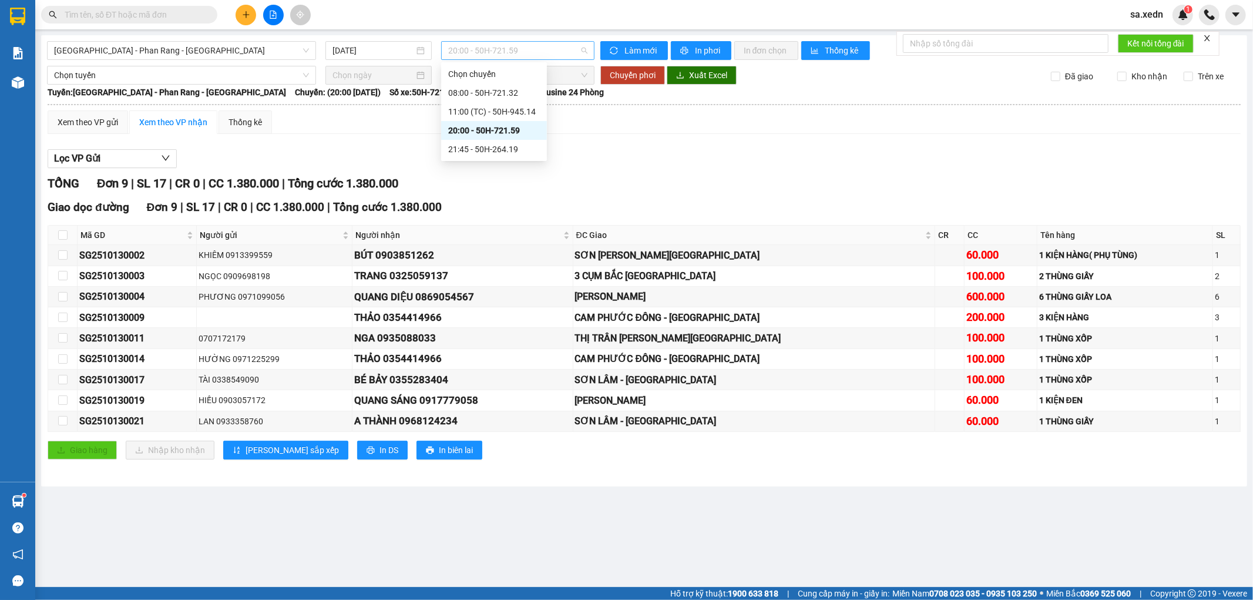
click at [481, 51] on span "20:00 - 50H-721.59" at bounding box center [517, 51] width 139 height 18
click at [488, 147] on div "21:45 - 50H-264.19" at bounding box center [494, 149] width 92 height 13
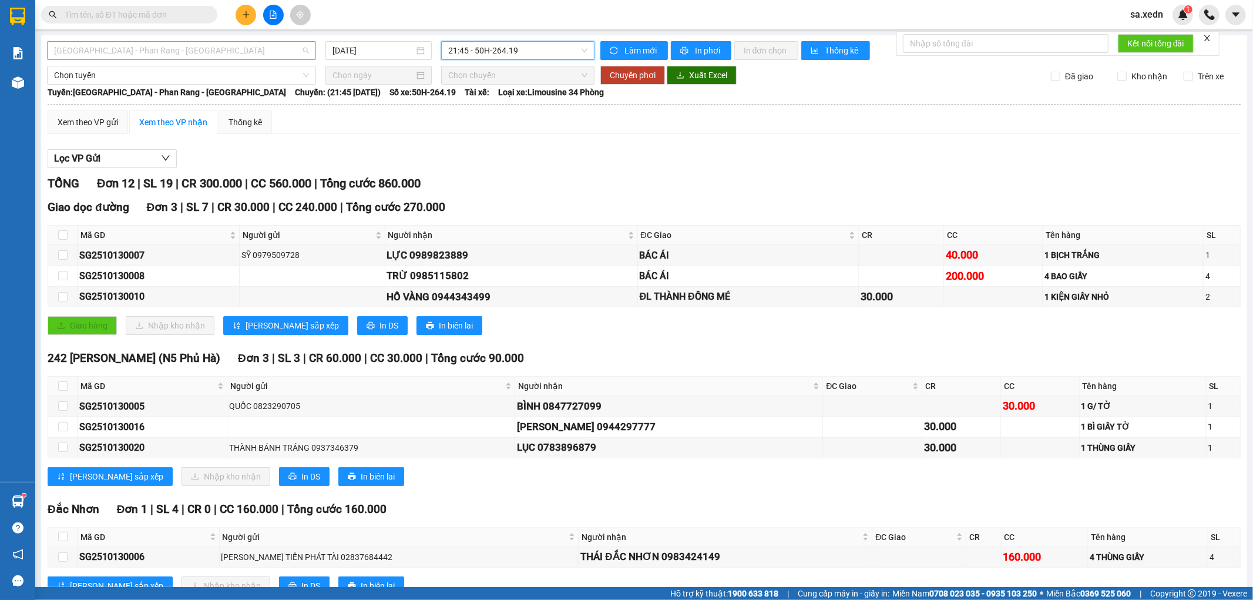
click at [266, 51] on span "[GEOGRAPHIC_DATA] - Phan Rang - [GEOGRAPHIC_DATA]" at bounding box center [181, 51] width 255 height 18
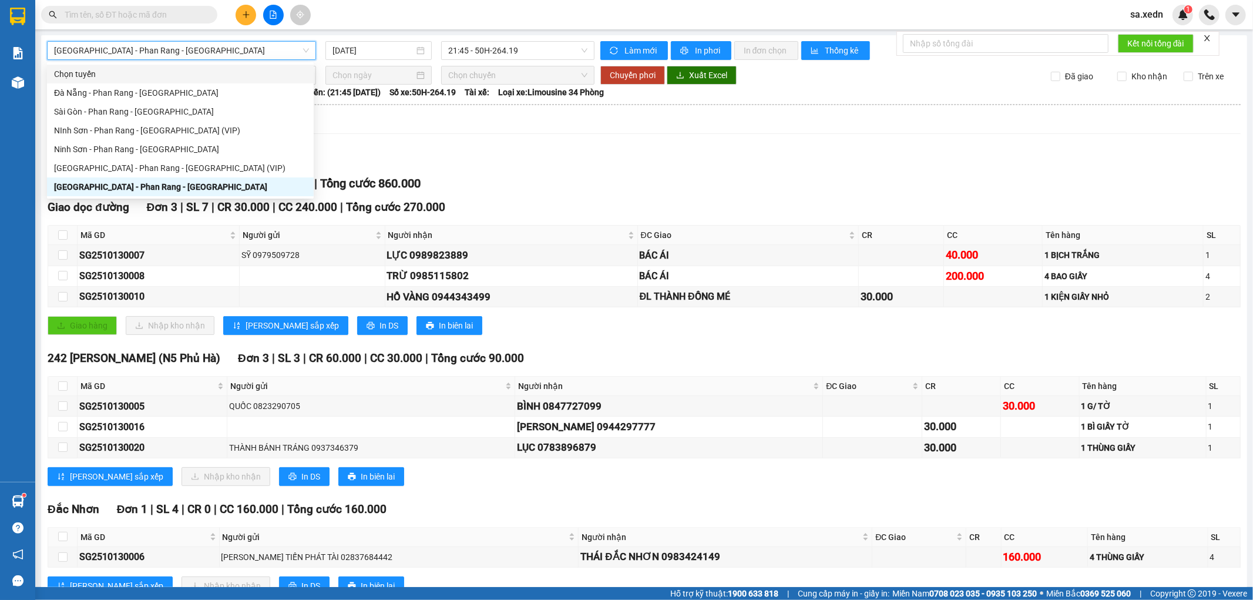
click at [247, 49] on span "[GEOGRAPHIC_DATA] - Phan Rang - [GEOGRAPHIC_DATA]" at bounding box center [181, 51] width 255 height 18
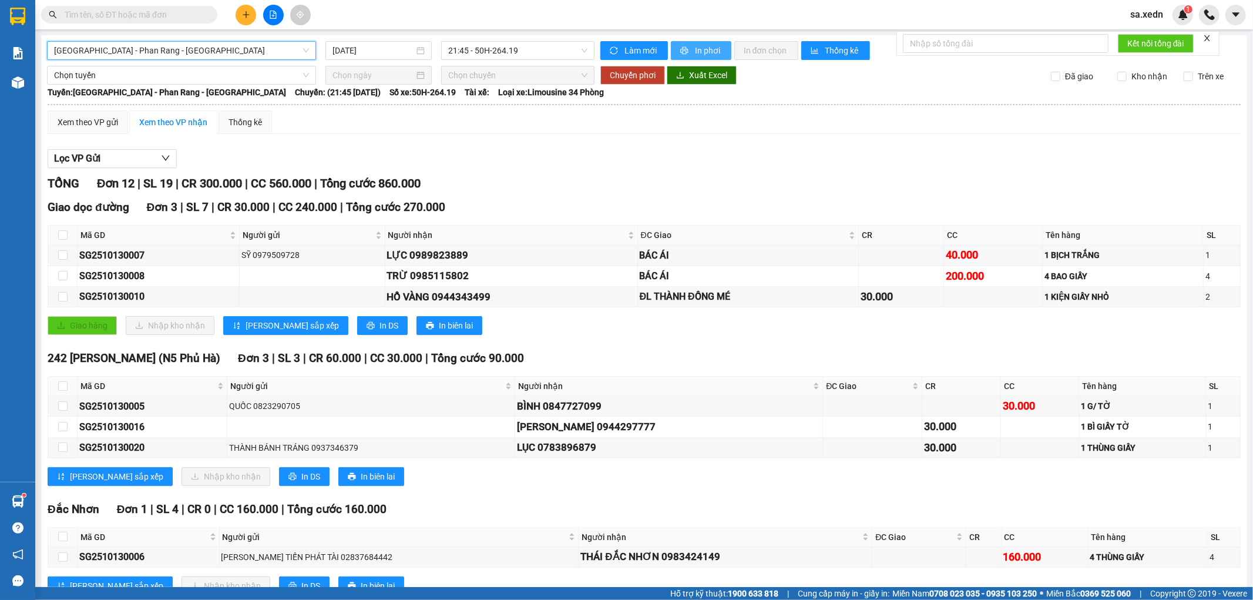
click at [673, 48] on button "In phơi" at bounding box center [701, 50] width 61 height 19
click at [208, 52] on span "[GEOGRAPHIC_DATA] - Phan Rang - [GEOGRAPHIC_DATA]" at bounding box center [181, 51] width 255 height 18
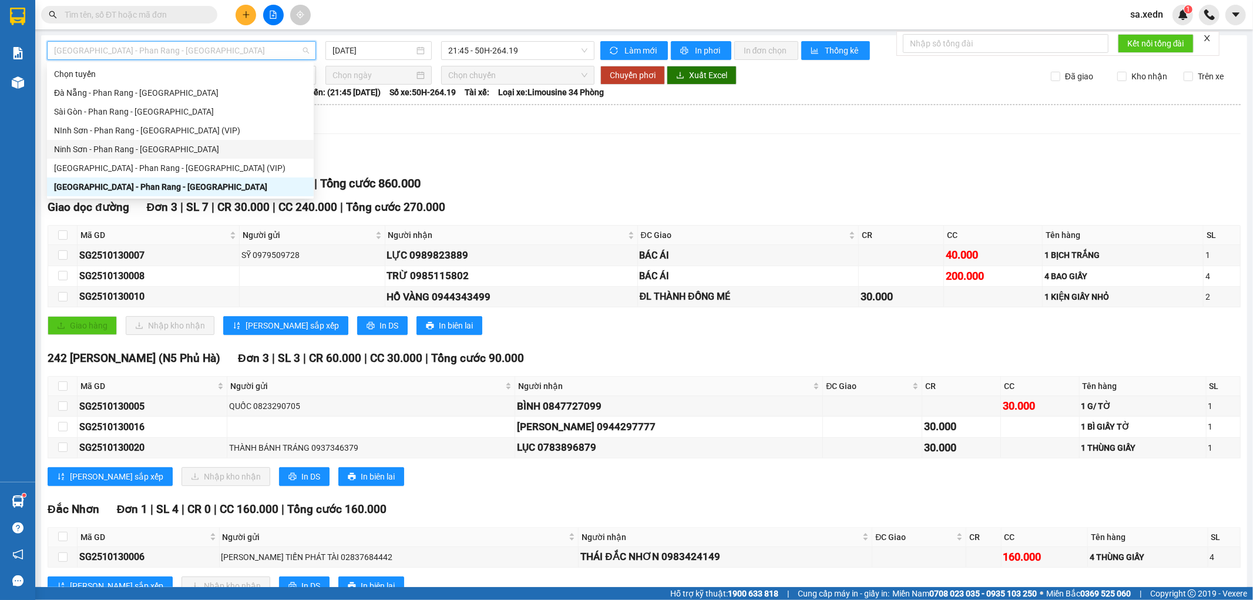
click at [153, 148] on div "Ninh Sơn - Phan Rang - [GEOGRAPHIC_DATA]" at bounding box center [180, 149] width 253 height 13
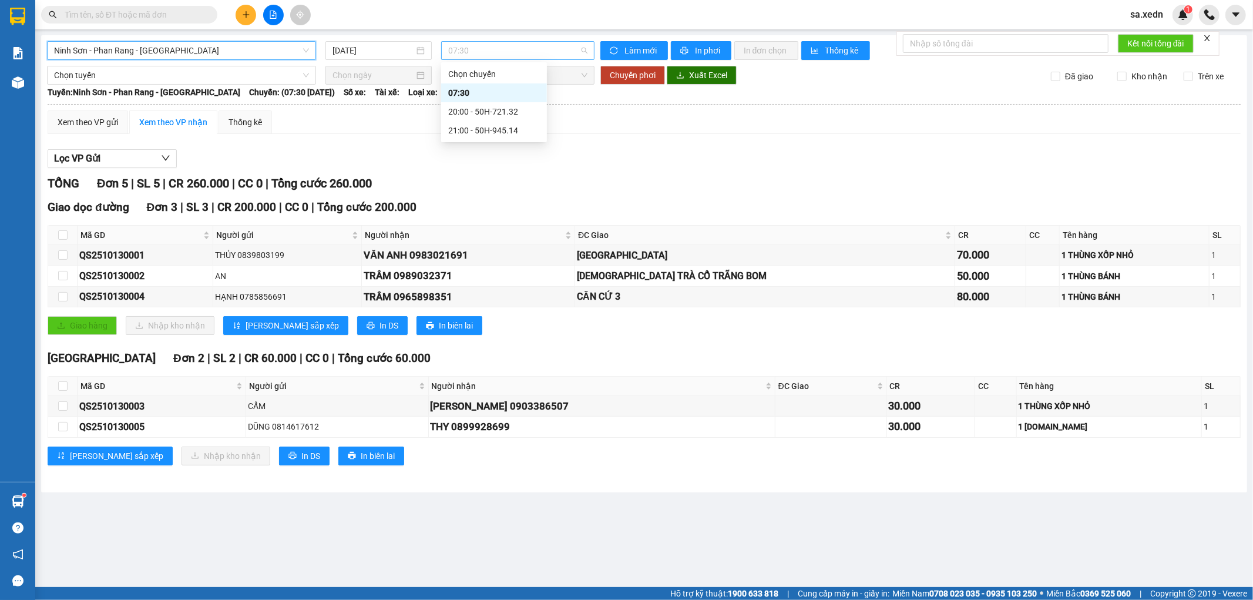
click at [457, 51] on span "07:30" at bounding box center [517, 51] width 139 height 18
click at [471, 106] on div "20:00 - 50H-721.32" at bounding box center [494, 111] width 92 height 13
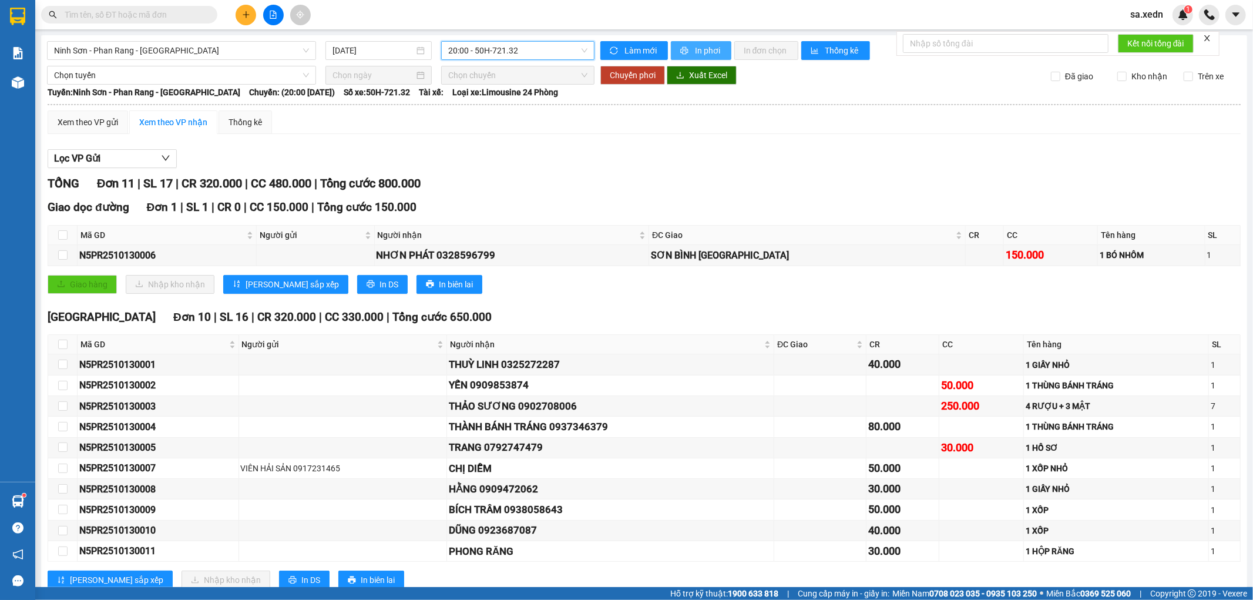
click at [695, 49] on span "In phơi" at bounding box center [708, 50] width 27 height 13
click at [483, 45] on span "20:00 - 50H-721.32" at bounding box center [517, 51] width 139 height 18
click at [488, 126] on div "21:00 - 50H-945.14" at bounding box center [491, 130] width 92 height 13
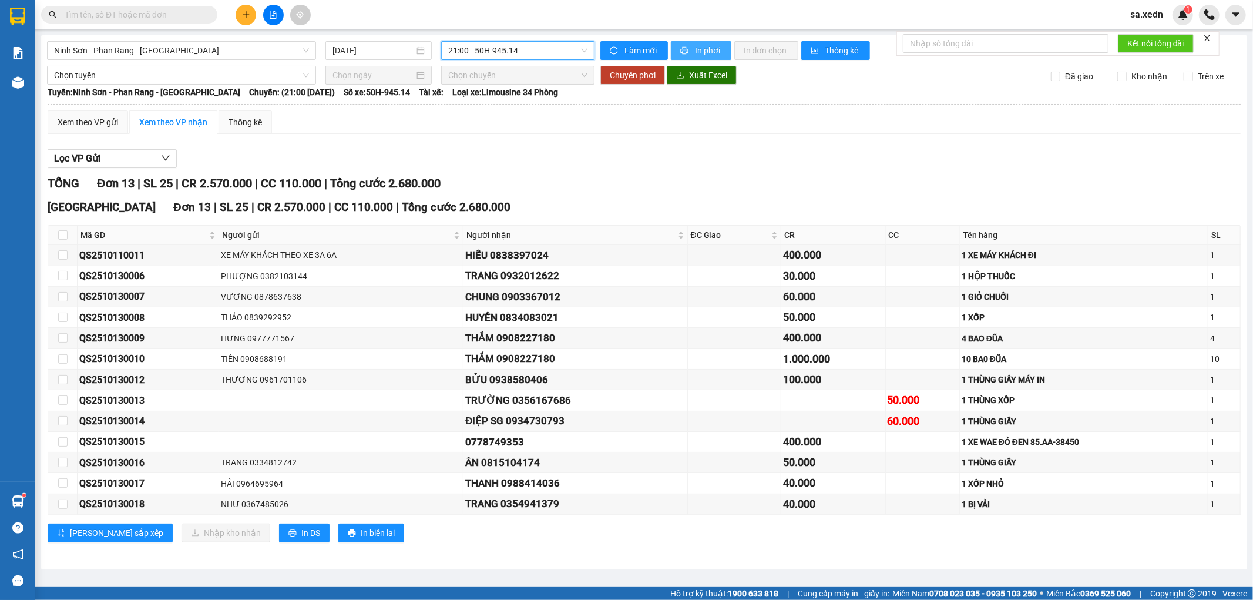
click at [682, 48] on icon "printer" at bounding box center [684, 50] width 8 height 8
click at [1108, 127] on div "Xem theo VP gửi Xem theo VP nhận Thống kê" at bounding box center [644, 122] width 1193 height 24
click at [247, 7] on button at bounding box center [246, 15] width 21 height 21
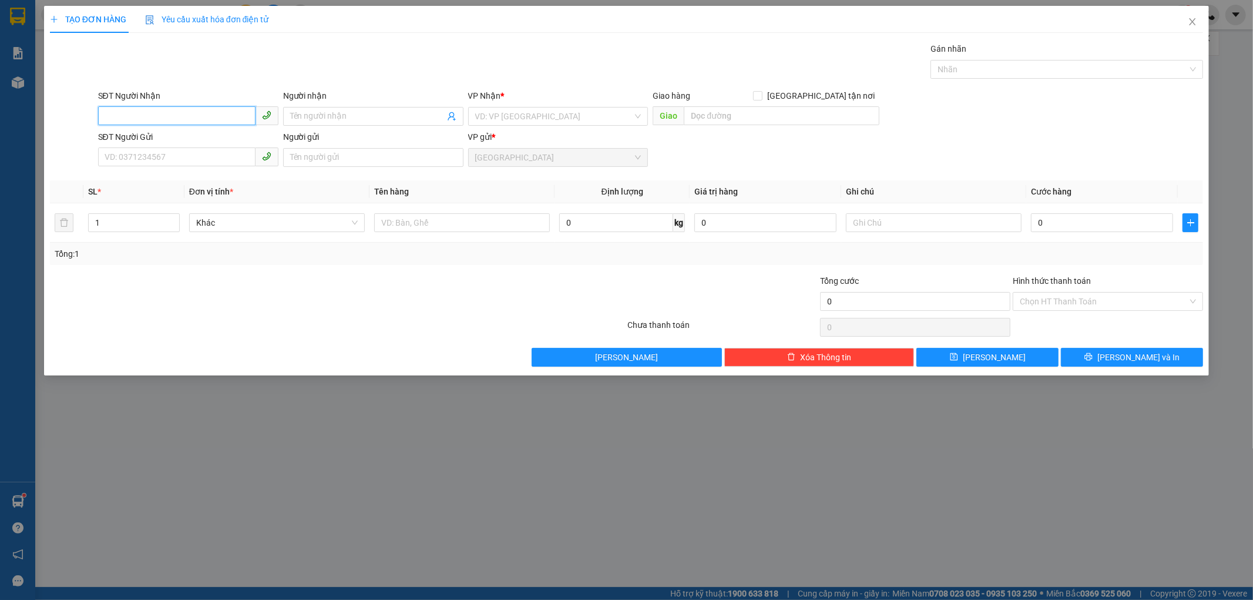
click at [149, 115] on input "SĐT Người Nhận" at bounding box center [176, 115] width 157 height 19
click at [304, 115] on input "Người nhận" at bounding box center [367, 116] width 155 height 13
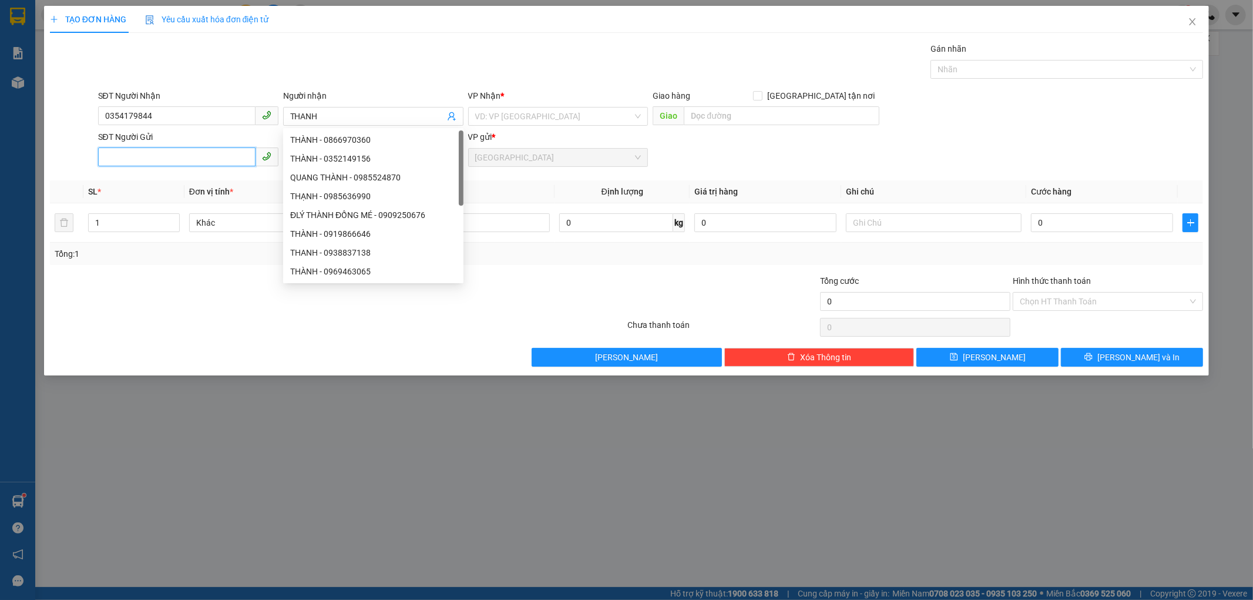
click at [136, 151] on input "SĐT Người Gửi" at bounding box center [176, 156] width 157 height 19
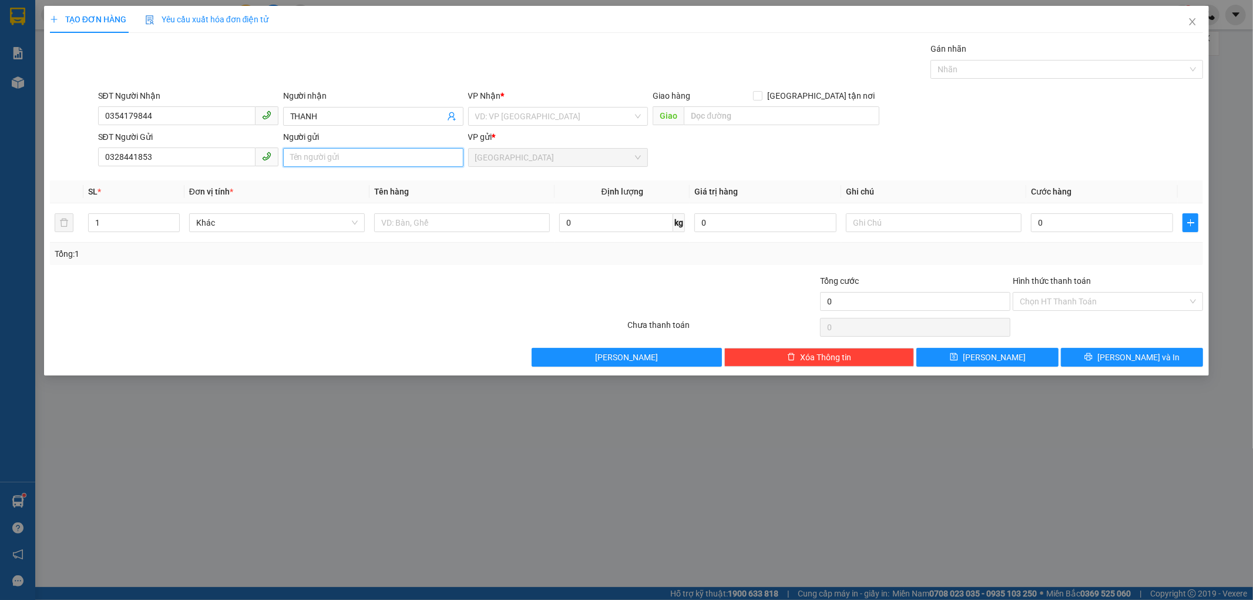
click at [291, 157] on input "Người gửi" at bounding box center [373, 157] width 180 height 19
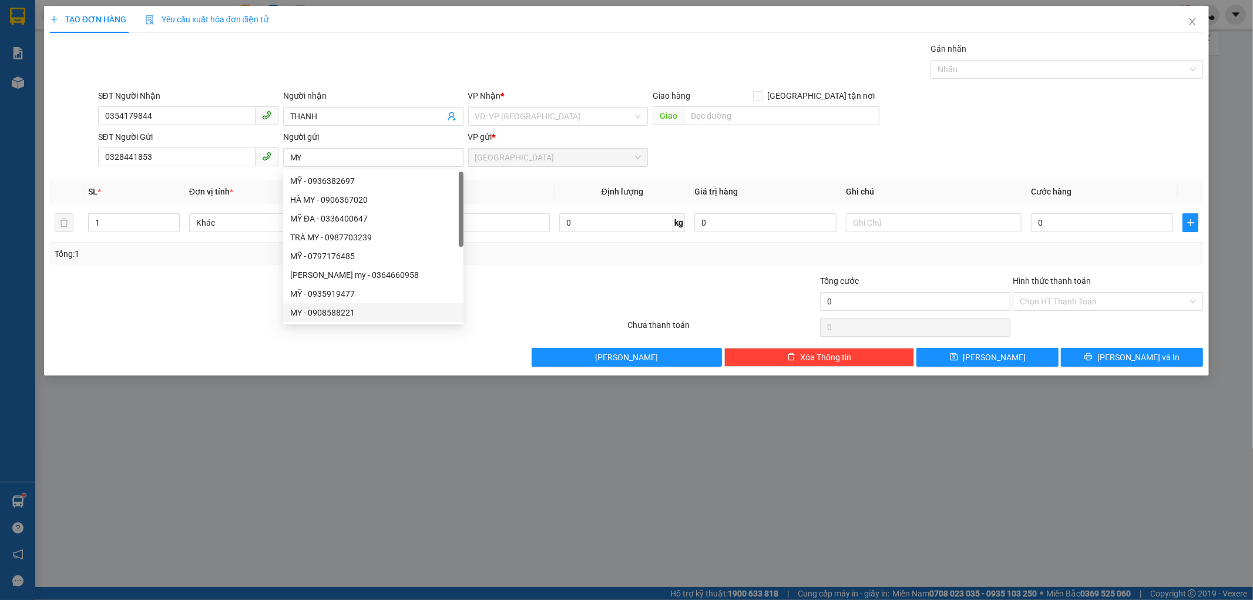
click at [492, 272] on div "Transit Pickup Surcharge Ids Transit Deliver Surcharge Ids Transit Deliver Surc…" at bounding box center [627, 204] width 1154 height 324
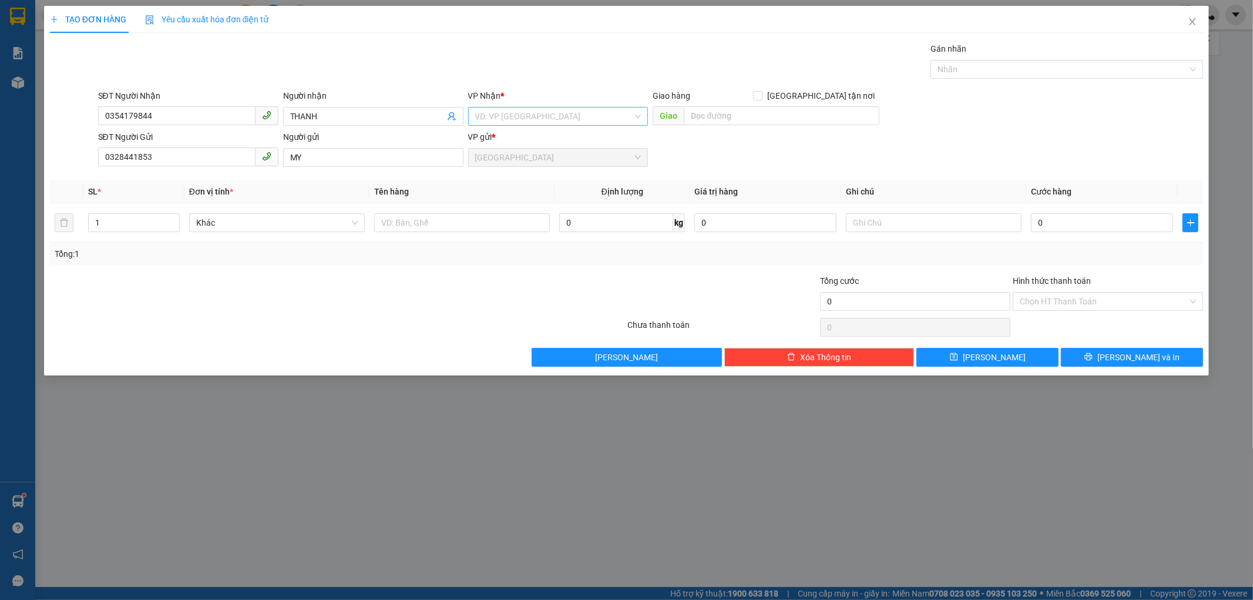
click at [503, 116] on input "search" at bounding box center [554, 117] width 158 height 18
click at [410, 224] on input "text" at bounding box center [462, 222] width 176 height 19
click at [1036, 221] on input "0" at bounding box center [1102, 222] width 142 height 19
drag, startPoint x: 1052, startPoint y: 263, endPoint x: 1038, endPoint y: 260, distance: 14.0
click at [1038, 260] on div "Tổng: 1" at bounding box center [627, 254] width 1154 height 22
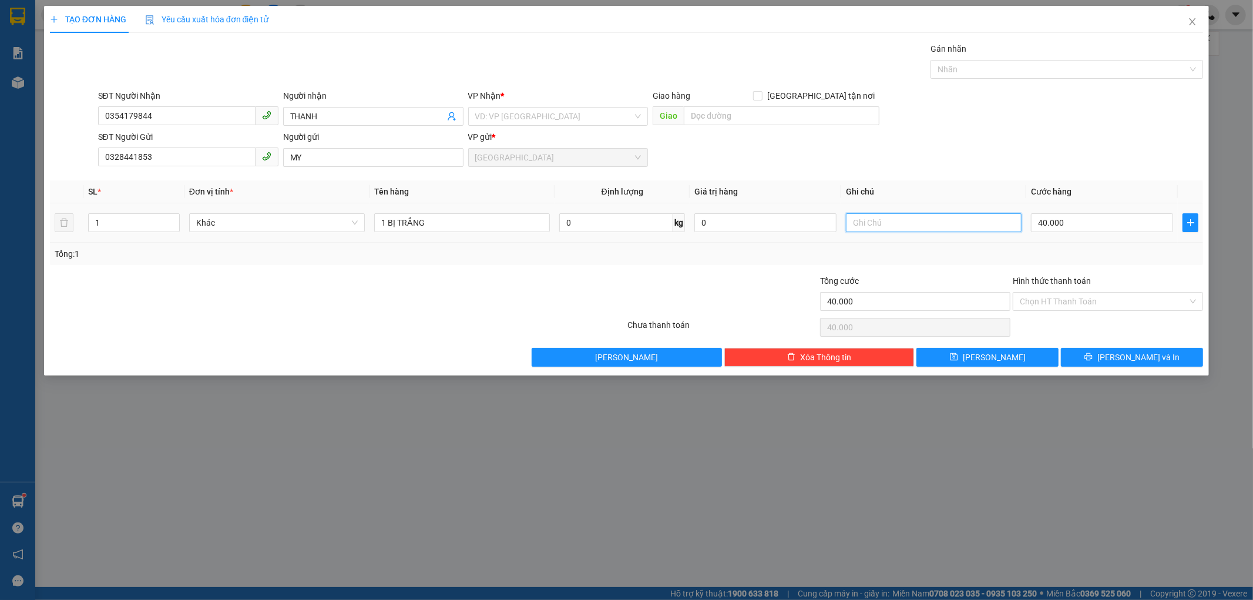
click at [865, 219] on input "text" at bounding box center [934, 222] width 176 height 19
click at [941, 215] on input "HƯ BỂ KHÔNG ĐỀN" at bounding box center [934, 222] width 176 height 19
click at [1076, 295] on input "Hình thức thanh toán" at bounding box center [1104, 302] width 168 height 18
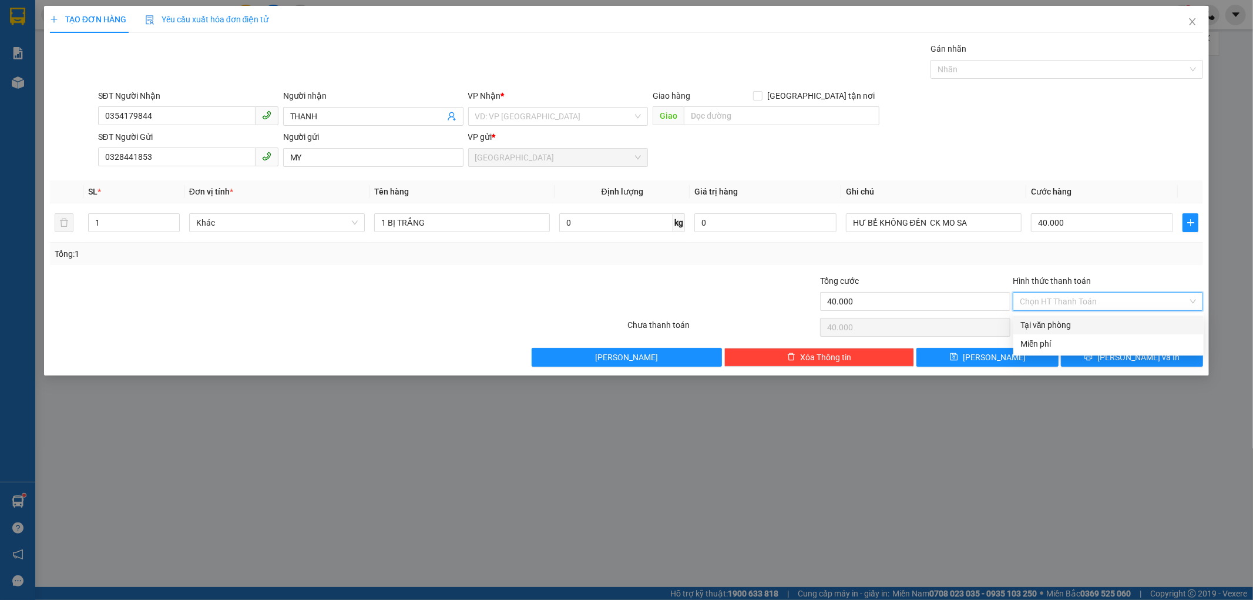
click at [1059, 326] on div "Tại văn phòng" at bounding box center [1109, 324] width 176 height 13
click at [1093, 353] on icon "printer" at bounding box center [1089, 357] width 8 height 8
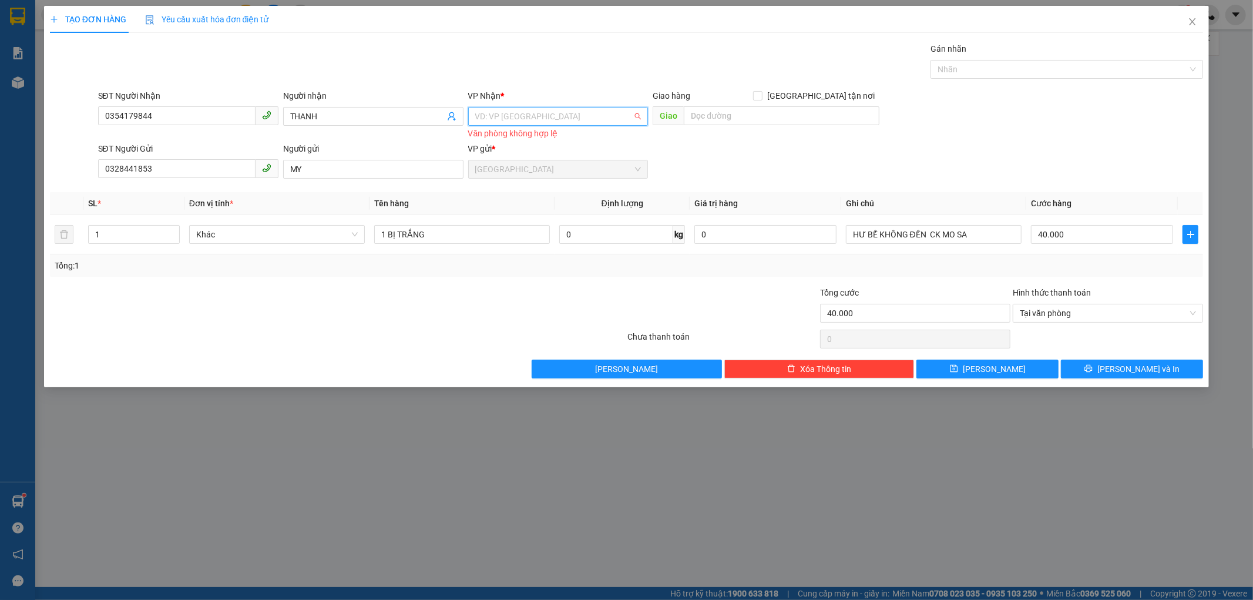
click at [494, 120] on input "search" at bounding box center [554, 117] width 158 height 18
click at [512, 415] on div "Dọc đường" at bounding box center [558, 421] width 166 height 13
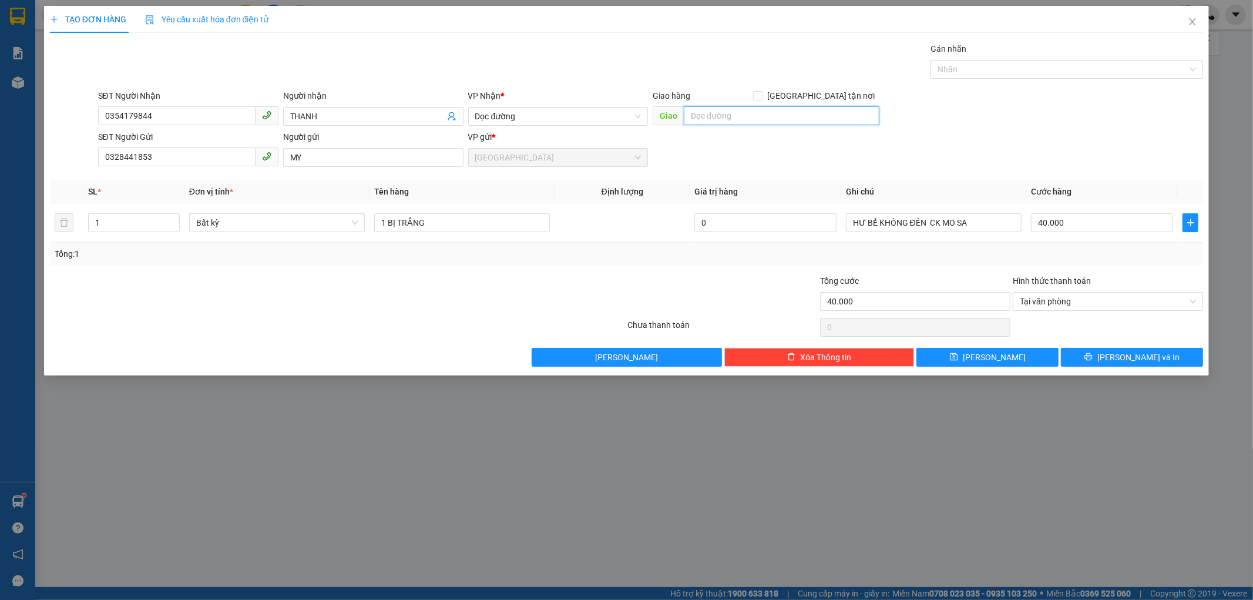
click at [694, 119] on input "text" at bounding box center [782, 115] width 196 height 19
click at [1083, 353] on button "[PERSON_NAME] và In" at bounding box center [1132, 357] width 142 height 19
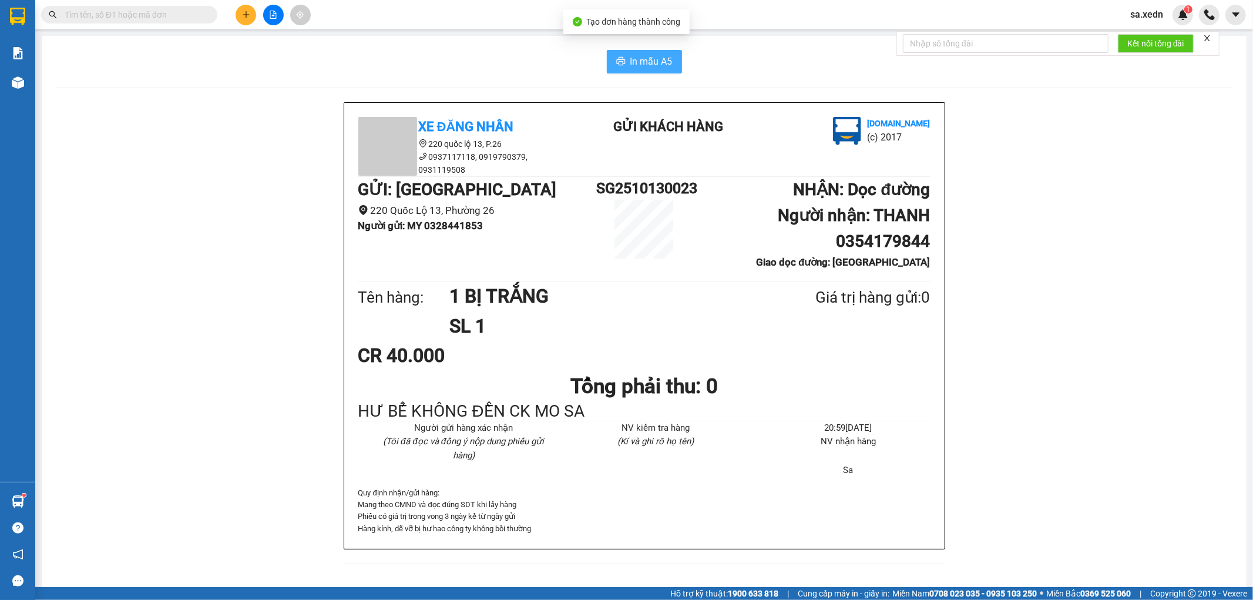
click at [616, 57] on icon "printer" at bounding box center [620, 60] width 9 height 9
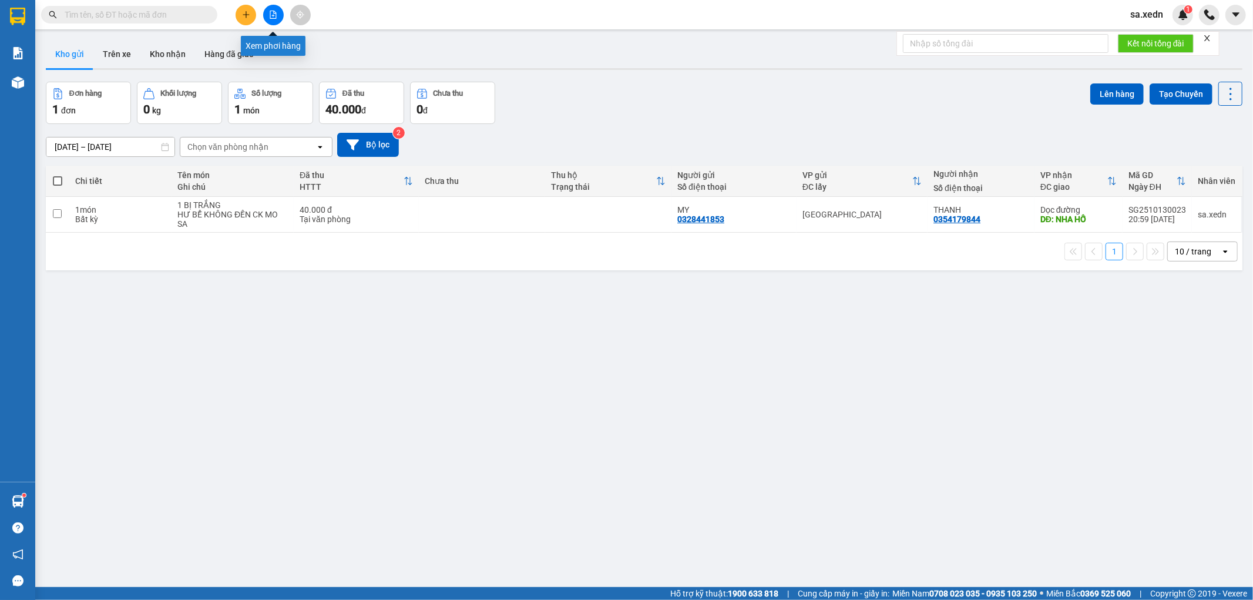
click at [274, 15] on icon "file-add" at bounding box center [273, 15] width 6 height 8
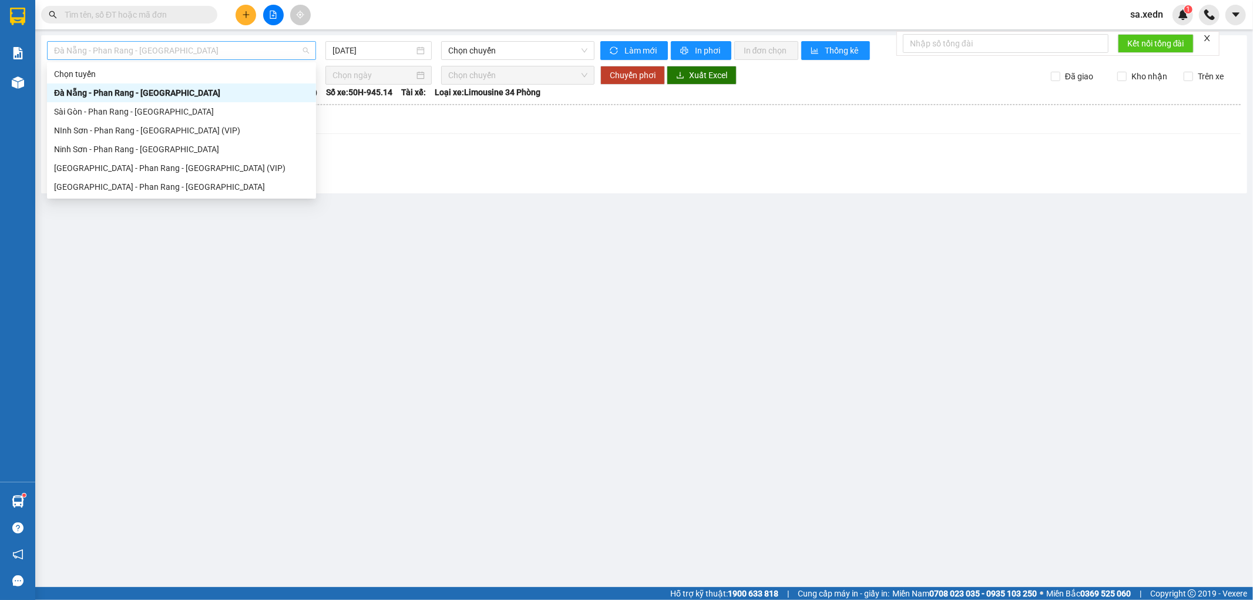
click at [129, 52] on span "Đà Nẵng - Phan Rang - [GEOGRAPHIC_DATA]" at bounding box center [181, 51] width 255 height 18
click at [122, 190] on div "[GEOGRAPHIC_DATA] - Phan Rang - [GEOGRAPHIC_DATA]" at bounding box center [181, 186] width 255 height 13
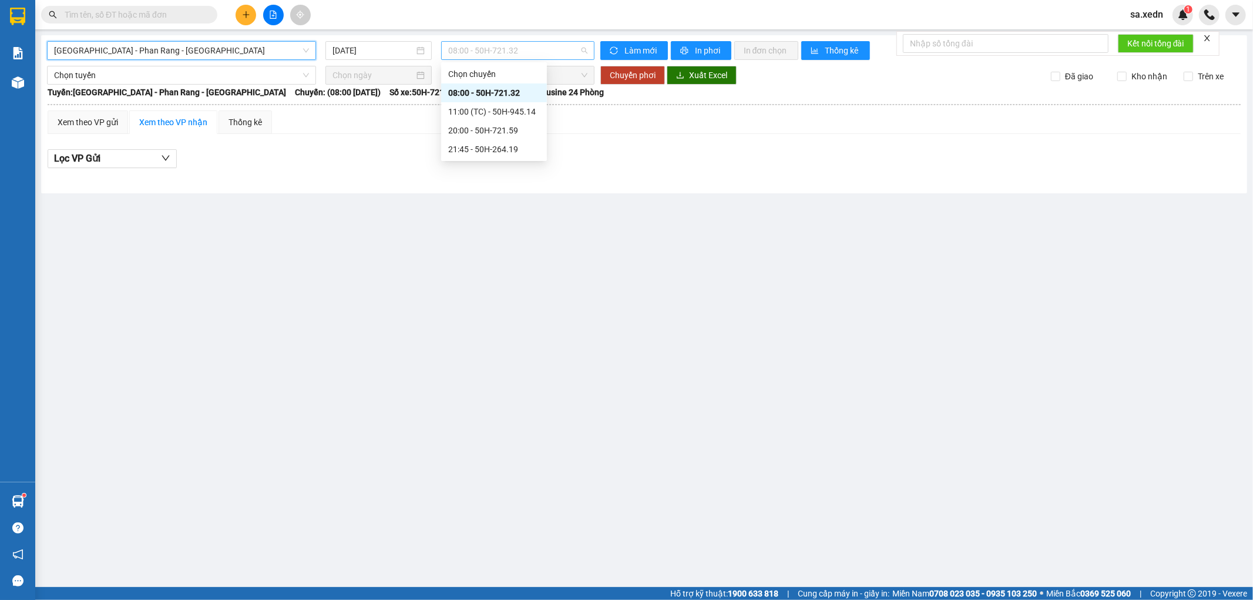
click at [483, 53] on span "08:00 - 50H-721.32" at bounding box center [517, 51] width 139 height 18
click at [485, 127] on div "20:00 - 50H-721.59" at bounding box center [494, 130] width 92 height 13
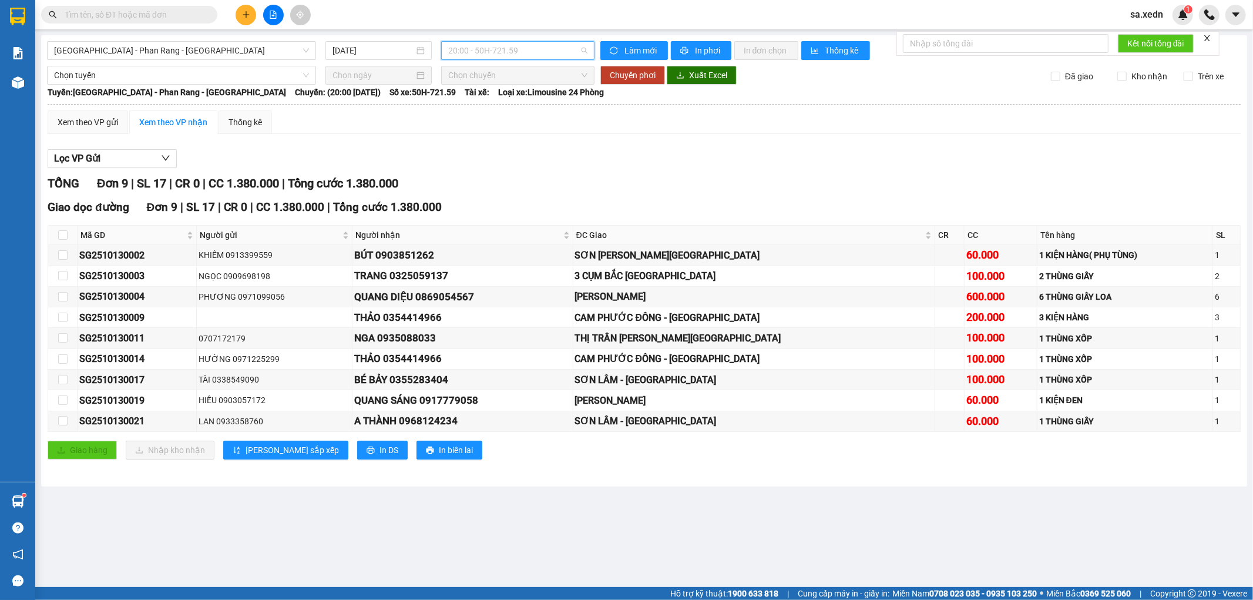
click at [478, 58] on span "20:00 - 50H-721.59" at bounding box center [517, 51] width 139 height 18
click at [488, 143] on div "21:45 - 50H-264.19" at bounding box center [494, 149] width 92 height 13
